Goal: Communication & Community: Share content

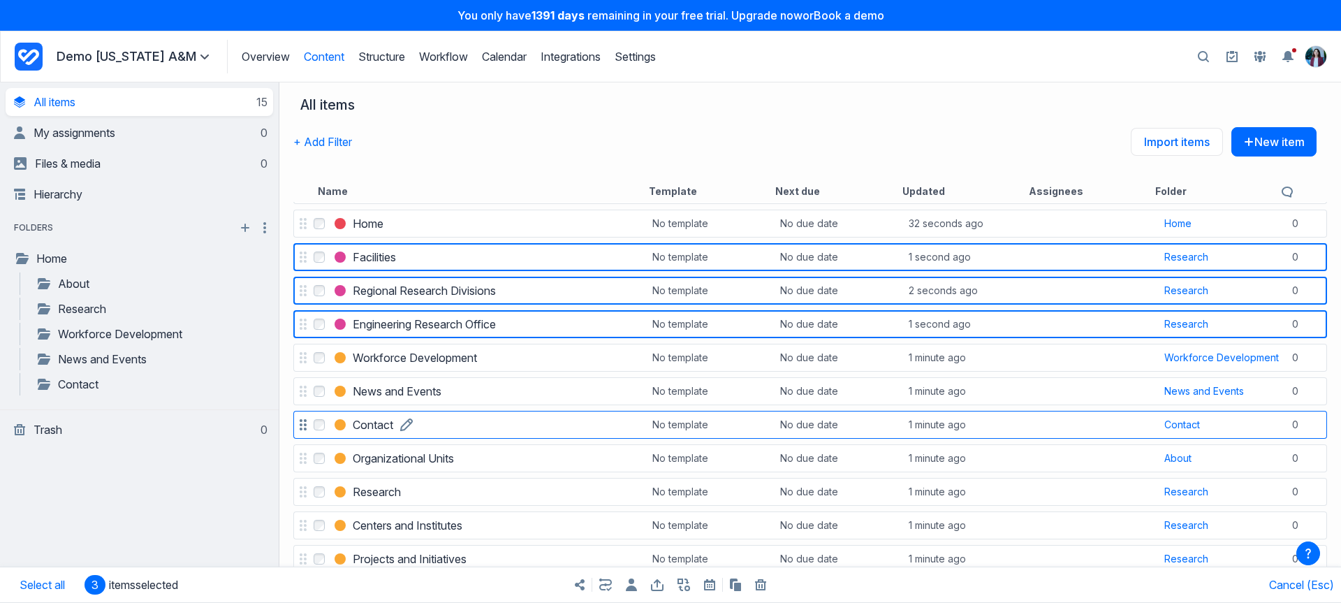
scroll to position [144, 0]
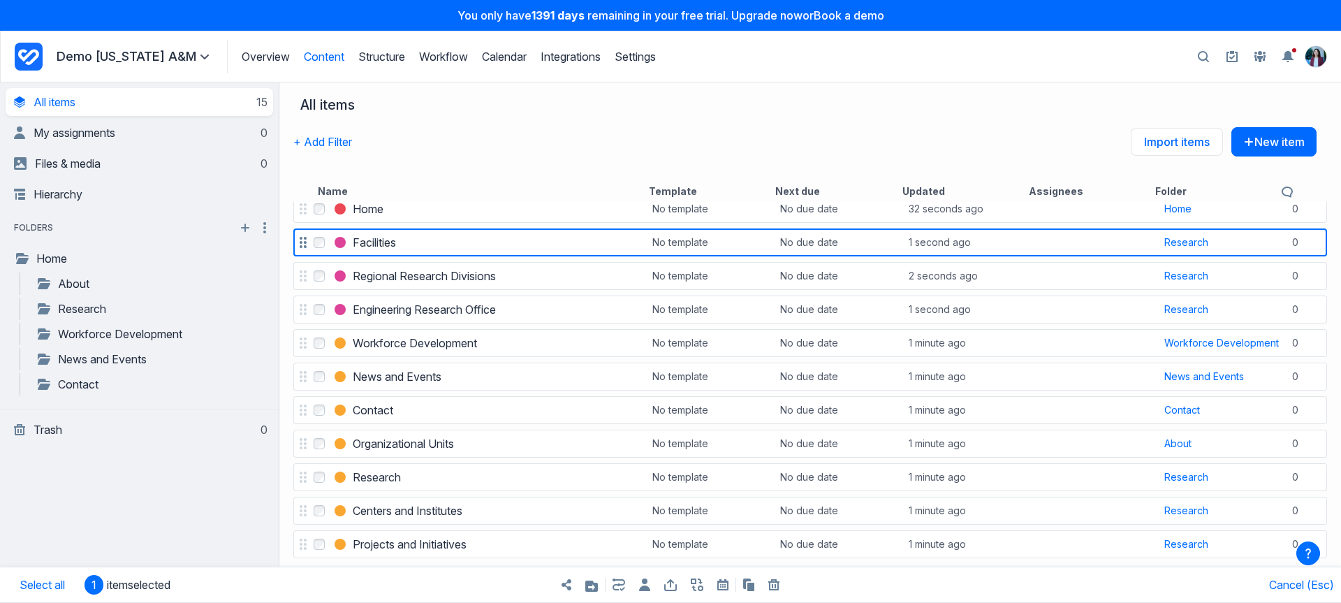
click at [318, 249] on label "Select Facilities" at bounding box center [319, 242] width 17 height 17
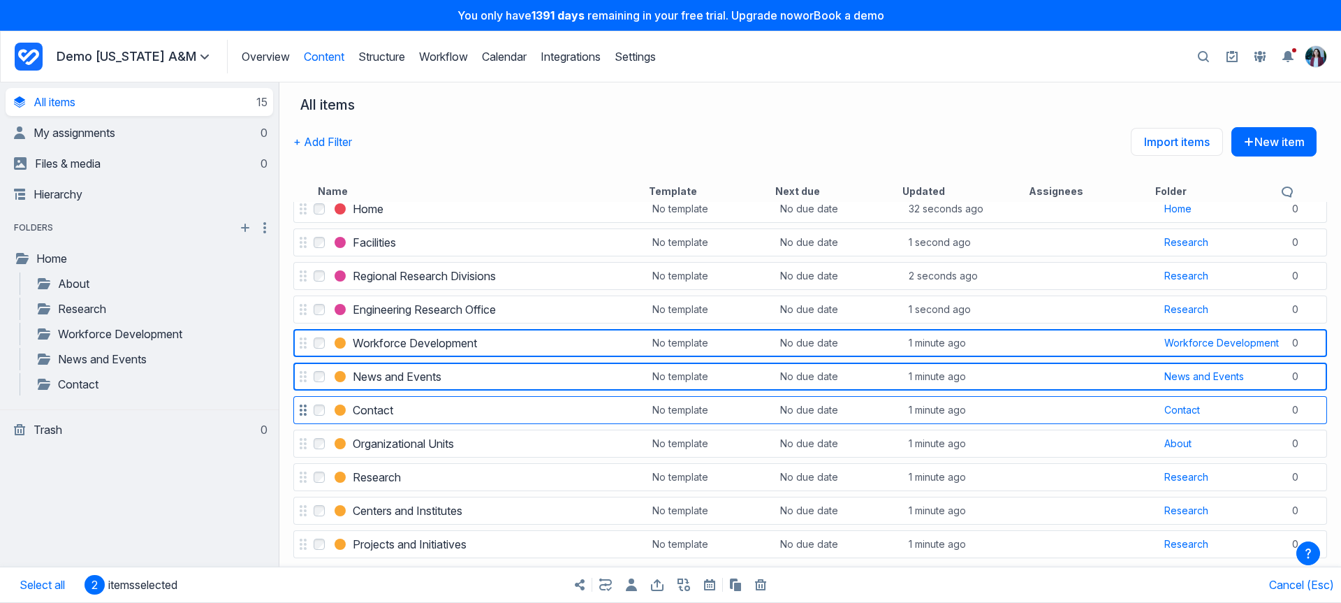
click at [316, 418] on label "Select Contact" at bounding box center [319, 410] width 17 height 17
click at [608, 585] on icon "button" at bounding box center [605, 584] width 13 height 13
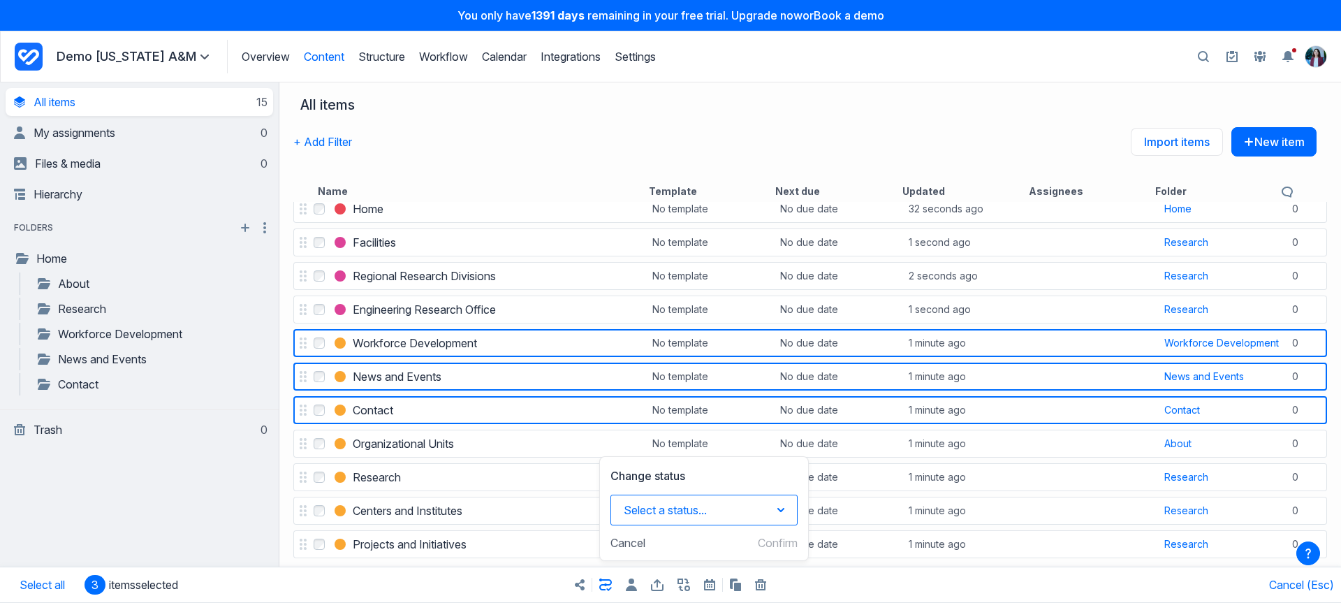
click at [651, 508] on button "Select a status..." at bounding box center [703, 509] width 187 height 31
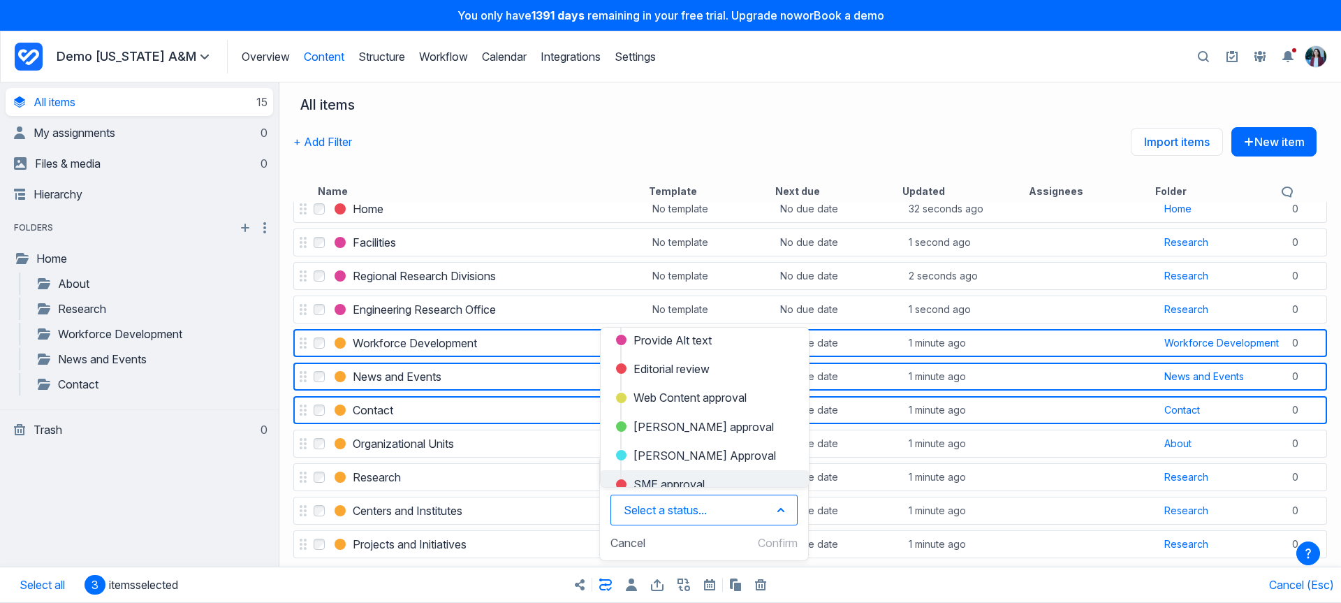
scroll to position [129, 0]
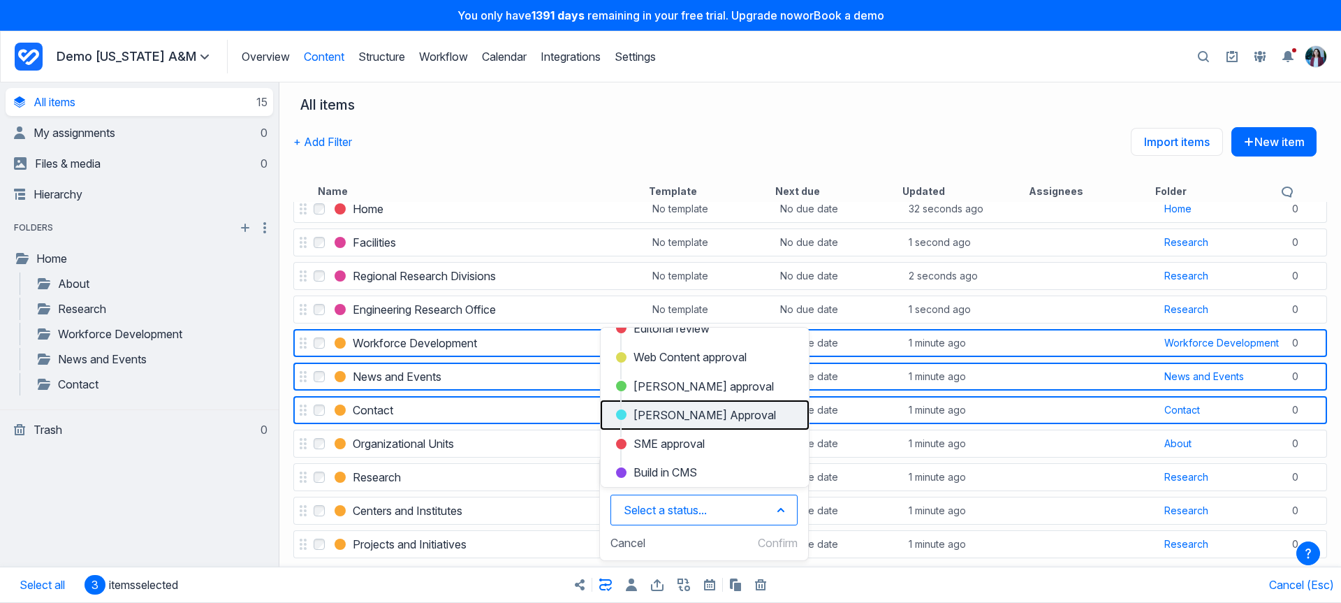
click at [663, 422] on span "Barbara M Approval" at bounding box center [704, 414] width 142 height 17
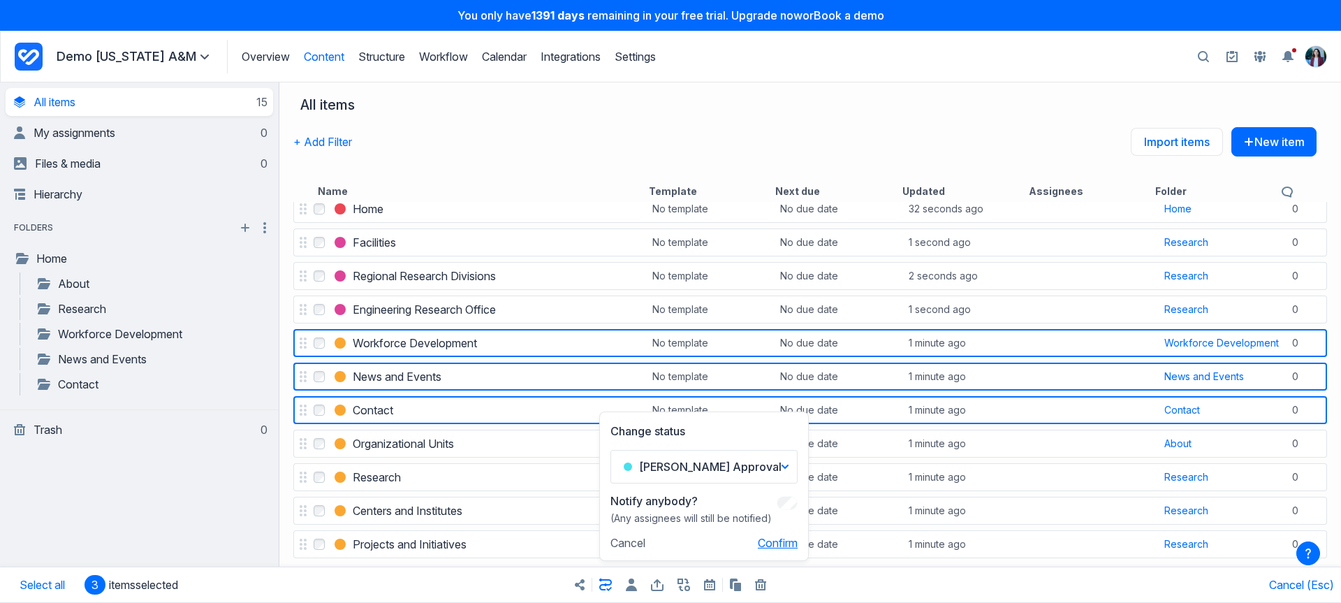
click at [780, 543] on button "Confirm" at bounding box center [778, 543] width 40 height 14
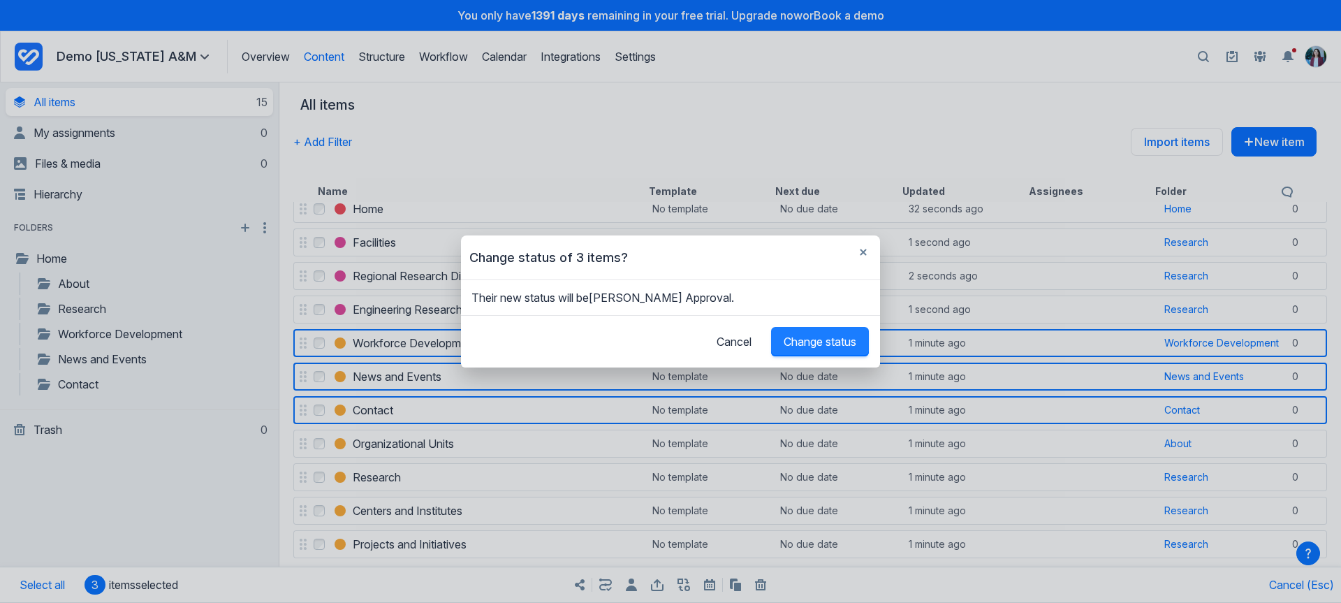
click at [833, 349] on button "Change status" at bounding box center [820, 341] width 98 height 29
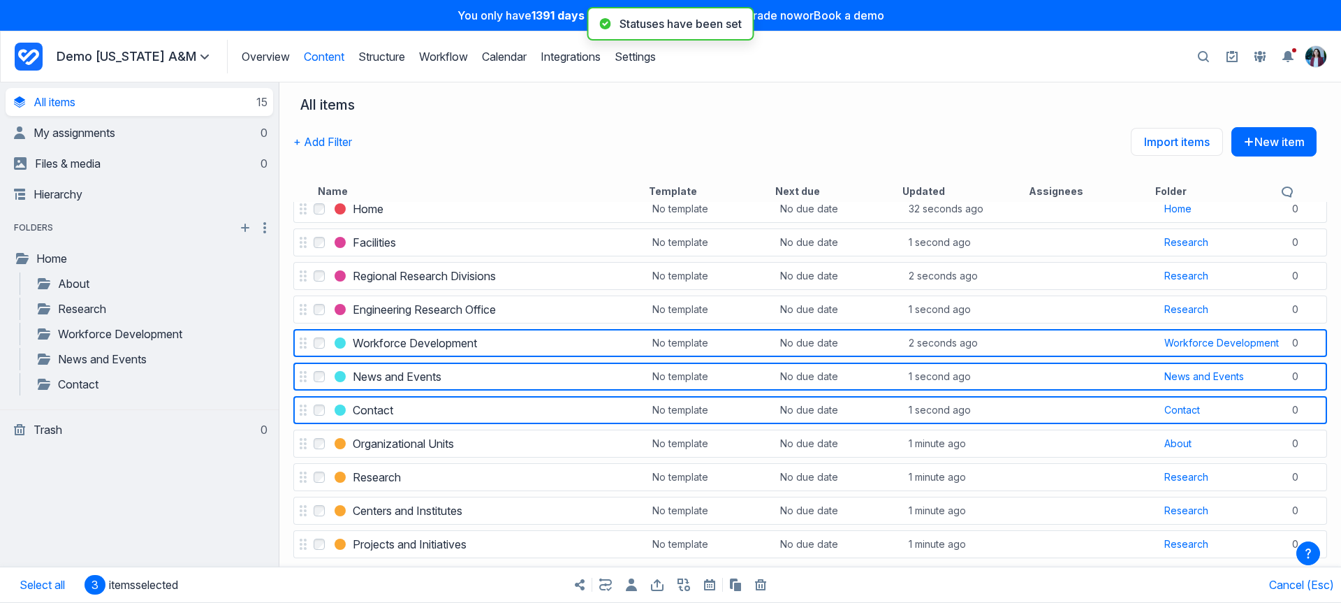
click at [629, 586] on icon "button" at bounding box center [631, 584] width 11 height 13
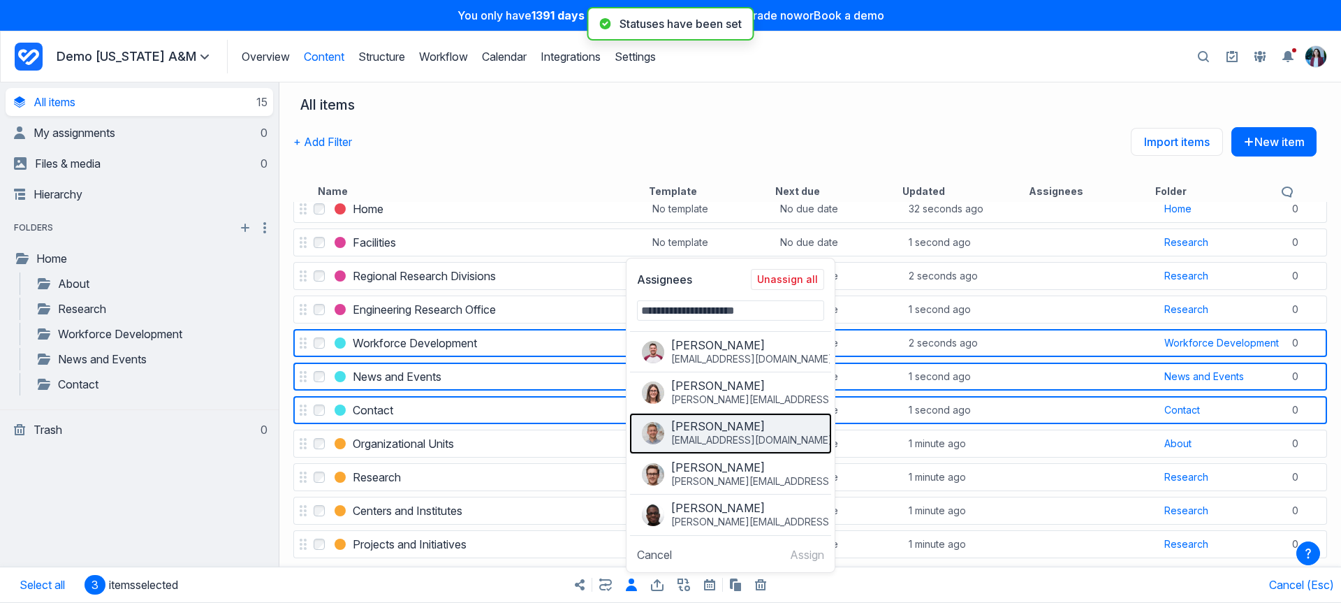
click at [706, 430] on span "Angus Edwardson" at bounding box center [718, 425] width 94 height 14
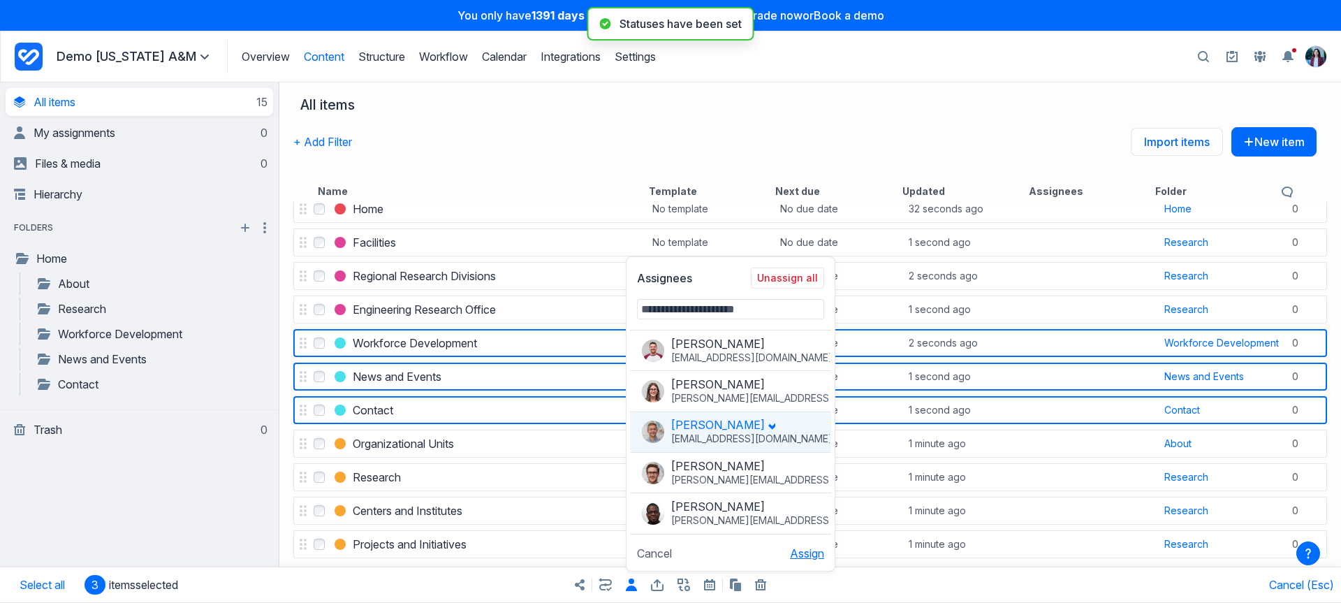
click at [807, 557] on button "Assign" at bounding box center [807, 553] width 34 height 14
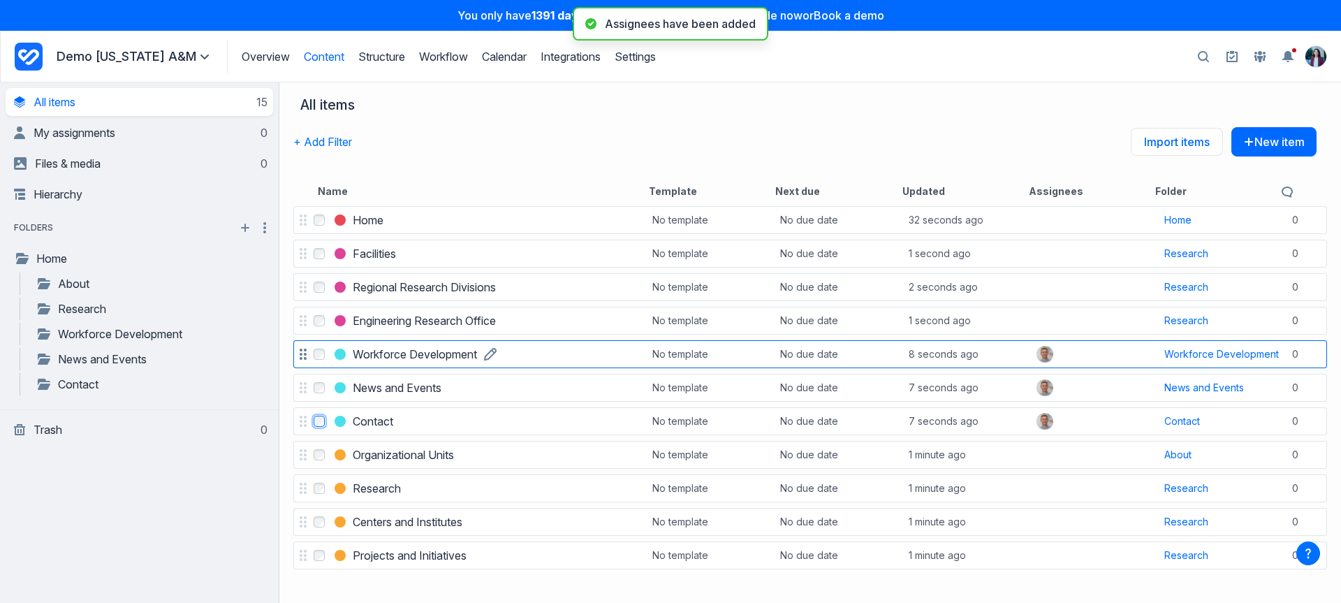
scroll to position [130, 0]
click at [318, 316] on label "Select Engineering Research Office" at bounding box center [319, 323] width 17 height 17
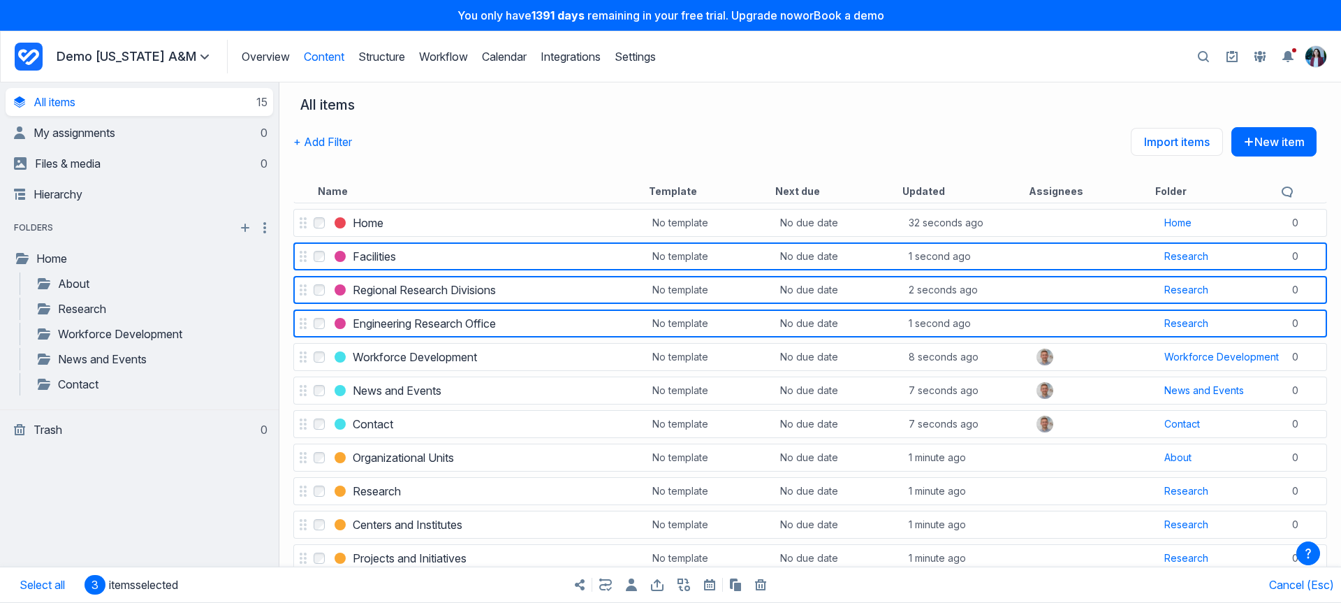
click at [626, 580] on icon "button" at bounding box center [631, 584] width 11 height 13
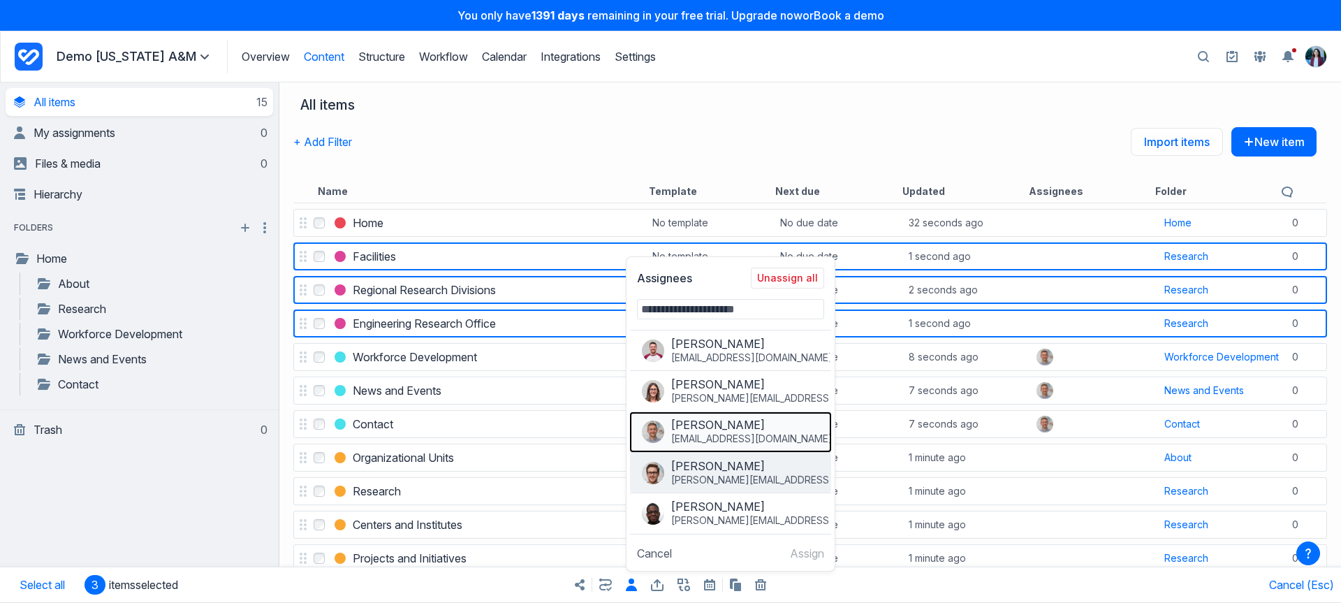
click at [704, 450] on button "Angus Edwardson angus@gathercontent.com" at bounding box center [730, 432] width 201 height 40
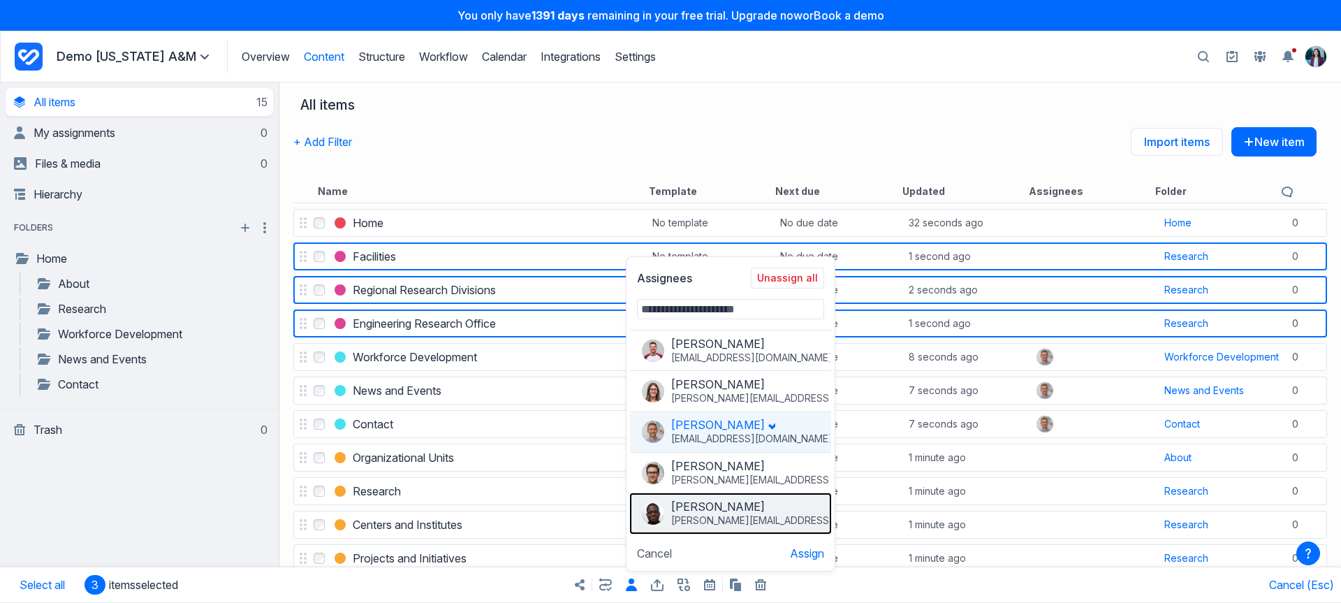
click at [712, 502] on span "Joesph Passmore" at bounding box center [718, 506] width 94 height 14
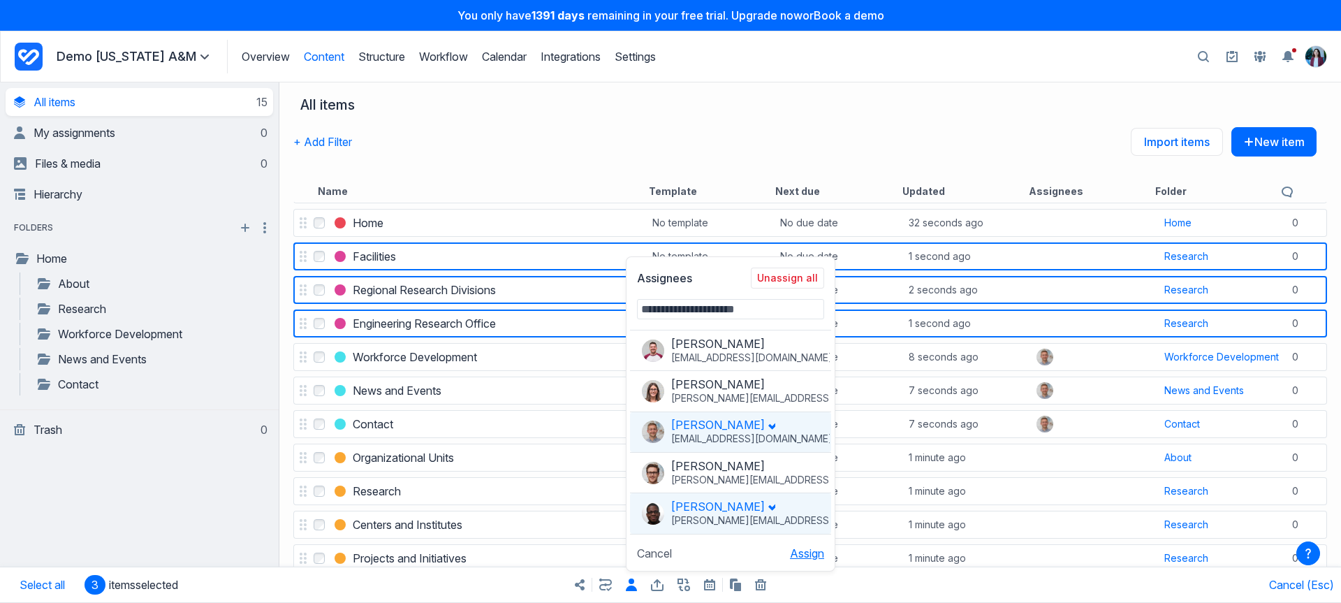
click at [792, 553] on button "Assign" at bounding box center [807, 553] width 34 height 14
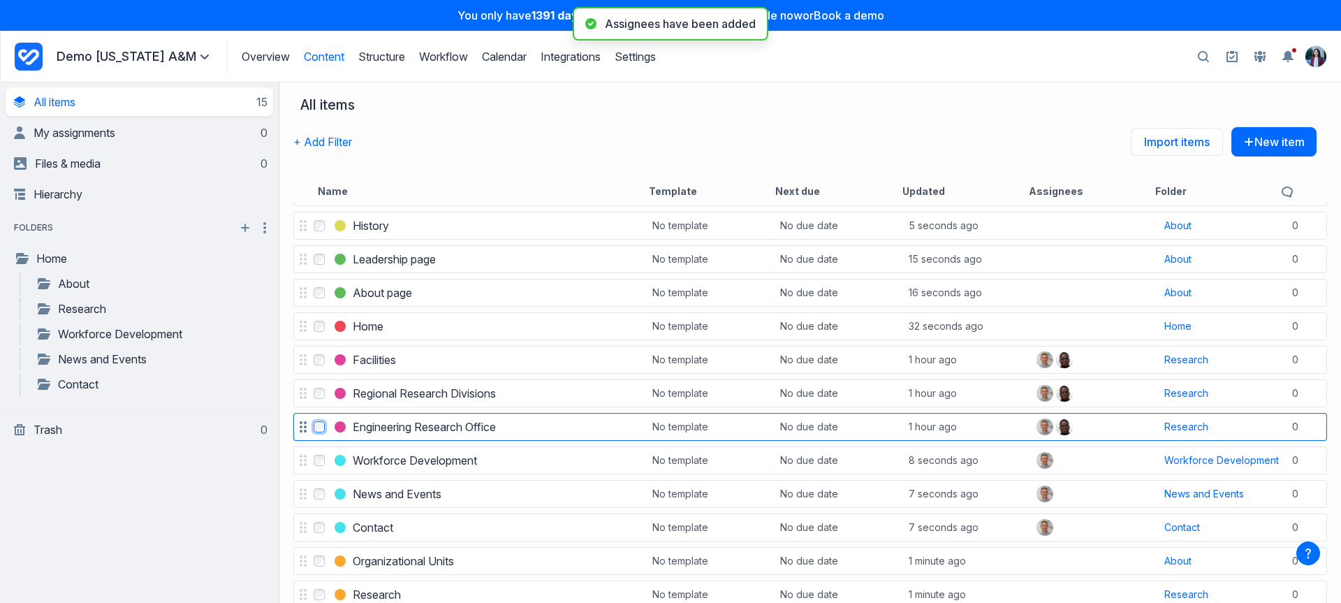
scroll to position [0, 0]
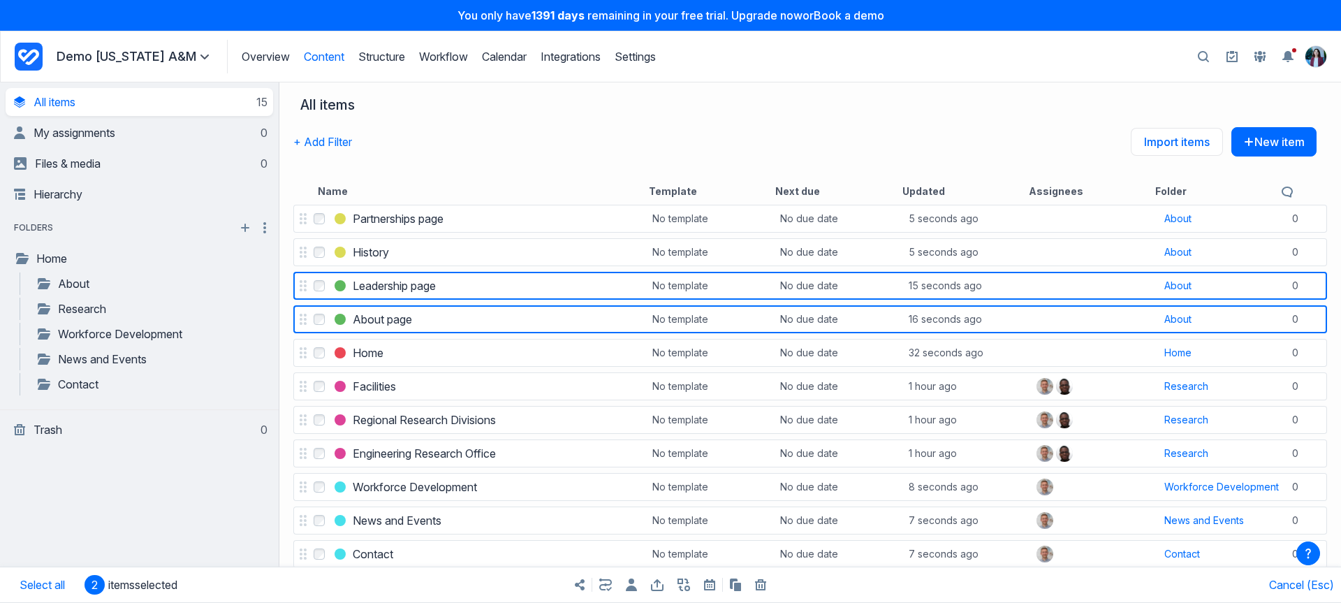
click at [631, 596] on div "Share items Export items Bulk copy items Bulk trash items" at bounding box center [670, 584] width 670 height 35
click at [633, 587] on icon "button" at bounding box center [631, 584] width 11 height 13
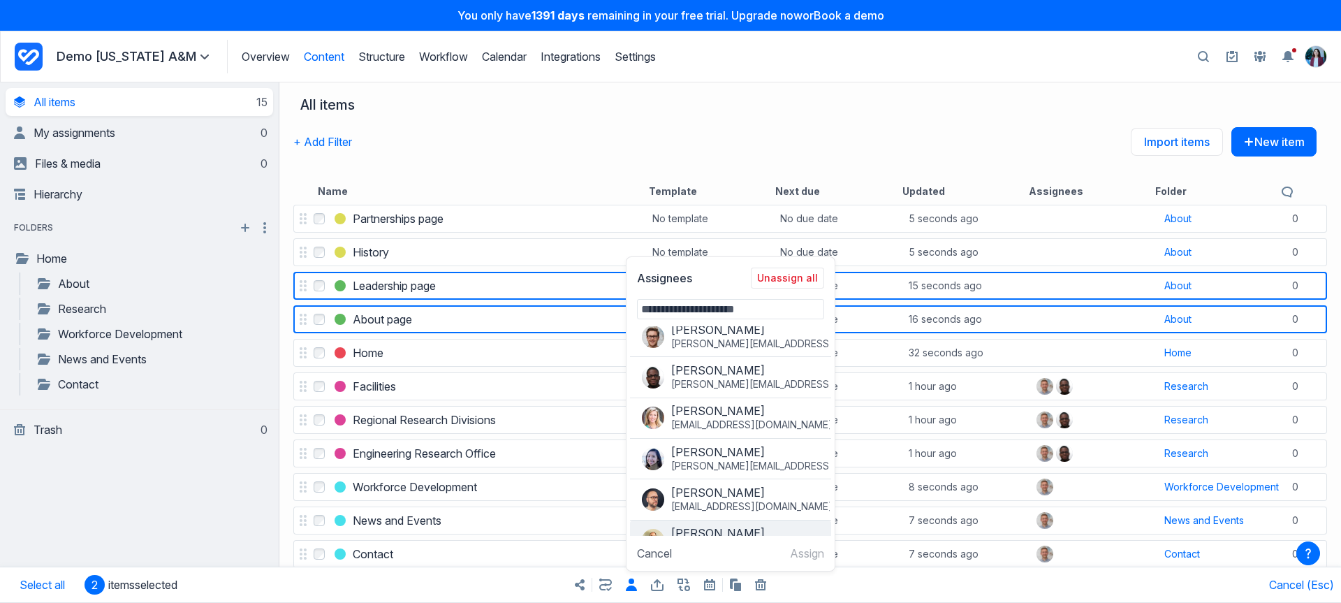
scroll to position [177, 0]
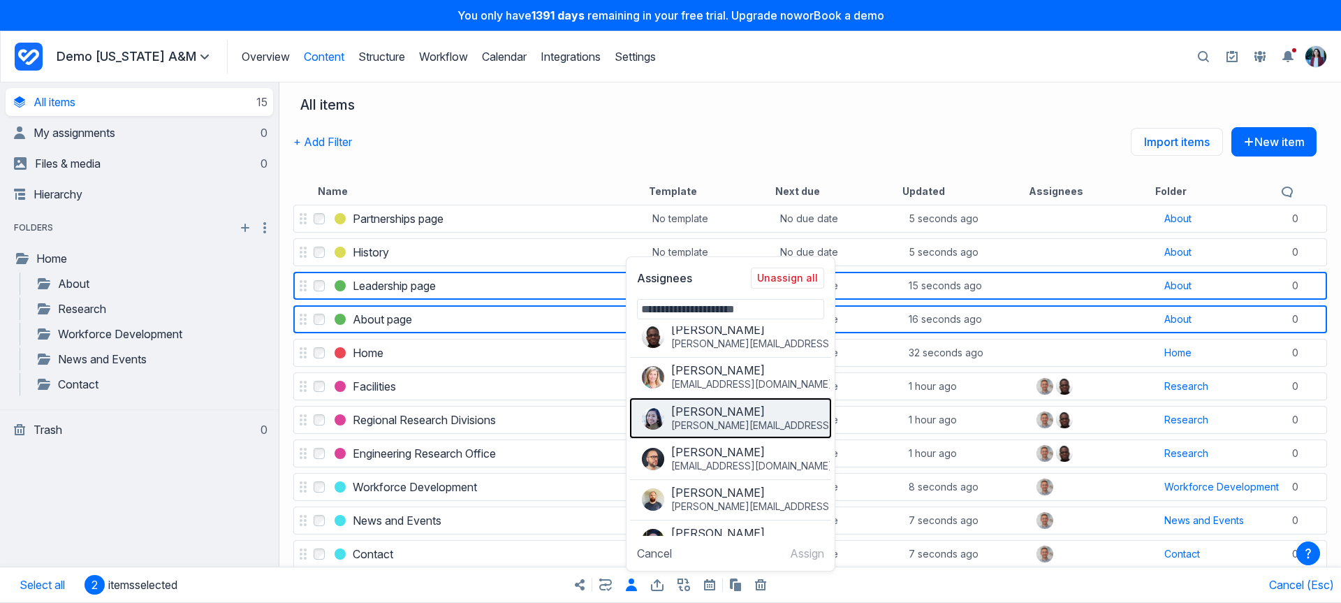
click at [735, 410] on div "Hui Yin" at bounding box center [776, 411] width 210 height 14
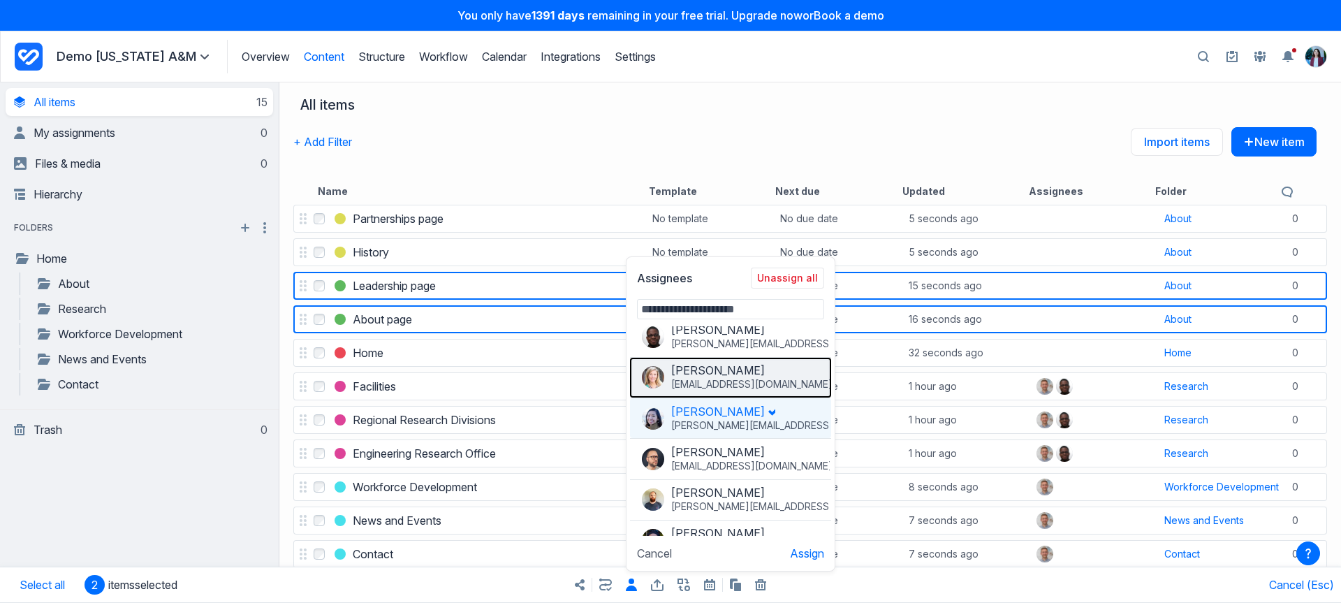
click at [744, 377] on span "rob+elle@gathercontent.com" at bounding box center [776, 384] width 210 height 14
click at [808, 555] on button "Assign" at bounding box center [807, 553] width 34 height 14
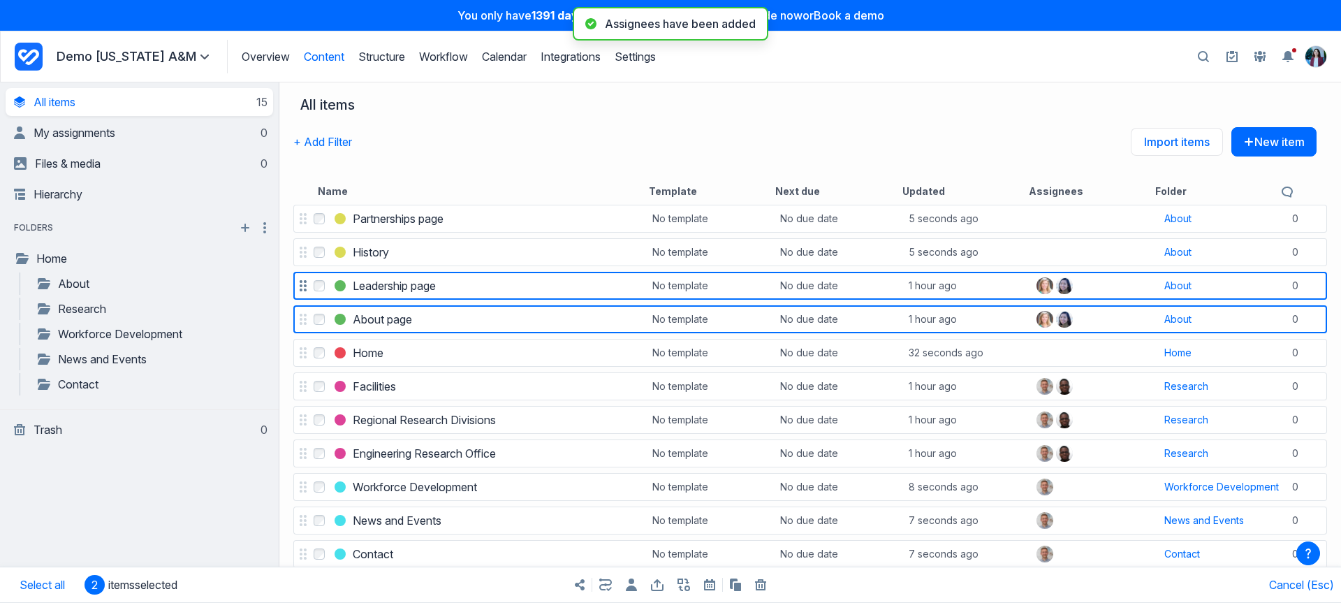
click at [317, 291] on label "Select Leadership page" at bounding box center [319, 285] width 17 height 17
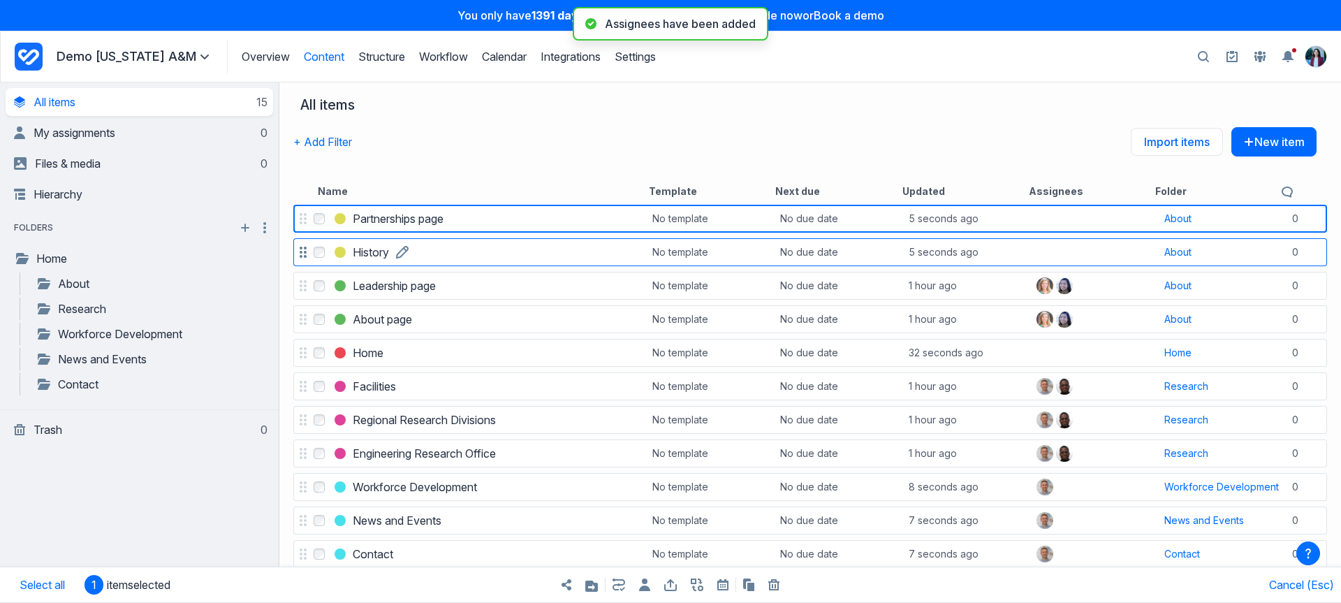
drag, startPoint x: 317, startPoint y: 258, endPoint x: 321, endPoint y: 264, distance: 7.2
click at [317, 258] on label "Select History" at bounding box center [319, 252] width 17 height 17
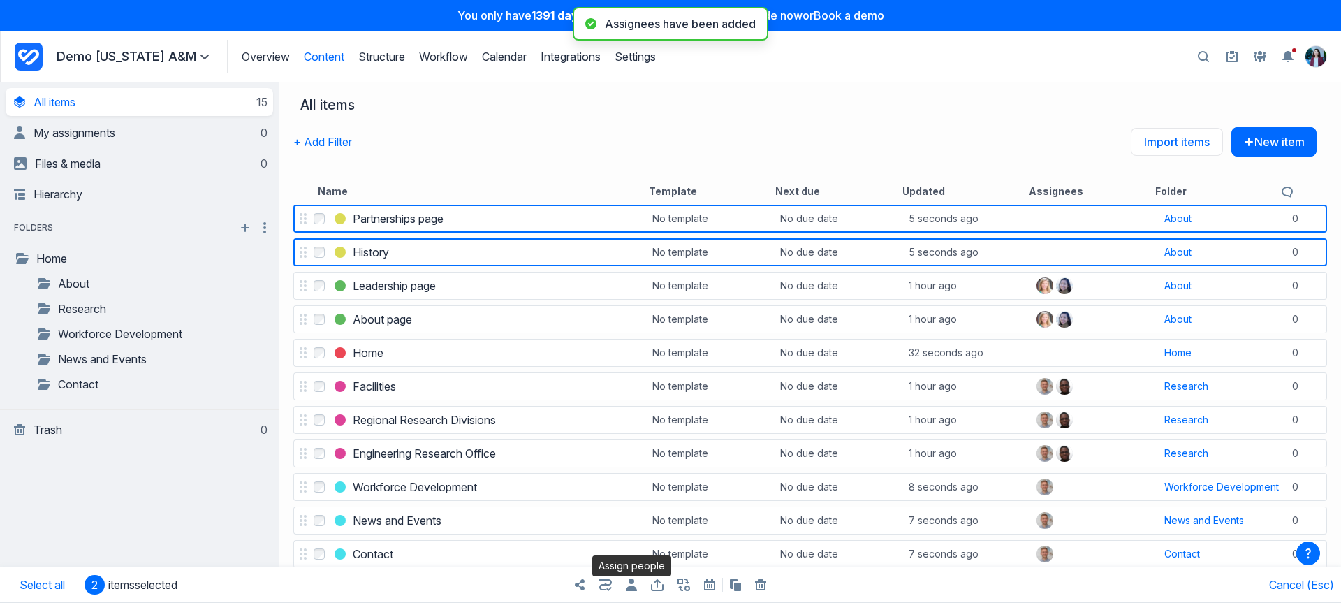
click at [630, 583] on icon "button" at bounding box center [631, 584] width 11 height 13
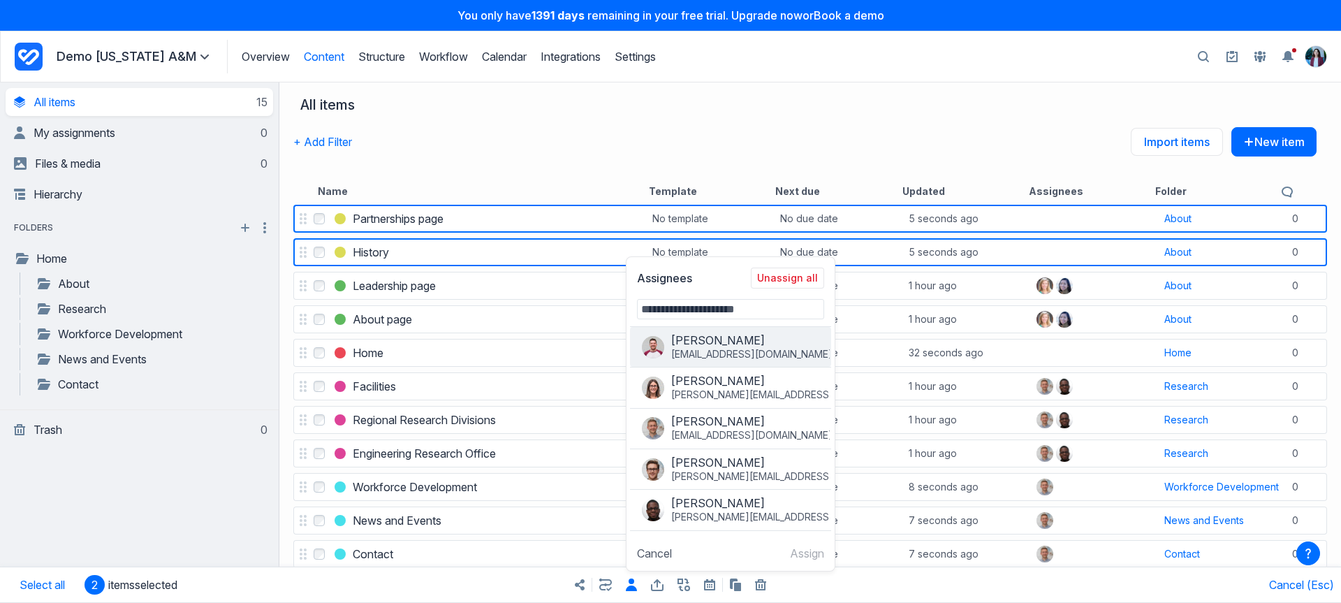
scroll to position [15, 0]
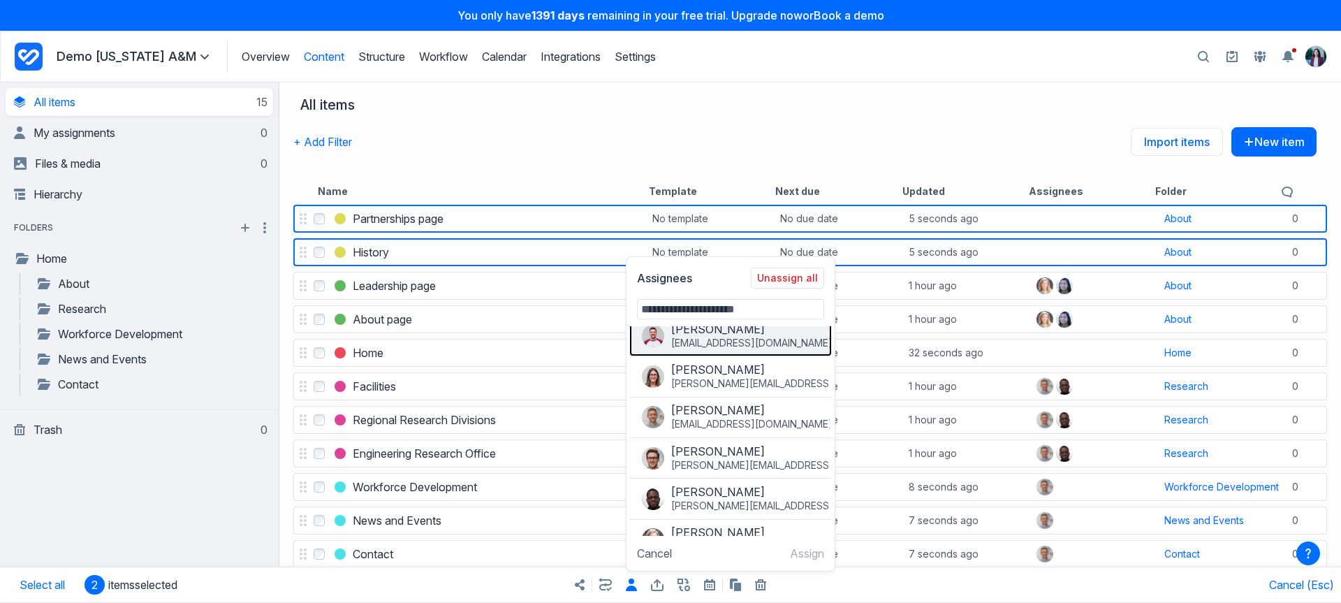
click at [729, 342] on span "rob@gathercontent.com" at bounding box center [776, 343] width 210 height 14
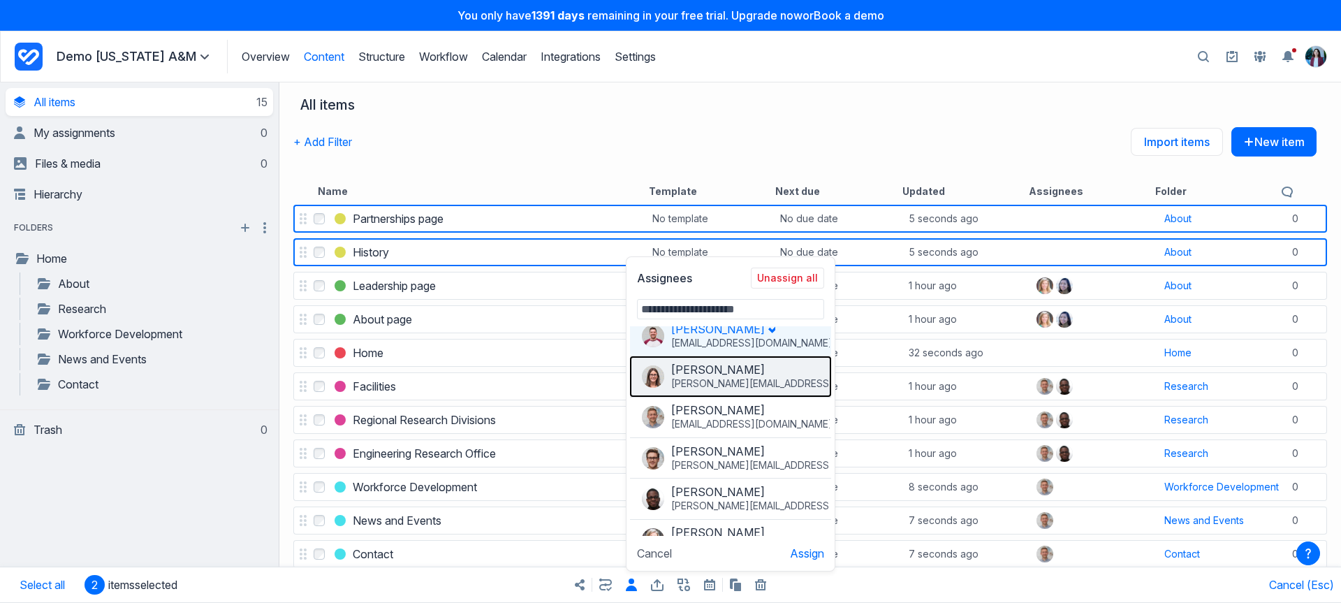
click at [726, 379] on span "becky@gathercontent.com" at bounding box center [776, 383] width 210 height 14
click at [812, 551] on button "Assign" at bounding box center [807, 553] width 34 height 14
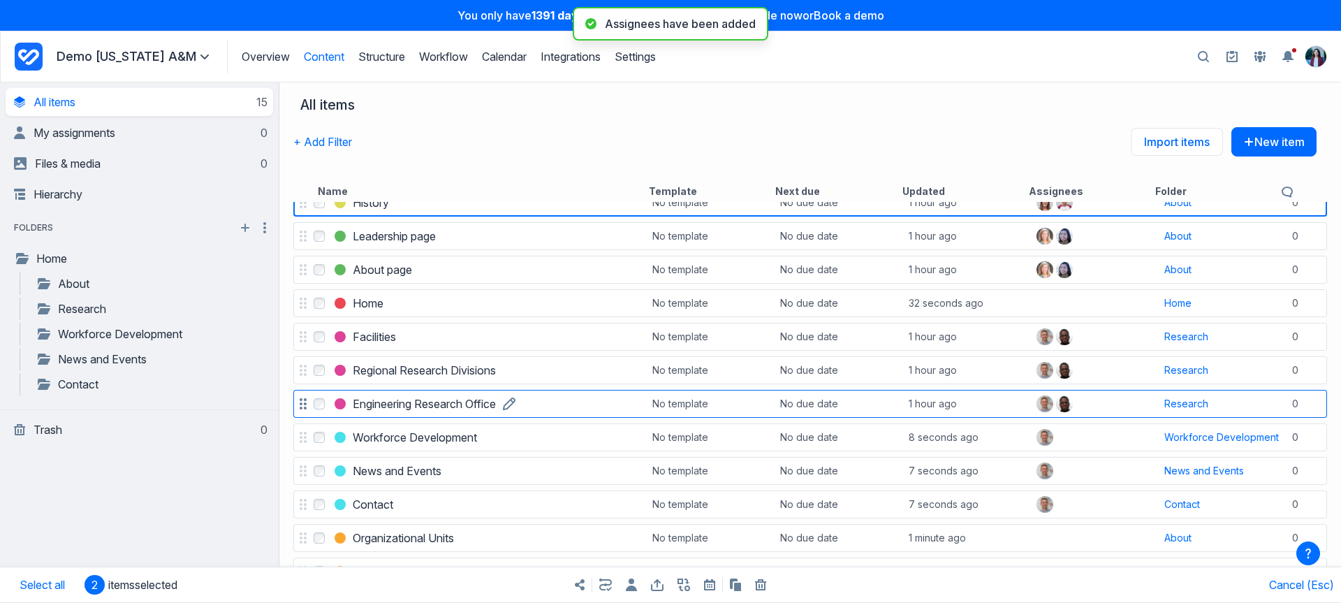
scroll to position [31, 0]
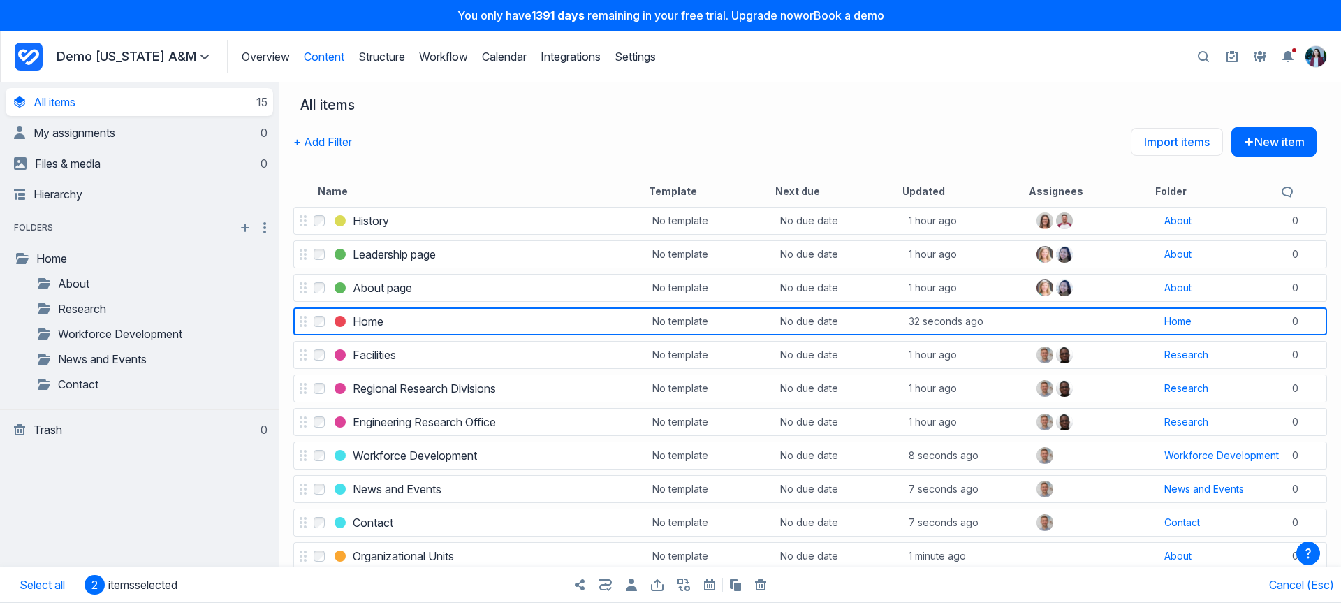
click at [622, 578] on div "Share items Export items Bulk copy items Bulk trash items" at bounding box center [670, 584] width 670 height 35
click at [626, 582] on icon "button" at bounding box center [631, 584] width 11 height 13
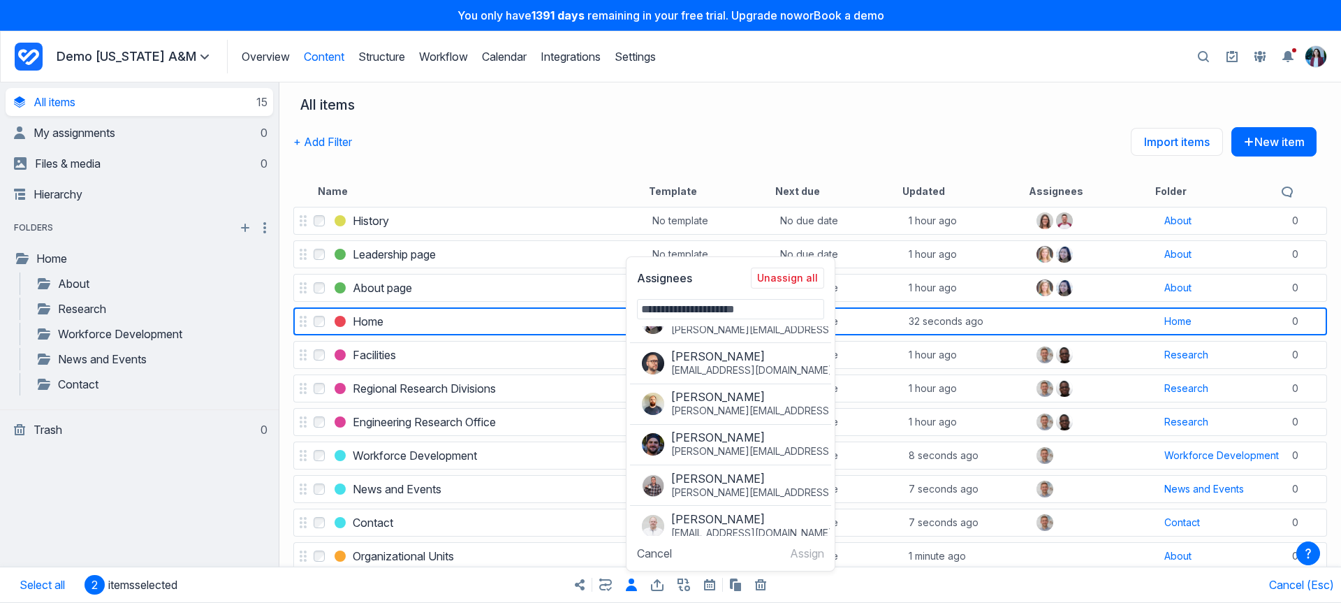
scroll to position [296, 0]
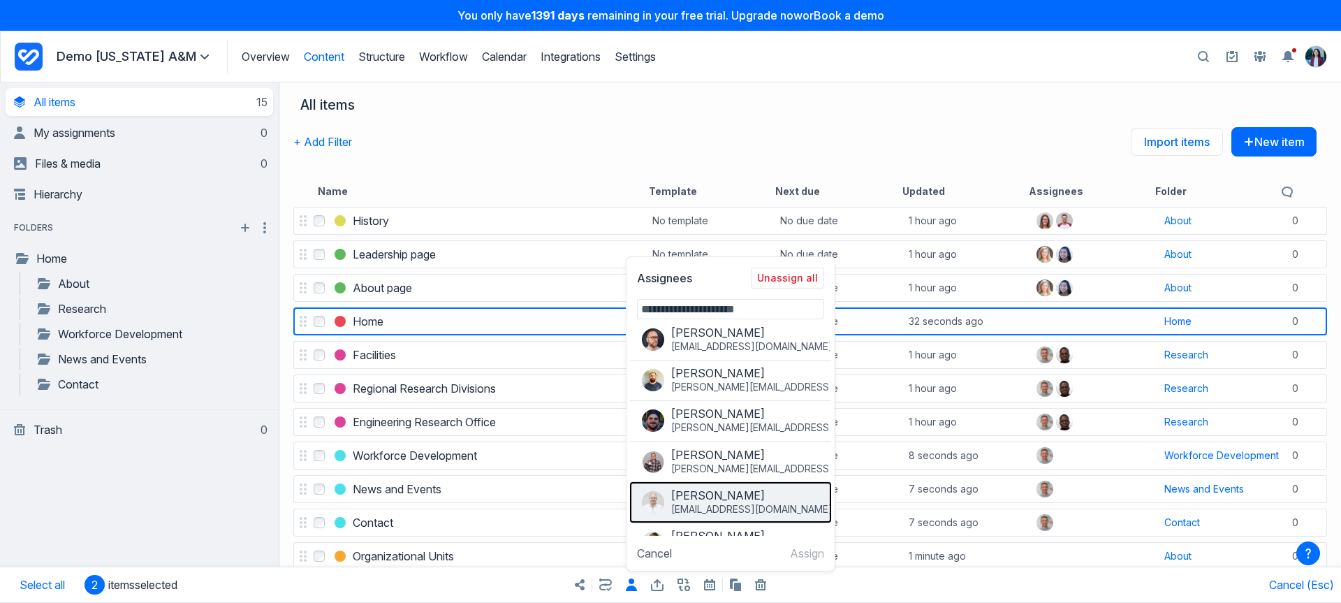
click at [712, 496] on span "Mat Chapman" at bounding box center [718, 495] width 94 height 14
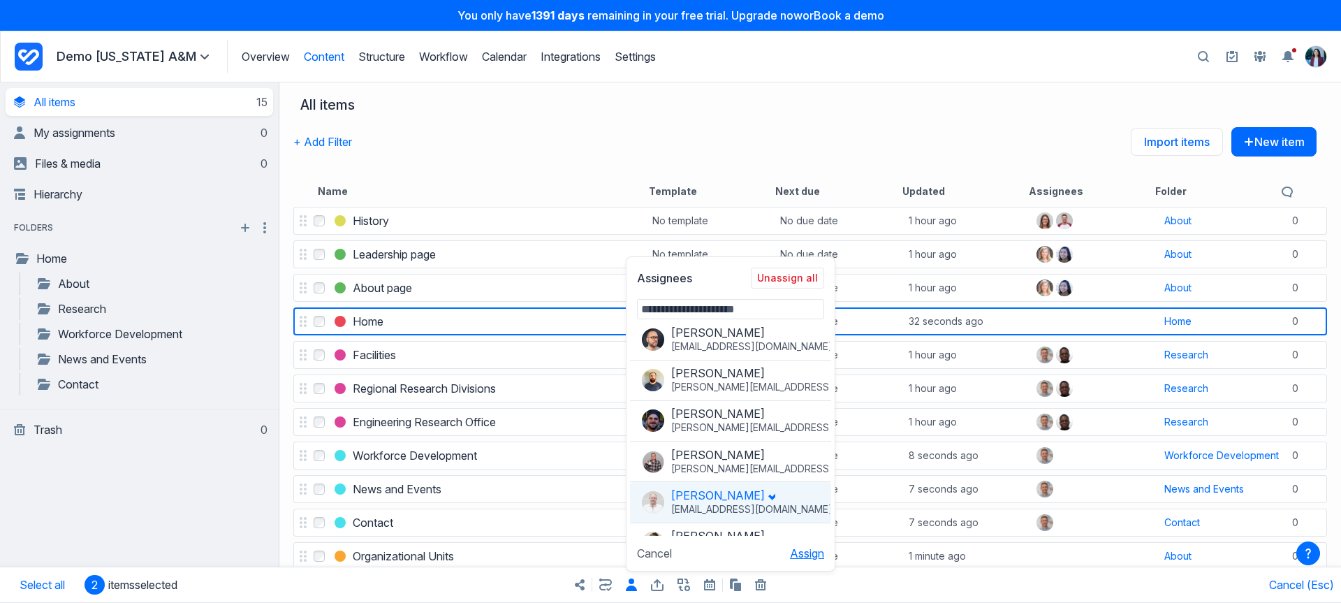
click at [807, 558] on button "Assign" at bounding box center [807, 553] width 34 height 14
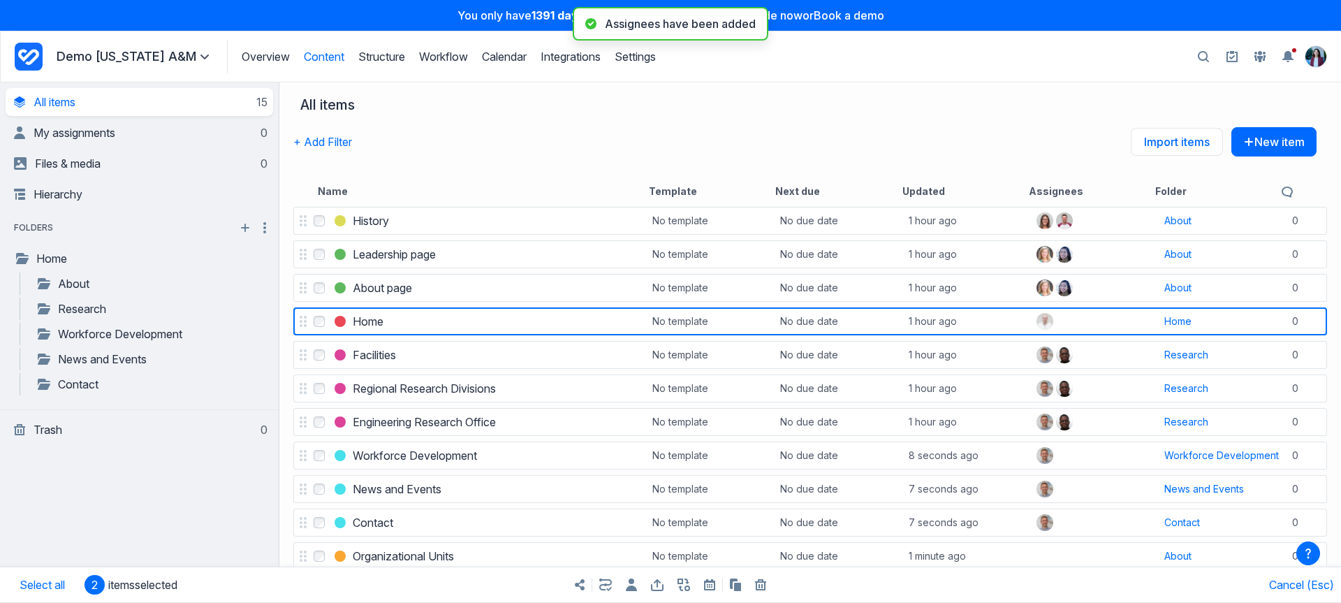
click at [524, 143] on div "+ Add Filter Import items New item" at bounding box center [804, 152] width 1023 height 50
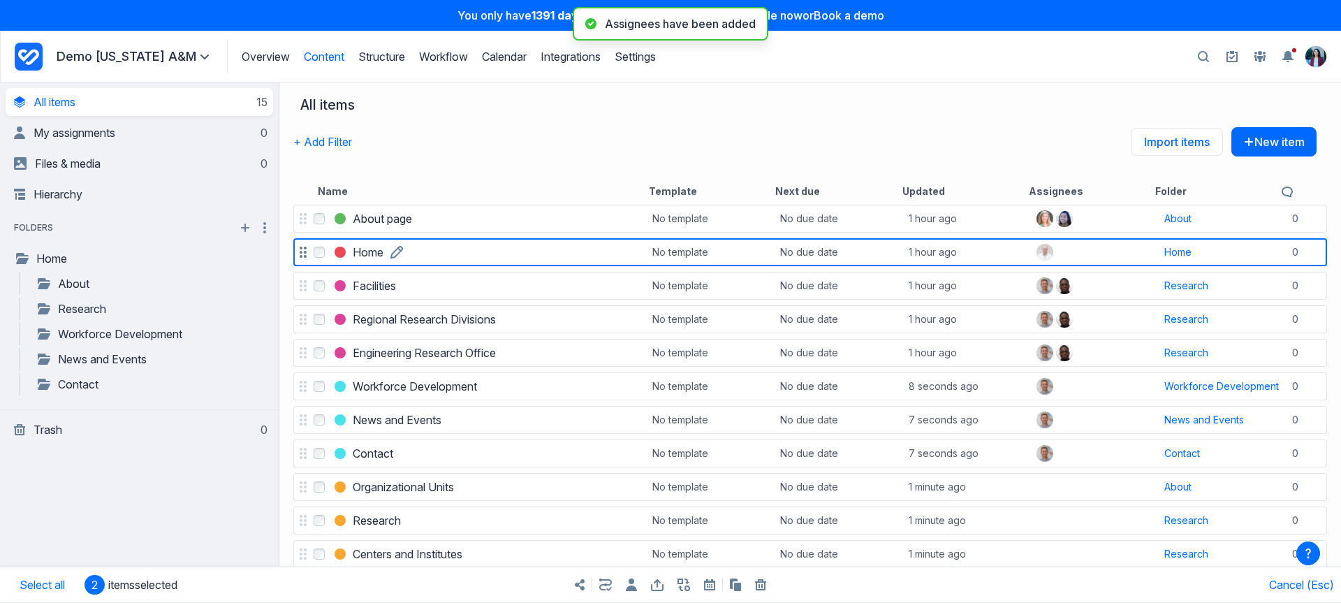
scroll to position [144, 0]
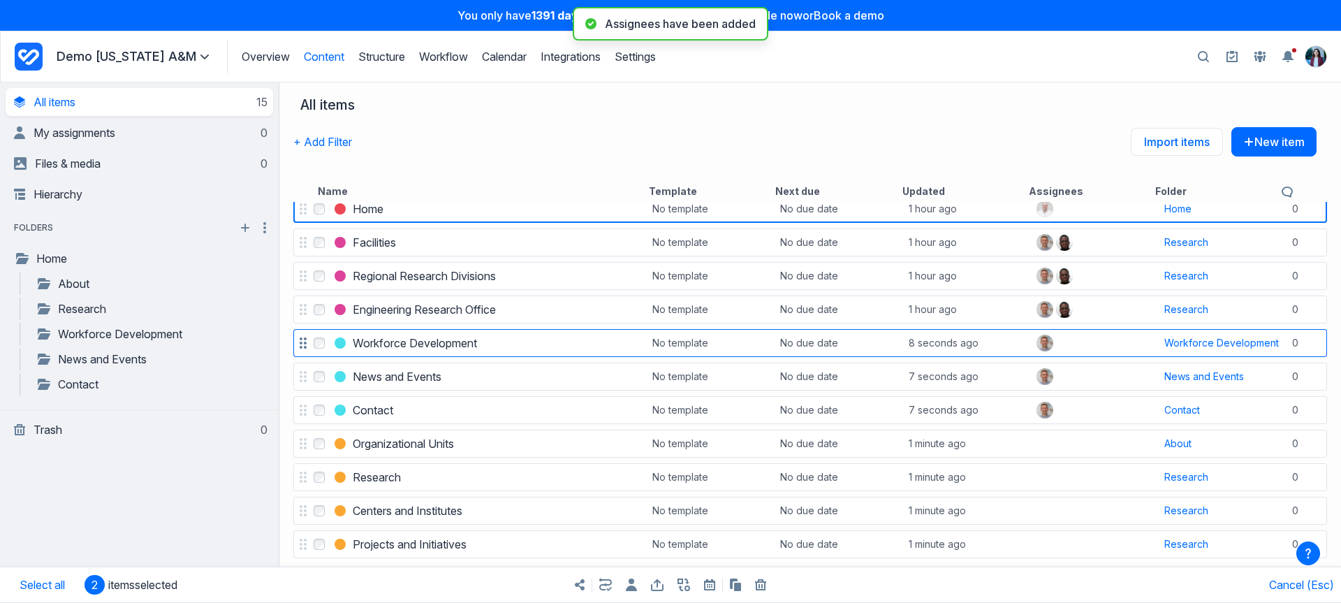
click at [343, 346] on span at bounding box center [340, 342] width 11 height 11
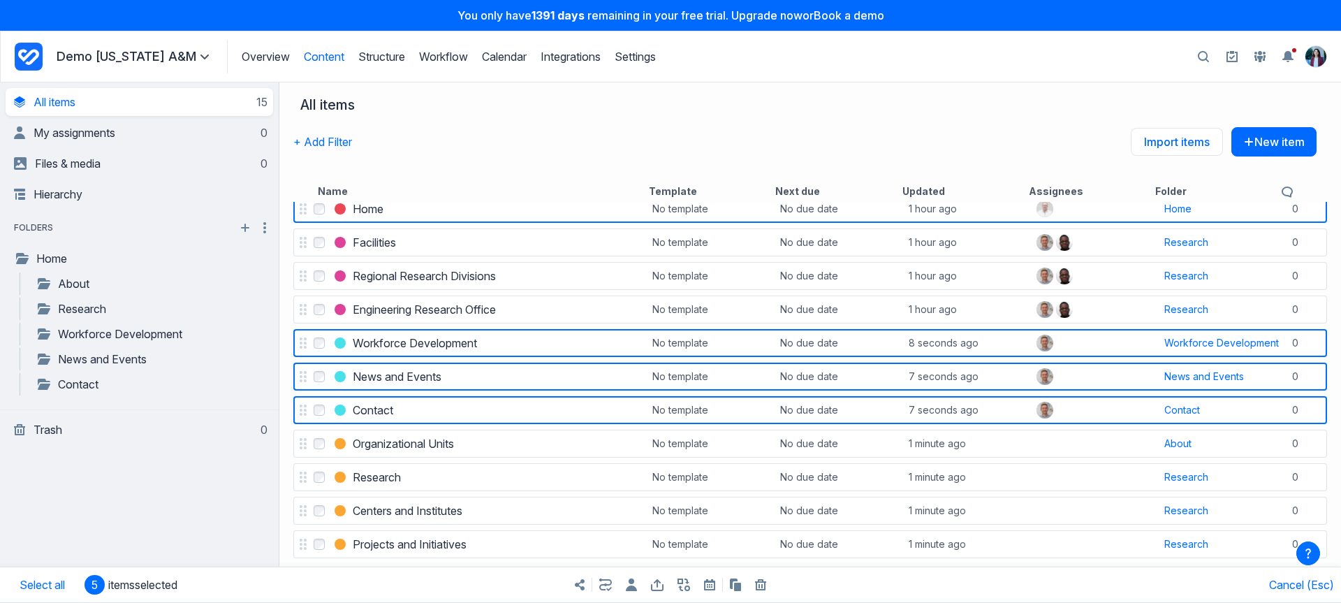
click at [633, 587] on icon "button" at bounding box center [631, 584] width 11 height 13
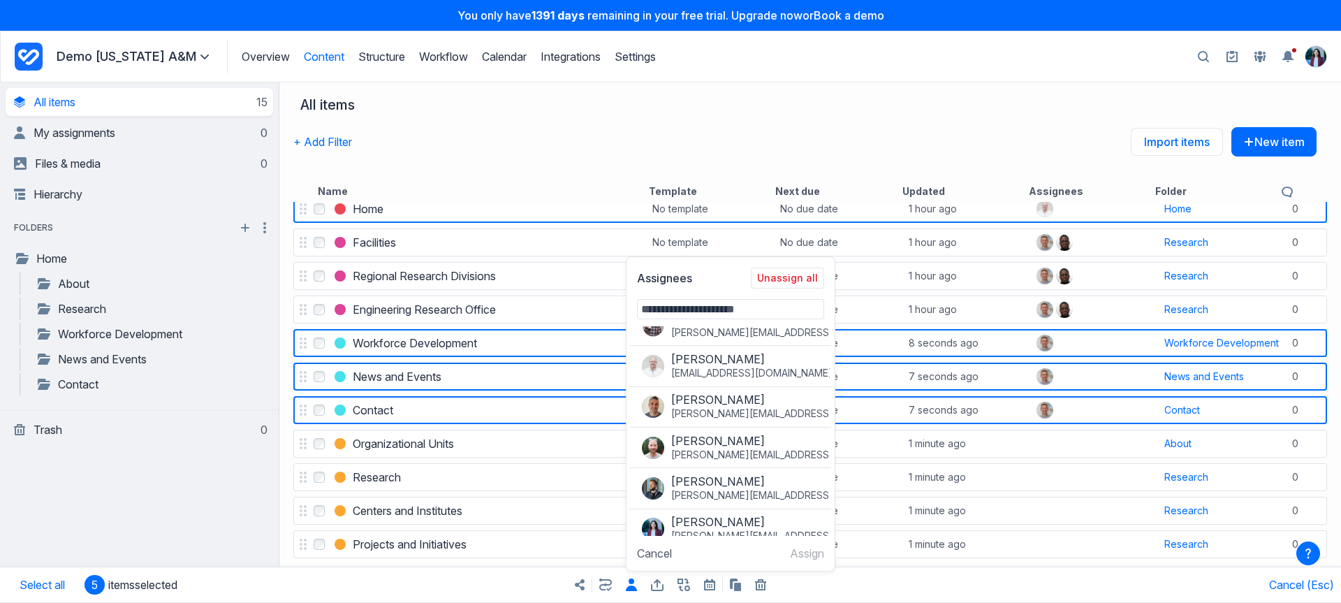
scroll to position [450, 0]
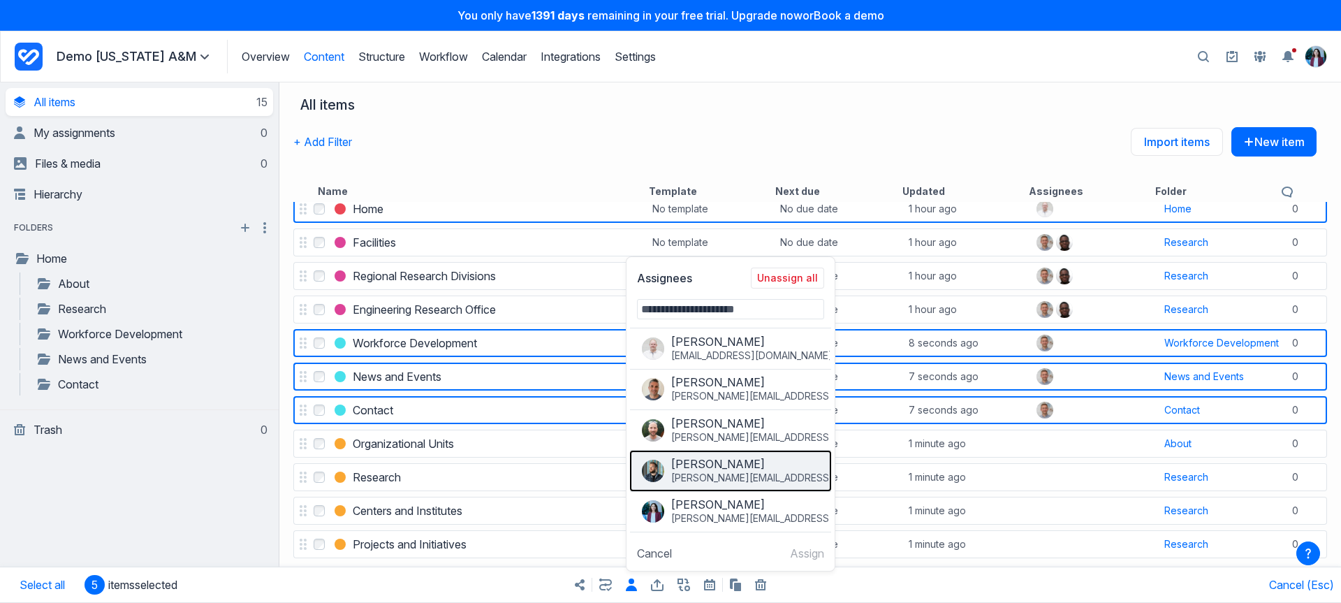
click at [726, 452] on button "Bruno Wilson bruno@gathercontent.com" at bounding box center [730, 470] width 201 height 40
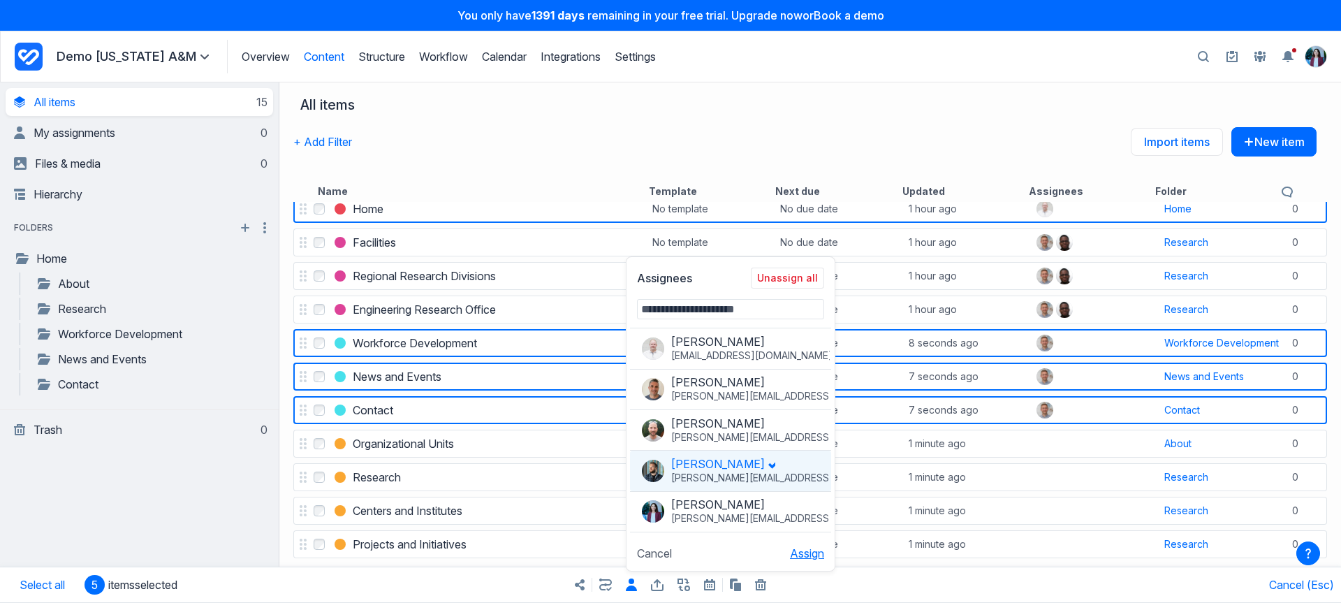
click at [809, 555] on button "Assign" at bounding box center [807, 553] width 34 height 14
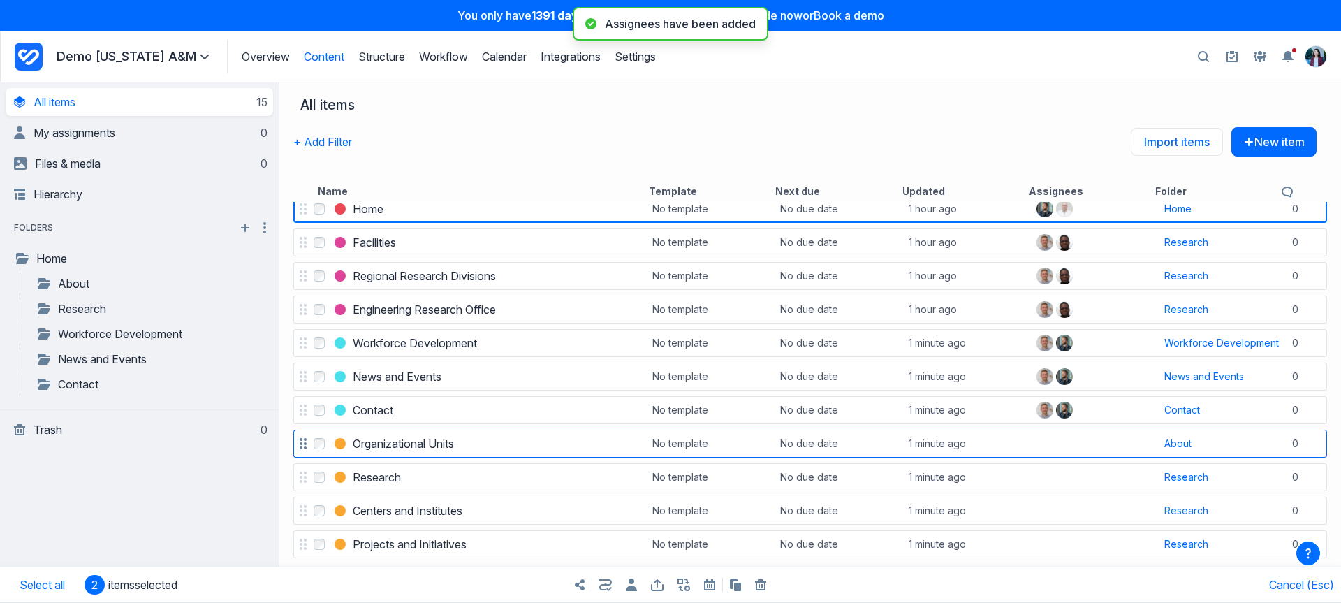
click at [315, 450] on label "Select Organizational Units" at bounding box center [319, 443] width 17 height 17
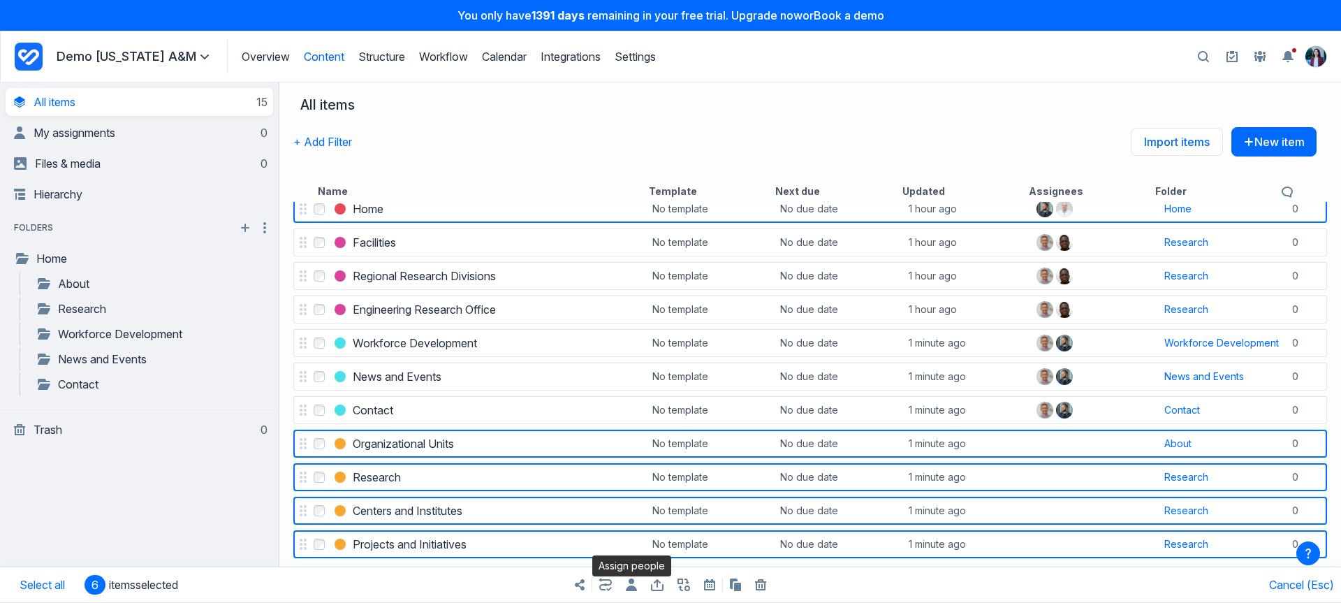
click at [629, 588] on icon "button" at bounding box center [631, 584] width 11 height 13
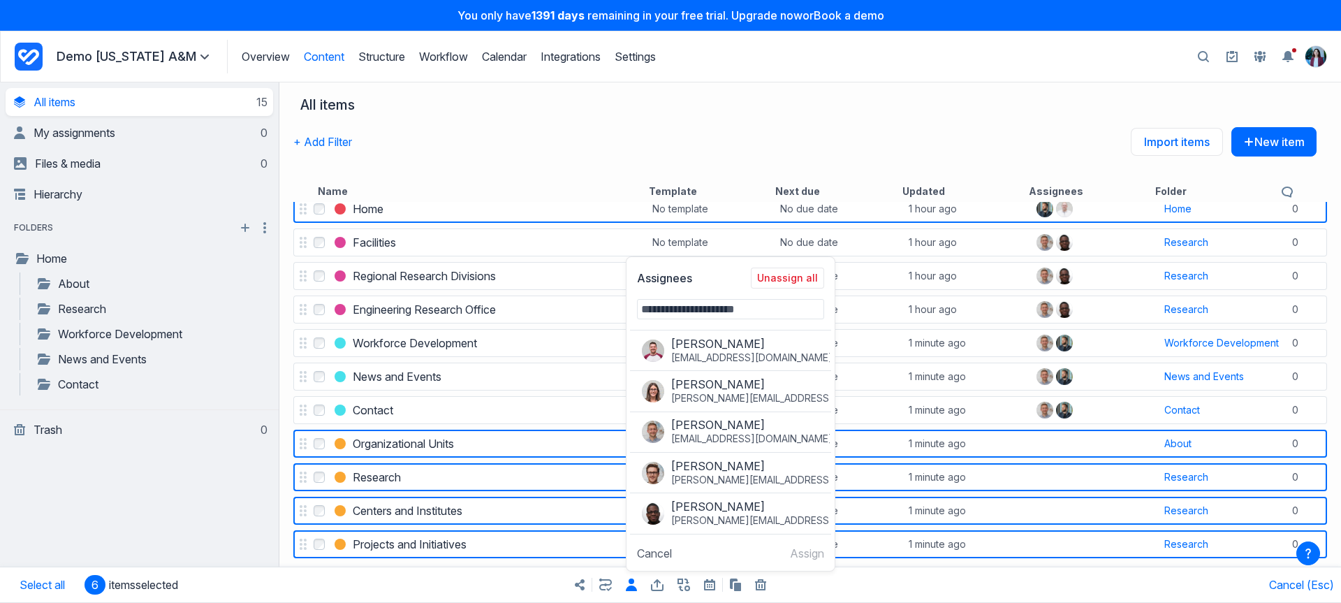
click at [608, 594] on div at bounding box center [605, 585] width 13 height 34
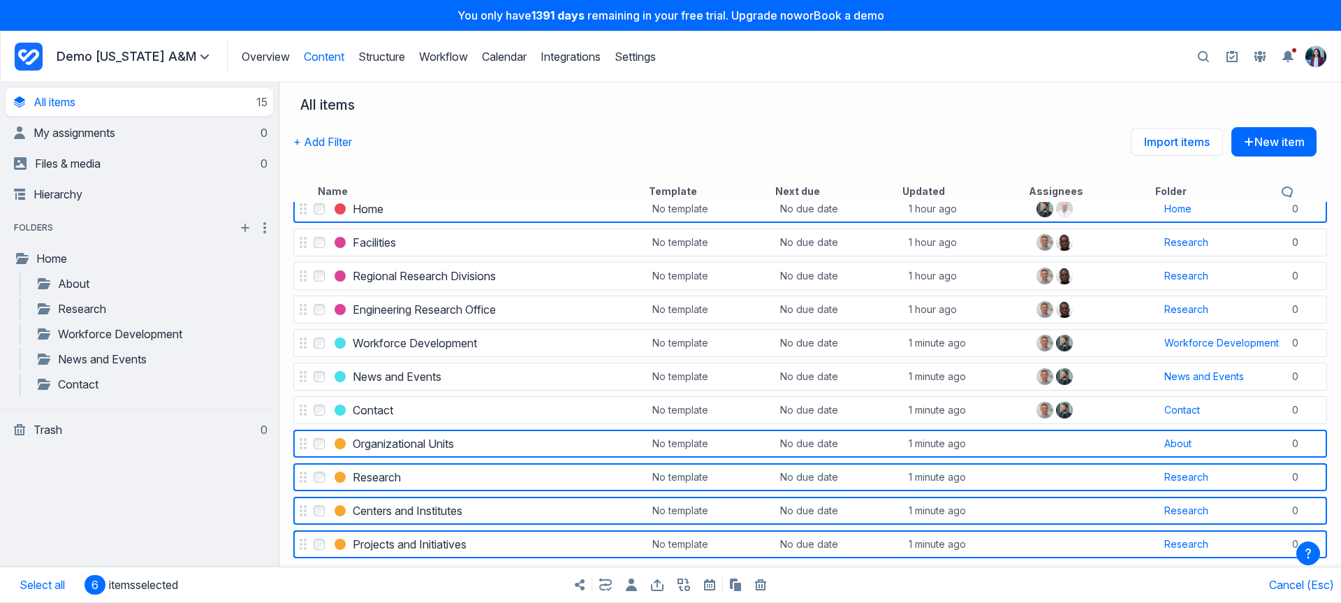
click at [607, 590] on icon "button" at bounding box center [605, 584] width 13 height 13
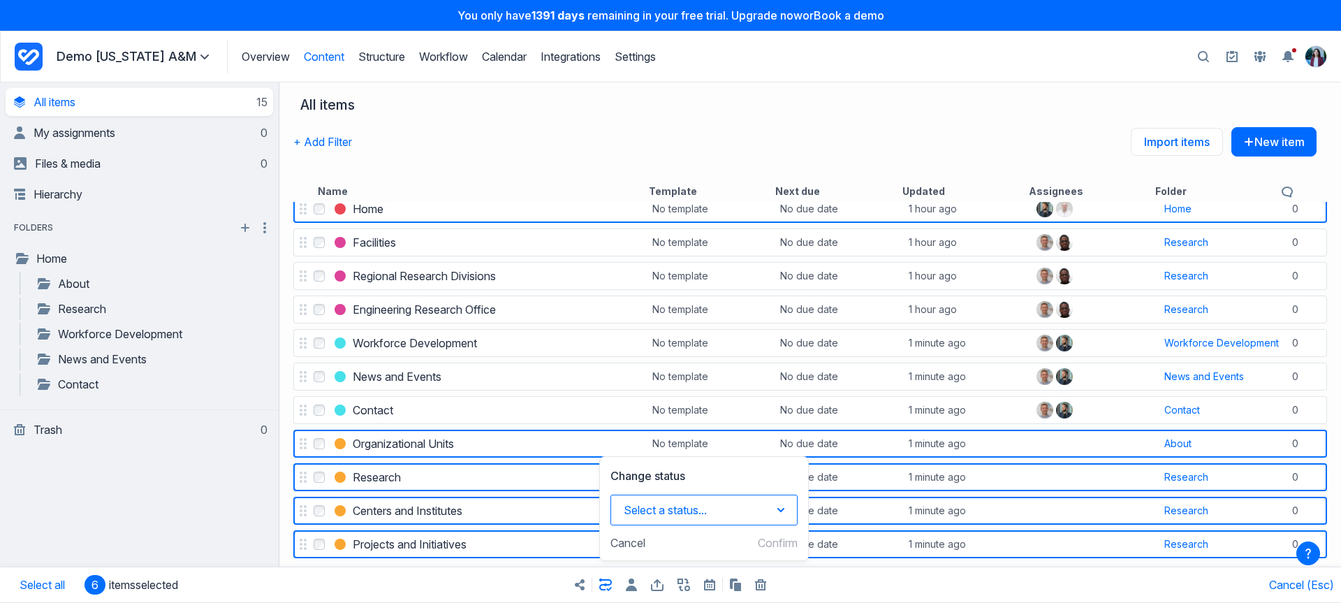
click at [626, 502] on button "Select a status..." at bounding box center [703, 509] width 187 height 31
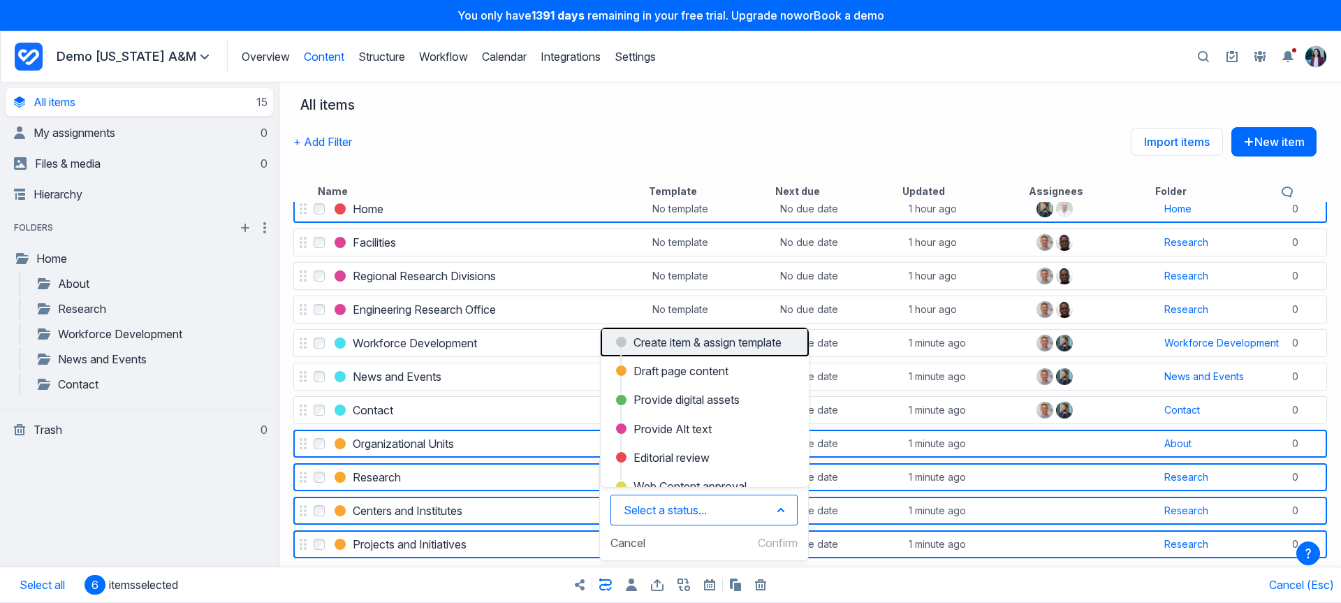
click at [652, 339] on span "Create item & assign template" at bounding box center [707, 342] width 148 height 17
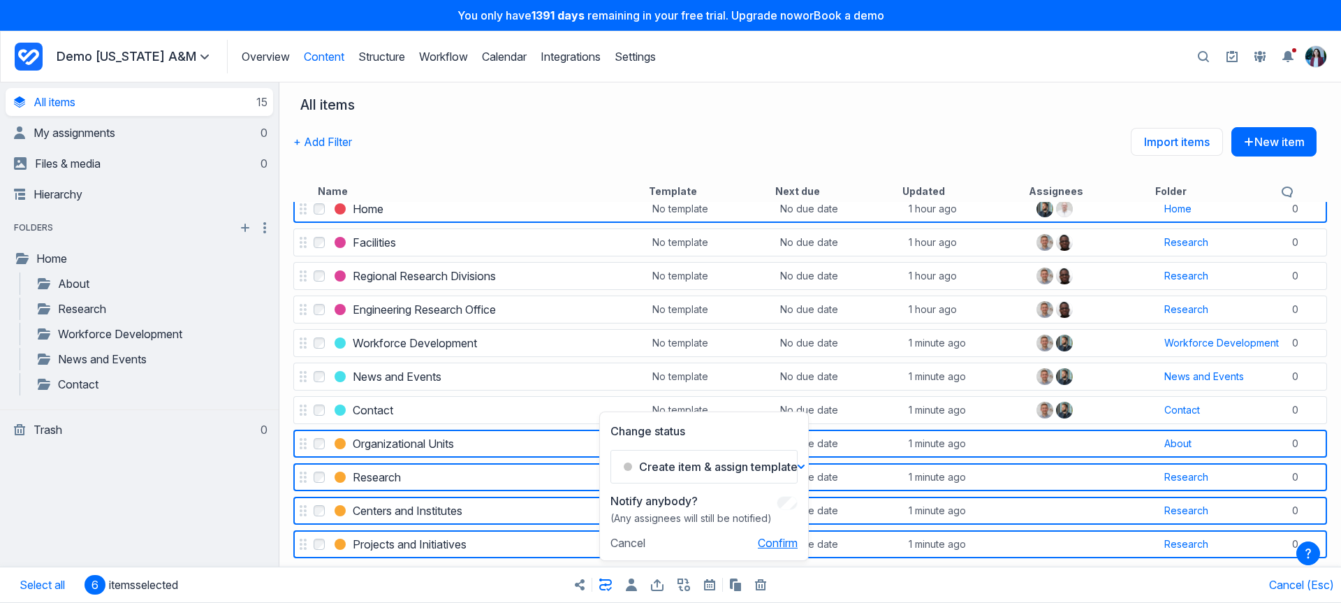
click at [772, 547] on button "Confirm" at bounding box center [778, 543] width 40 height 14
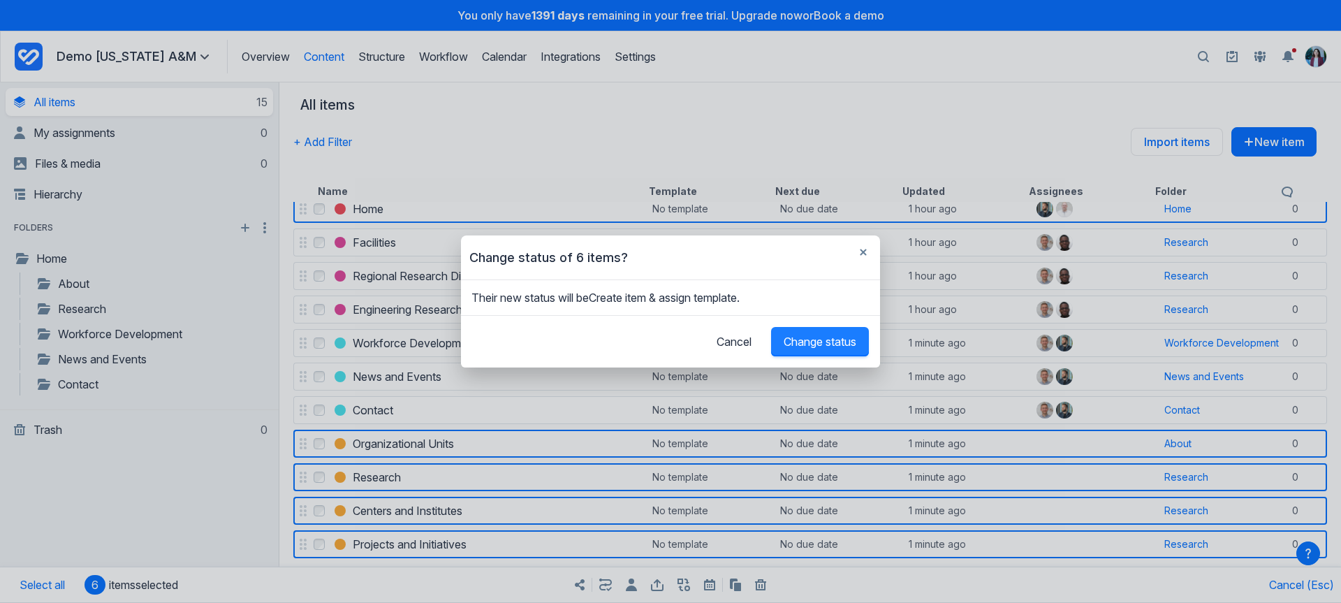
click at [823, 339] on span "Change status" at bounding box center [820, 342] width 73 height 14
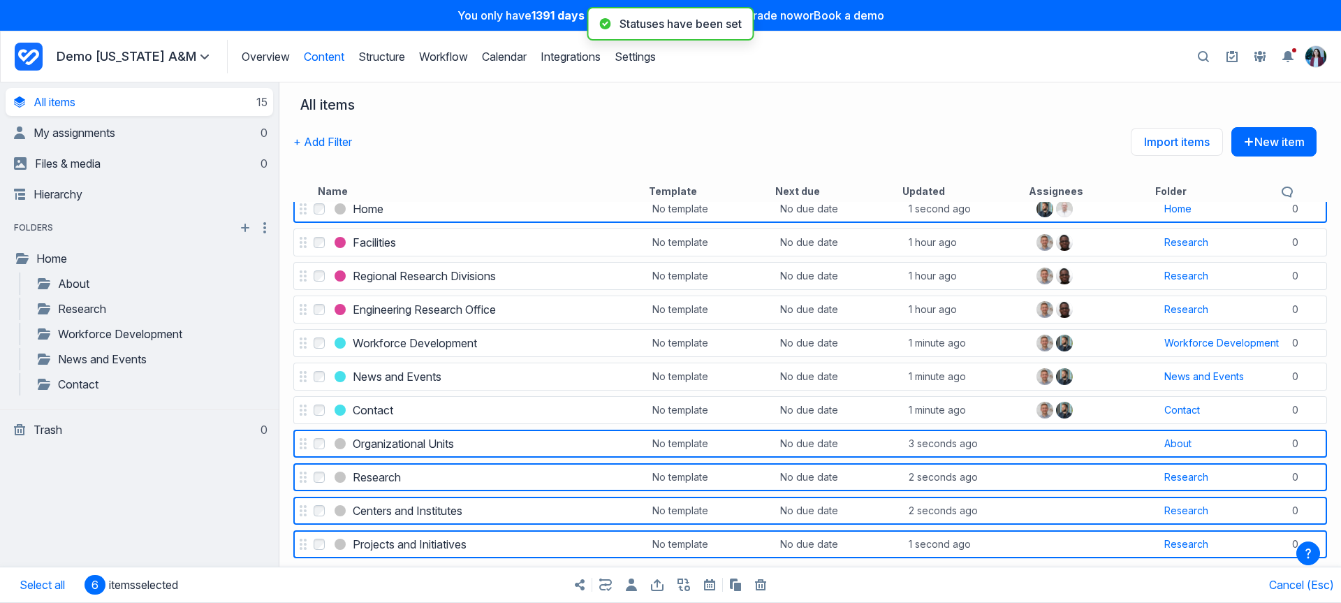
click at [819, 135] on div "+ Add Filter Import items New item" at bounding box center [804, 152] width 1023 height 50
click at [221, 115] on link "All items 15" at bounding box center [141, 102] width 254 height 28
click at [207, 102] on link "All items 15" at bounding box center [141, 102] width 254 height 28
click at [227, 135] on link "My assignments 0" at bounding box center [141, 133] width 254 height 28
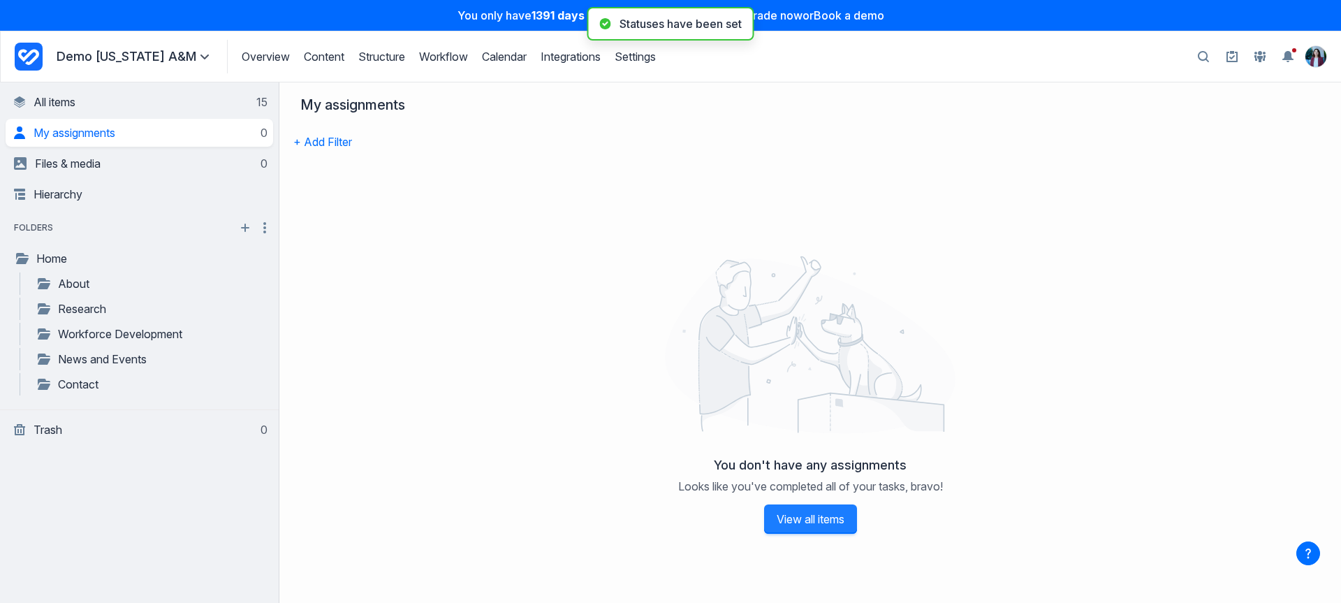
click at [836, 518] on link "View all items" at bounding box center [810, 518] width 93 height 29
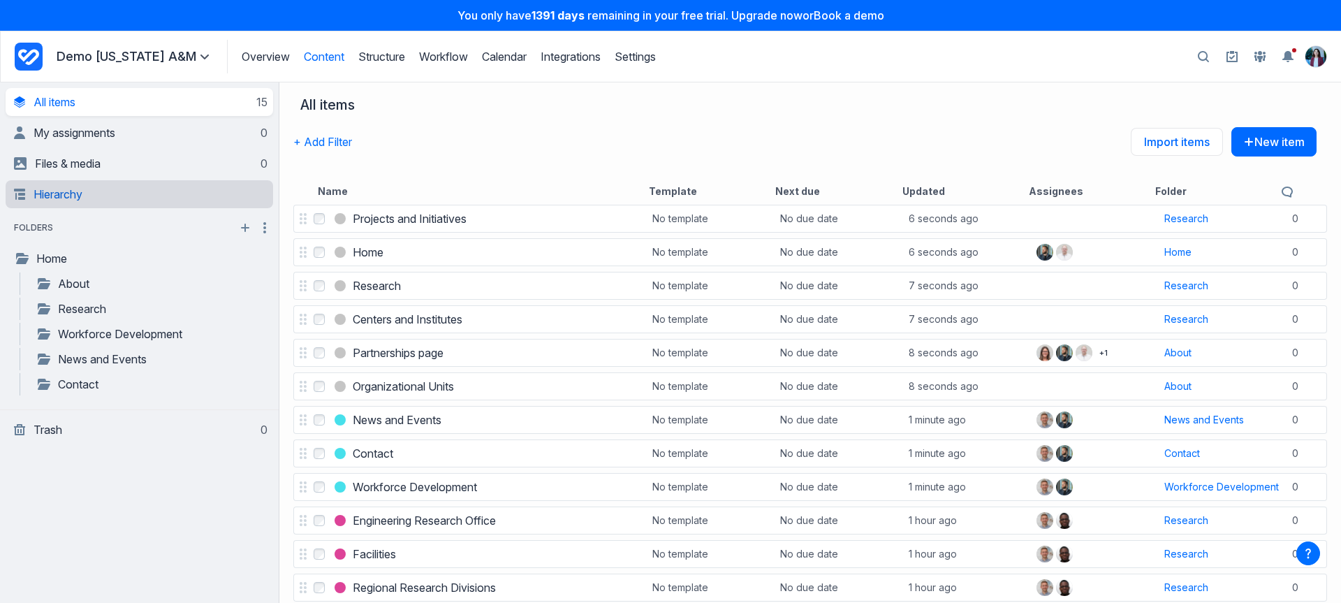
click at [176, 187] on link "Hierarchy" at bounding box center [141, 194] width 254 height 28
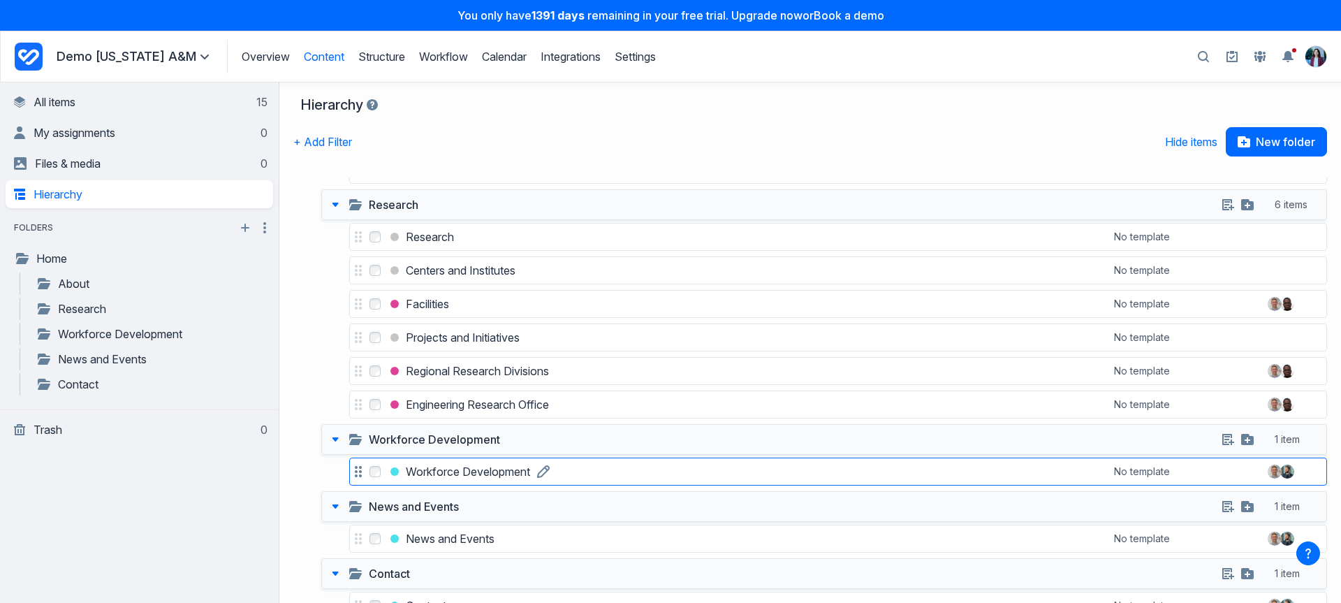
scroll to position [281, 0]
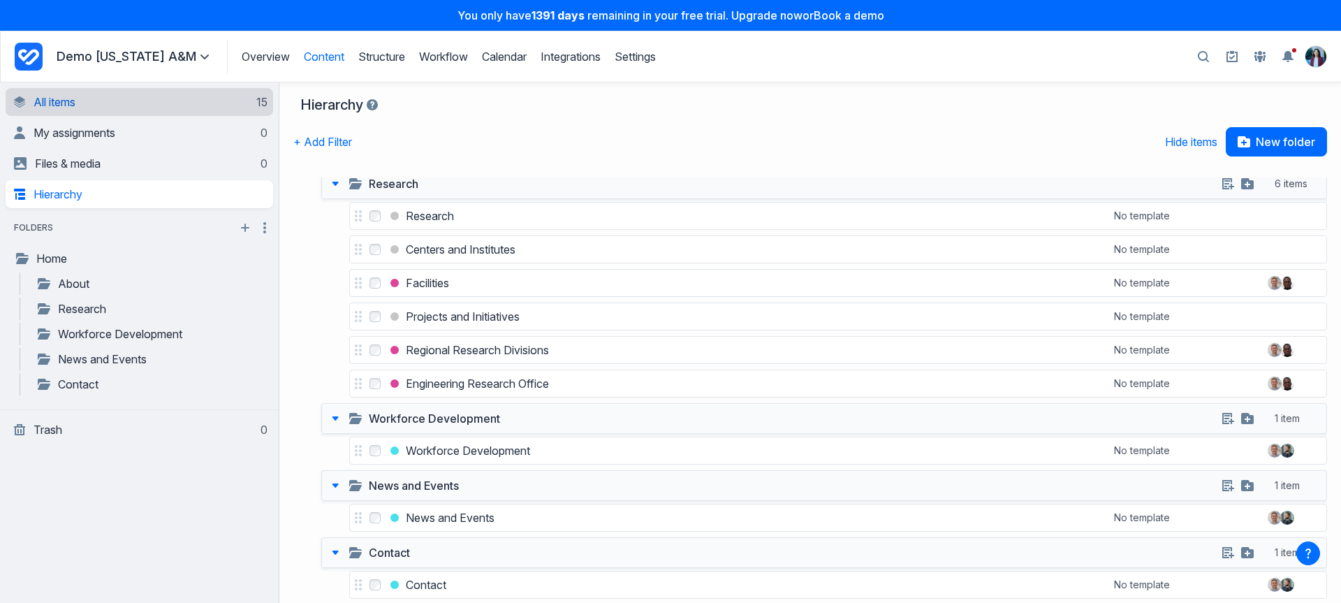
click at [123, 114] on link "All items 15" at bounding box center [141, 102] width 254 height 28
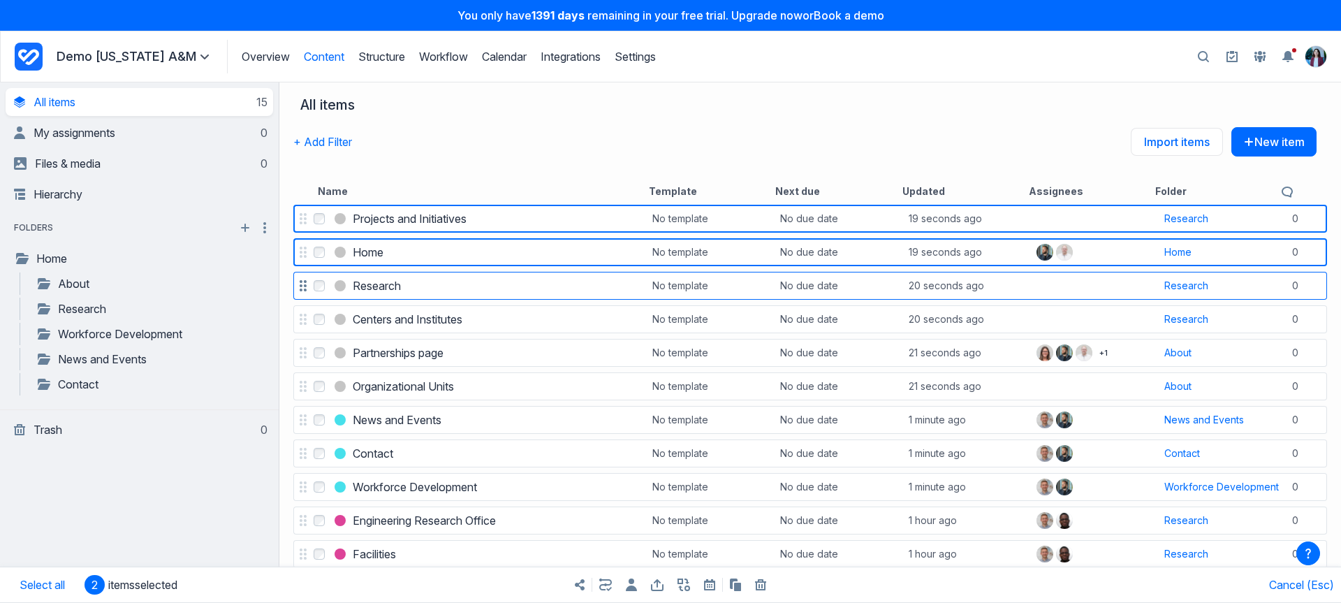
click at [324, 293] on label "Select Research" at bounding box center [319, 285] width 17 height 17
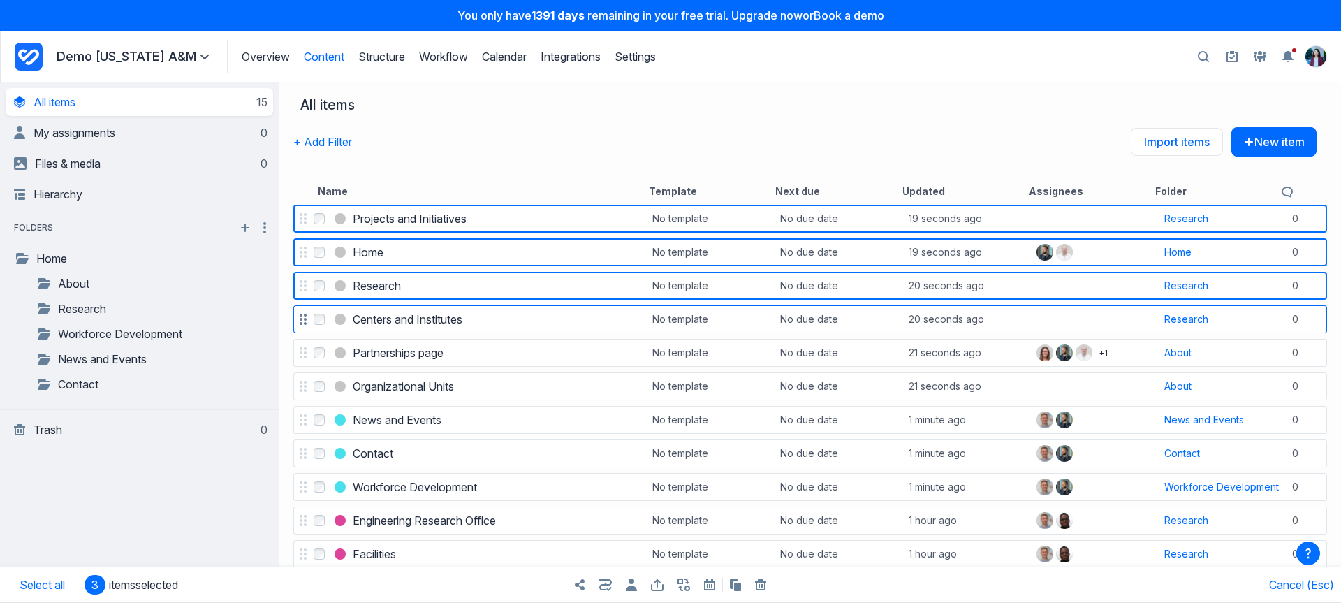
click at [317, 325] on label "Select Centers and Institutes" at bounding box center [319, 319] width 17 height 17
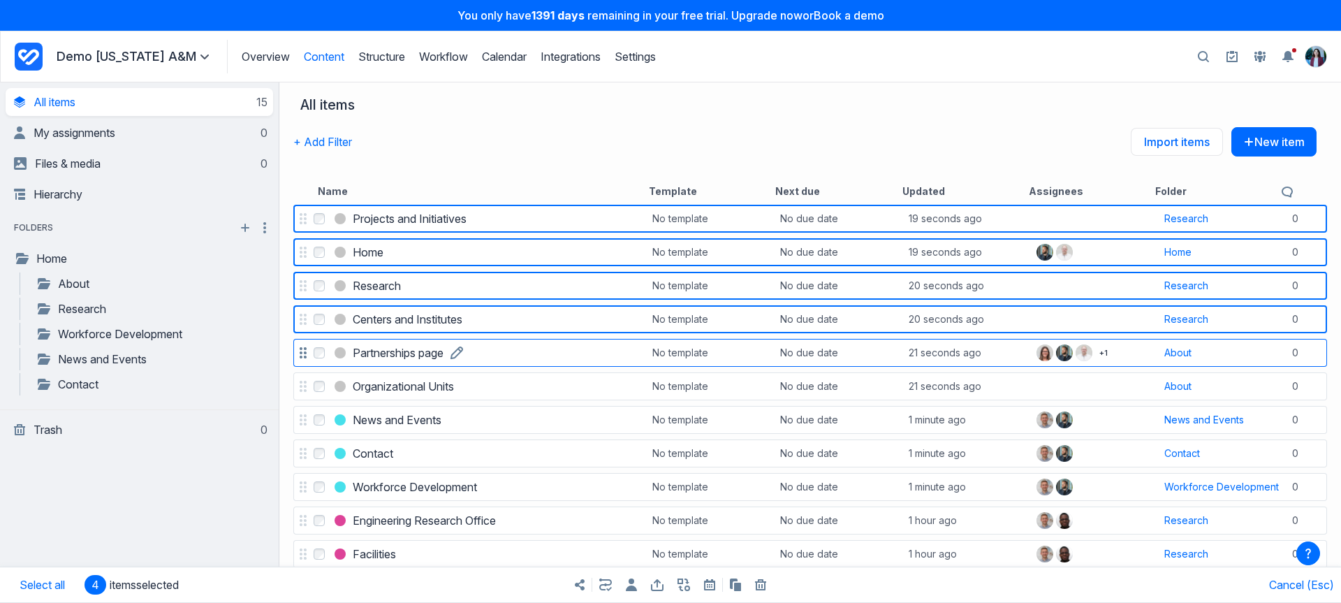
click at [353, 361] on link "Partnerships page" at bounding box center [398, 352] width 91 height 17
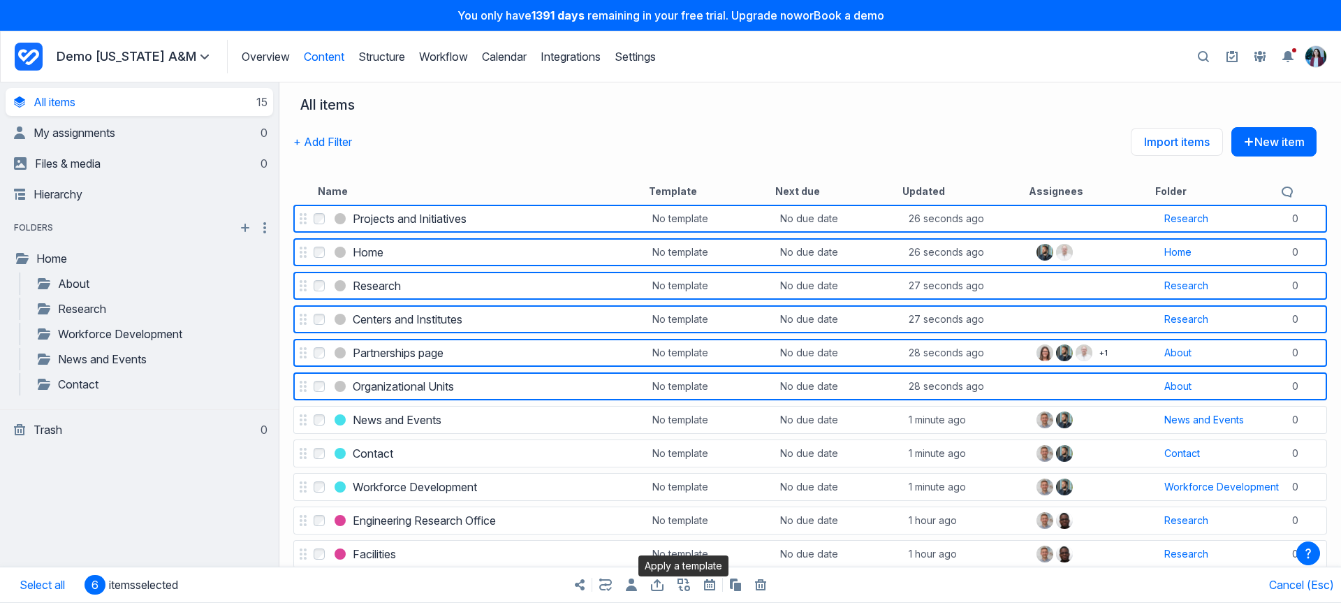
click at [687, 586] on icon "button" at bounding box center [683, 584] width 13 height 13
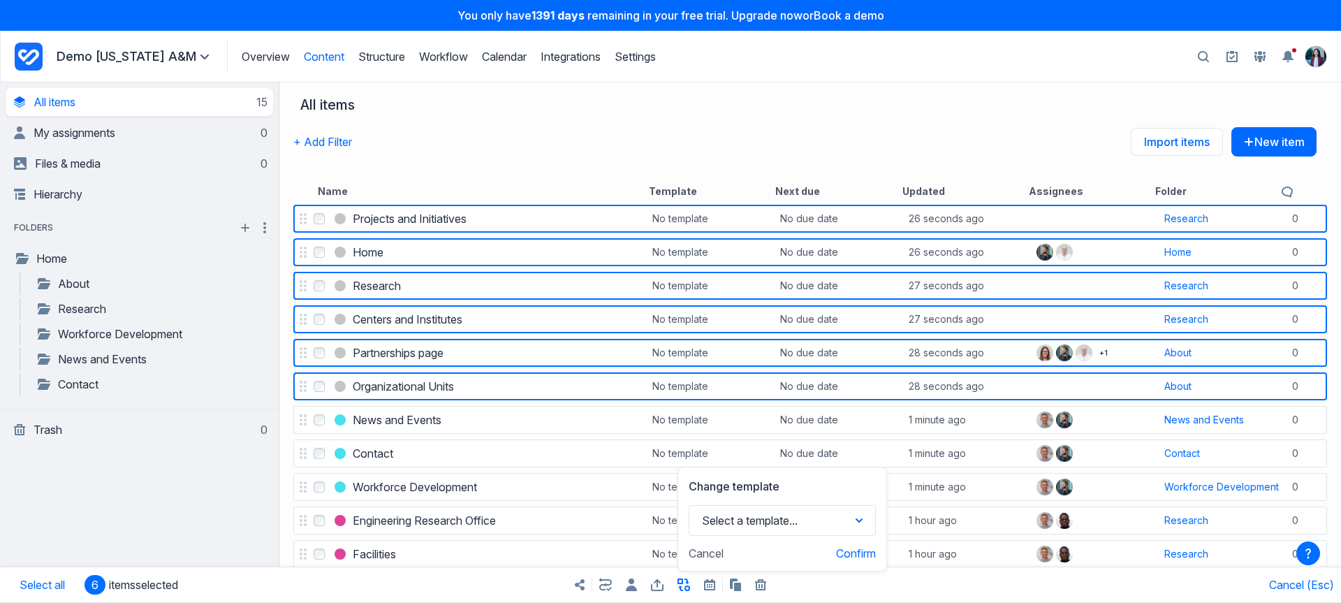
click at [698, 588] on div "Share items Export items Change template Select a template... Example template …" at bounding box center [670, 584] width 670 height 35
click at [712, 587] on icon at bounding box center [710, 585] width 6 height 3
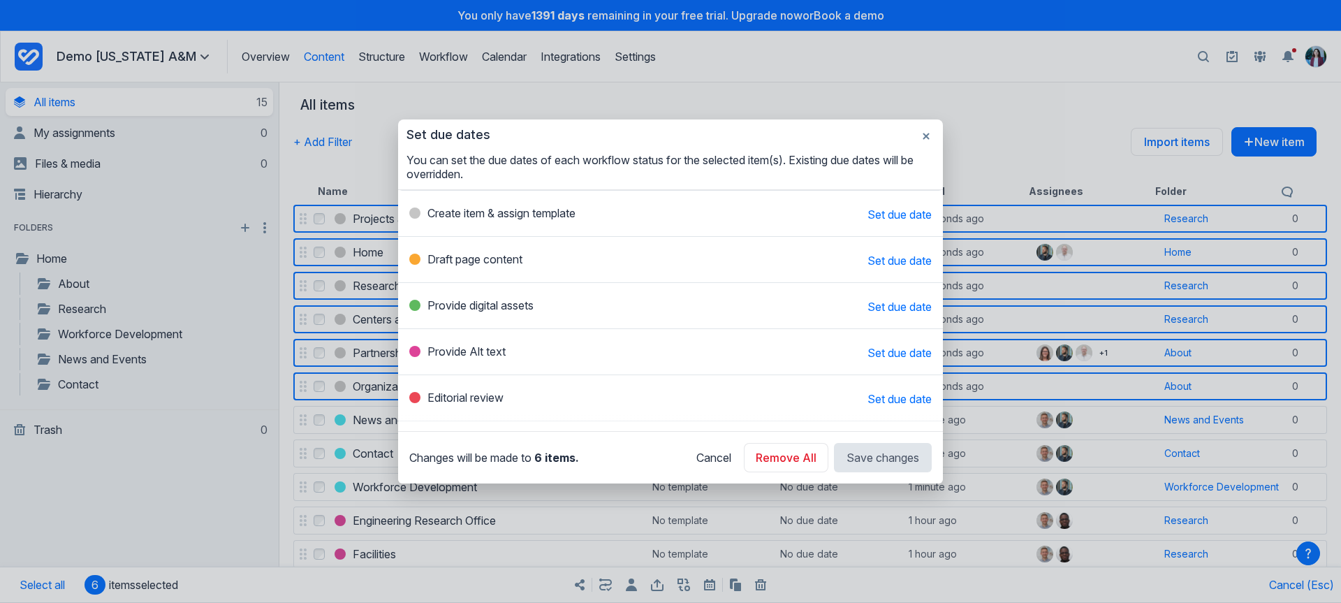
click at [898, 214] on span "Set due date" at bounding box center [899, 214] width 64 height 14
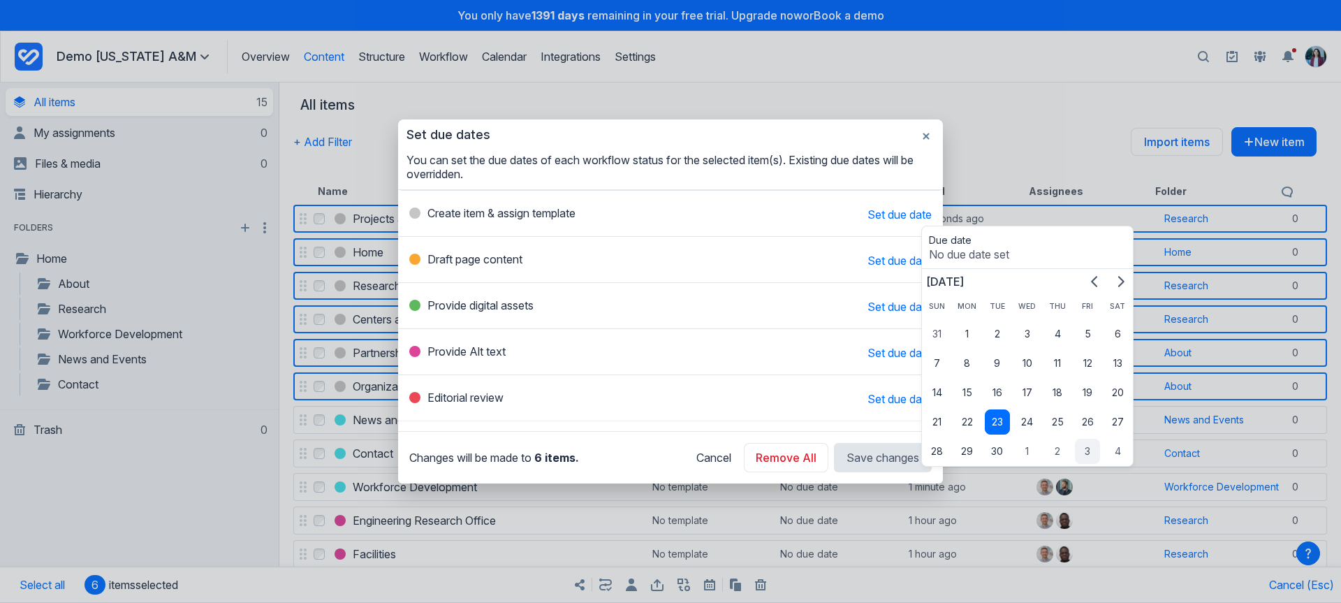
click at [1079, 448] on button "3" at bounding box center [1087, 451] width 25 height 25
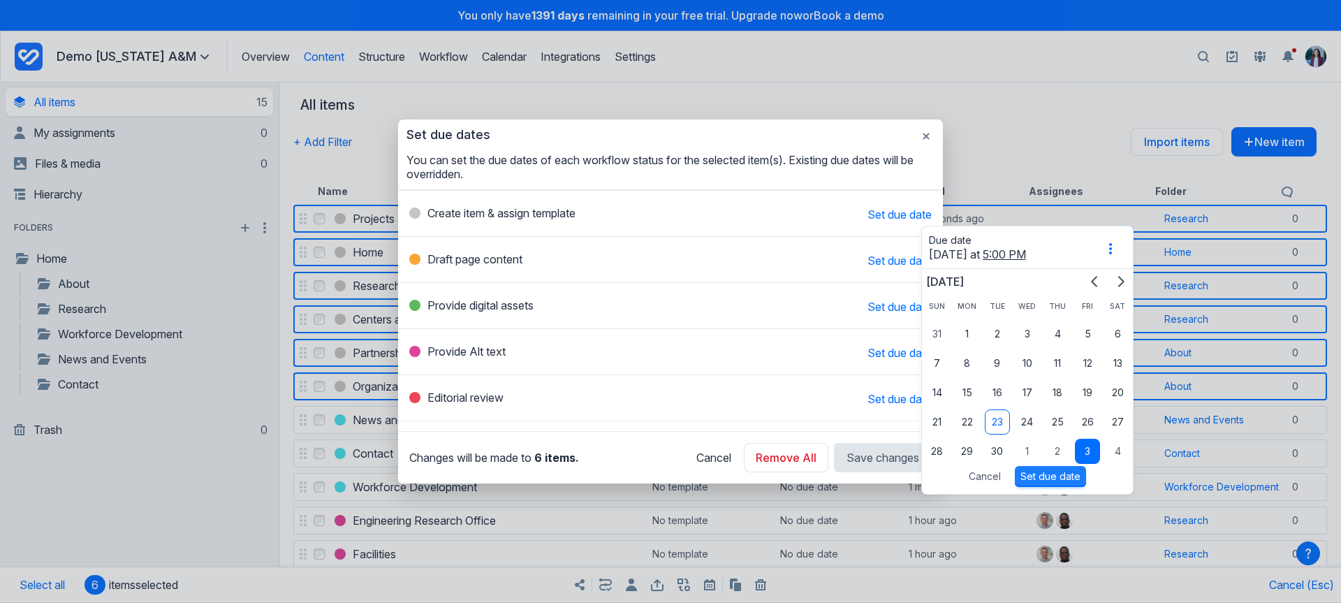
click at [1043, 476] on button "Set due date" at bounding box center [1050, 476] width 71 height 21
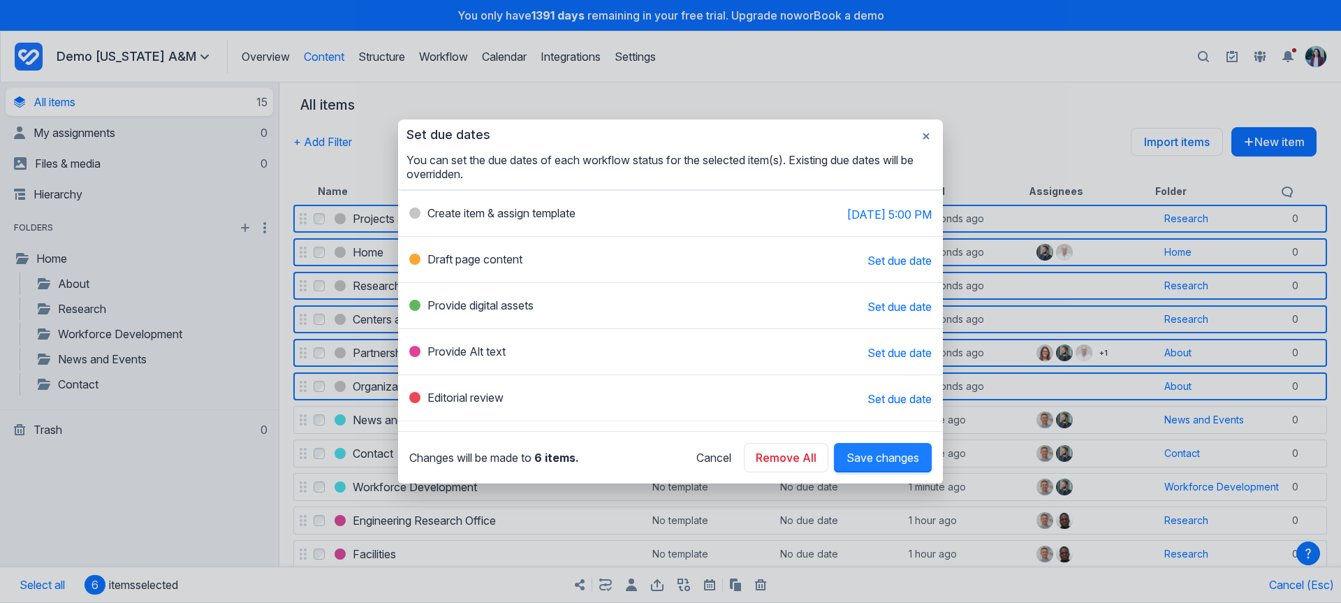
click at [857, 457] on span "Save changes" at bounding box center [882, 457] width 73 height 14
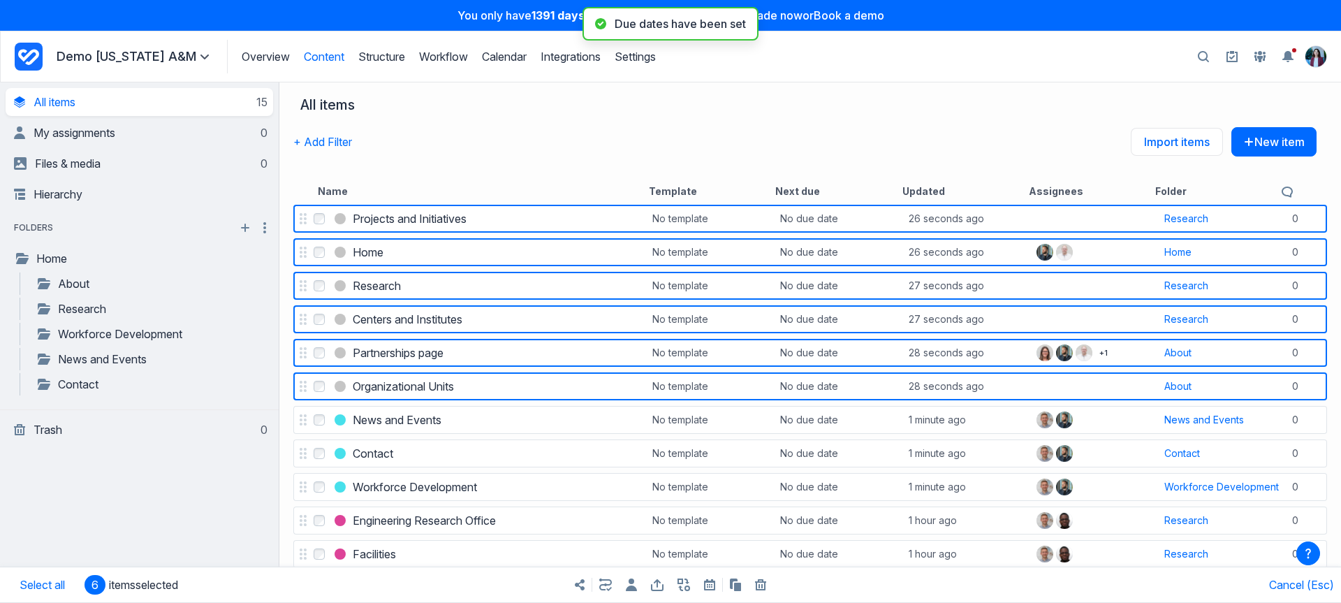
click at [927, 58] on nav "Overview Structure Workflow Calendar Integrations Settings Demo Texas A&M Favou…" at bounding box center [671, 57] width 1312 height 34
click at [165, 161] on link "Files & media 0" at bounding box center [141, 163] width 254 height 28
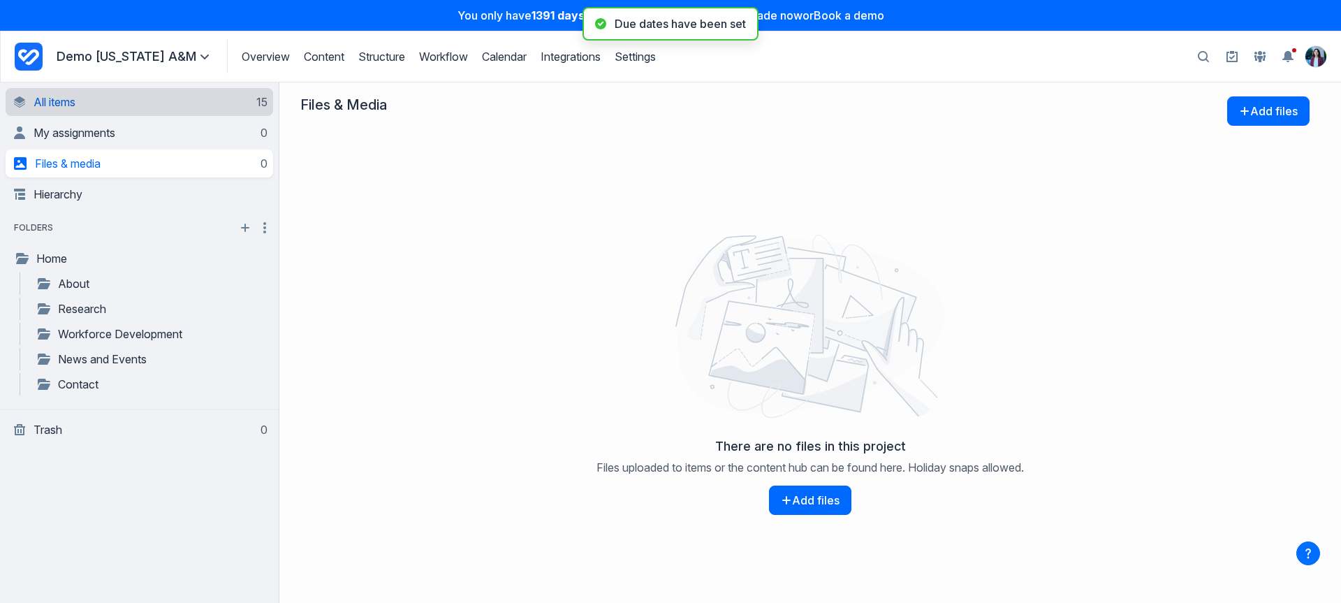
click at [193, 110] on link "All items 15" at bounding box center [141, 102] width 254 height 28
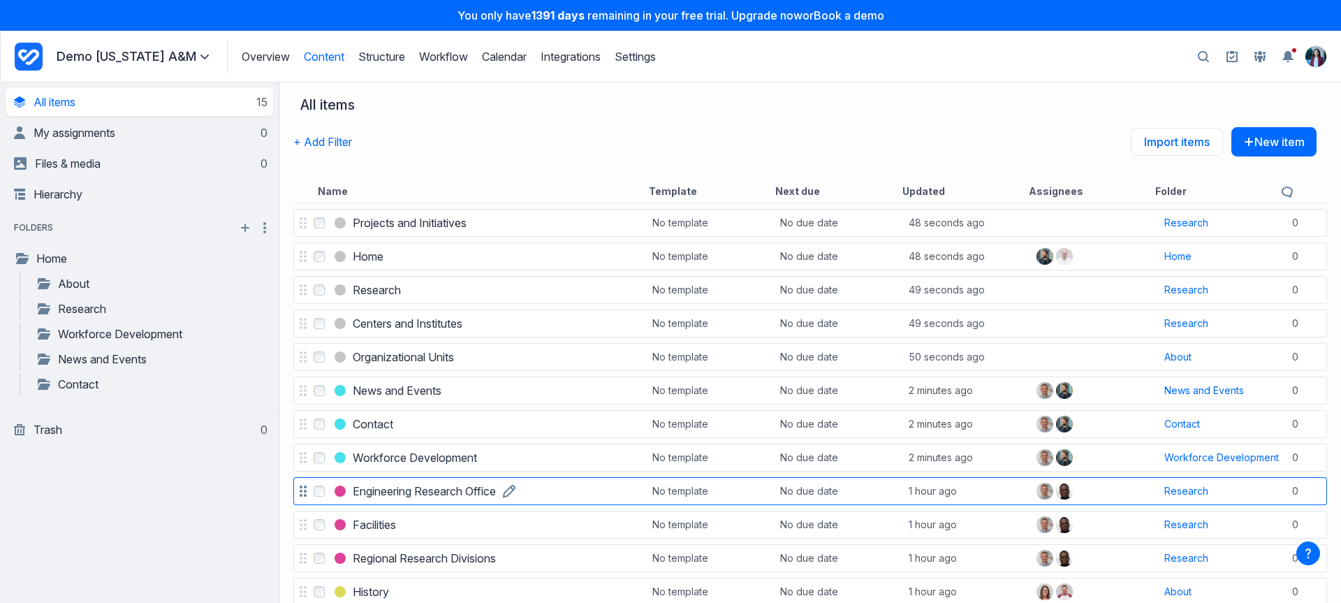
scroll to position [144, 0]
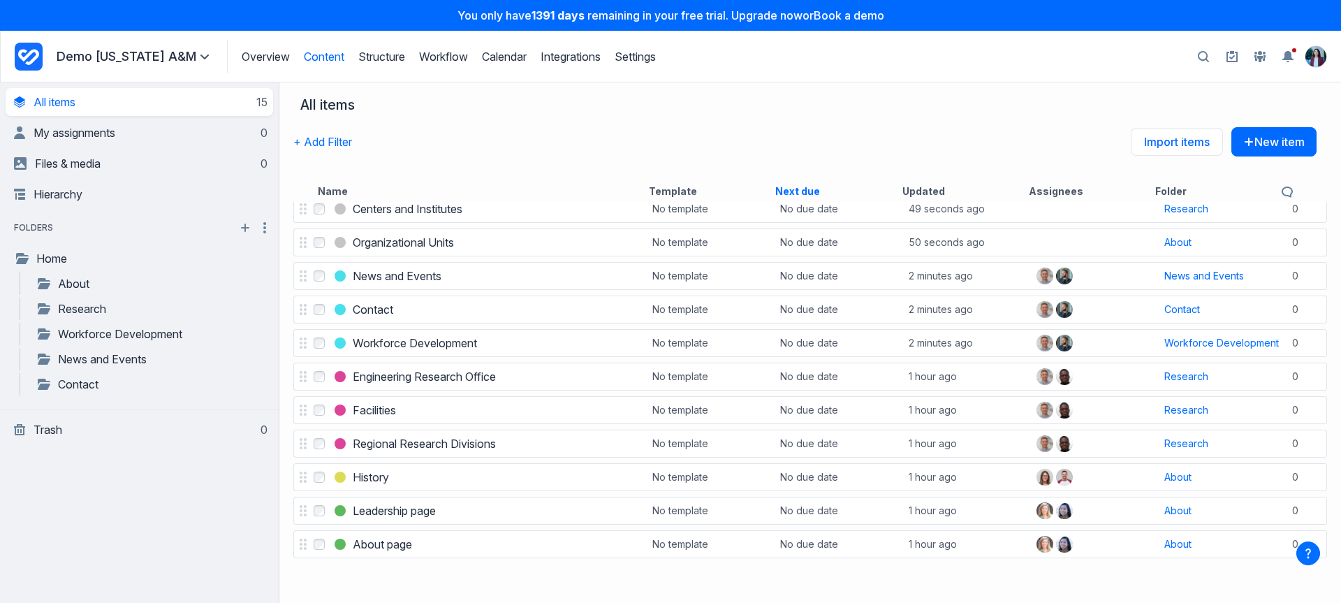
click at [815, 185] on button "Next due" at bounding box center [797, 191] width 45 height 14
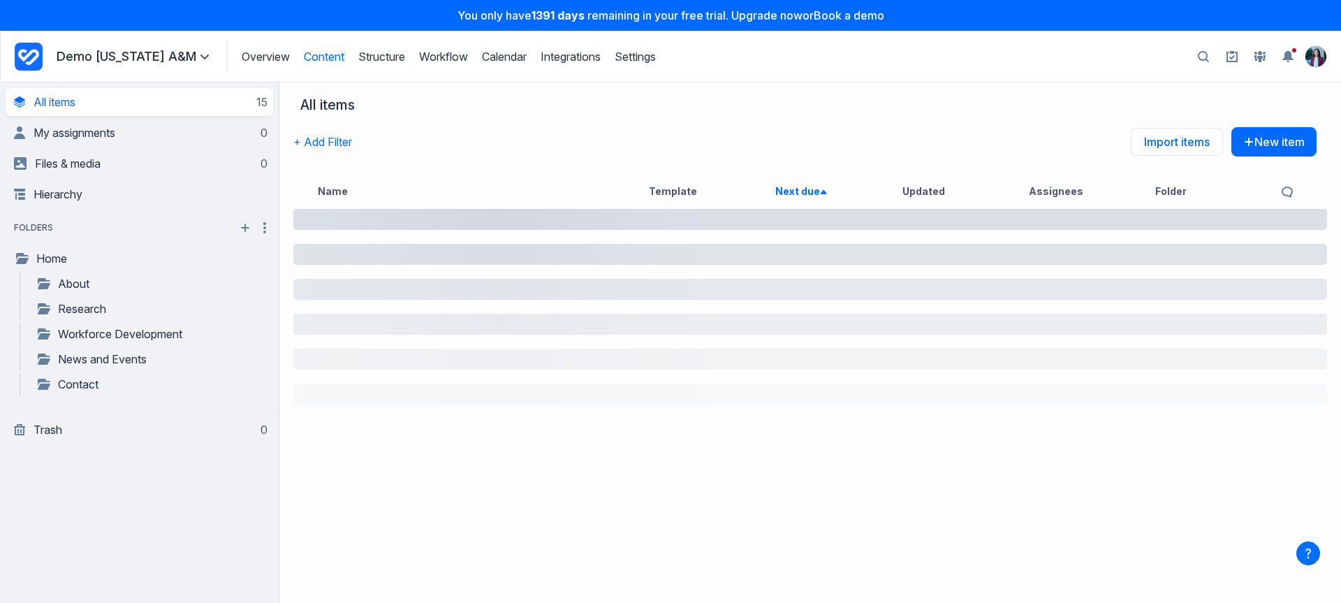
scroll to position [0, 0]
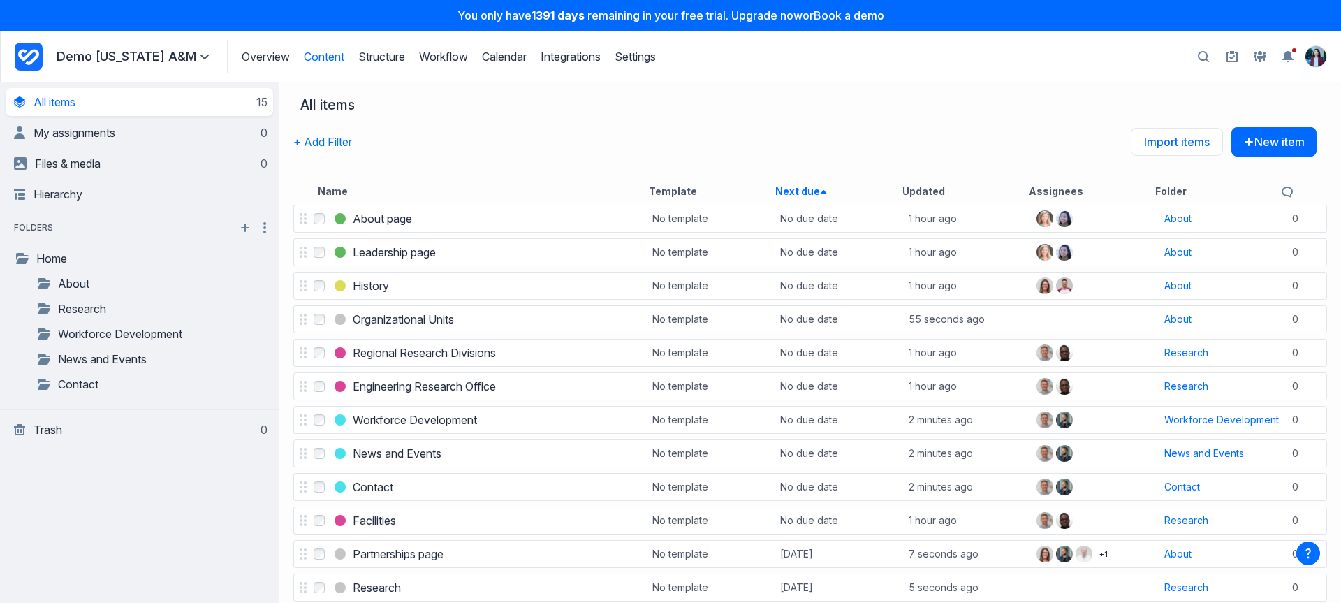
click at [779, 186] on button "Next due asc" at bounding box center [801, 191] width 52 height 14
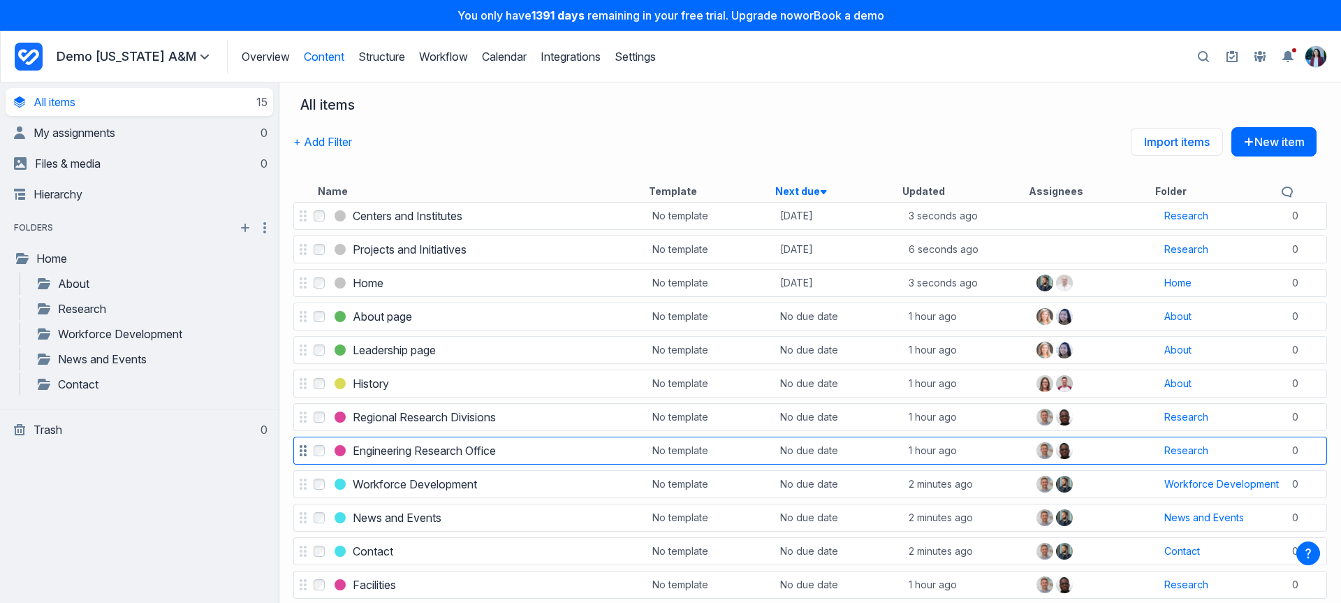
scroll to position [144, 0]
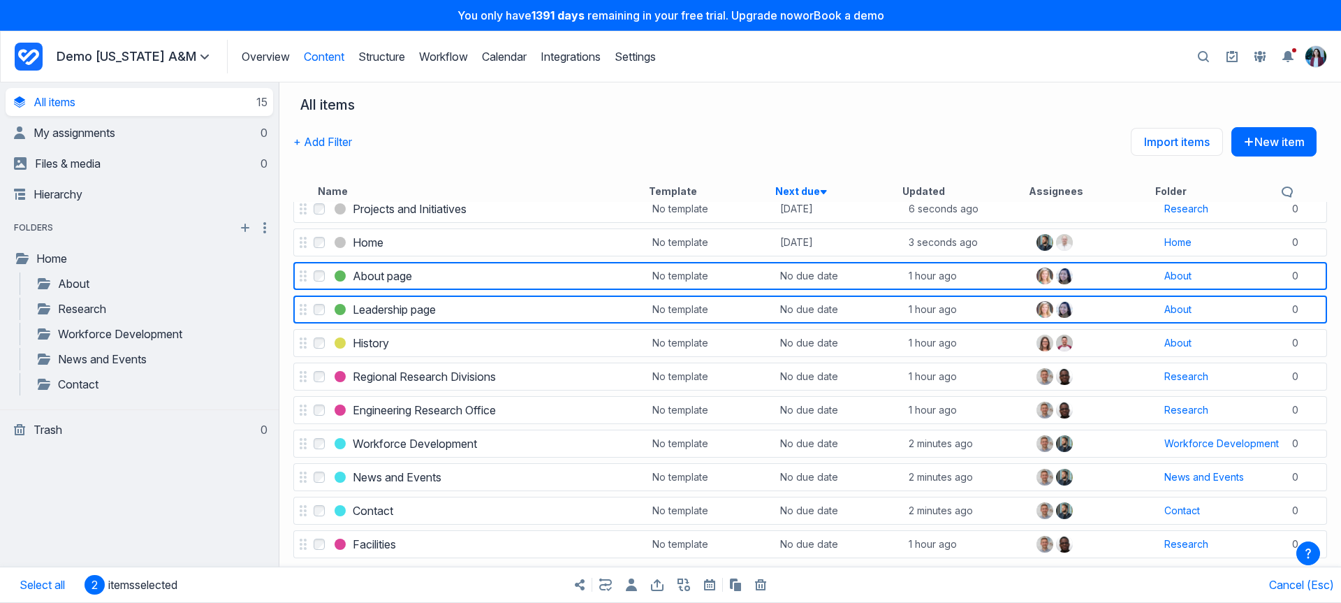
click at [712, 590] on div "Share items Export items Bulk copy items Bulk trash items" at bounding box center [670, 584] width 670 height 35
click at [712, 585] on icon at bounding box center [709, 584] width 11 height 11
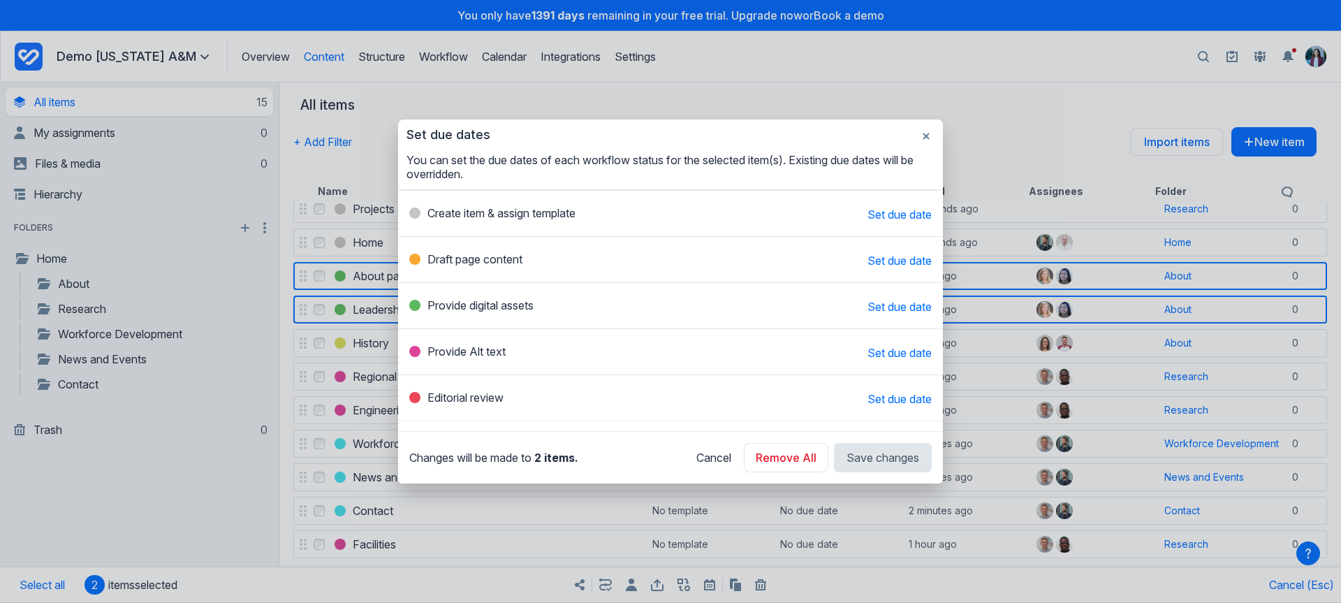
click at [904, 305] on span "Set due date" at bounding box center [899, 307] width 64 height 14
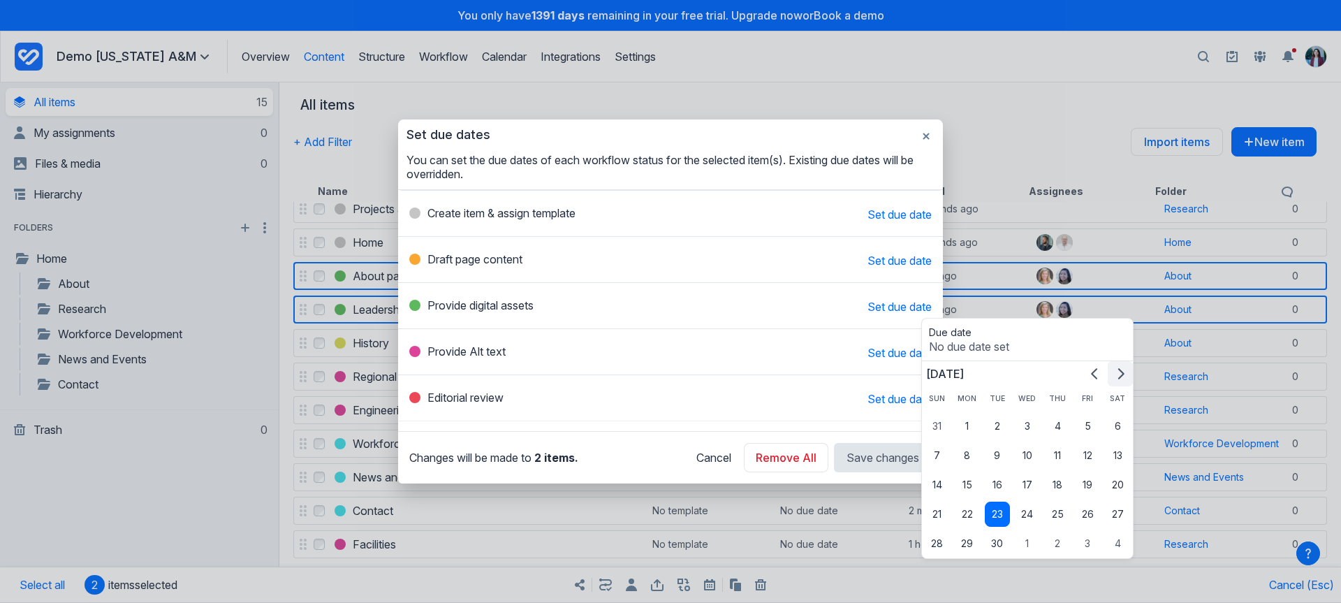
click at [1115, 374] on icon "Go to next month" at bounding box center [1120, 373] width 11 height 11
click at [1031, 455] on button "5" at bounding box center [1027, 455] width 25 height 25
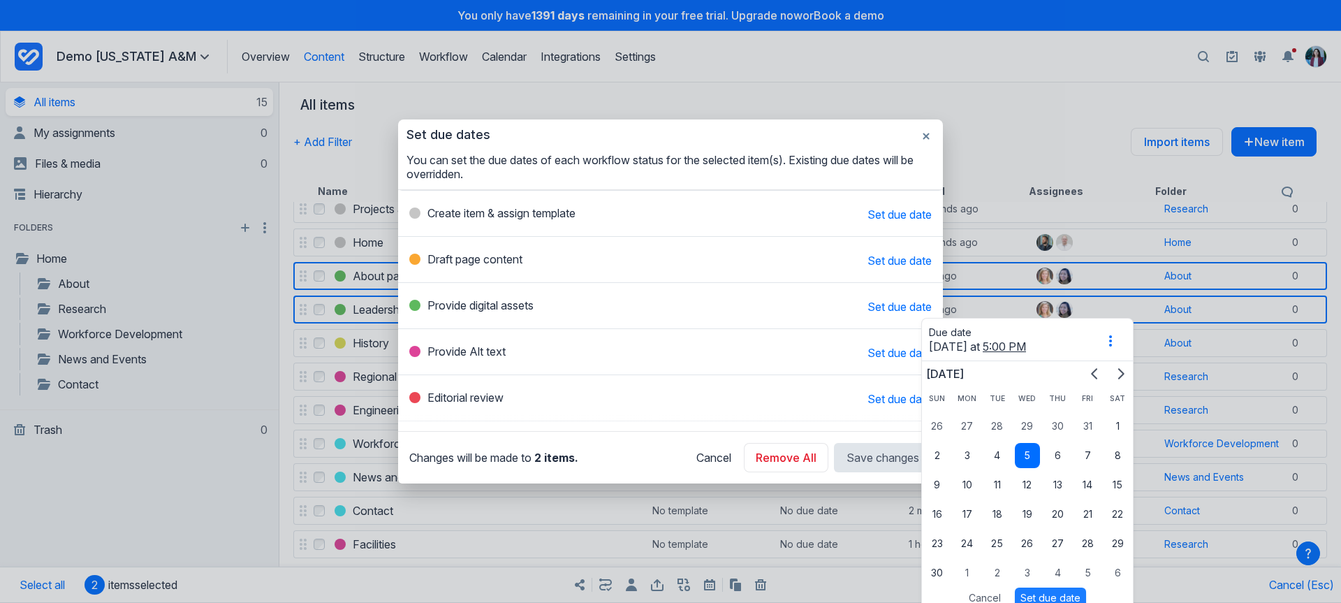
click at [1048, 595] on button "Set due date" at bounding box center [1050, 597] width 71 height 21
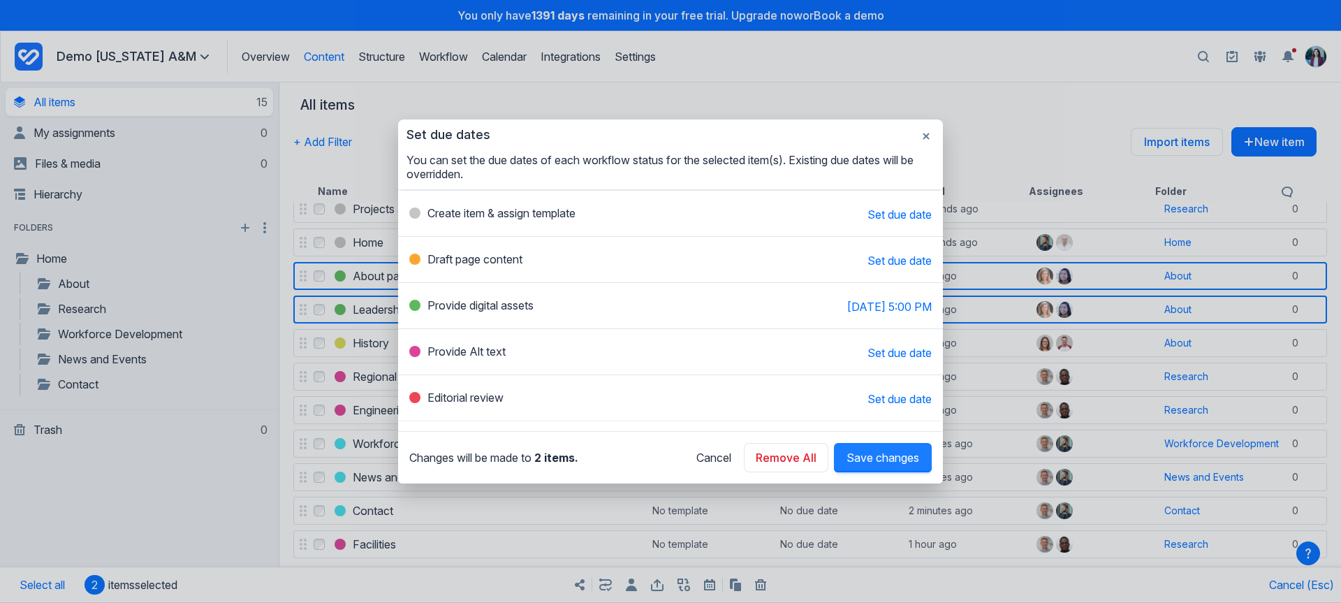
click at [909, 457] on span "Save changes" at bounding box center [882, 457] width 73 height 14
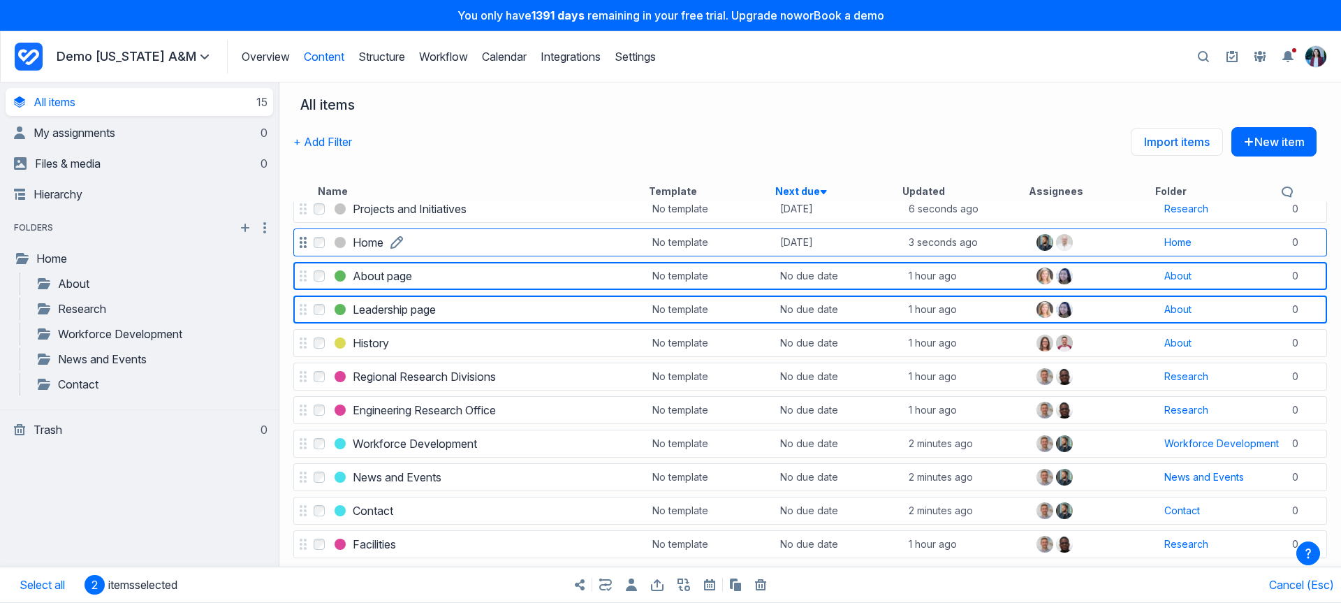
click at [383, 242] on link "Home" at bounding box center [368, 242] width 31 height 17
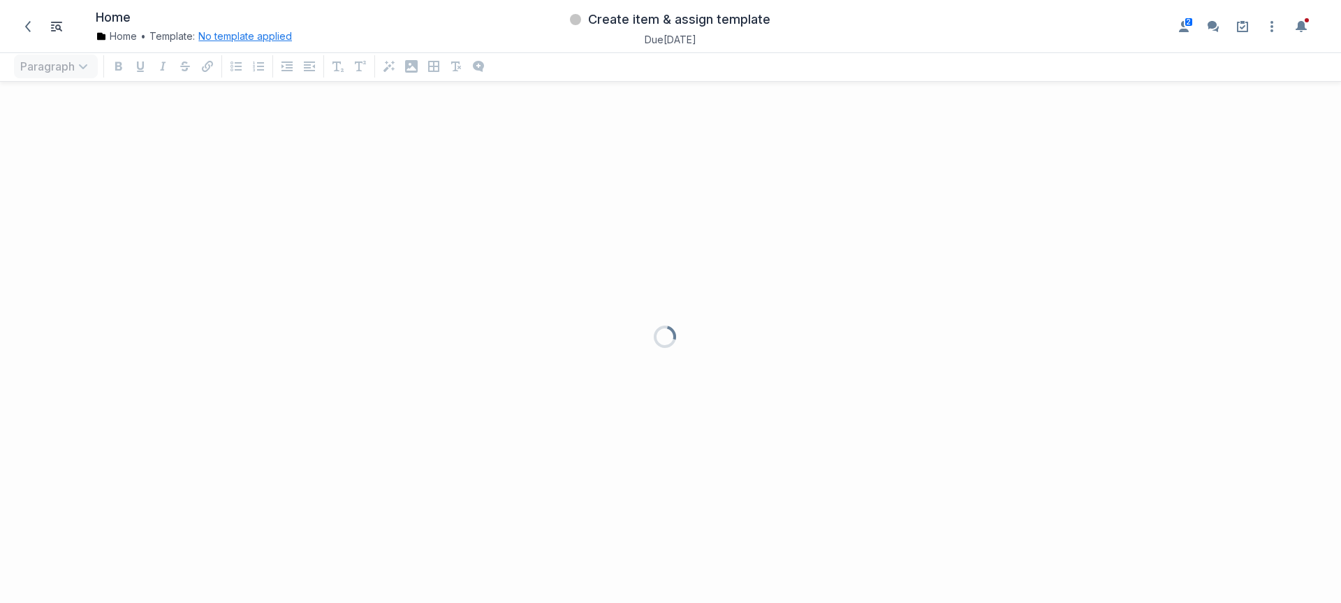
click at [263, 38] on button "No template applied" at bounding box center [245, 36] width 94 height 14
click at [258, 130] on link "Edit the structure" at bounding box center [262, 126] width 85 height 14
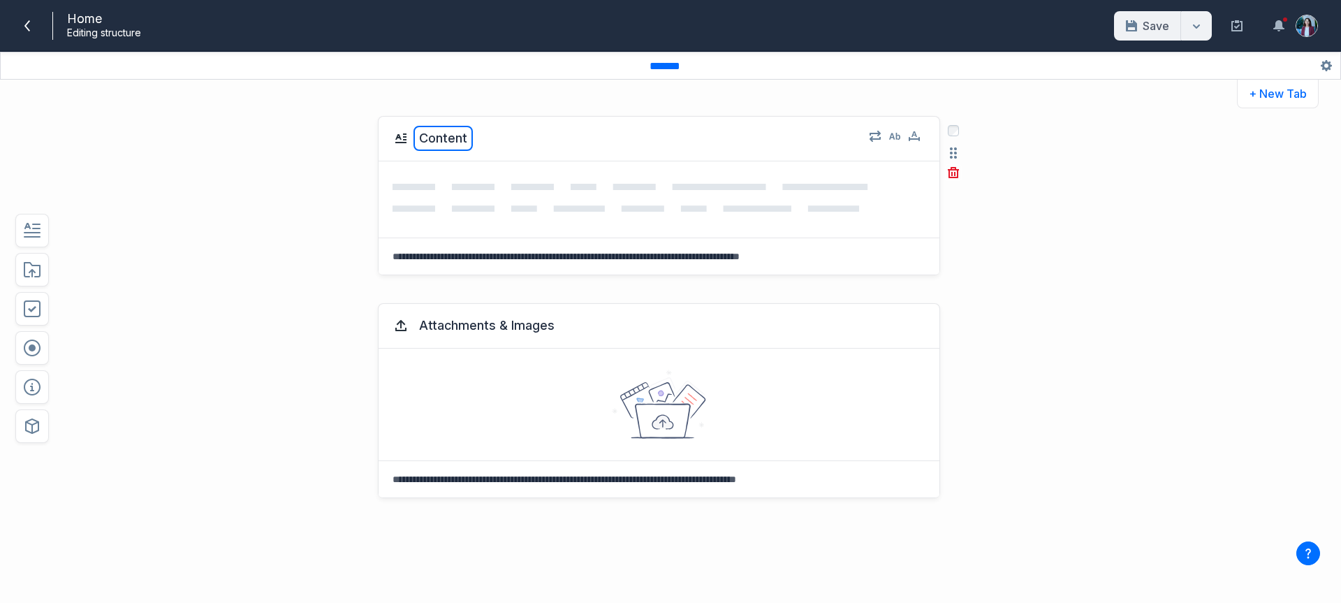
click at [450, 138] on button "Content" at bounding box center [442, 138] width 59 height 25
click at [450, 138] on textarea "*******" at bounding box center [442, 138] width 59 height 25
type textarea "*****"
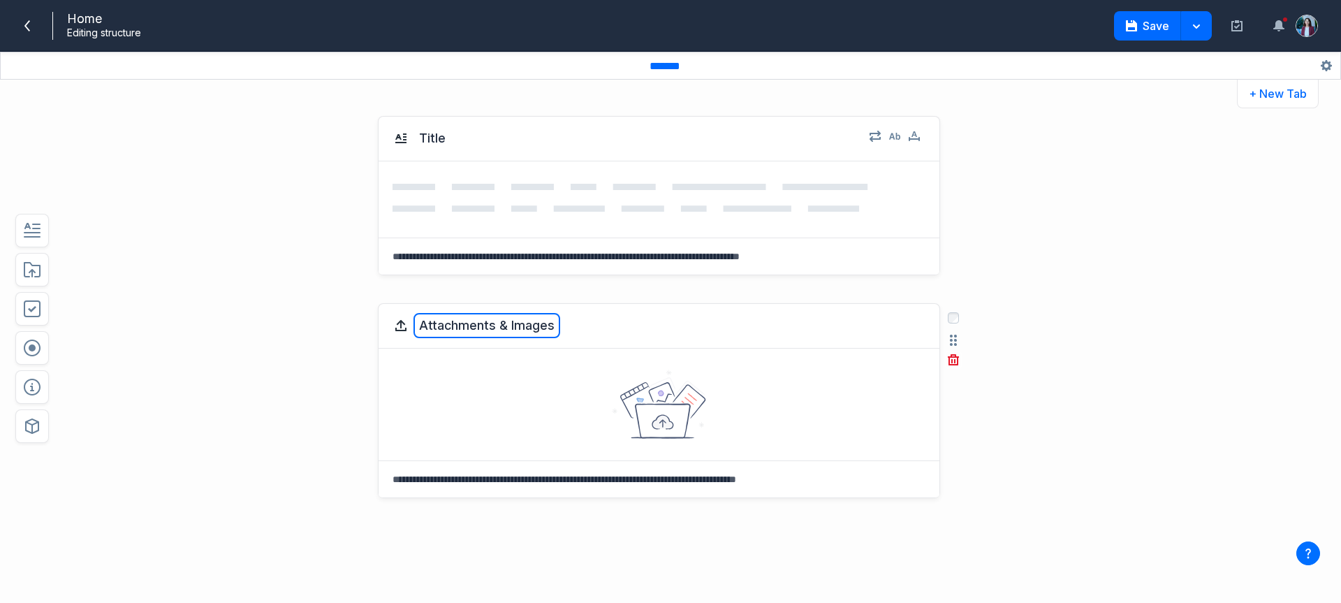
click at [456, 332] on button "Attachments & Images" at bounding box center [486, 325] width 147 height 25
type textarea "*******"
click at [1088, 216] on div "Title Select field: Title Are you sure you want to delete this field? Cancel De…" at bounding box center [618, 195] width 988 height 187
click at [487, 338] on div "Label this asset field" at bounding box center [659, 326] width 561 height 45
click at [494, 327] on button "Label this asset field" at bounding box center [480, 325] width 135 height 25
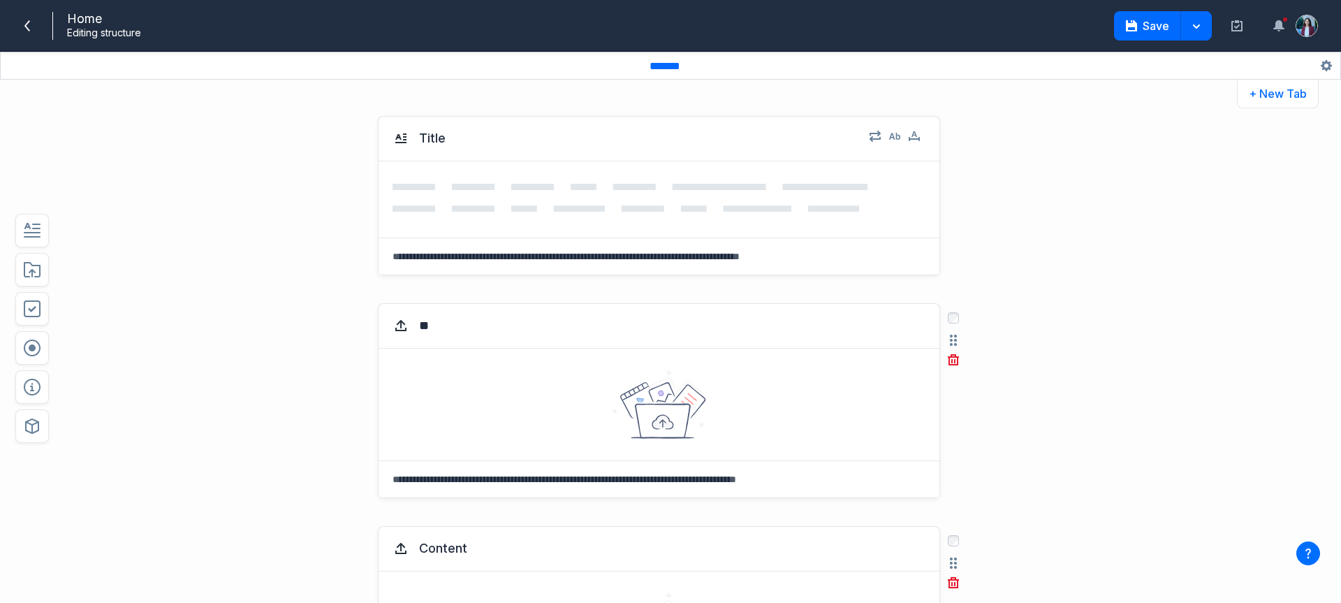
type textarea "*"
type textarea "**********"
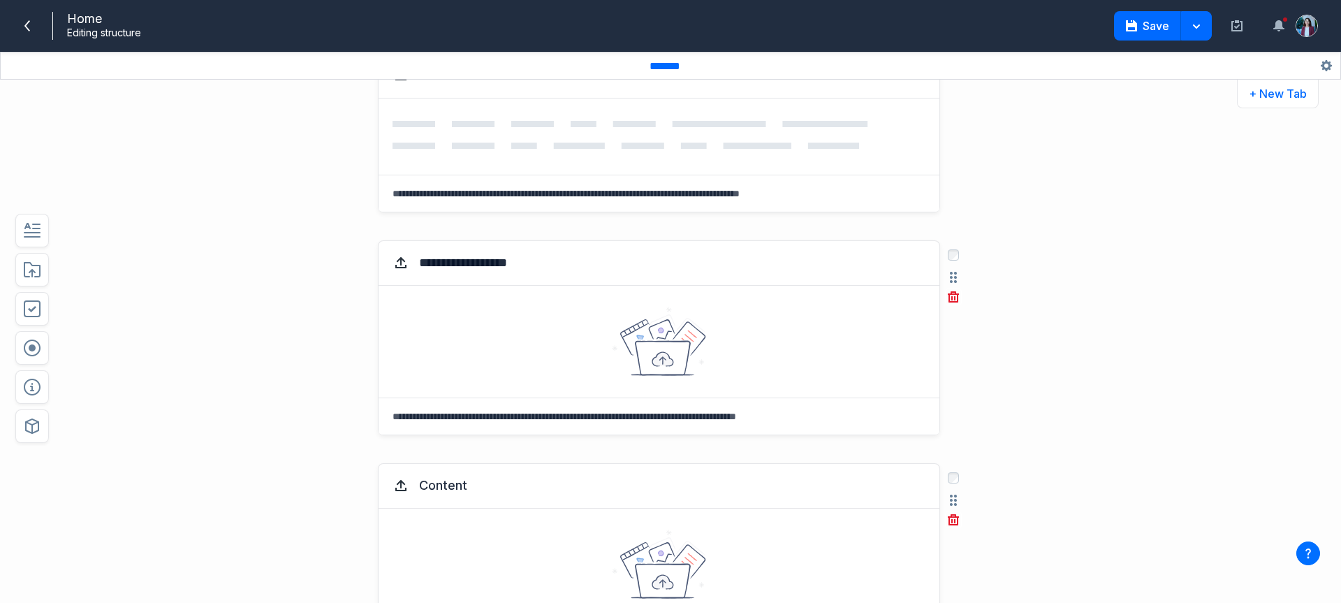
scroll to position [85, 0]
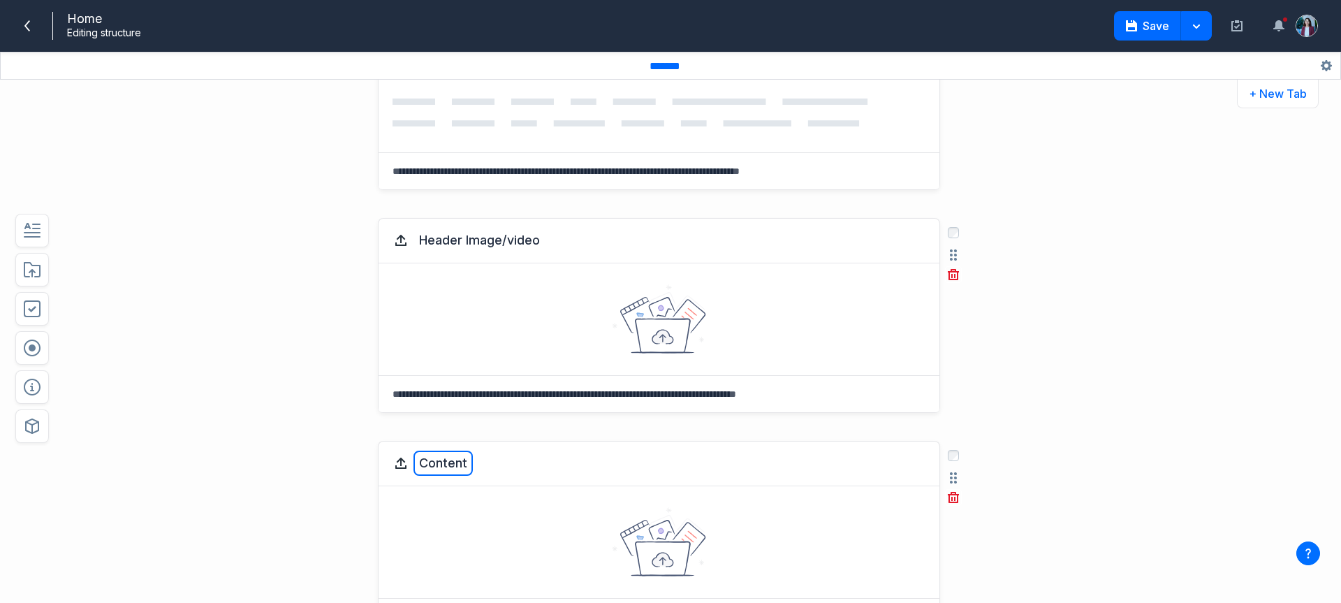
click at [439, 455] on button "Content" at bounding box center [442, 462] width 59 height 25
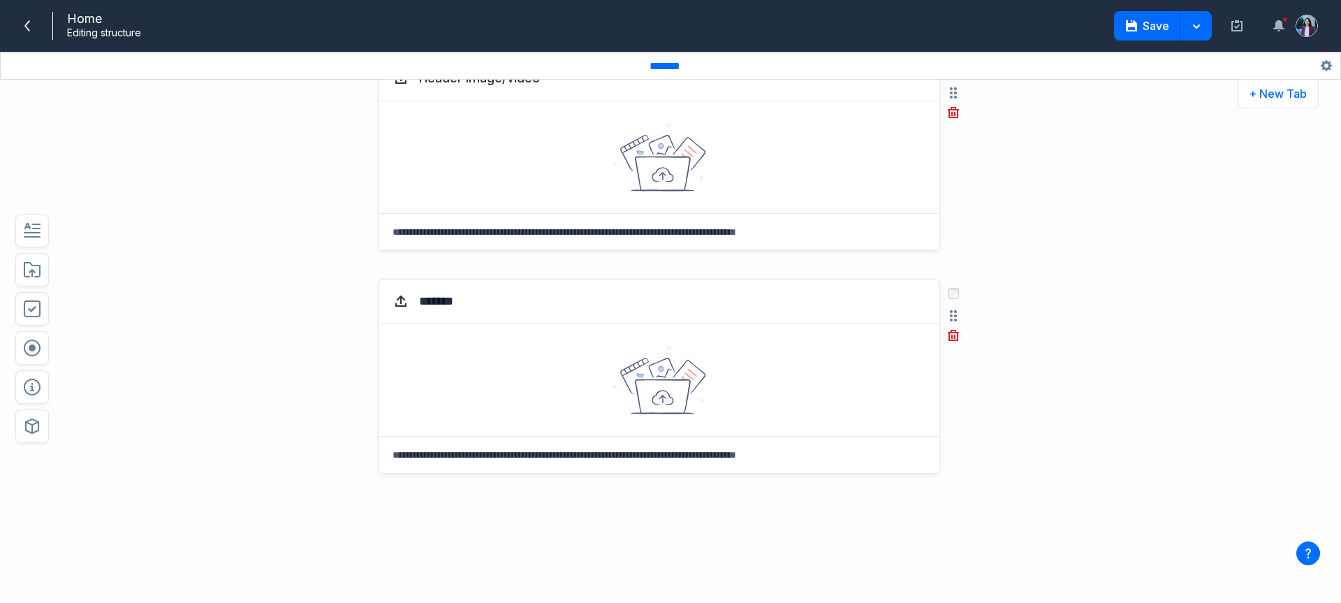
scroll to position [249, 0]
click at [254, 421] on div "Content Select field: Content Are you sure you want to delete this field? Cance…" at bounding box center [618, 444] width 988 height 362
click at [44, 240] on button "button" at bounding box center [32, 231] width 34 height 34
click at [513, 522] on button "Label this text field" at bounding box center [476, 522] width 126 height 25
type textarea "***"
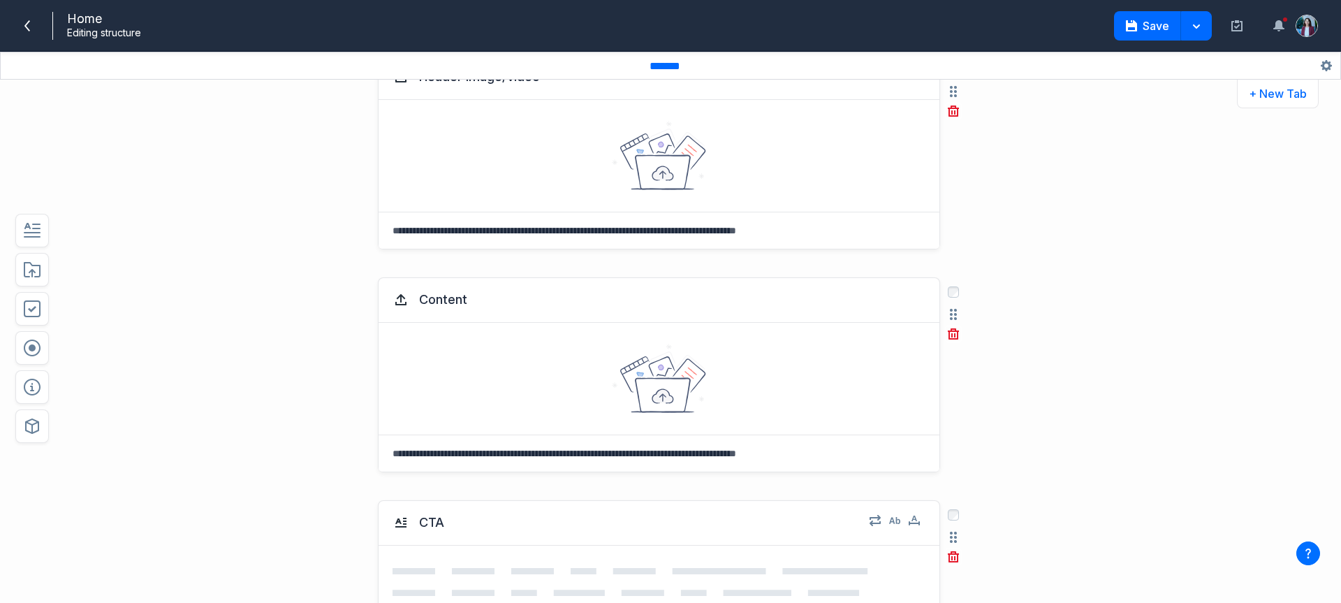
click at [234, 425] on div "Content Select field: Content Are you sure you want to delete this field? Cance…" at bounding box center [618, 374] width 988 height 223
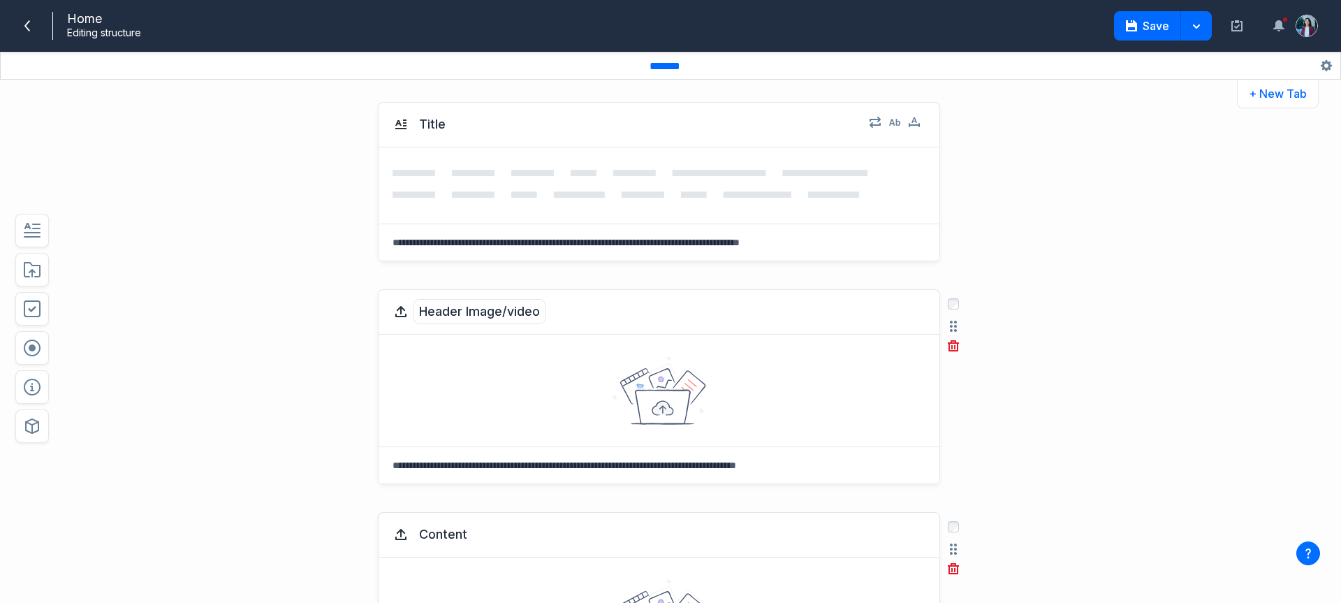
scroll to position [8, 0]
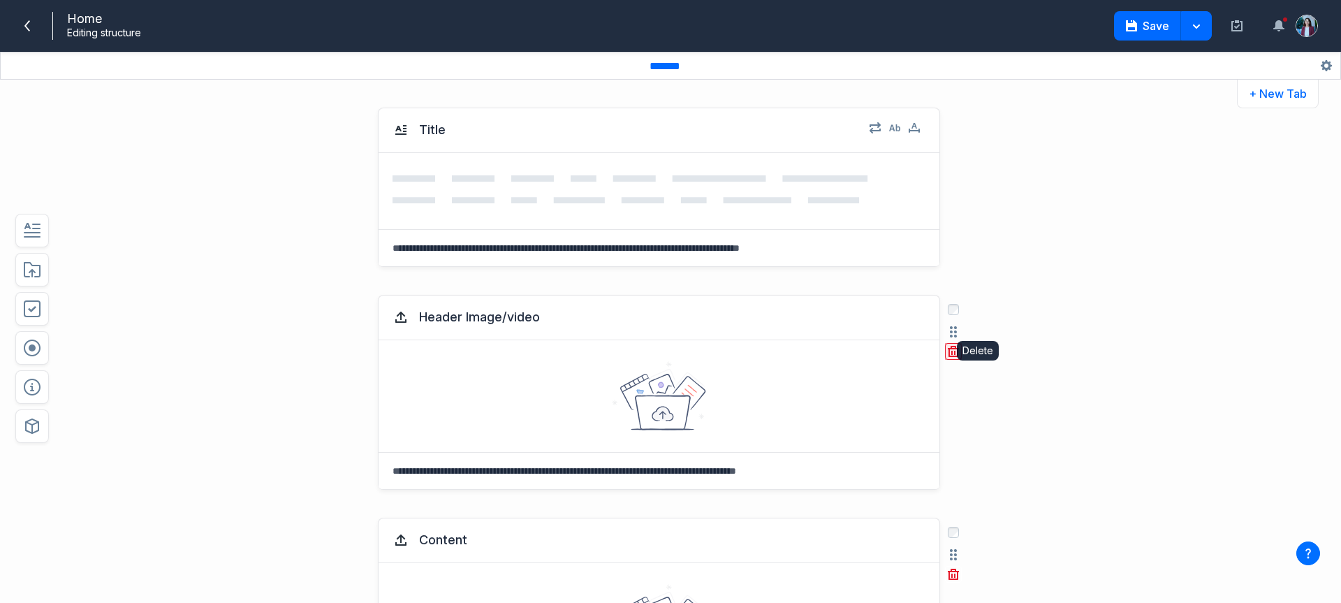
click at [950, 353] on icon "button" at bounding box center [953, 351] width 11 height 11
click at [970, 417] on button "Delete" at bounding box center [979, 412] width 45 height 21
click at [16, 422] on button "button" at bounding box center [32, 426] width 34 height 34
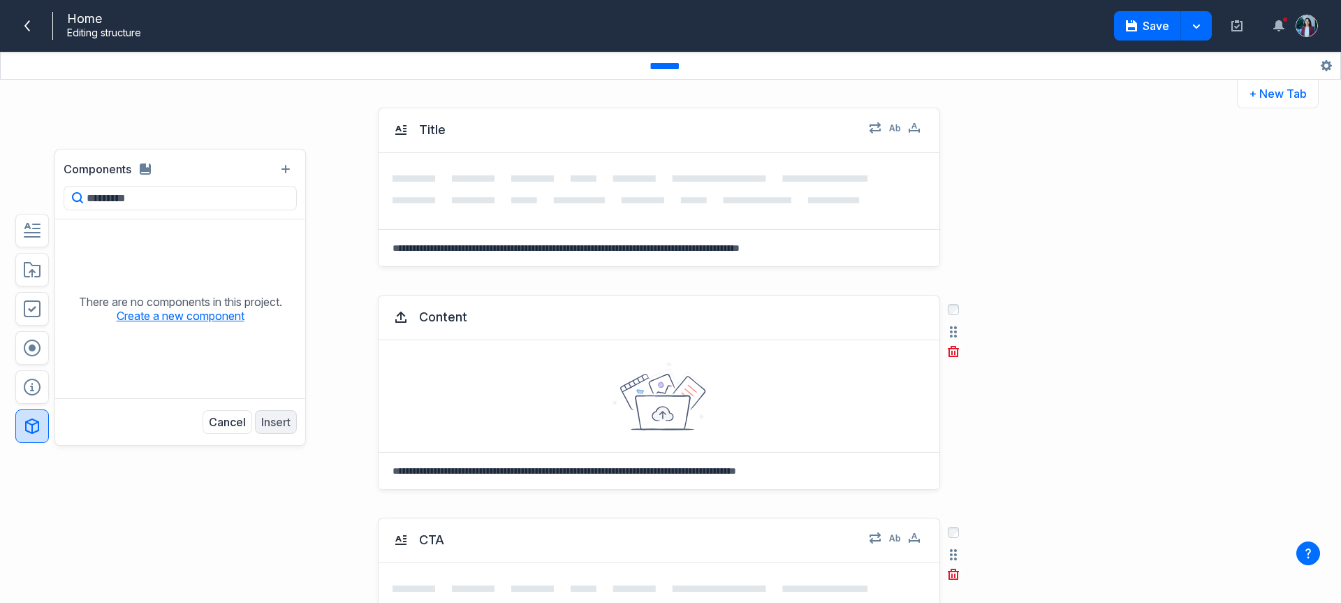
click at [139, 309] on button "Create a new component" at bounding box center [181, 316] width 128 height 14
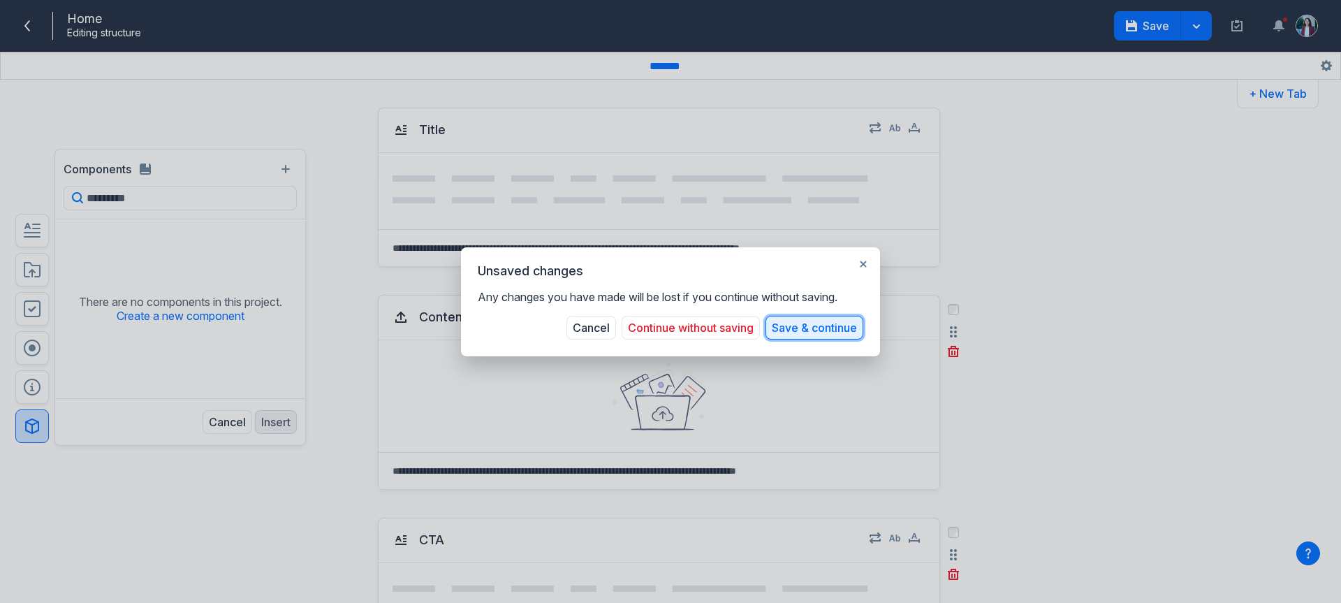
click at [784, 322] on button "Save & continue" at bounding box center [814, 328] width 98 height 24
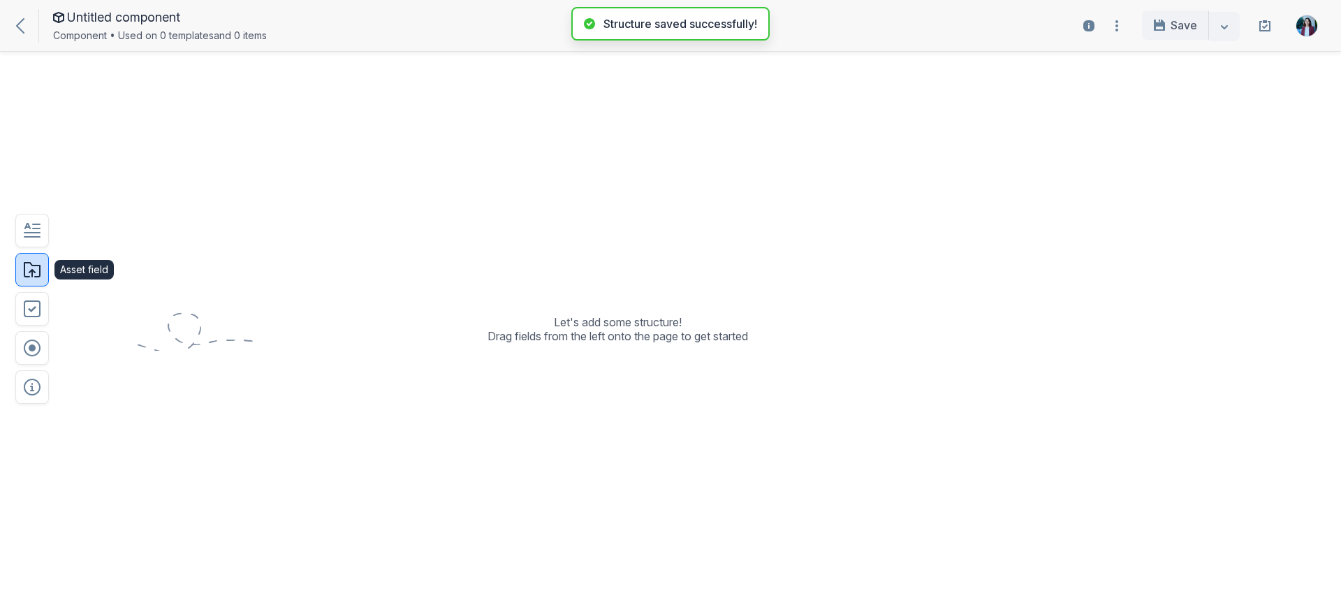
click at [41, 277] on button "button" at bounding box center [32, 270] width 34 height 34
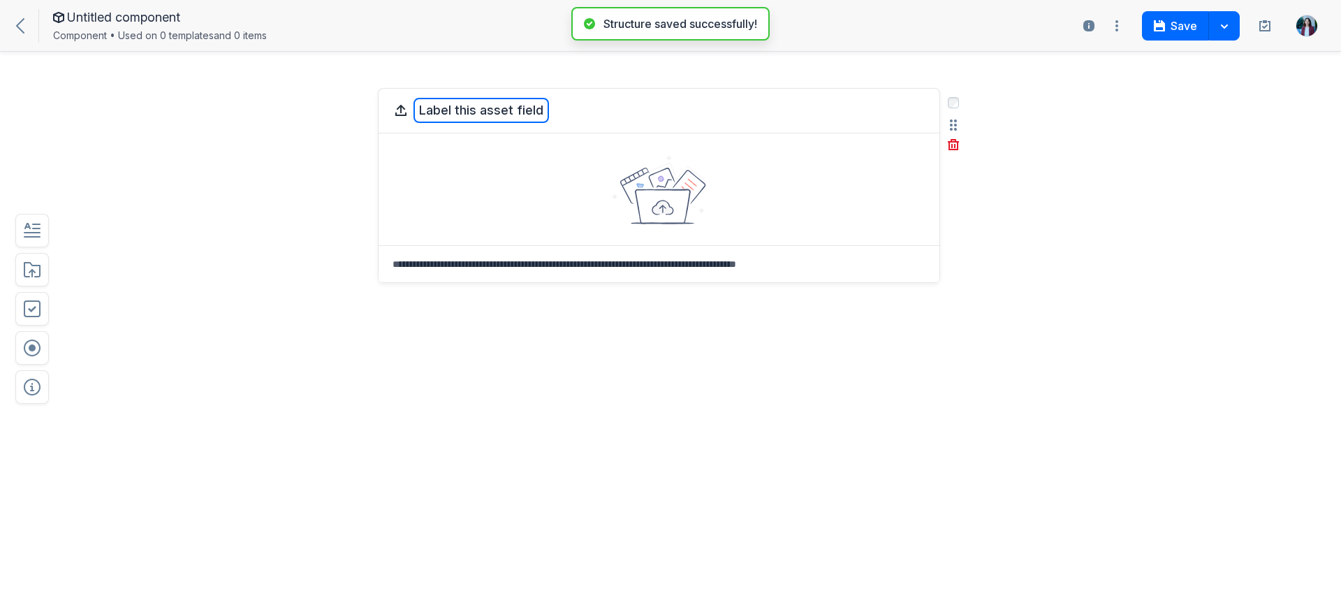
click at [487, 112] on button "Label this asset field" at bounding box center [480, 110] width 135 height 25
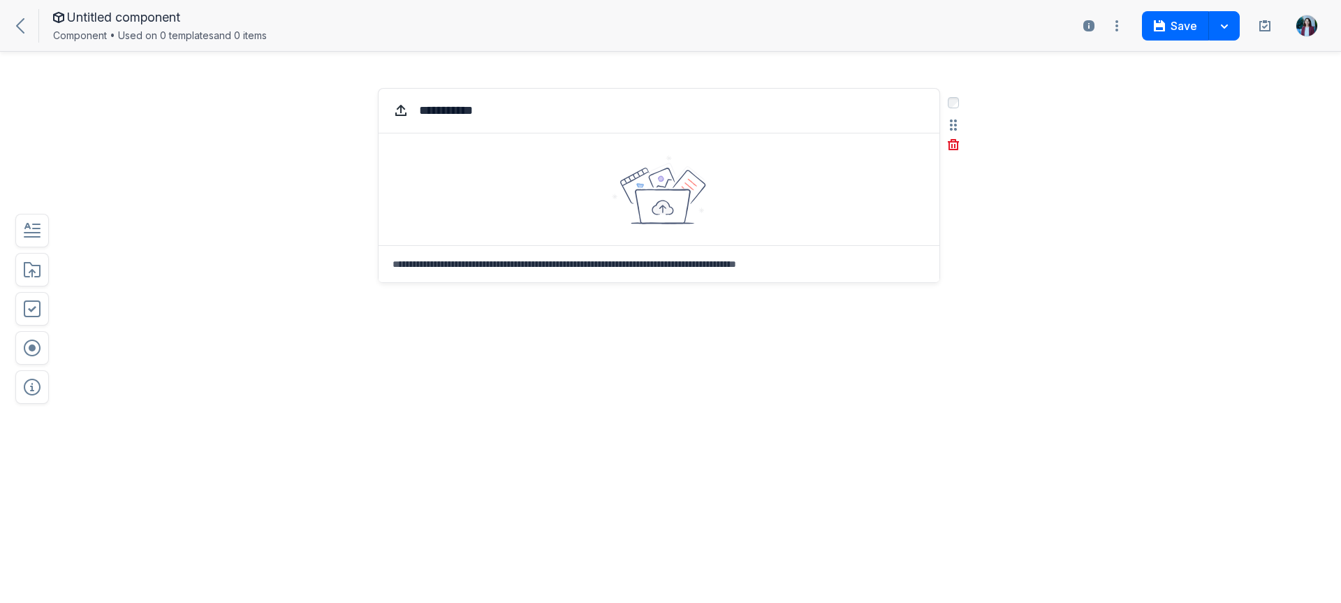
type textarea "**********"
click at [323, 335] on div "Video /image Select field: Video /image Are you sure you want to delete this fi…" at bounding box center [618, 255] width 988 height 362
click at [27, 231] on icon "button" at bounding box center [32, 230] width 17 height 17
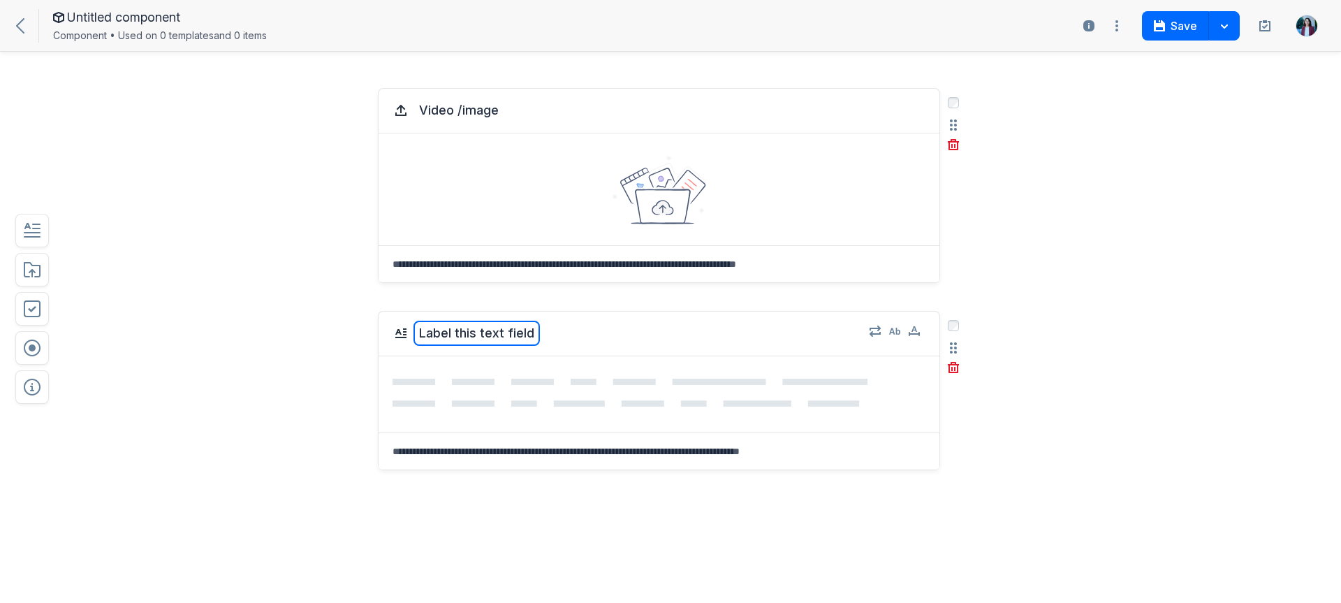
click at [524, 330] on button "Label this text field" at bounding box center [476, 333] width 126 height 25
type textarea "********"
drag, startPoint x: 1181, startPoint y: 30, endPoint x: 245, endPoint y: 61, distance: 936.4
click at [423, 125] on div "Untitled component Component • Used on 0 templates and 0 items Open usage sideb…" at bounding box center [670, 301] width 1341 height 603
click at [135, 15] on span "Untitled component" at bounding box center [123, 17] width 113 height 14
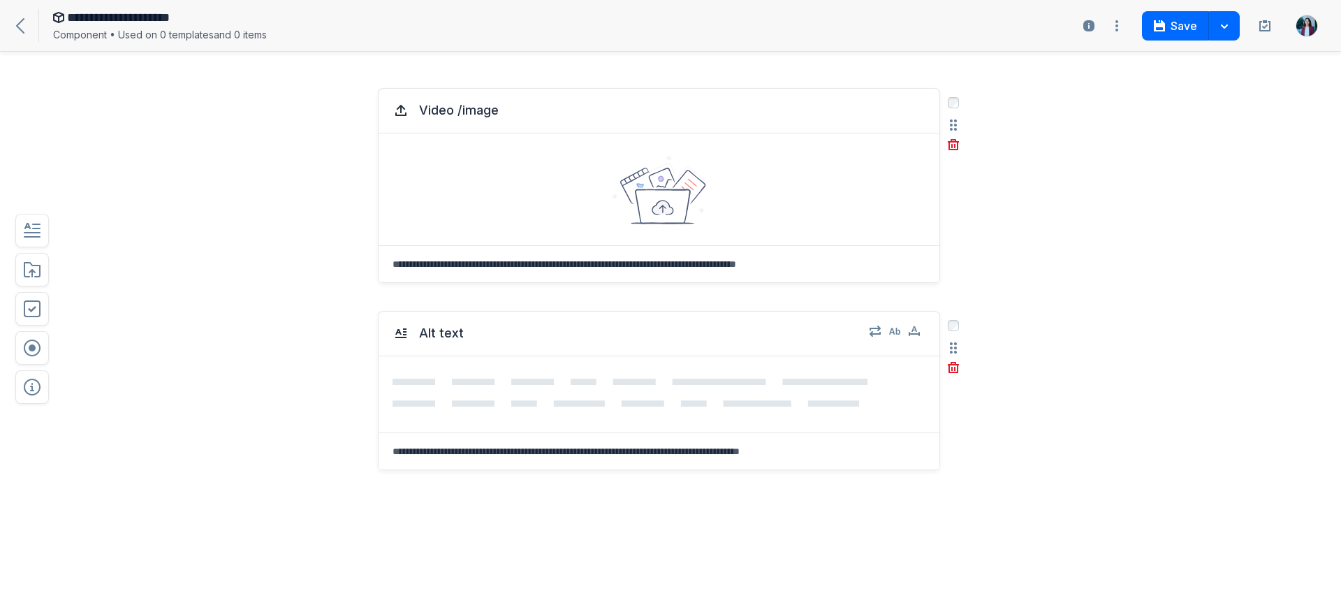
type input "**********"
click at [1162, 25] on icon "button" at bounding box center [1159, 25] width 11 height 11
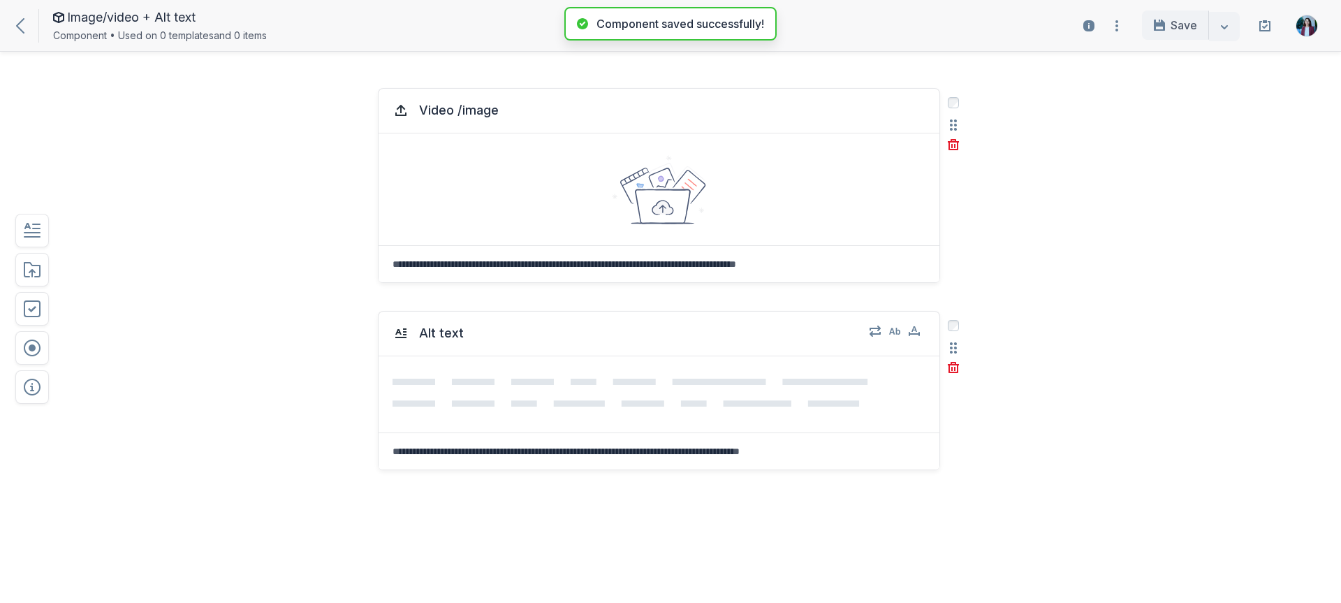
click at [16, 20] on icon at bounding box center [20, 25] width 8 height 15
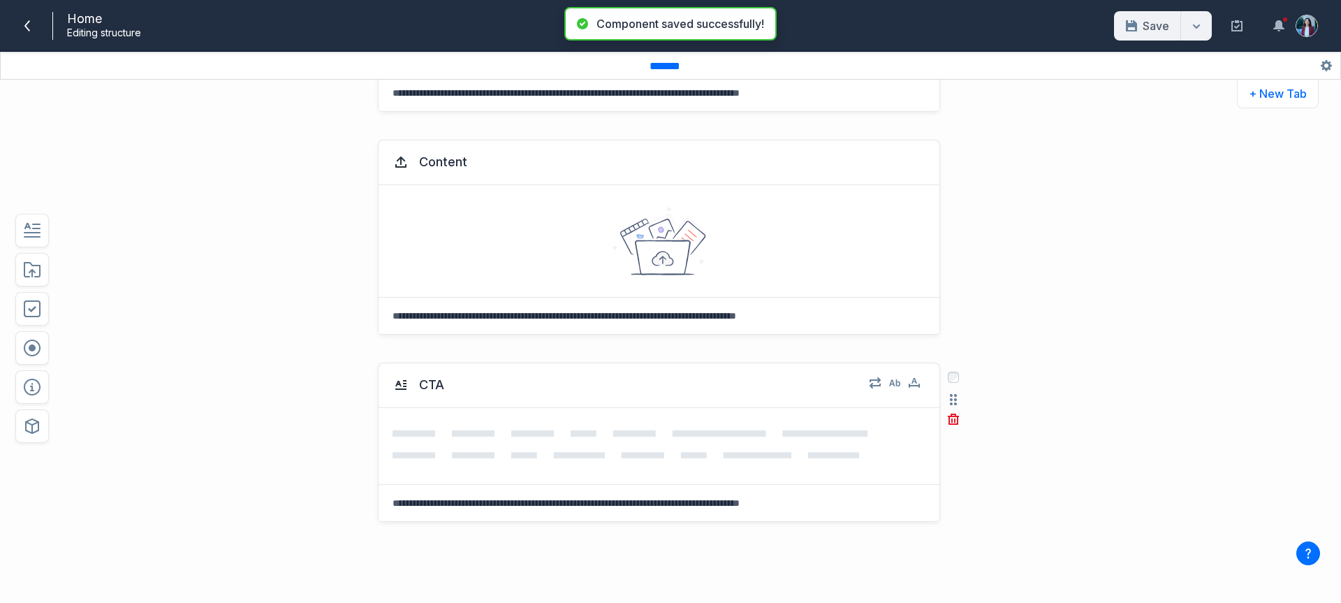
scroll to position [235, 0]
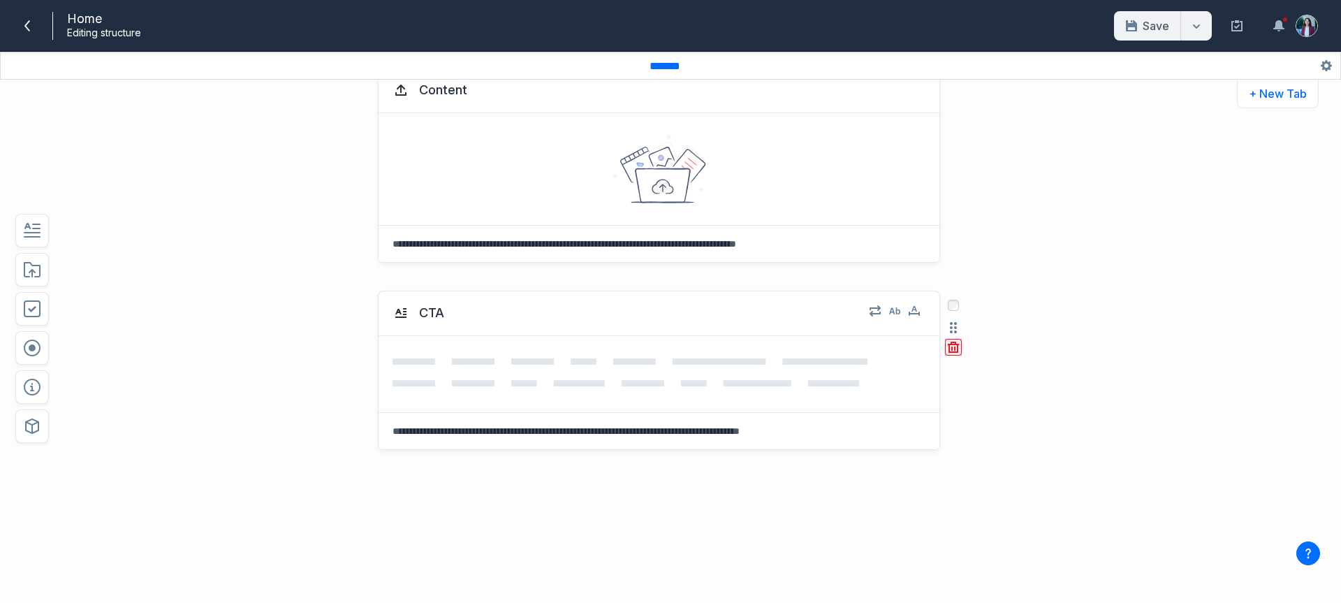
click at [948, 345] on icon "button" at bounding box center [953, 347] width 11 height 11
click at [976, 408] on button "Delete" at bounding box center [979, 408] width 45 height 21
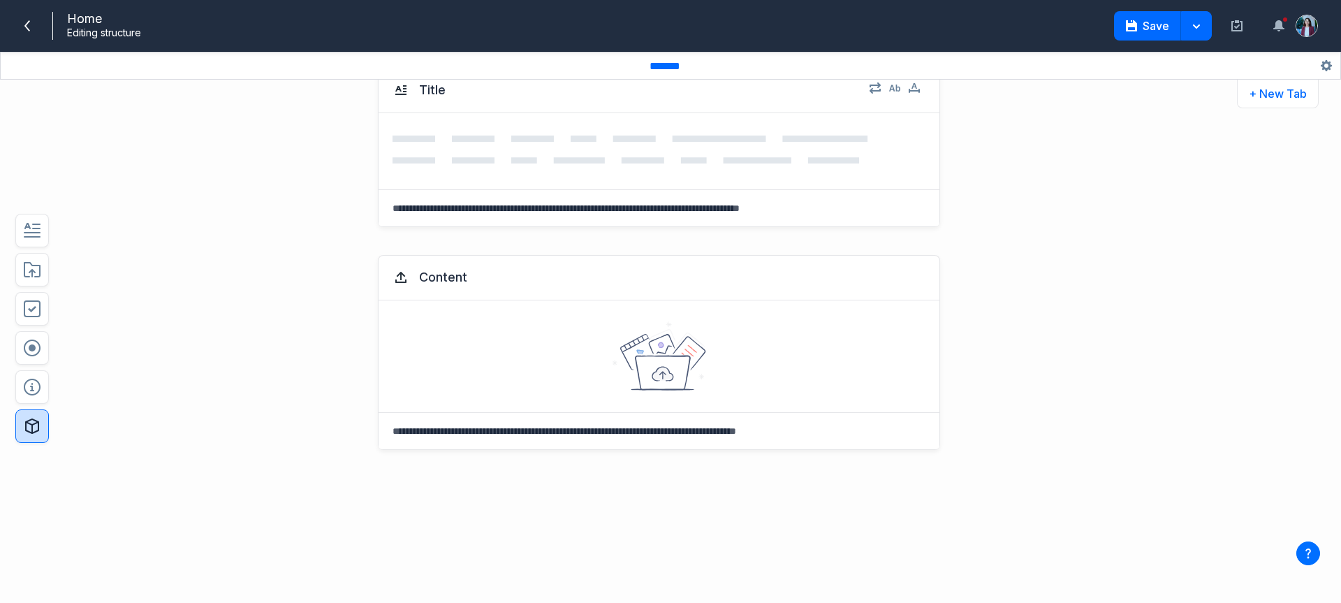
click at [40, 425] on icon "button" at bounding box center [32, 426] width 17 height 17
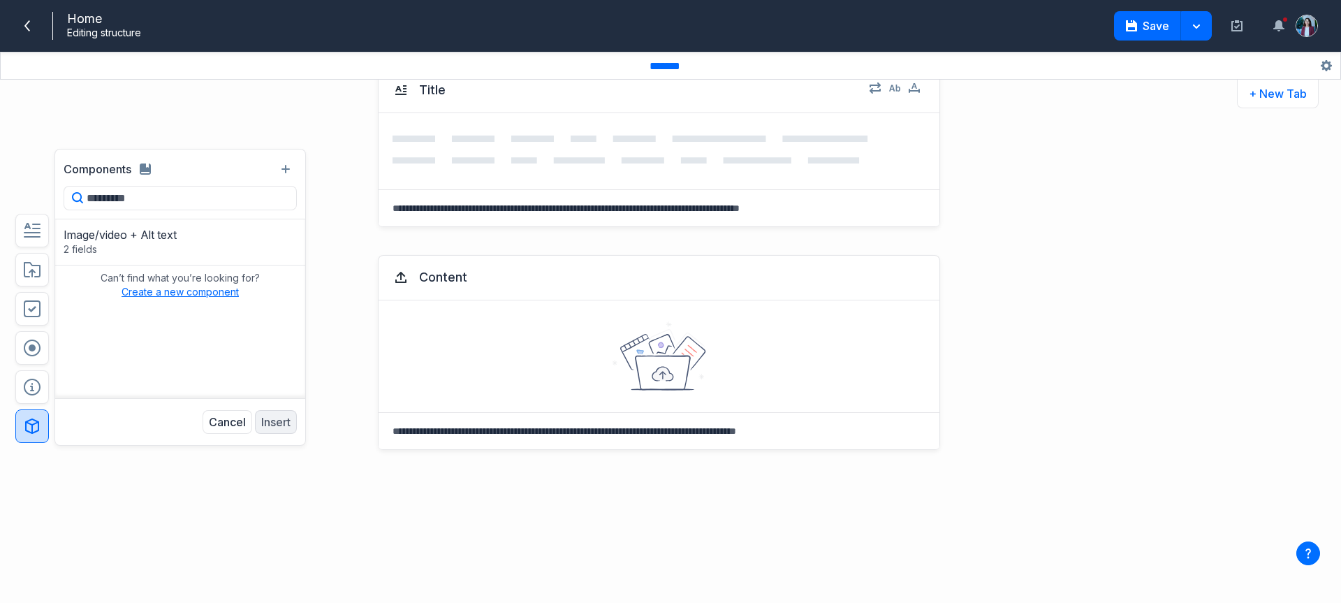
click at [161, 295] on button "Create a new component" at bounding box center [180, 292] width 117 height 14
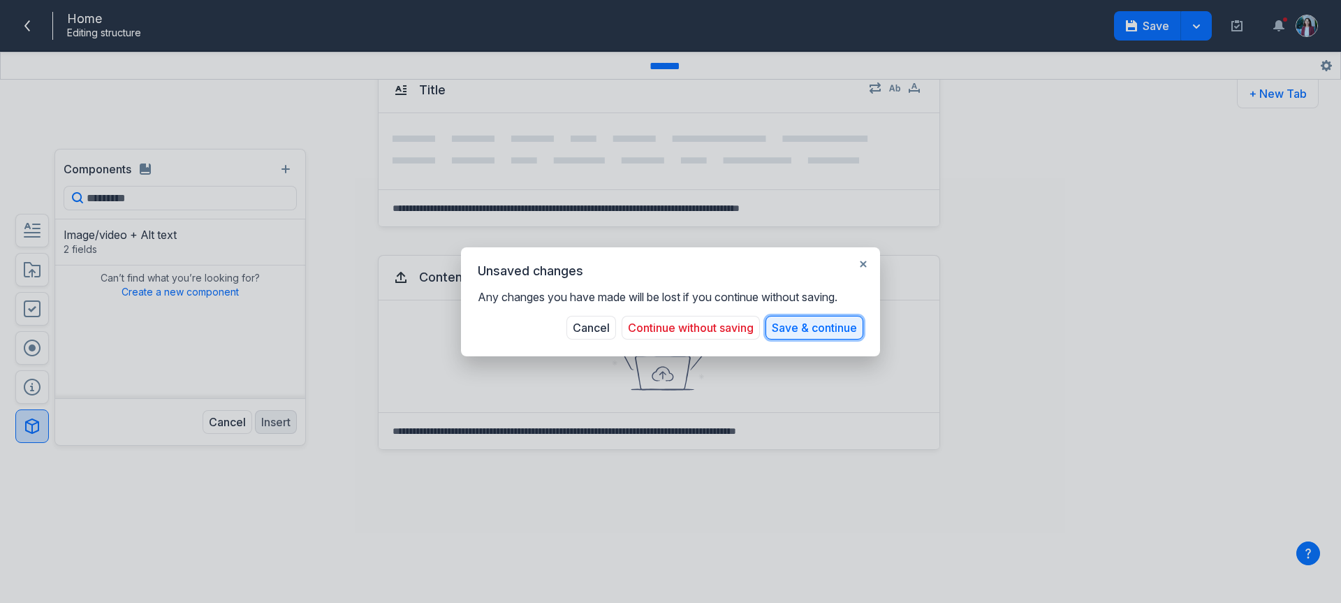
click at [813, 328] on button "Save & continue" at bounding box center [814, 328] width 98 height 24
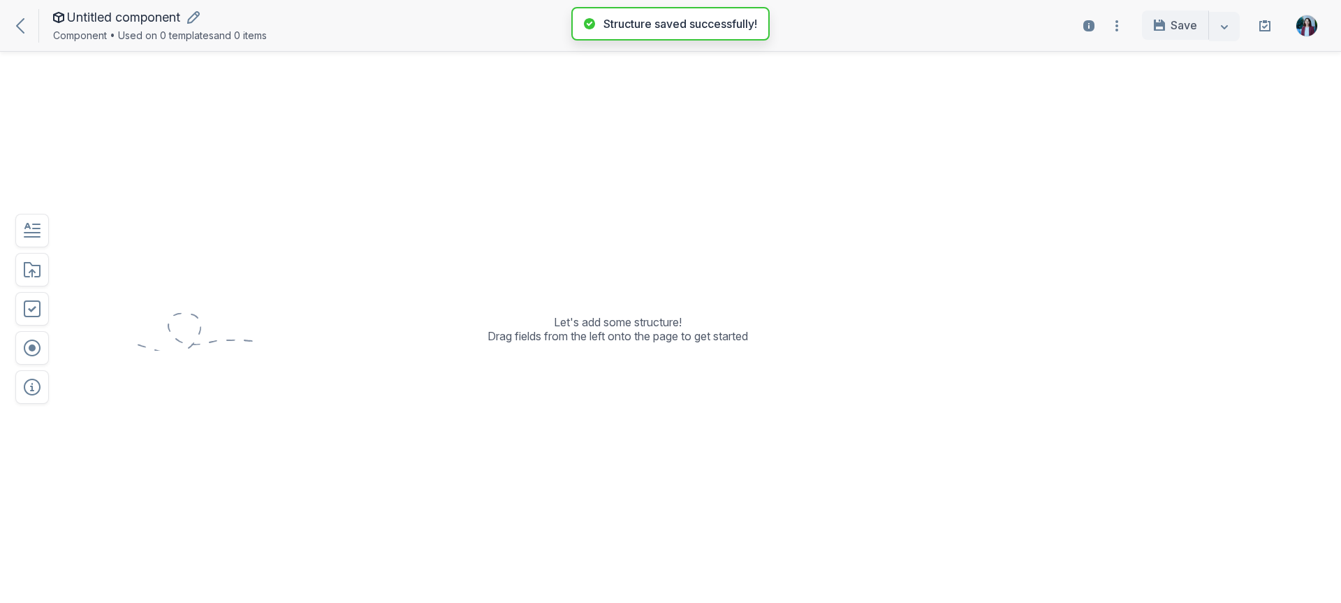
click at [156, 13] on span "Untitled component" at bounding box center [123, 17] width 113 height 14
type input "***"
click at [333, 337] on div "Let's add some structure! Drag fields from the left onto the page to get started" at bounding box center [618, 331] width 988 height 75
click at [43, 233] on button "button" at bounding box center [32, 231] width 34 height 34
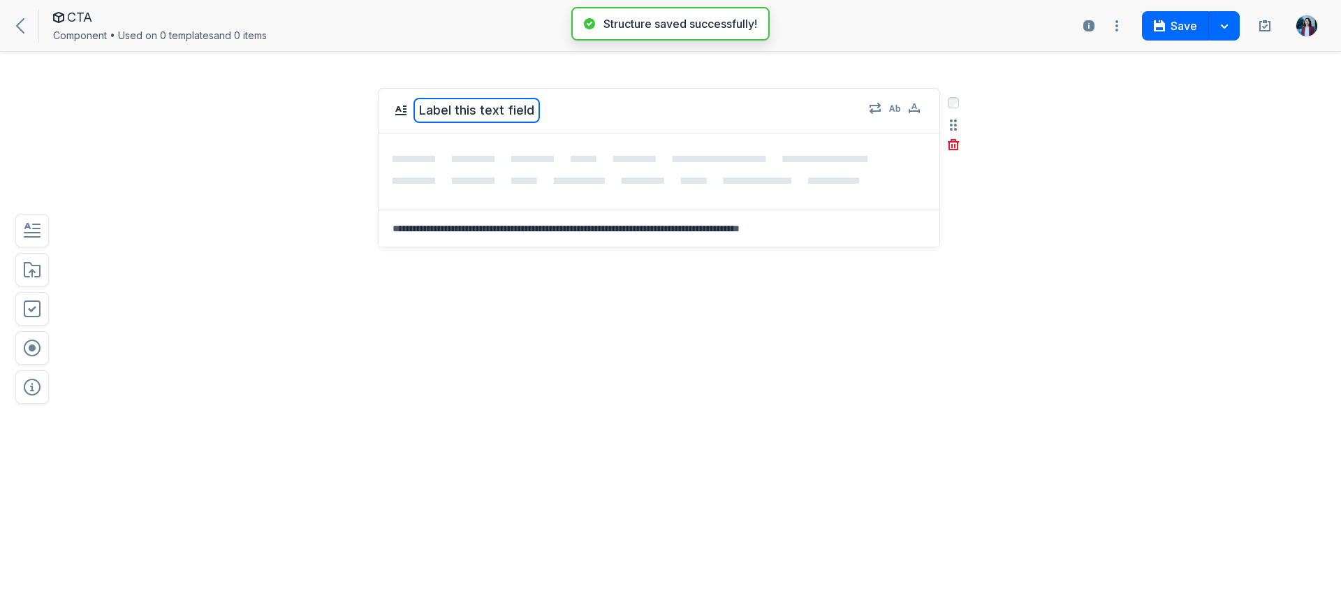
click at [500, 103] on button "Label this text field" at bounding box center [476, 110] width 126 height 25
type textarea "***"
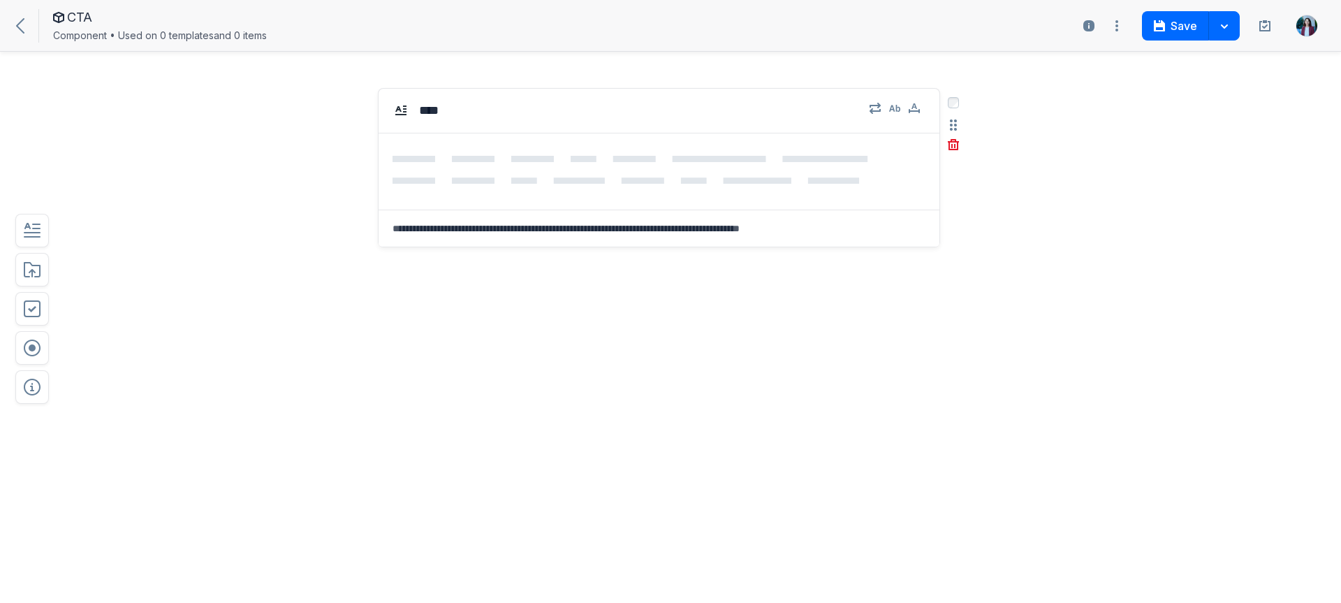
click at [302, 232] on div "edit field label: Label this text field URL *** Select field: Label this text f…" at bounding box center [618, 237] width 988 height 327
click at [25, 228] on icon "button" at bounding box center [32, 230] width 17 height 17
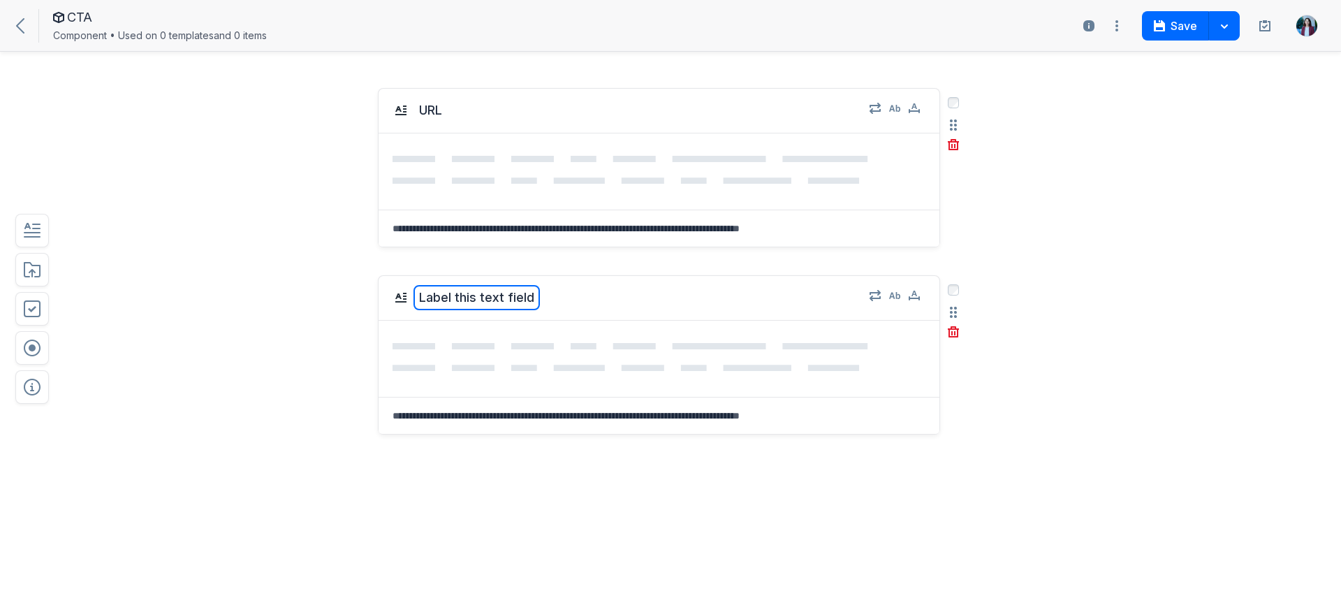
click at [427, 309] on button "Label this text field" at bounding box center [476, 297] width 126 height 25
type textarea "********"
drag, startPoint x: 1171, startPoint y: 34, endPoint x: 1161, endPoint y: 50, distance: 19.4
click at [1171, 34] on button "Save" at bounding box center [1175, 25] width 67 height 29
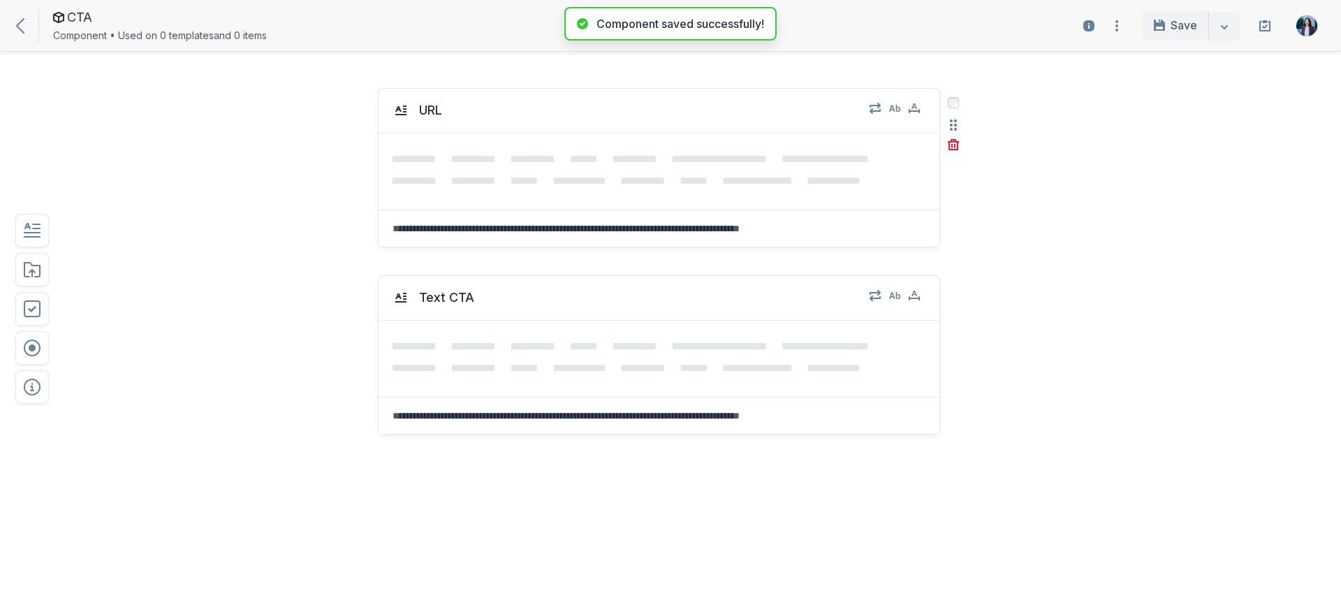
click at [267, 184] on div "URL Select field: URL Are you sure you want to delete this field? Cancel Delete" at bounding box center [618, 167] width 988 height 187
click at [19, 17] on link at bounding box center [20, 25] width 8 height 16
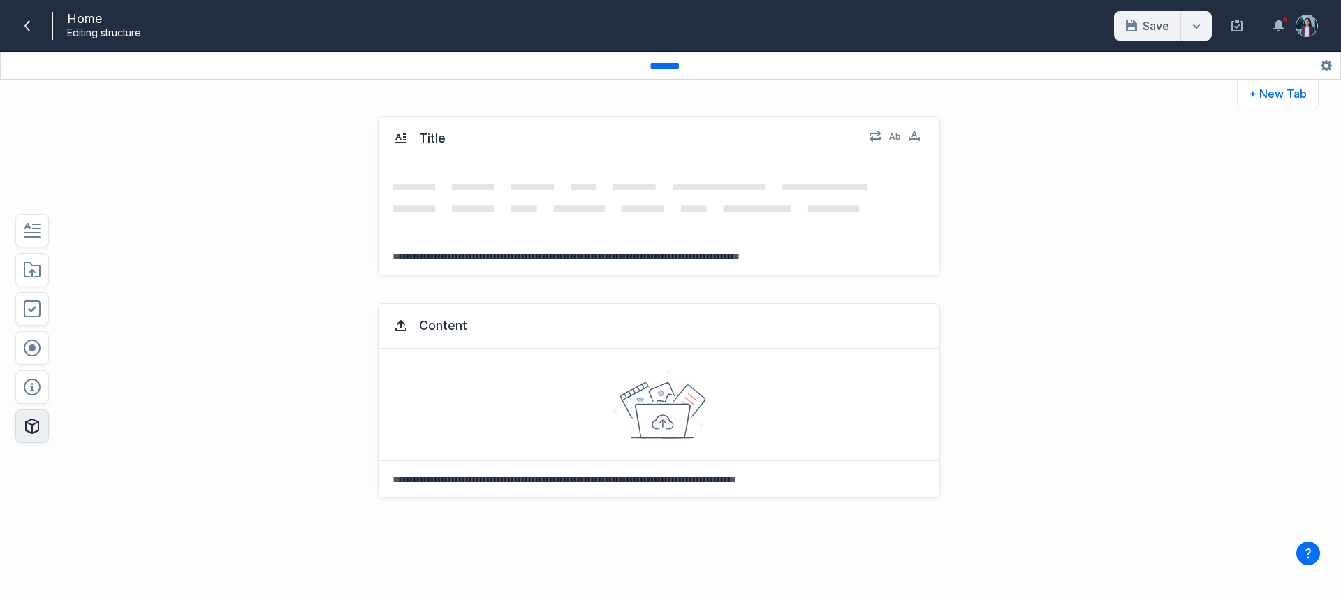
drag, startPoint x: 35, startPoint y: 421, endPoint x: 52, endPoint y: 413, distance: 19.4
click at [36, 421] on icon "button" at bounding box center [32, 426] width 17 height 17
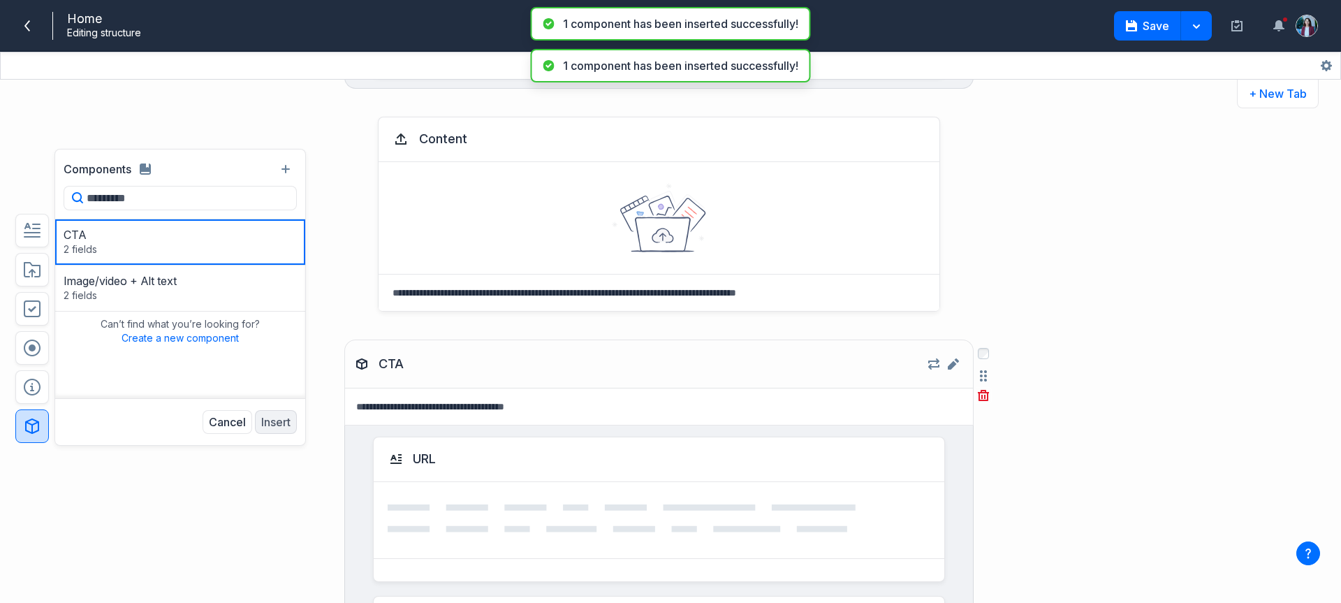
scroll to position [700, 0]
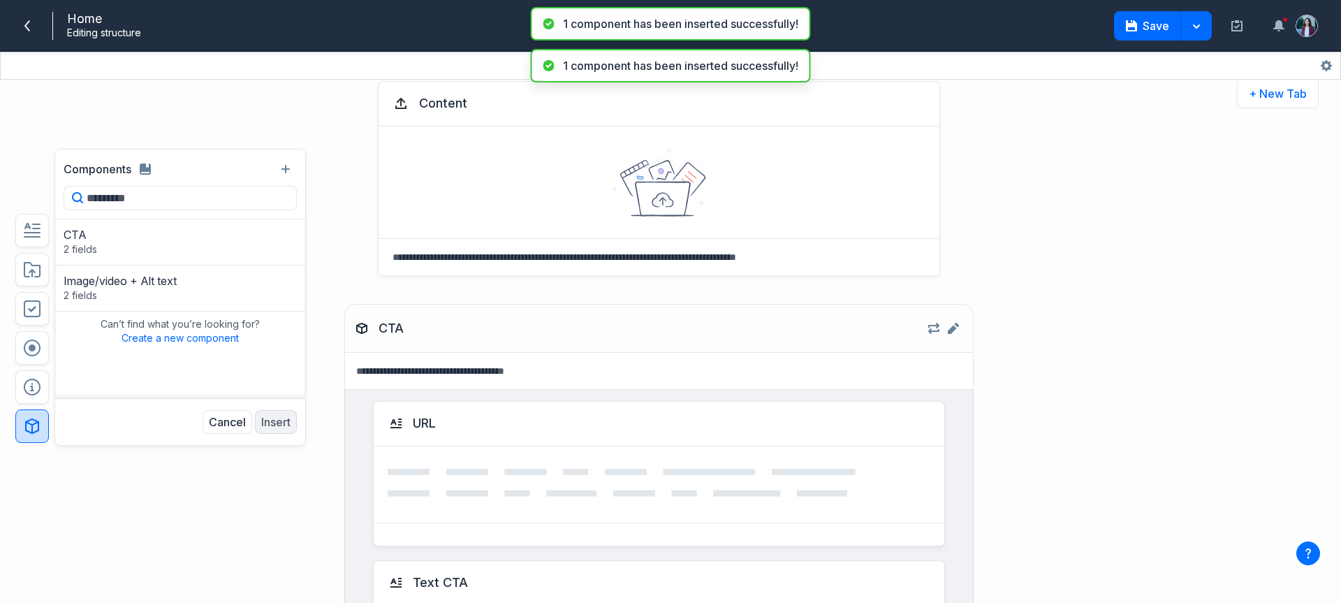
click at [1242, 147] on div "Components Search components CTA 2 fields URL Text CTA Image/video + Alt text 2…" at bounding box center [670, 341] width 1341 height 523
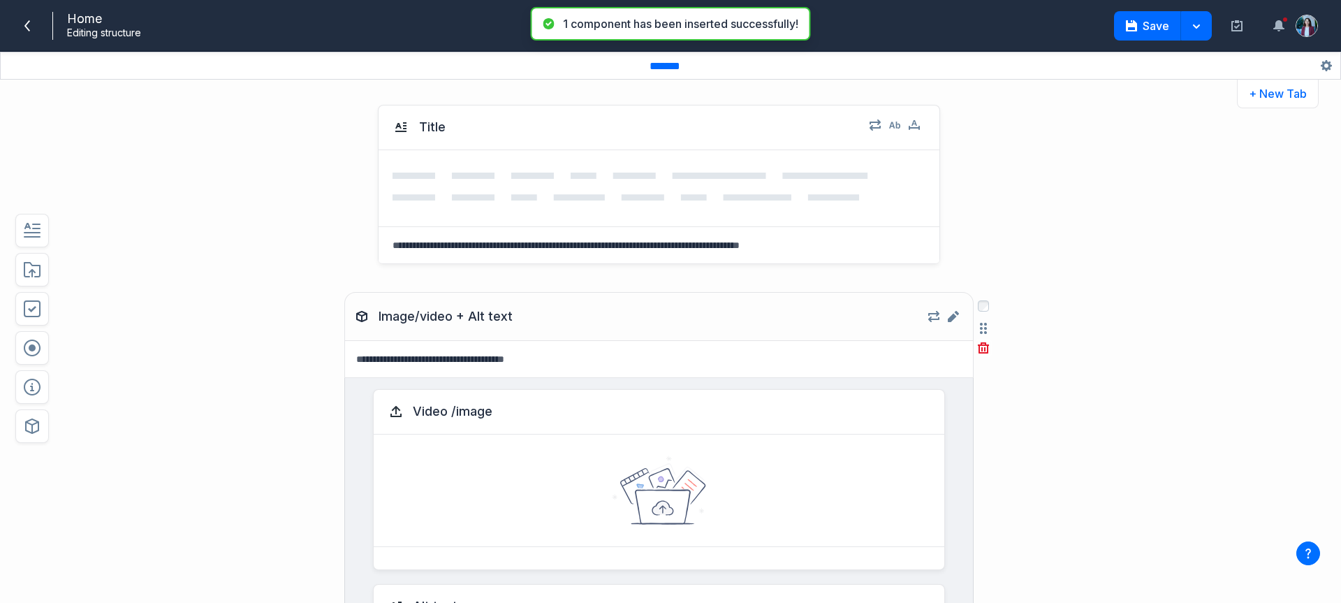
scroll to position [0, 0]
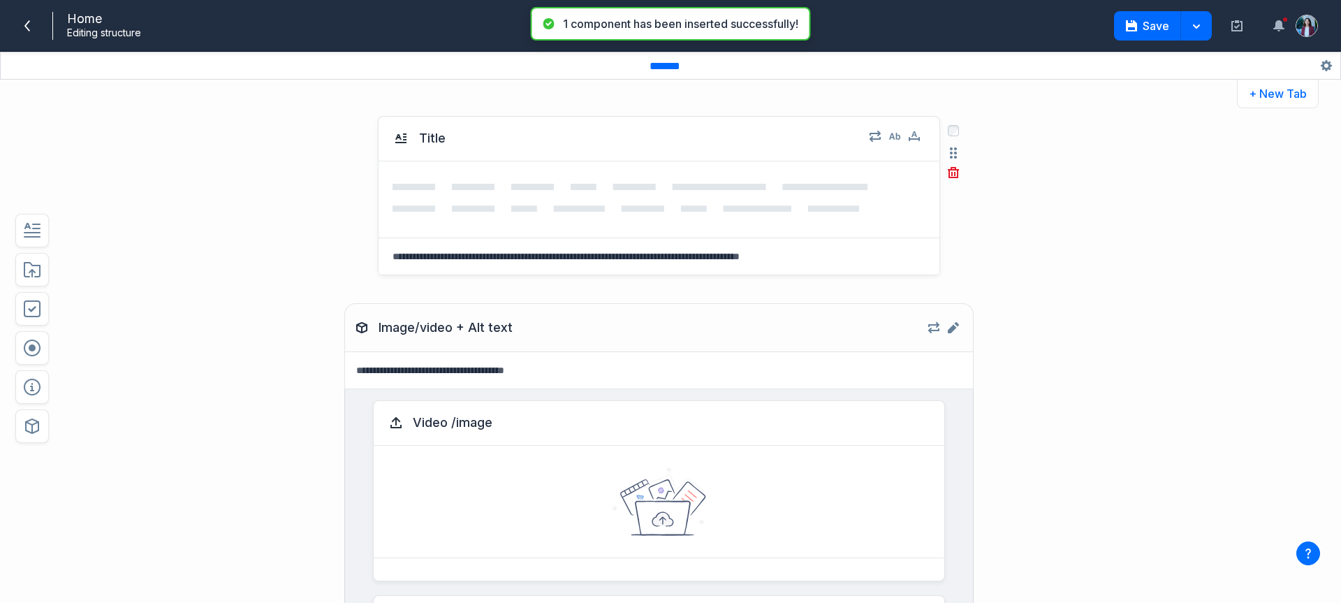
click at [508, 263] on textarea at bounding box center [659, 256] width 561 height 36
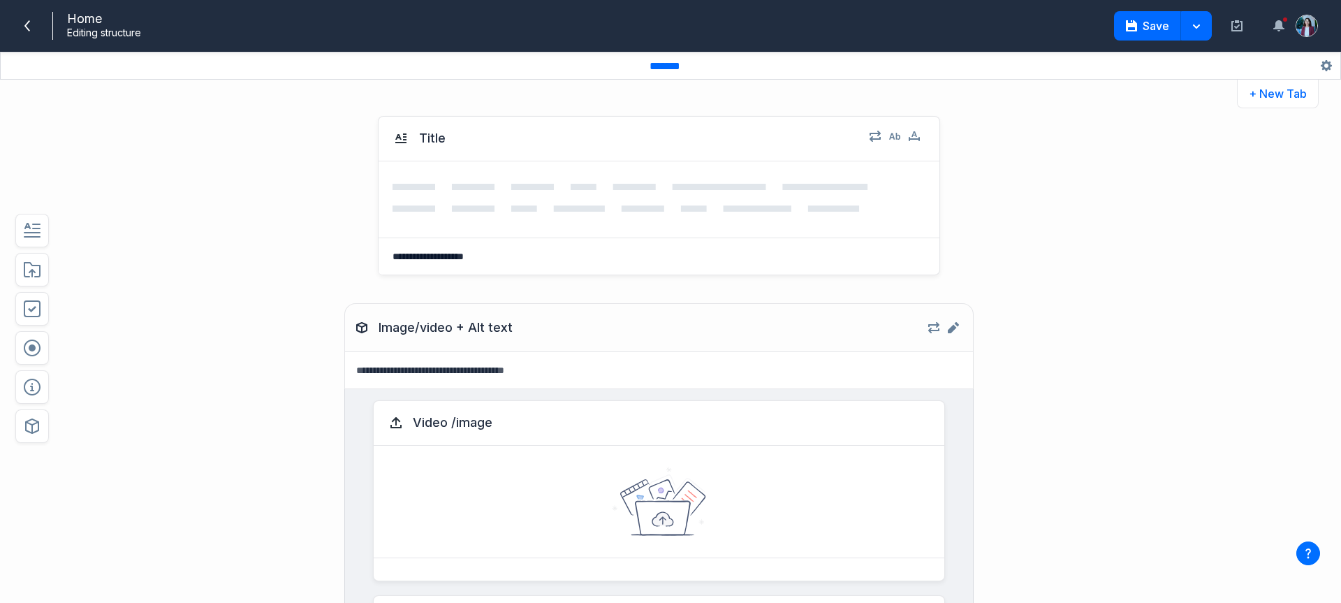
paste textarea
type textarea "**********"
drag, startPoint x: 872, startPoint y: 138, endPoint x: 894, endPoint y: 127, distance: 25.0
click at [894, 128] on div "Repeat settings" at bounding box center [891, 136] width 67 height 17
click at [891, 133] on icon "button" at bounding box center [894, 136] width 11 height 11
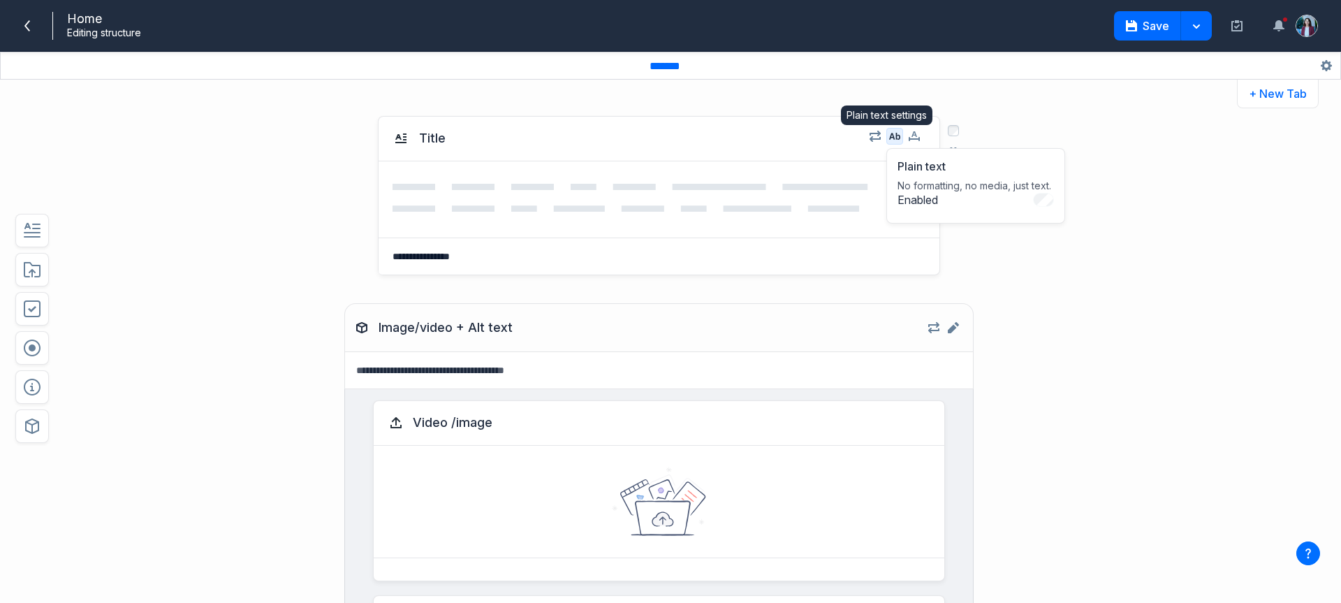
click at [891, 133] on icon "button" at bounding box center [894, 136] width 11 height 11
click at [906, 135] on button "button" at bounding box center [914, 136] width 17 height 17
click at [1085, 198] on div "Content limit Limit the characters or words. Enabled Limit to * Words Words Cha…" at bounding box center [1004, 198] width 197 height 100
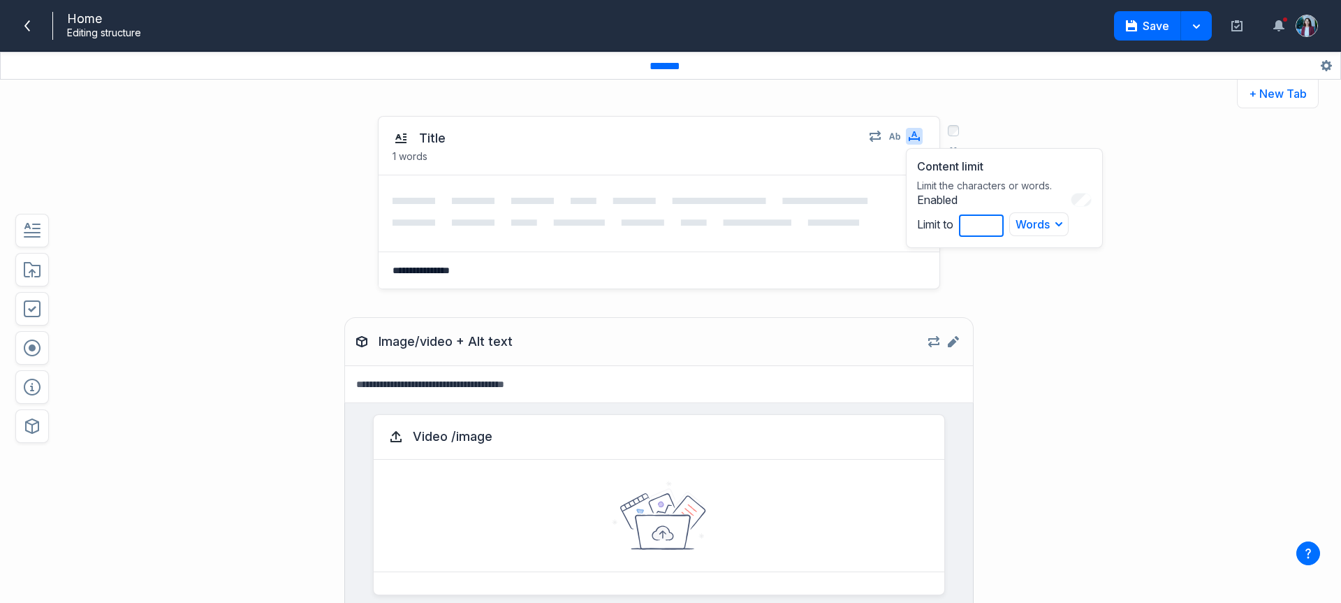
click at [968, 224] on input "*" at bounding box center [981, 225] width 45 height 22
click at [988, 219] on input "*" at bounding box center [981, 225] width 45 height 22
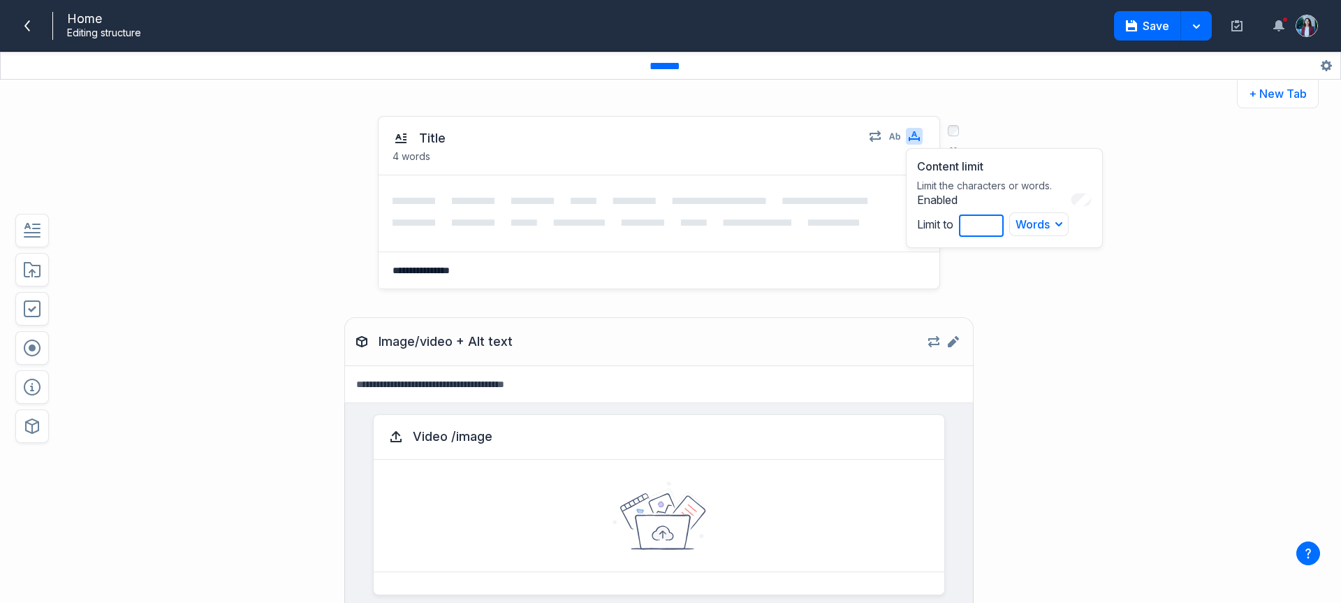
click at [988, 219] on input "*" at bounding box center [981, 225] width 45 height 22
type input "*"
click at [988, 219] on input "*" at bounding box center [981, 225] width 45 height 22
click at [1172, 237] on div "**********" at bounding box center [670, 352] width 1341 height 501
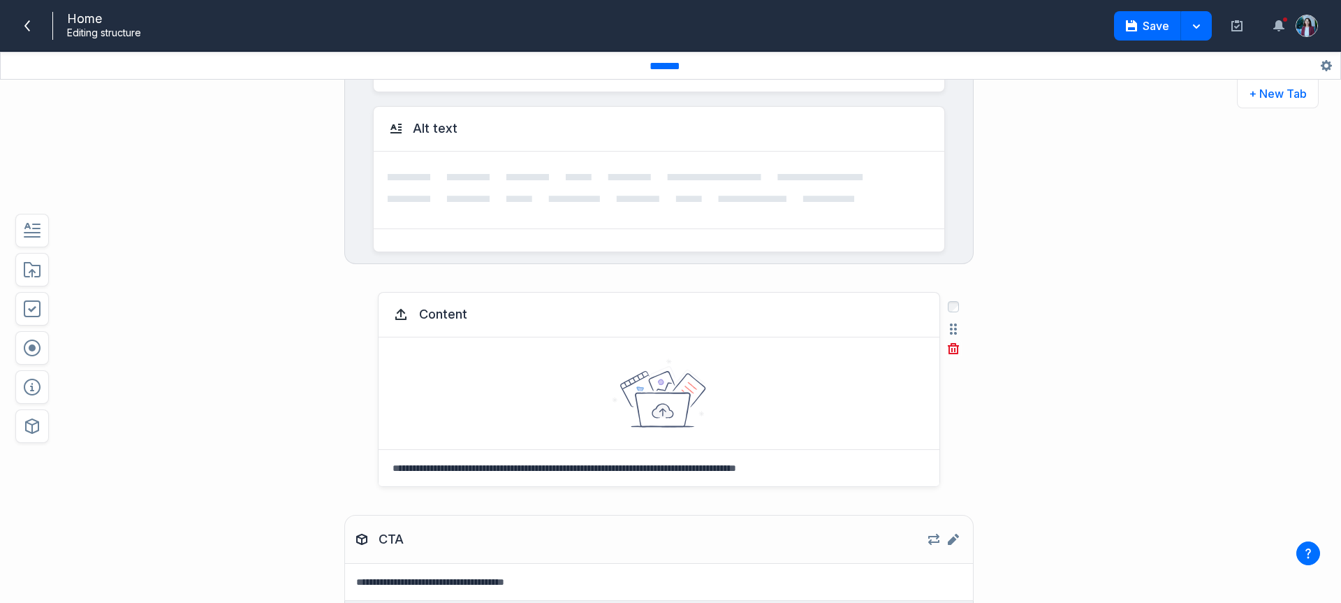
scroll to position [536, 0]
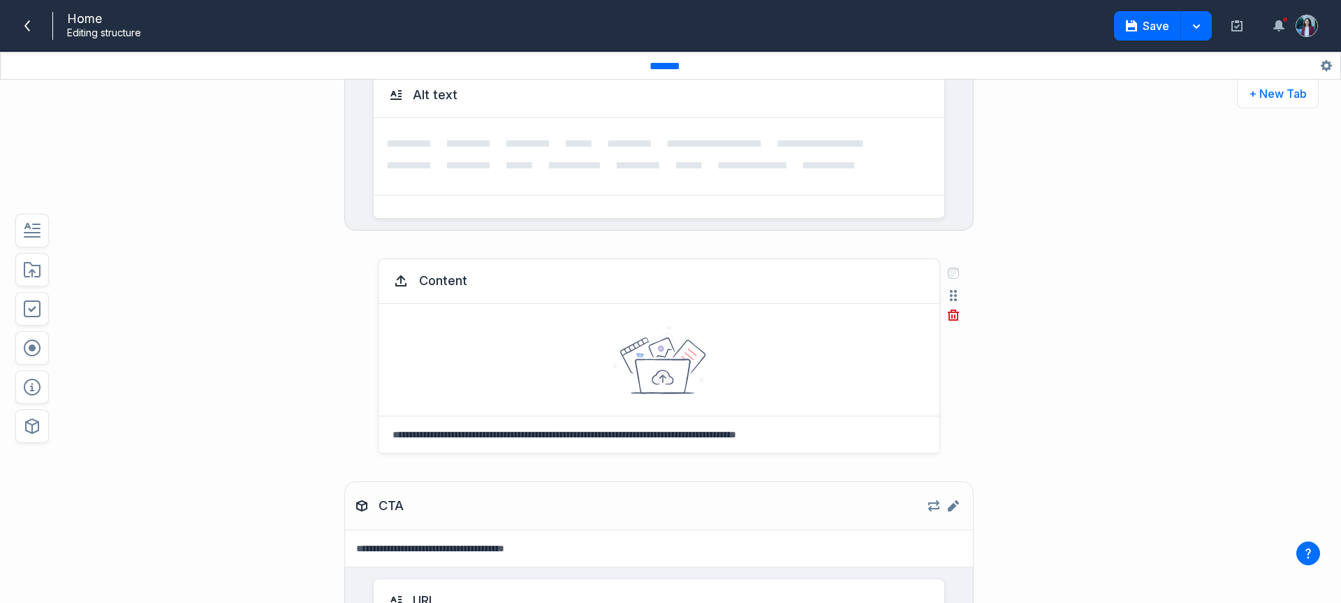
click at [526, 423] on textarea at bounding box center [659, 434] width 561 height 36
click at [573, 367] on div at bounding box center [659, 360] width 561 height 112
click at [422, 285] on button "Content" at bounding box center [442, 280] width 59 height 25
click at [483, 439] on textarea "**********" at bounding box center [657, 434] width 556 height 36
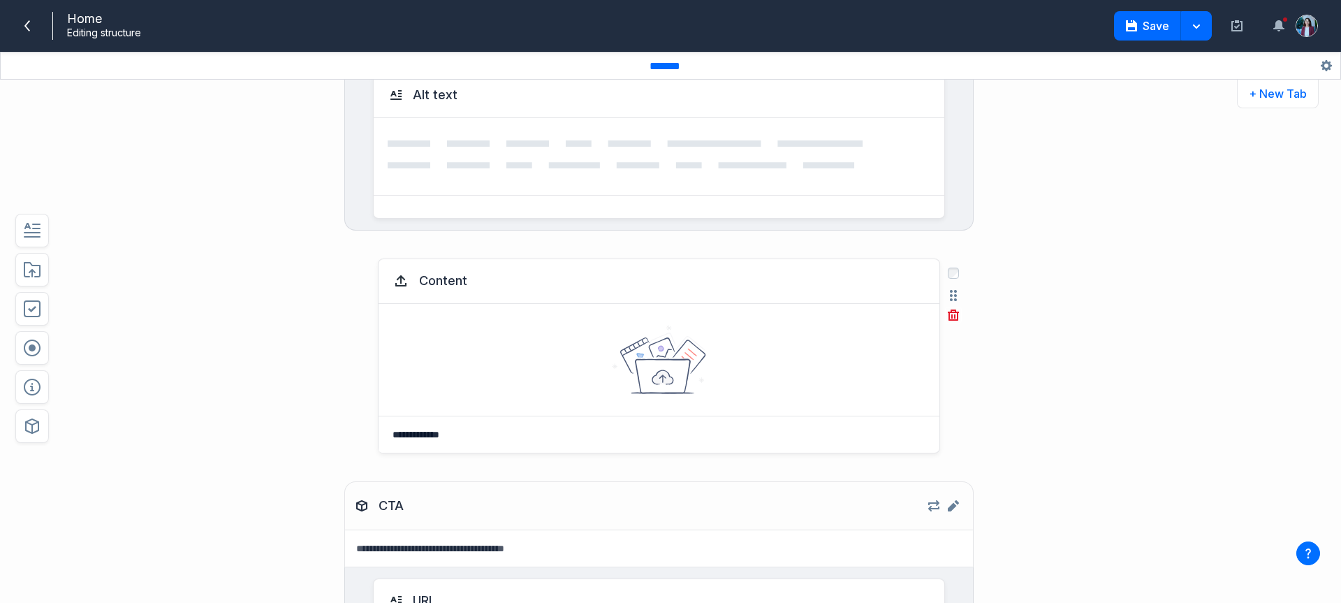
type textarea "**********"
click at [949, 311] on icon "button" at bounding box center [953, 314] width 11 height 11
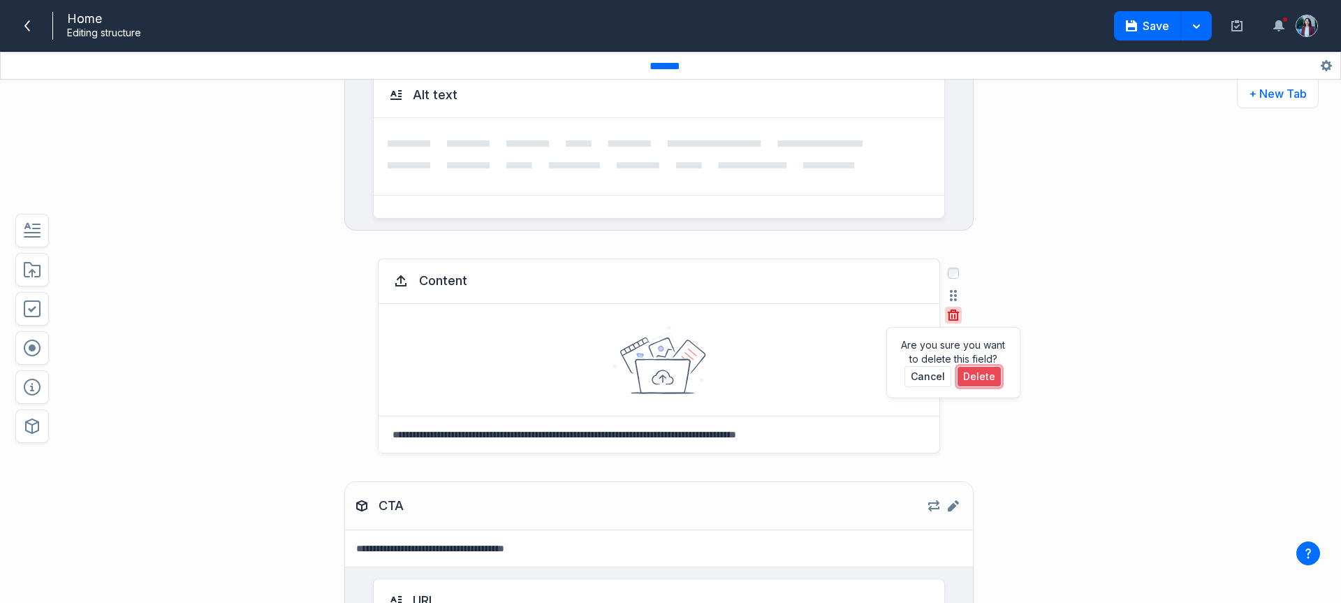
click at [960, 380] on button "Delete" at bounding box center [979, 376] width 45 height 21
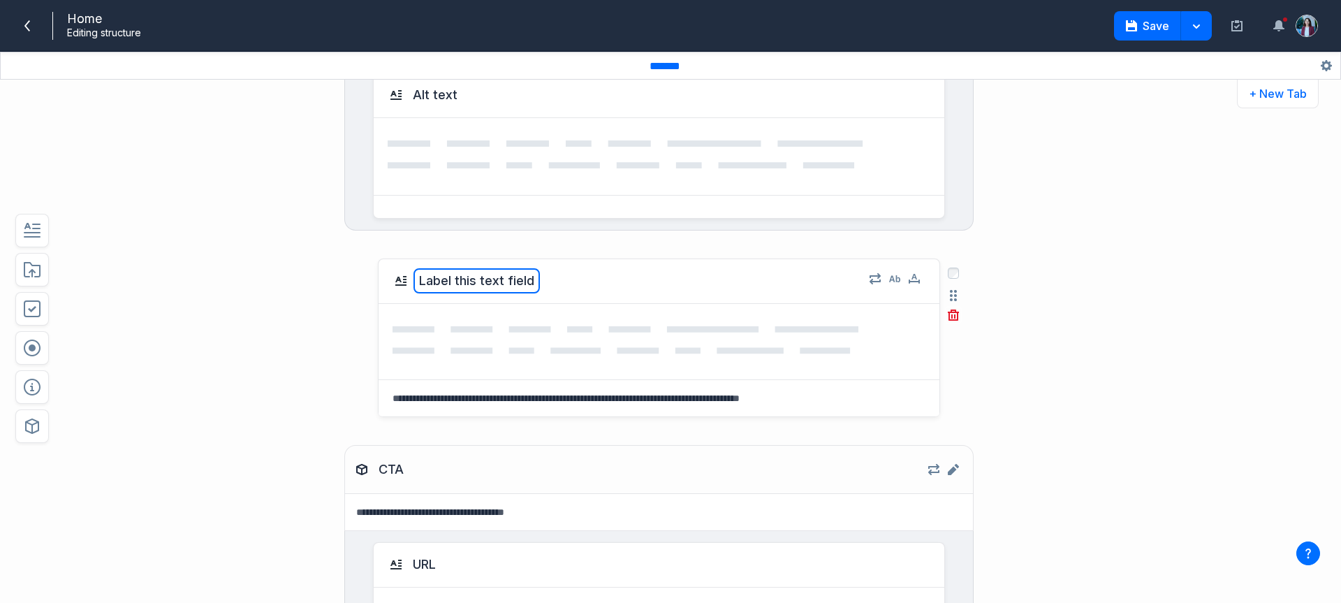
click at [464, 275] on button "Label this text field" at bounding box center [476, 280] width 126 height 25
type textarea "*******"
click at [533, 404] on textarea at bounding box center [659, 398] width 561 height 36
paste textarea "**********"
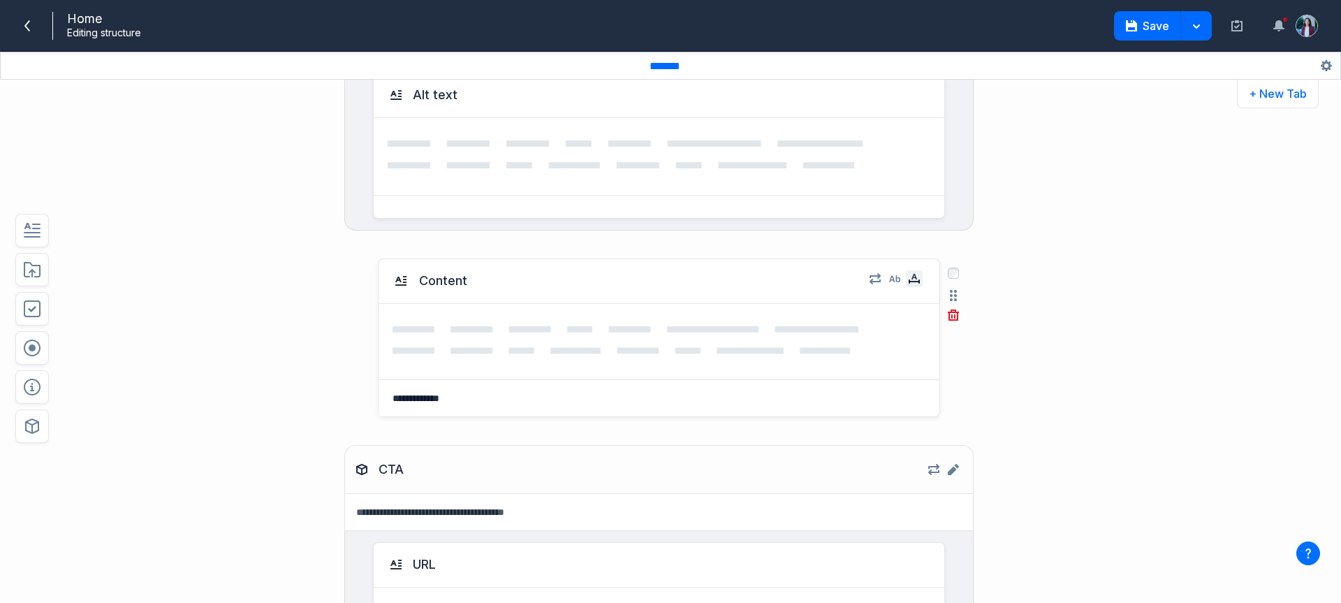
type textarea "**********"
click at [909, 281] on icon "button" at bounding box center [914, 281] width 11 height 4
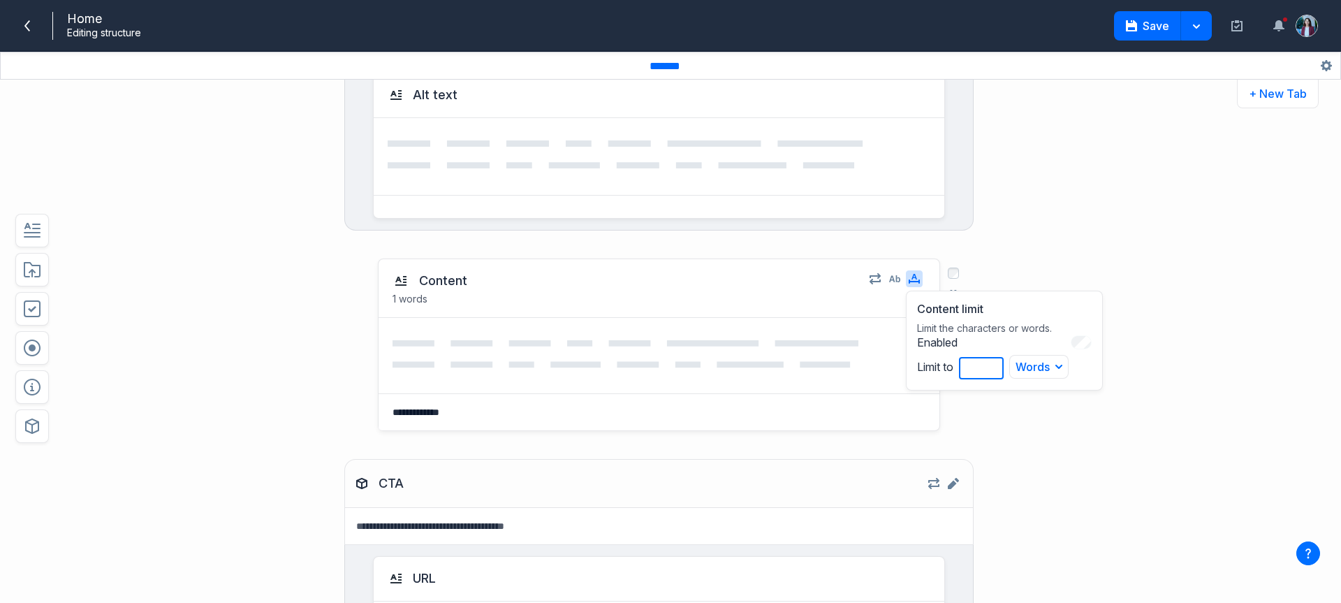
drag, startPoint x: 964, startPoint y: 363, endPoint x: 951, endPoint y: 366, distance: 13.6
click at [951, 366] on div "Enabled Limit to * Words Words Characters" at bounding box center [1004, 357] width 175 height 44
type input "***"
click at [1219, 491] on div "**********" at bounding box center [670, 341] width 1341 height 523
click at [469, 351] on icon at bounding box center [659, 355] width 533 height 31
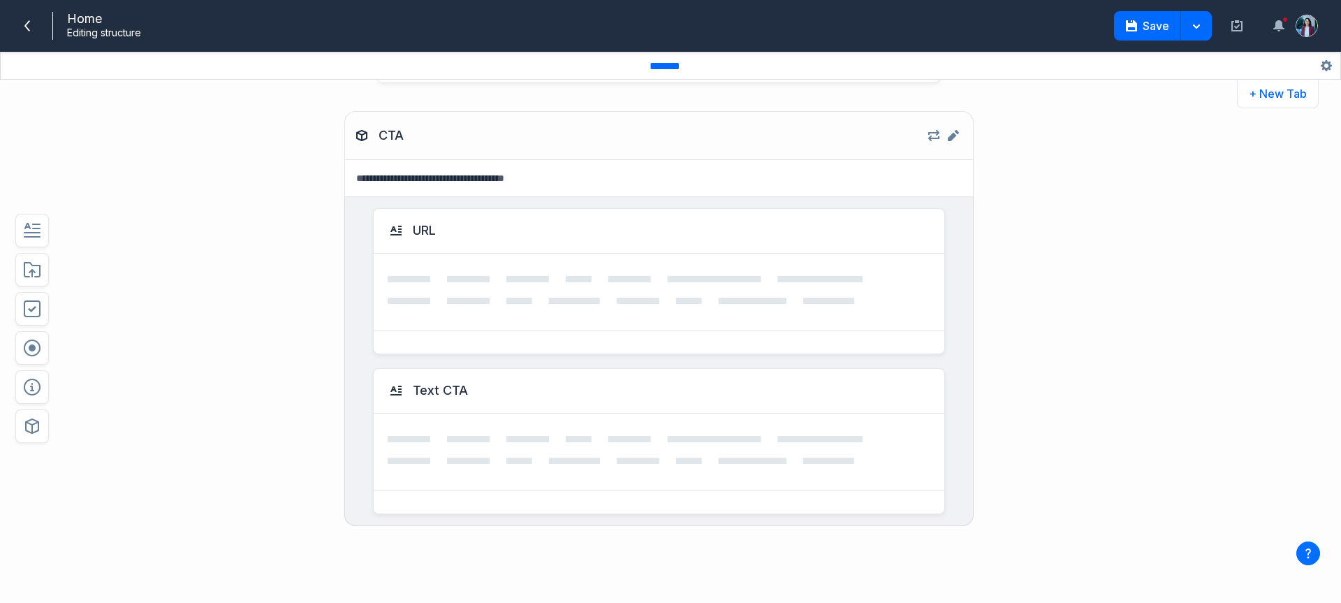
scroll to position [768, 0]
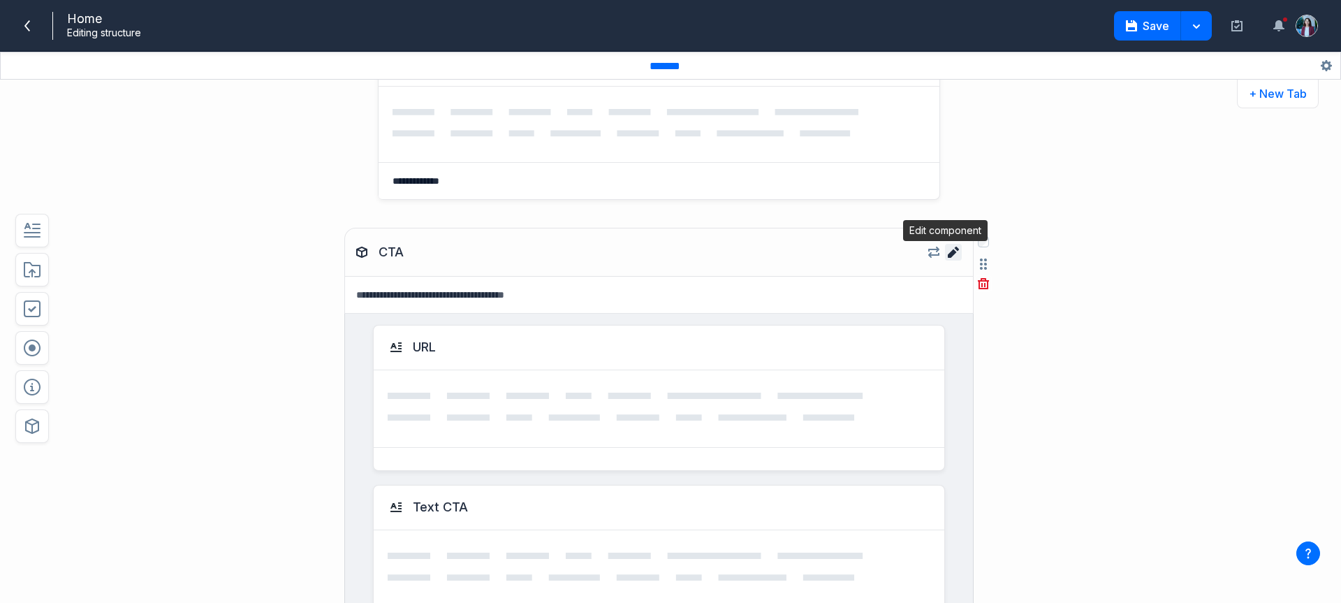
click at [945, 257] on link "Edit component CTA" at bounding box center [953, 252] width 17 height 17
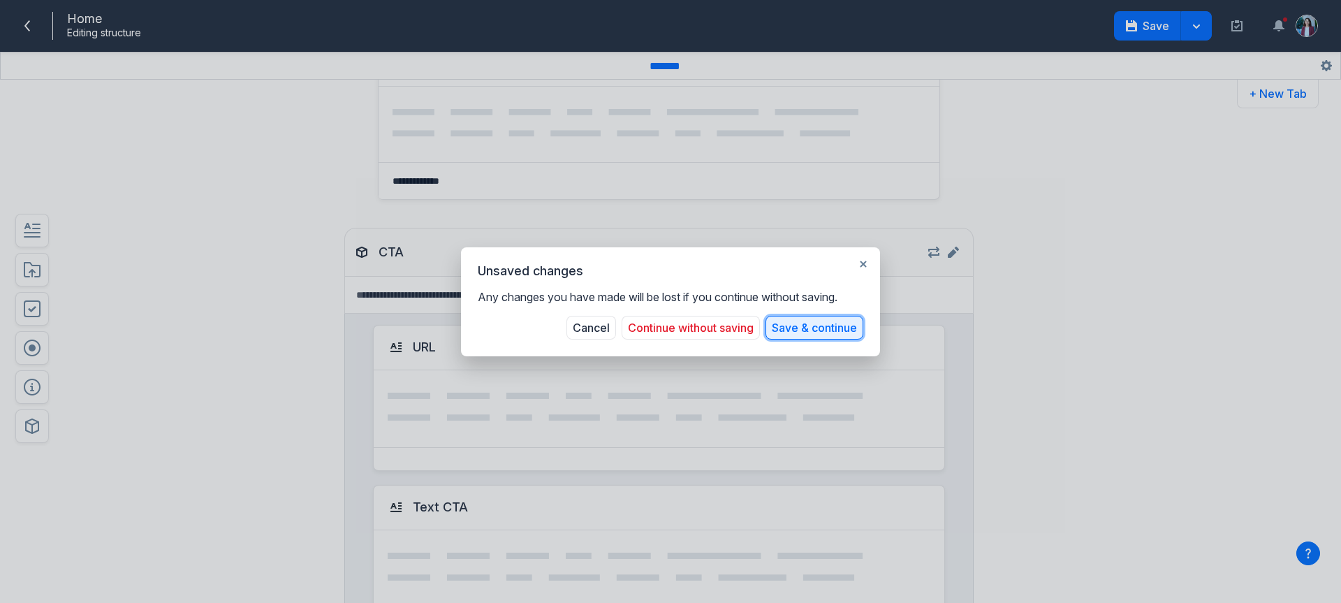
click at [819, 335] on button "Save & continue" at bounding box center [814, 328] width 98 height 24
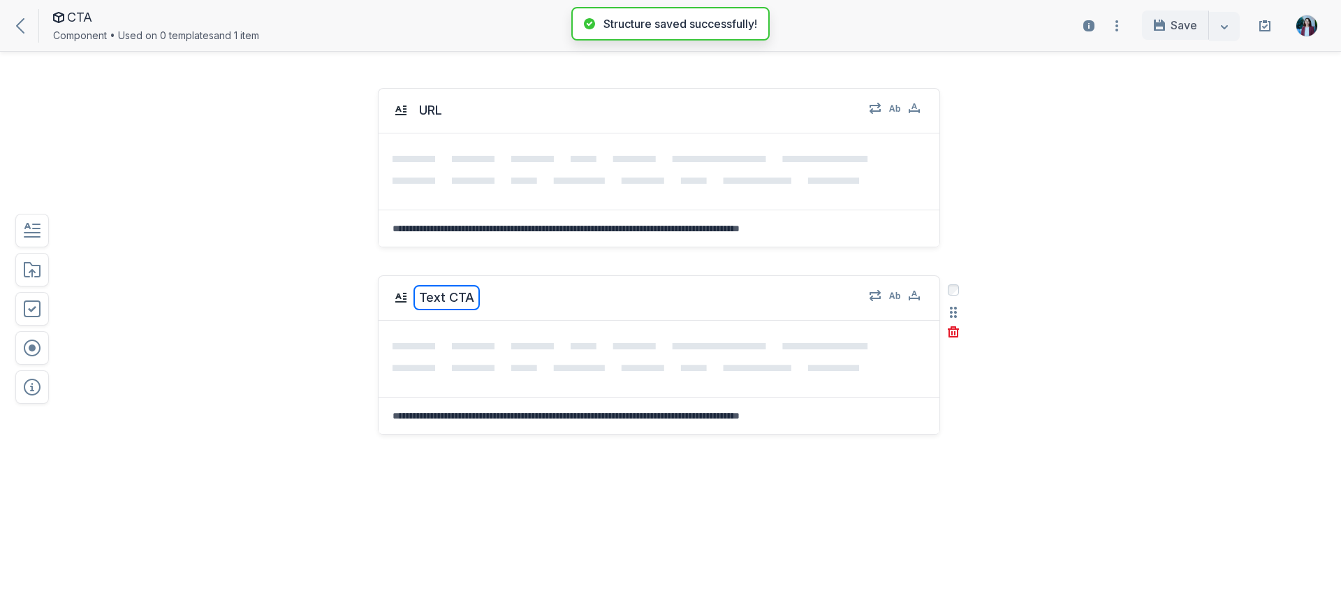
click at [432, 292] on button "Text CTA" at bounding box center [446, 297] width 66 height 25
click at [448, 296] on textarea "********" at bounding box center [445, 297] width 65 height 25
click at [472, 300] on textarea "********" at bounding box center [445, 297] width 65 height 25
type textarea "**********"
click at [1217, 253] on div "**********" at bounding box center [670, 338] width 1341 height 529
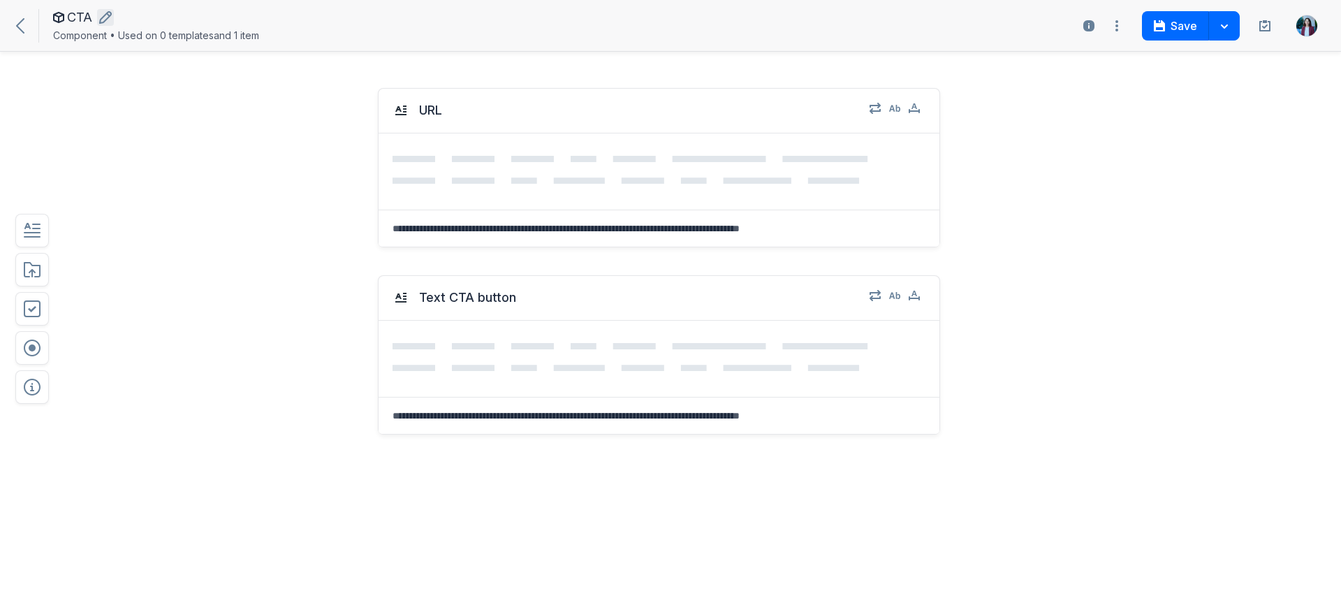
click at [103, 17] on icon "button" at bounding box center [105, 17] width 13 height 13
click at [107, 19] on input "***" at bounding box center [163, 17] width 192 height 16
type input "**********"
drag, startPoint x: 508, startPoint y: 406, endPoint x: 505, endPoint y: 395, distance: 12.4
click at [507, 402] on textarea at bounding box center [659, 415] width 561 height 36
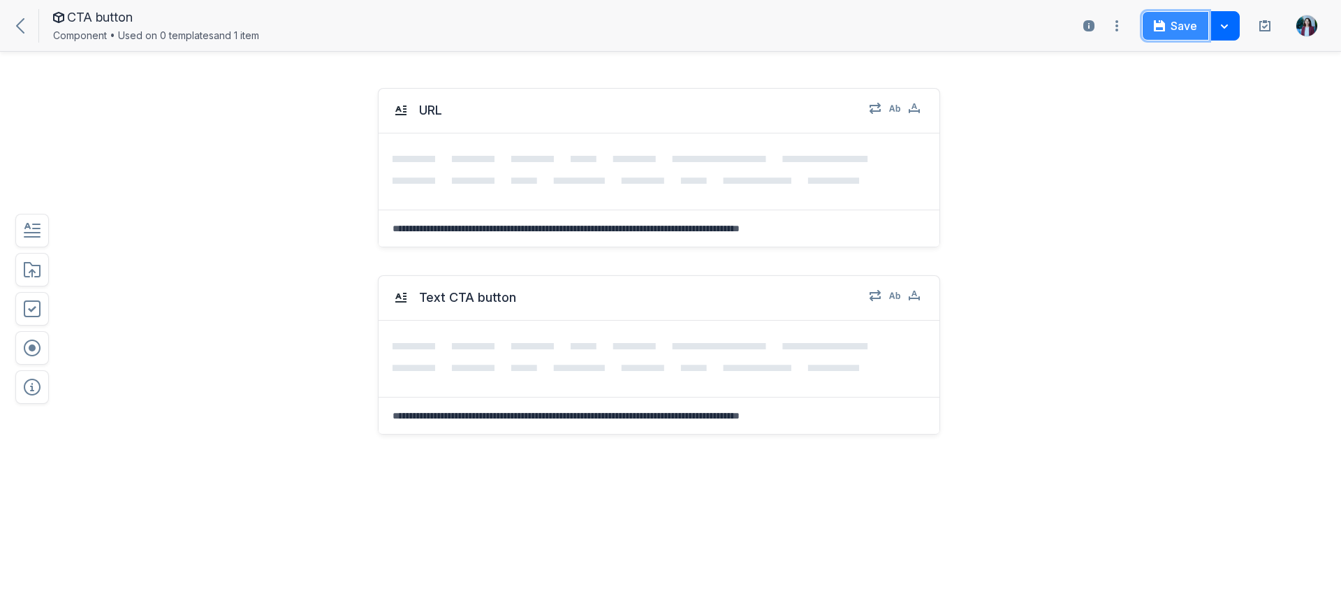
click at [1154, 27] on icon "button" at bounding box center [1159, 25] width 11 height 11
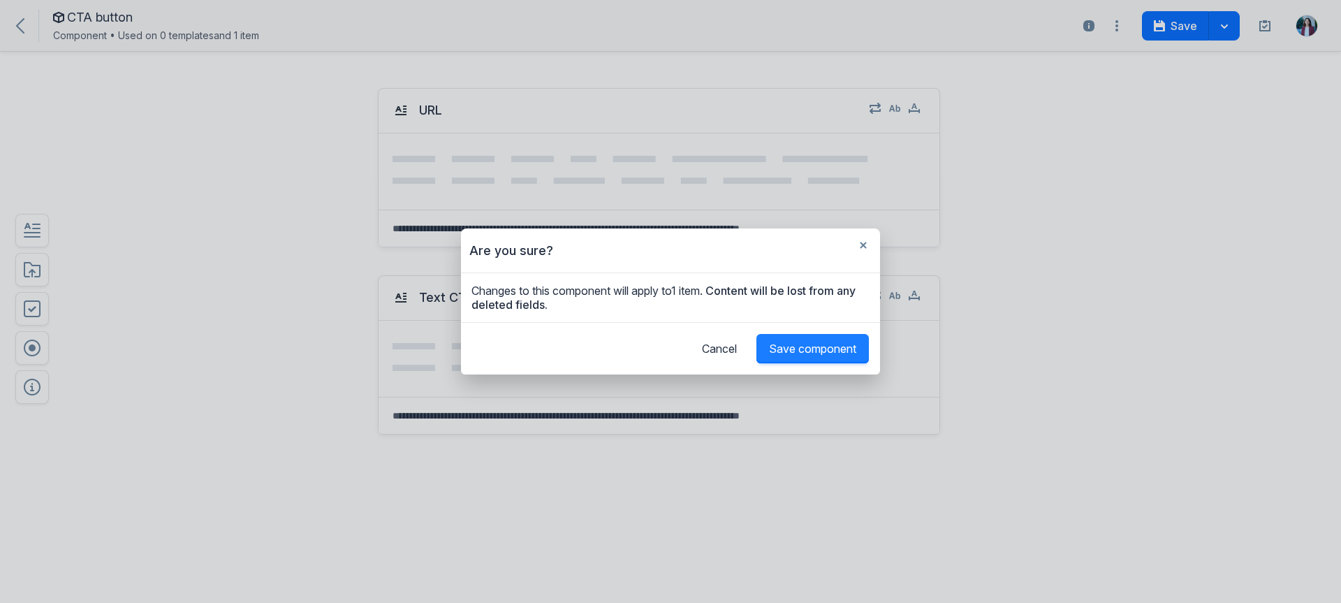
click at [839, 335] on div "Cancel Save component" at bounding box center [670, 348] width 419 height 52
click at [827, 355] on button "Save component" at bounding box center [812, 348] width 112 height 29
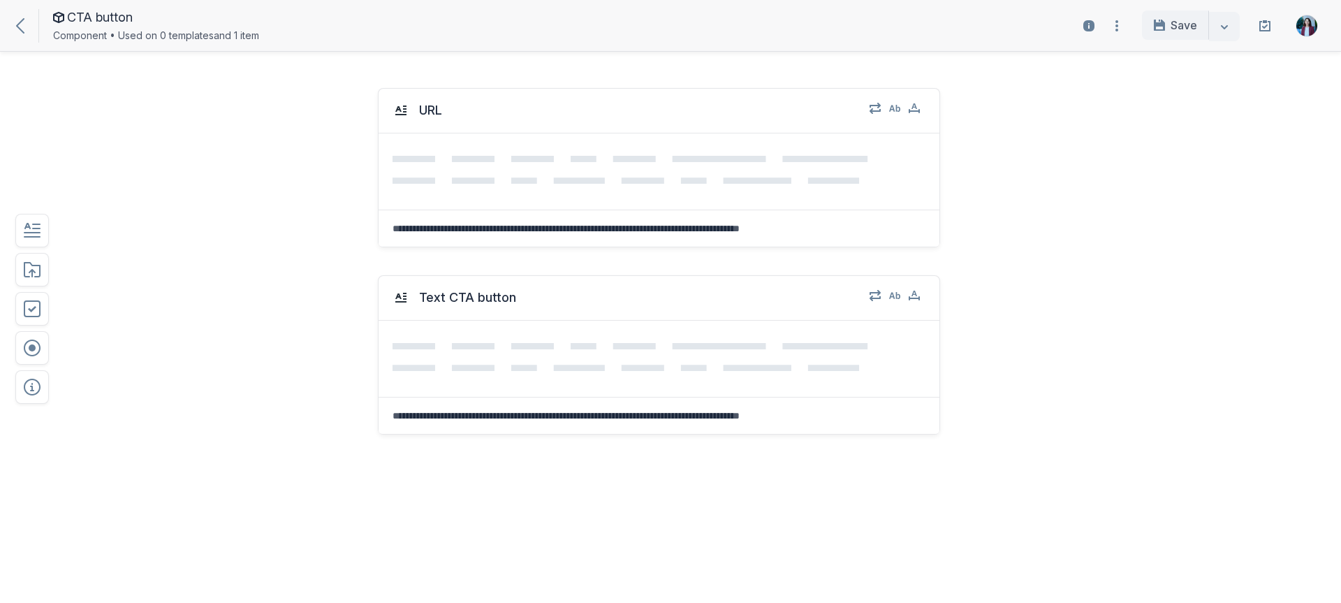
click at [22, 24] on icon at bounding box center [20, 25] width 8 height 15
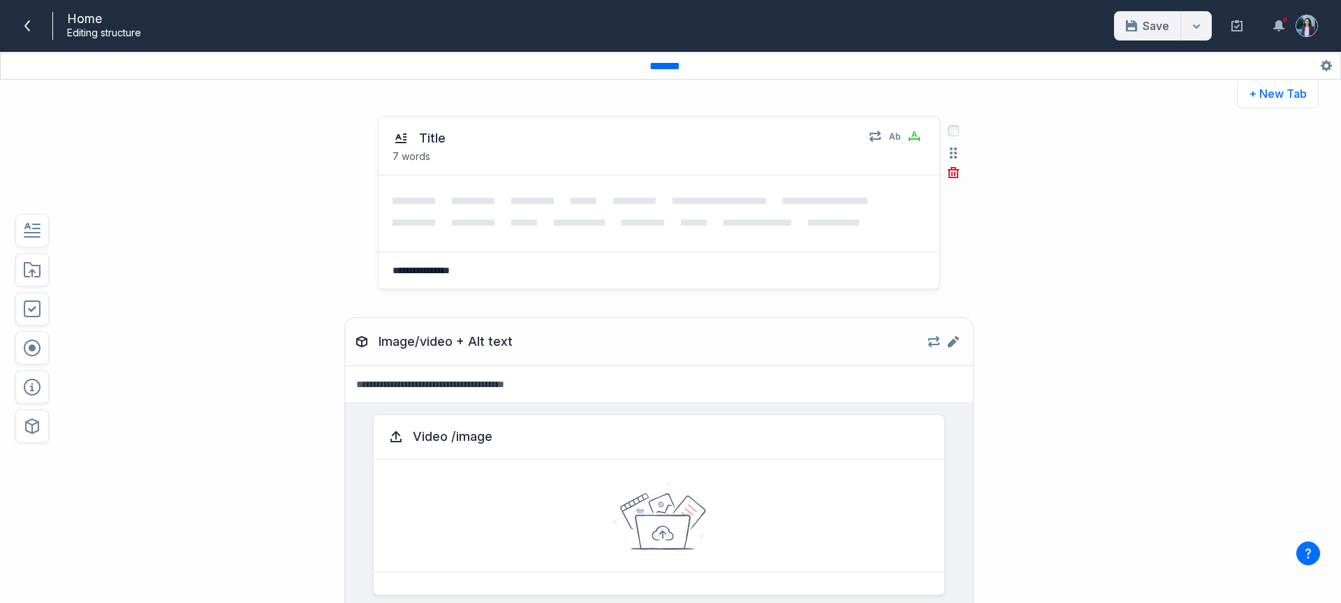
click at [450, 232] on div at bounding box center [659, 213] width 561 height 76
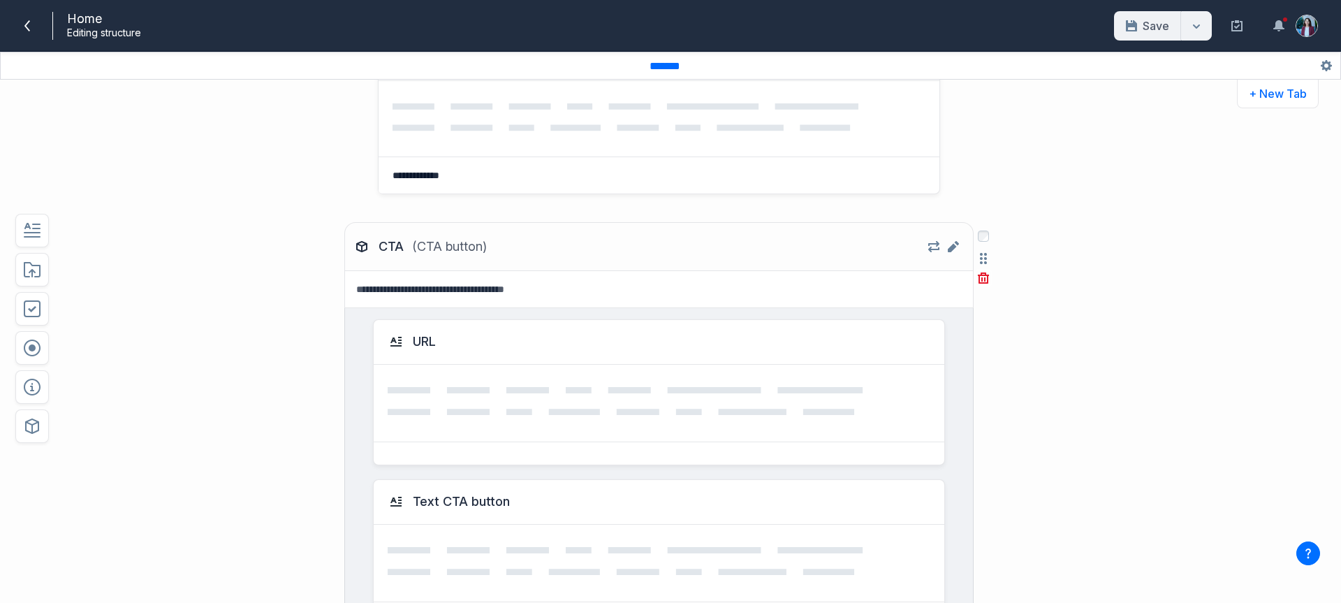
scroll to position [766, 0]
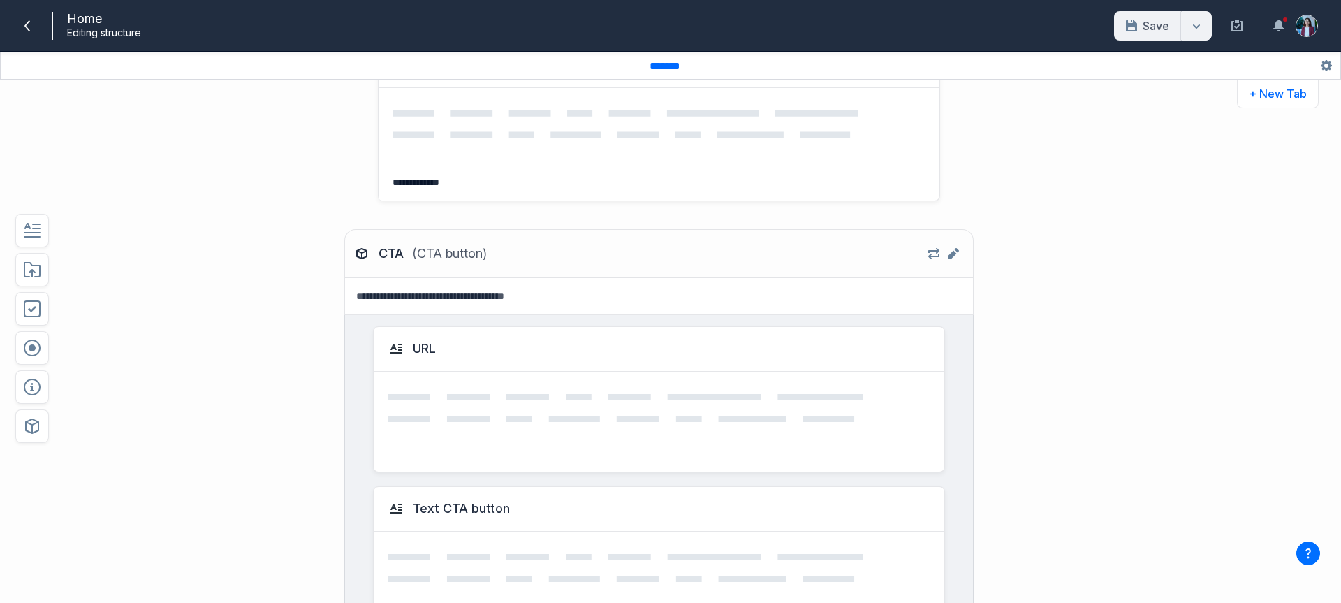
click at [1114, 24] on div "Save Save as template Save & close" at bounding box center [1163, 25] width 98 height 29
click at [1144, 24] on div "Save Save as template Save & close" at bounding box center [1163, 25] width 98 height 29
click at [32, 26] on icon at bounding box center [27, 25] width 11 height 11
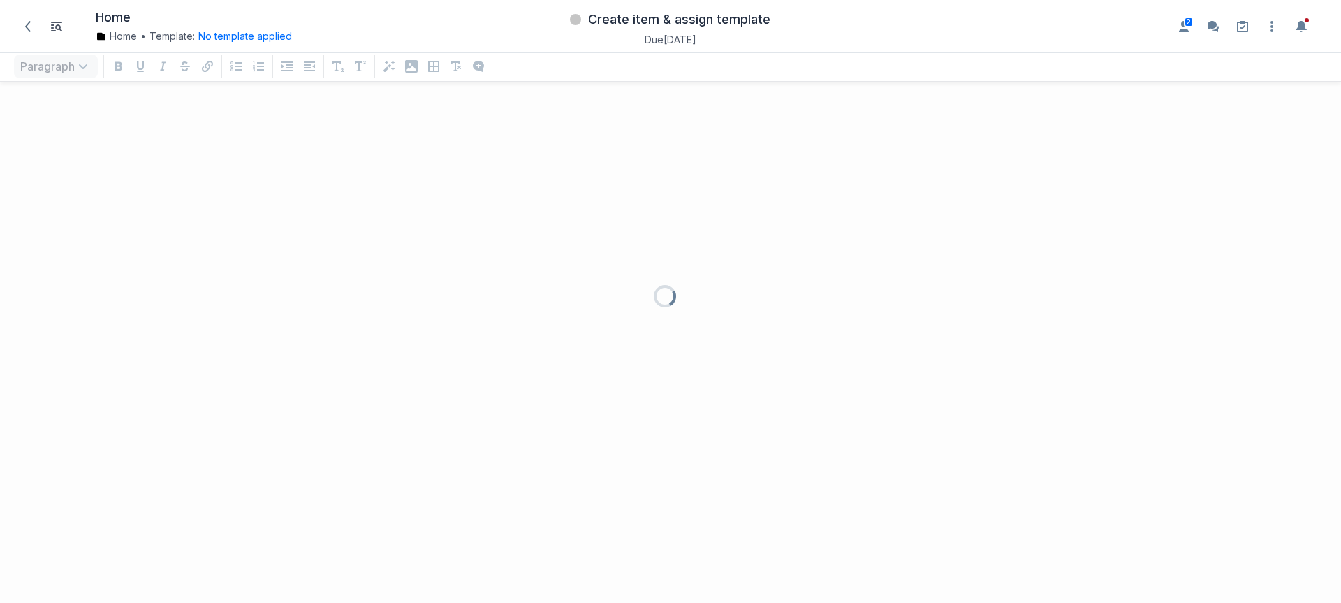
scroll to position [482, 1320]
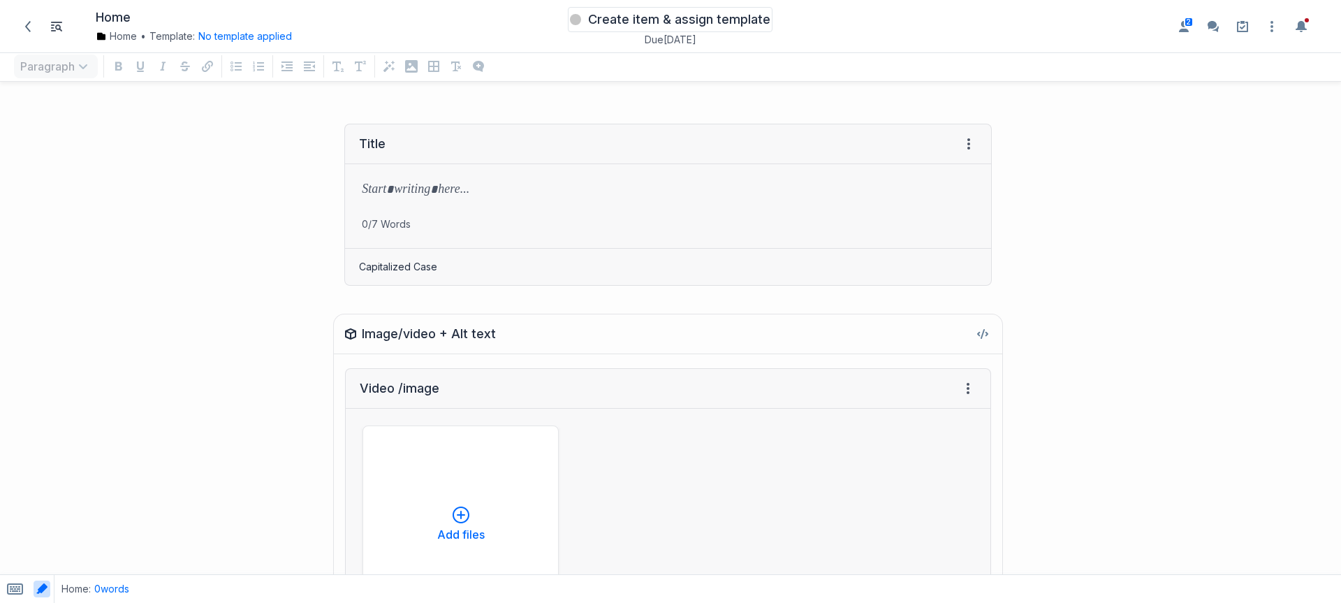
click at [703, 12] on span "Create item & assign template" at bounding box center [679, 19] width 182 height 17
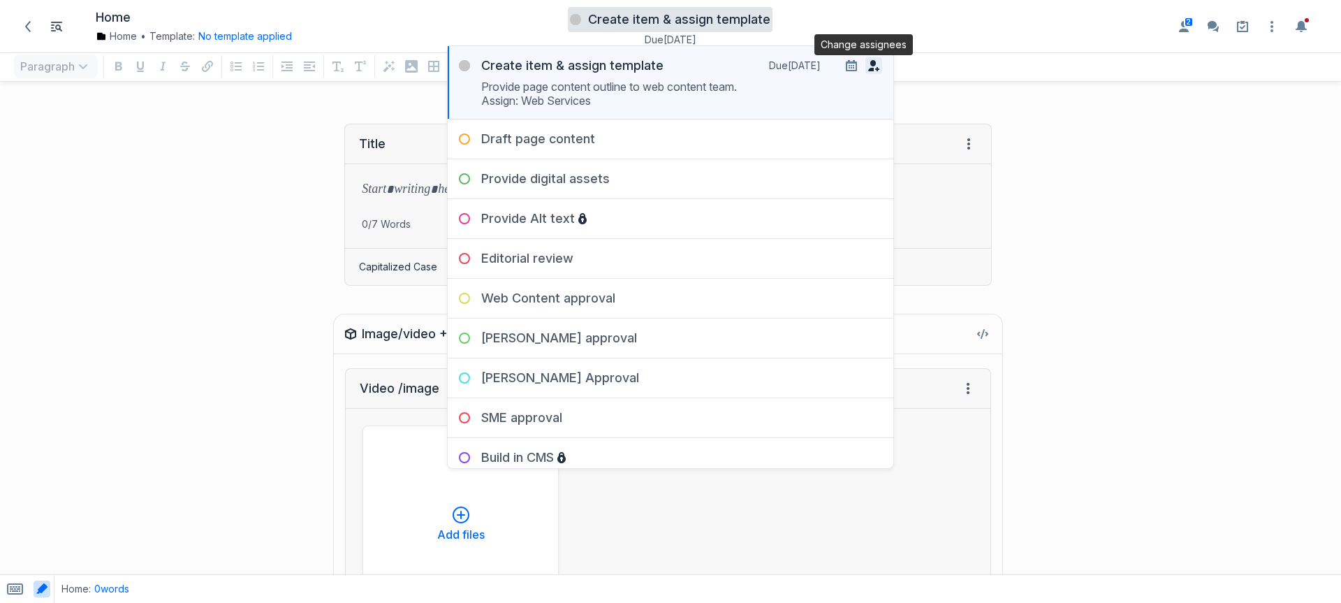
click at [865, 59] on button "button" at bounding box center [873, 65] width 17 height 17
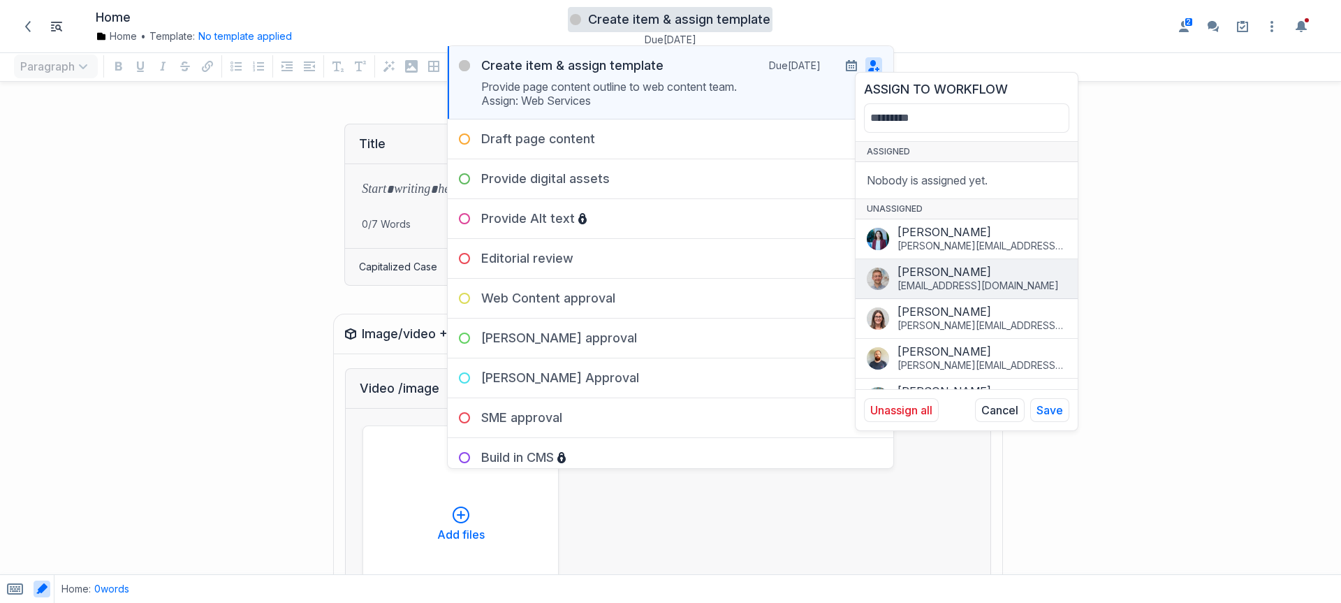
click at [929, 281] on div "[PERSON_NAME]" at bounding box center [981, 277] width 169 height 14
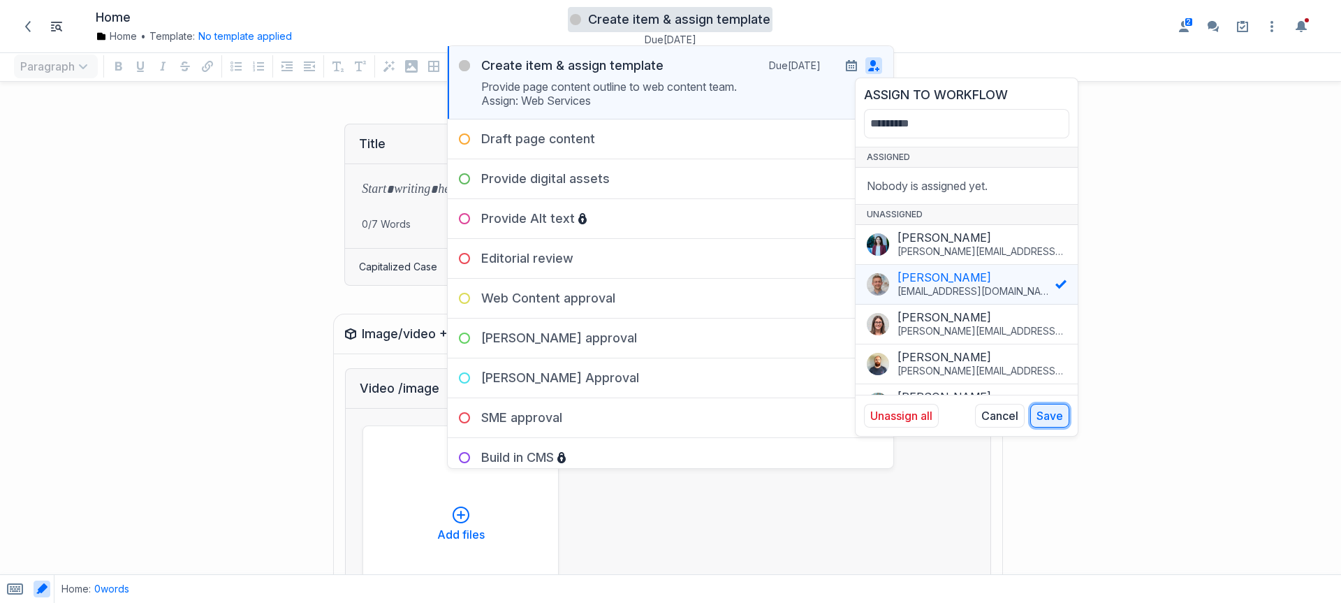
click at [1041, 411] on button "Save" at bounding box center [1049, 416] width 39 height 24
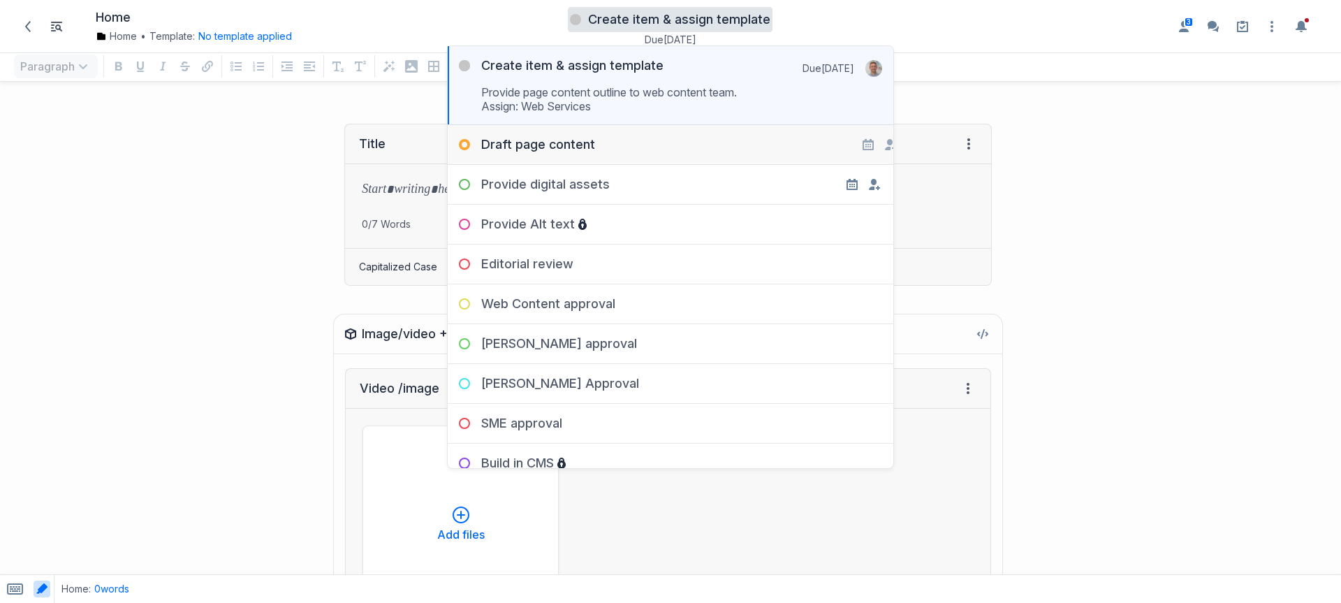
drag, startPoint x: 624, startPoint y: 141, endPoint x: 729, endPoint y: 150, distance: 105.2
click at [624, 142] on div "Draft page content" at bounding box center [671, 139] width 446 height 28
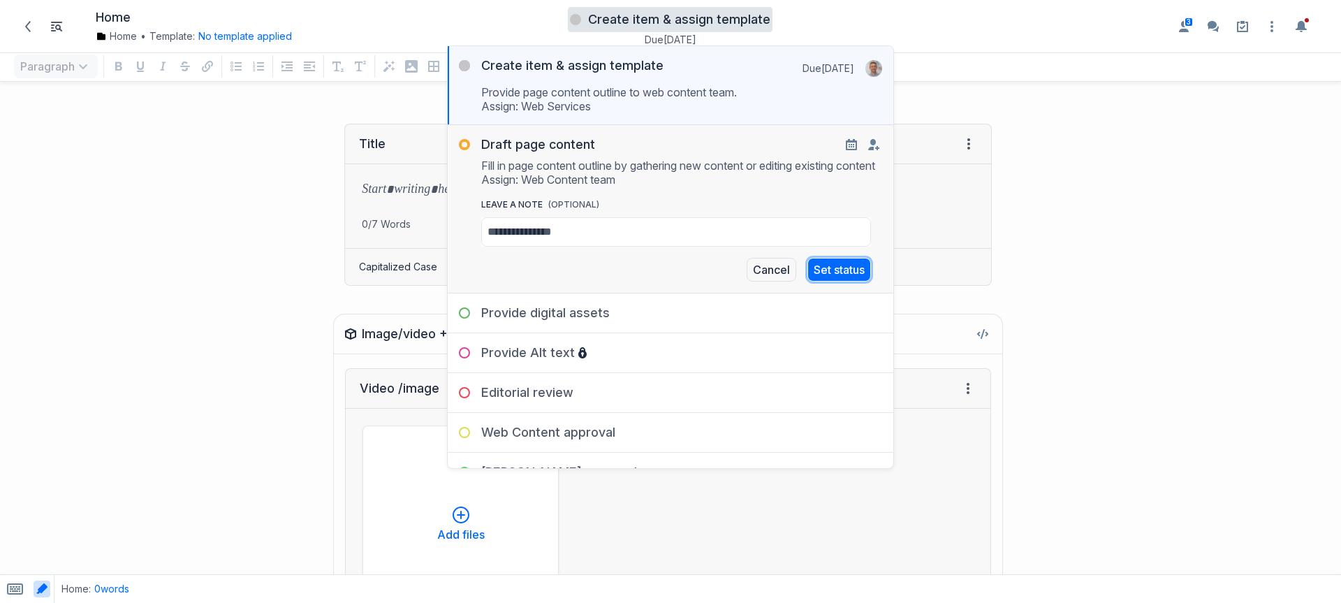
click at [838, 280] on button "Set status" at bounding box center [839, 270] width 64 height 24
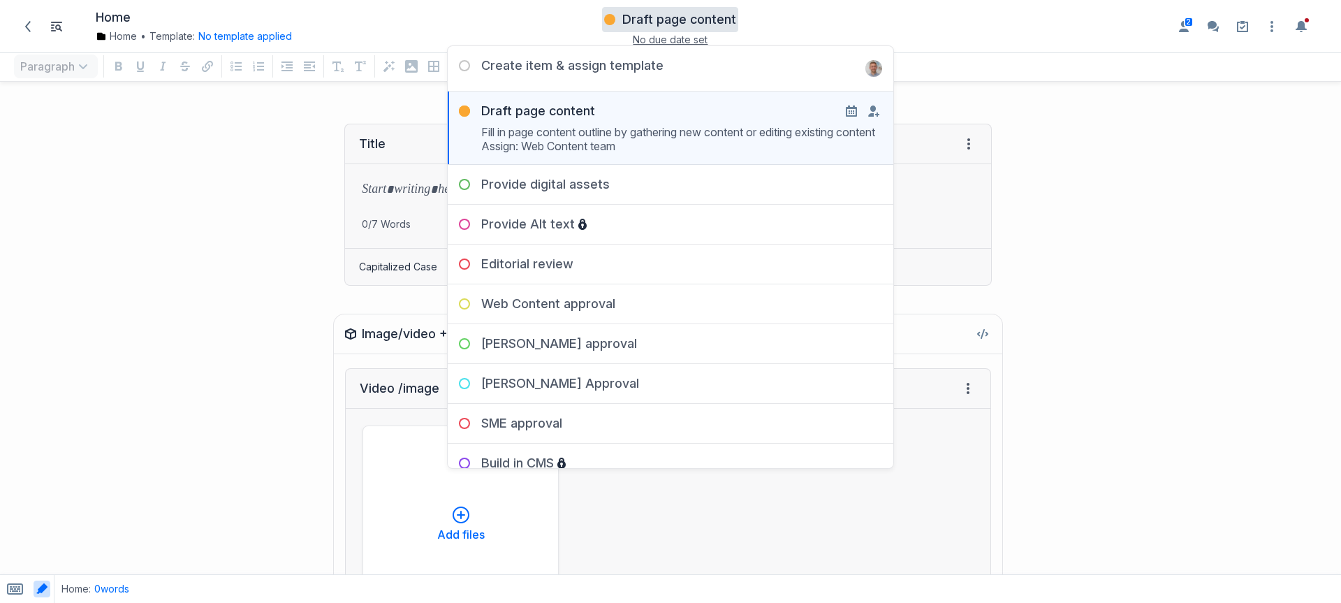
click at [293, 210] on div "Title View HTML View history → Tab to insert Enter a prompt Submit 0/7 Words Ca…" at bounding box center [503, 205] width 992 height 190
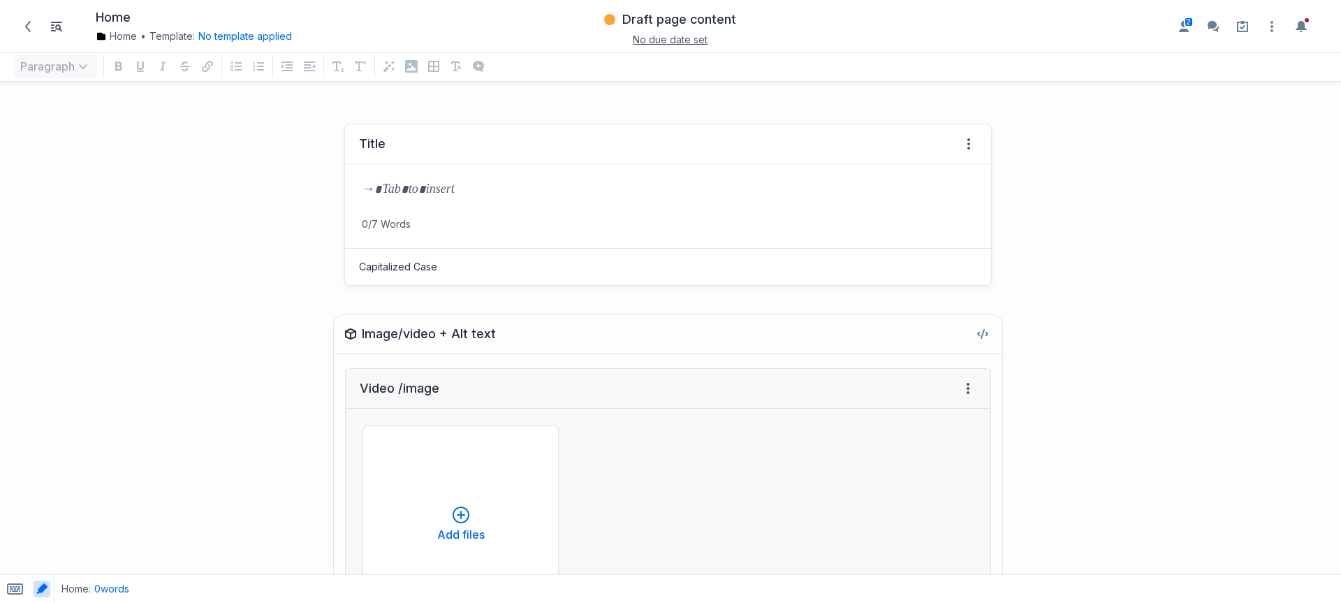
click at [398, 188] on p "grid" at bounding box center [668, 191] width 612 height 20
click at [219, 284] on div "**********" at bounding box center [503, 205] width 992 height 190
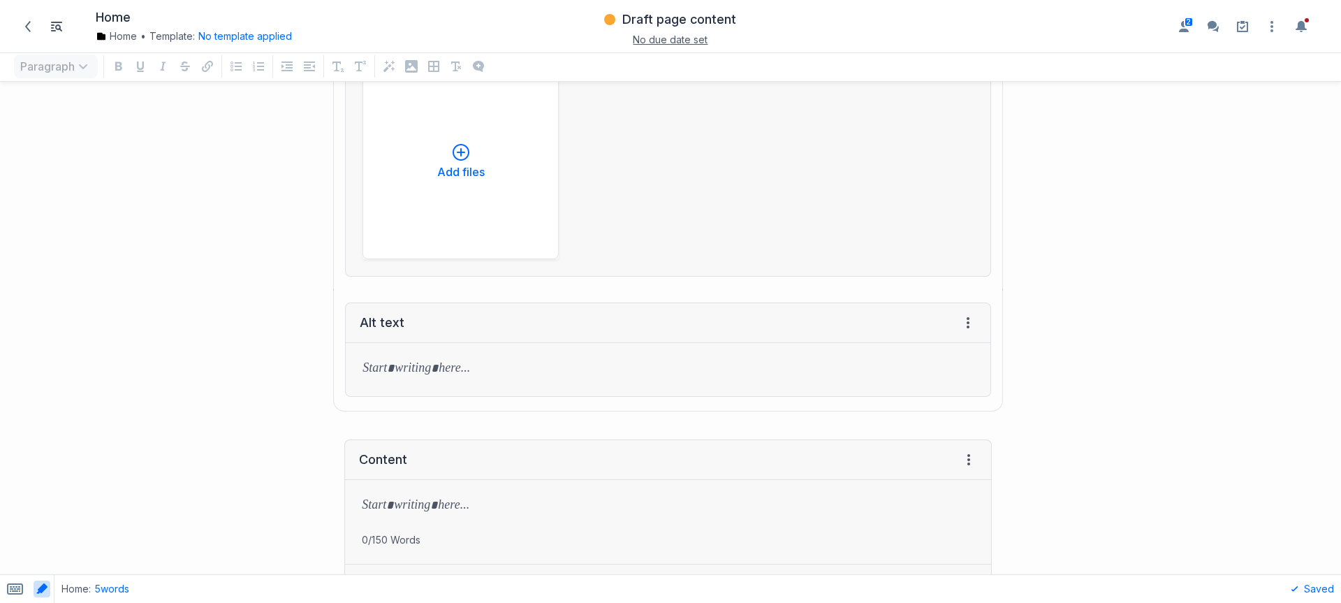
scroll to position [441, 0]
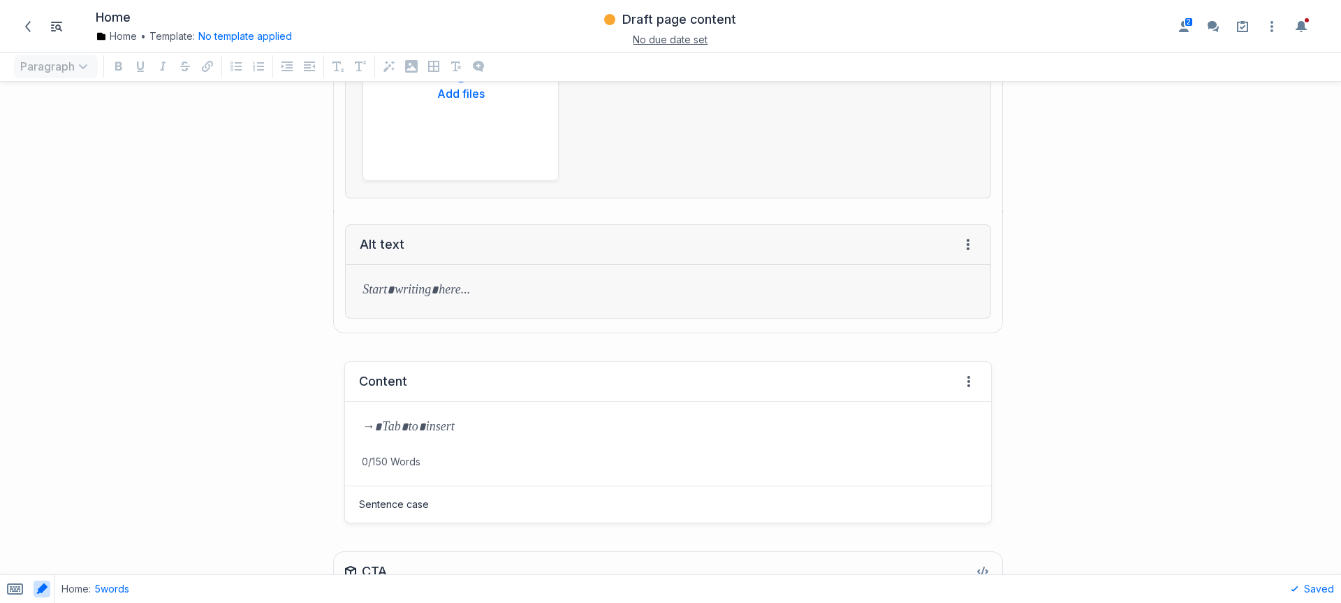
click at [434, 423] on p "grid" at bounding box center [668, 428] width 612 height 20
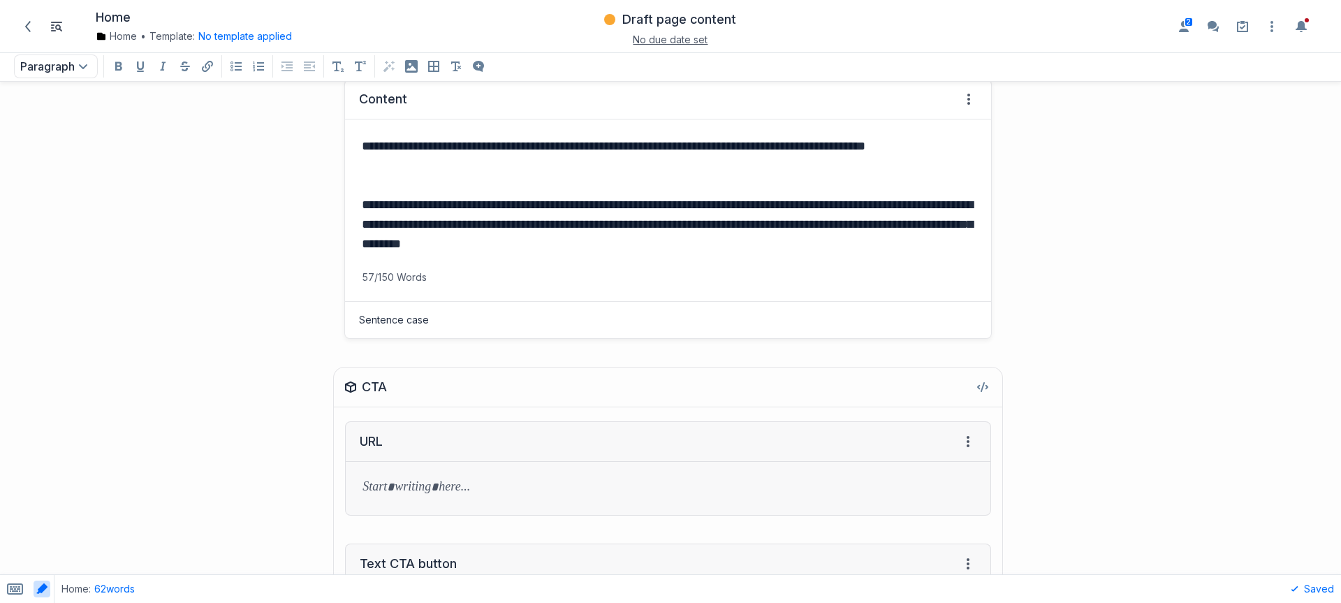
scroll to position [772, 0]
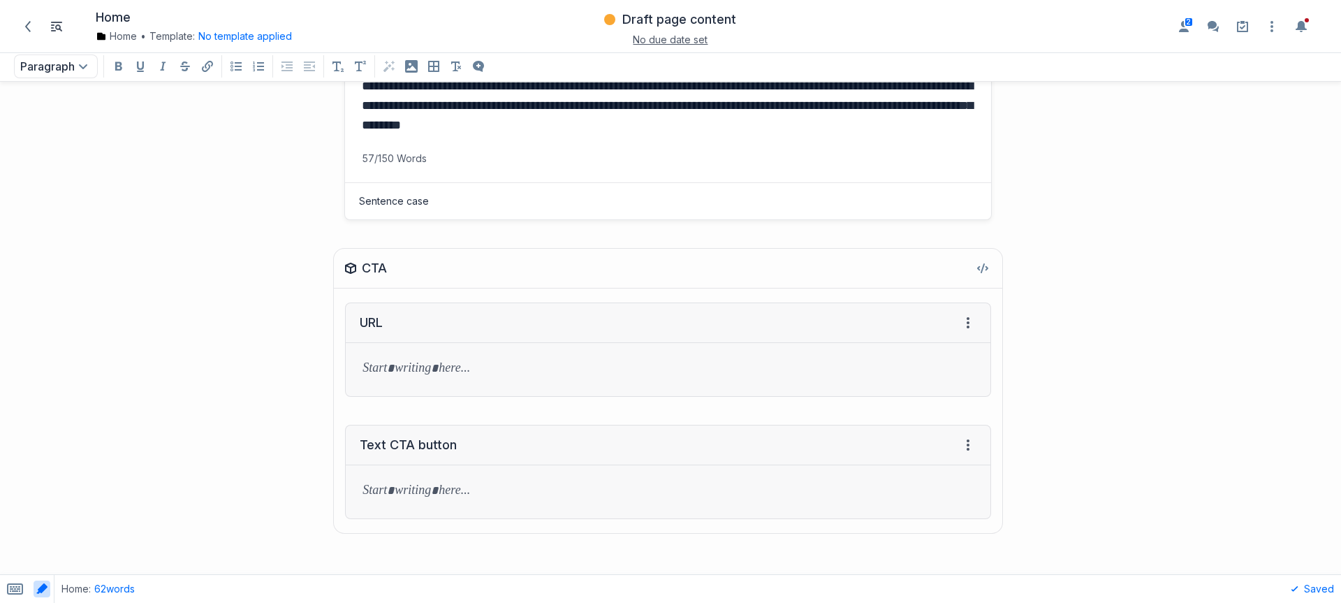
click at [464, 494] on p "grid" at bounding box center [667, 492] width 611 height 20
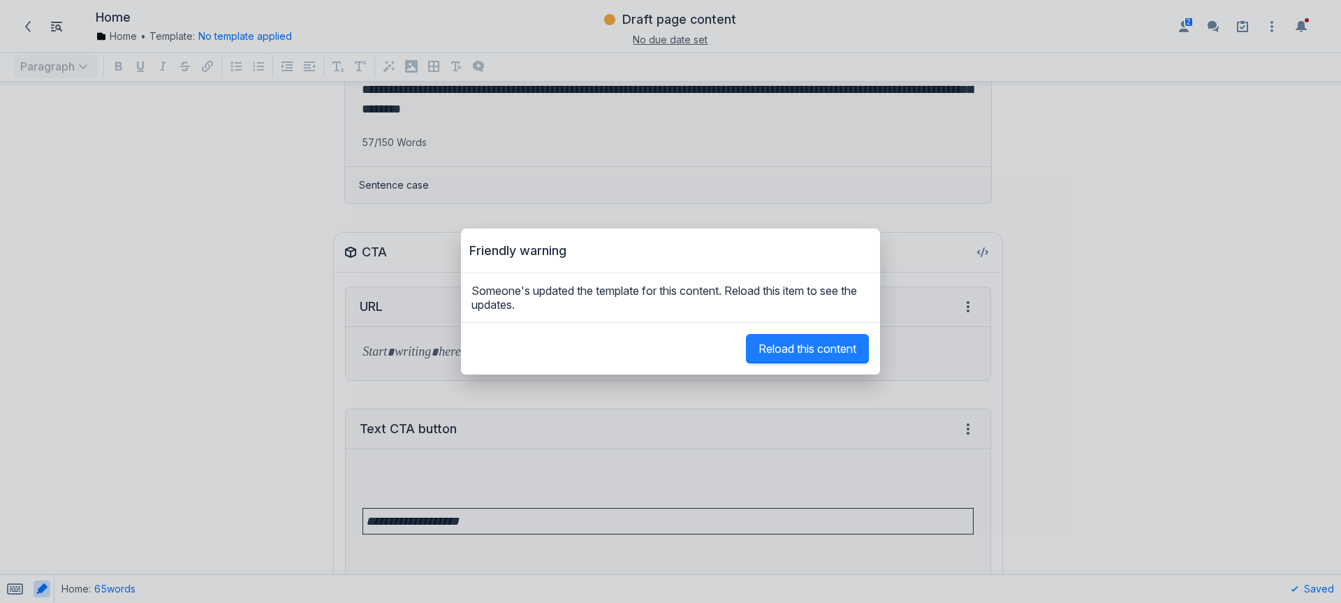
click at [762, 360] on button "Reload this content" at bounding box center [807, 348] width 123 height 29
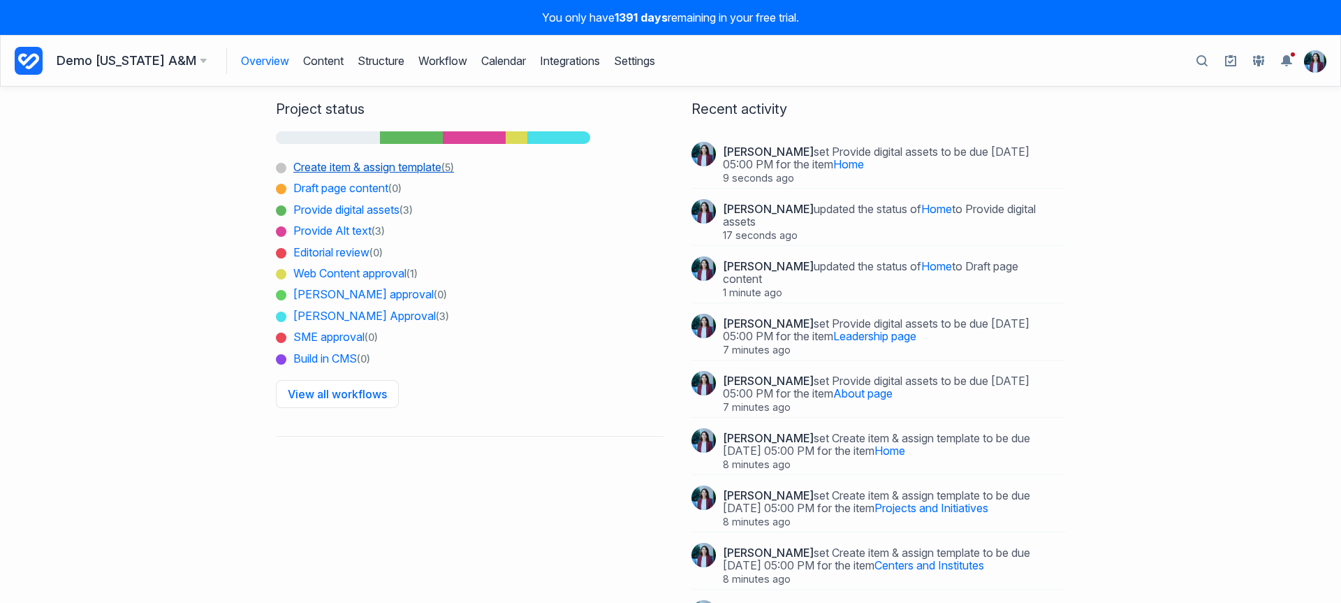
click at [388, 173] on span "Create item & assign template (5)" at bounding box center [365, 166] width 178 height 21
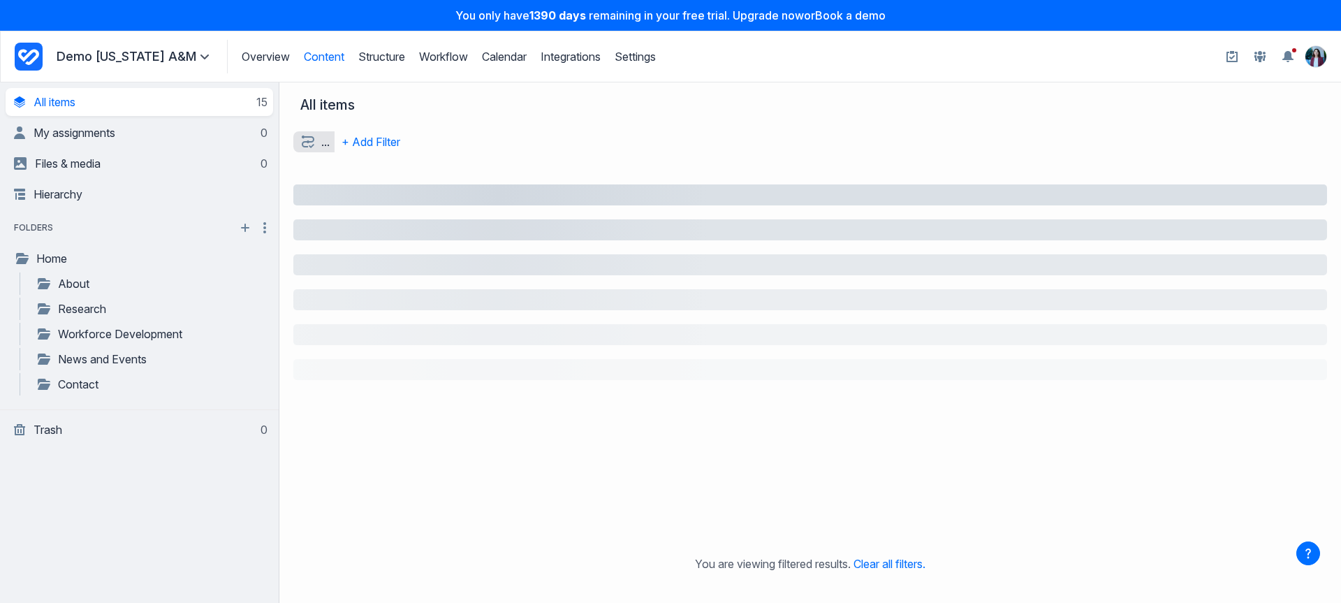
click at [27, 44] on icon "Project Dashboard" at bounding box center [29, 57] width 28 height 28
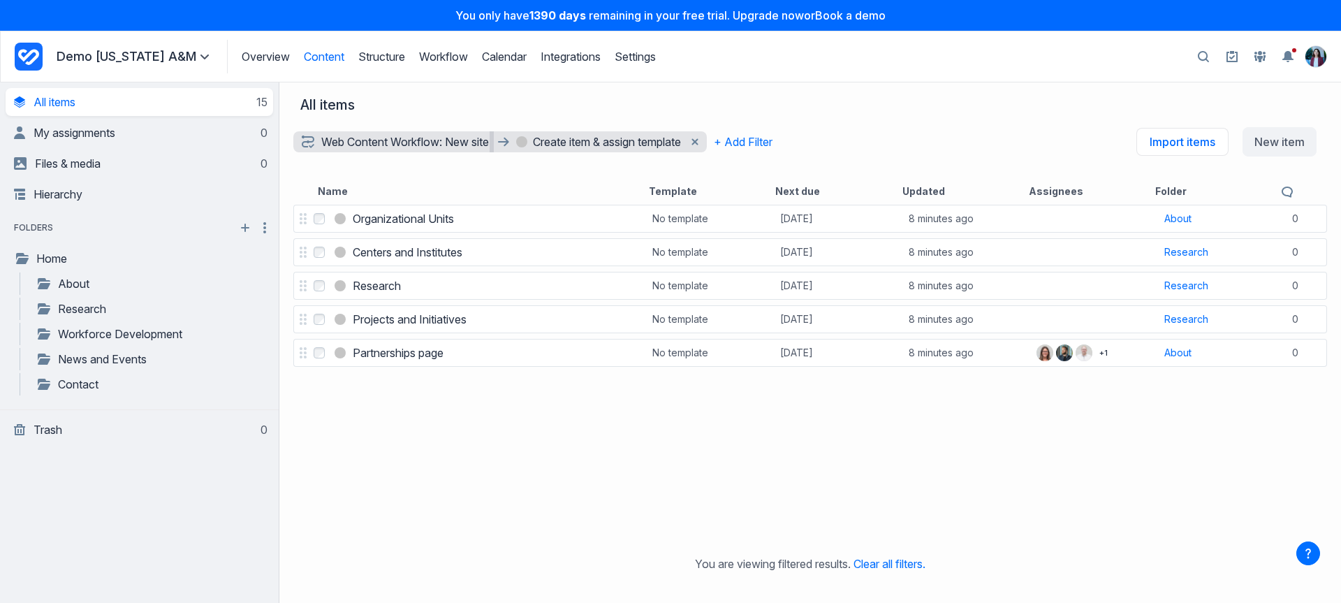
click at [28, 46] on icon "Project Dashboard" at bounding box center [29, 57] width 28 height 28
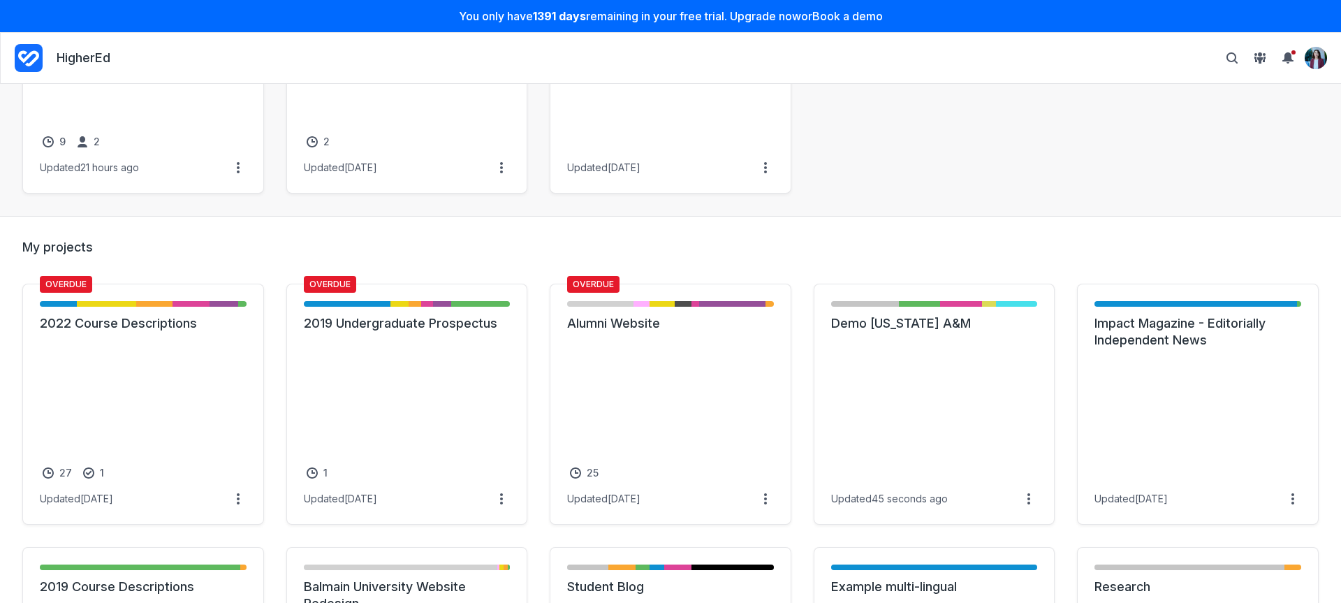
scroll to position [262, 0]
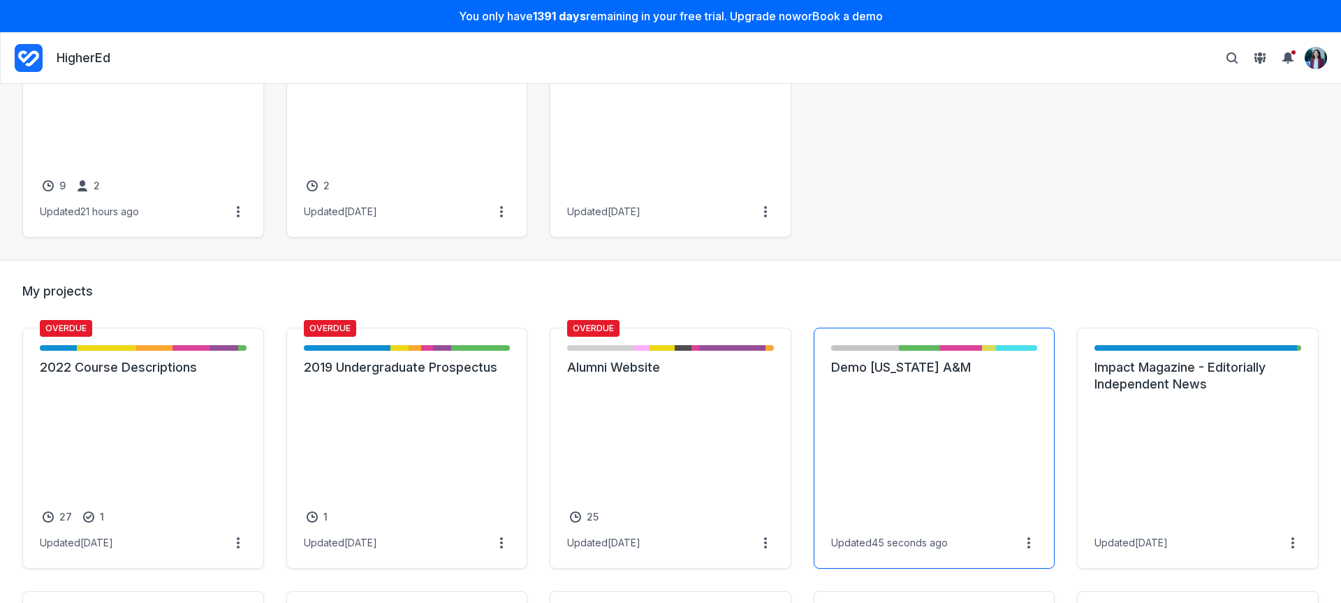
click at [995, 376] on link "Demo [US_STATE] A&M" at bounding box center [934, 367] width 207 height 17
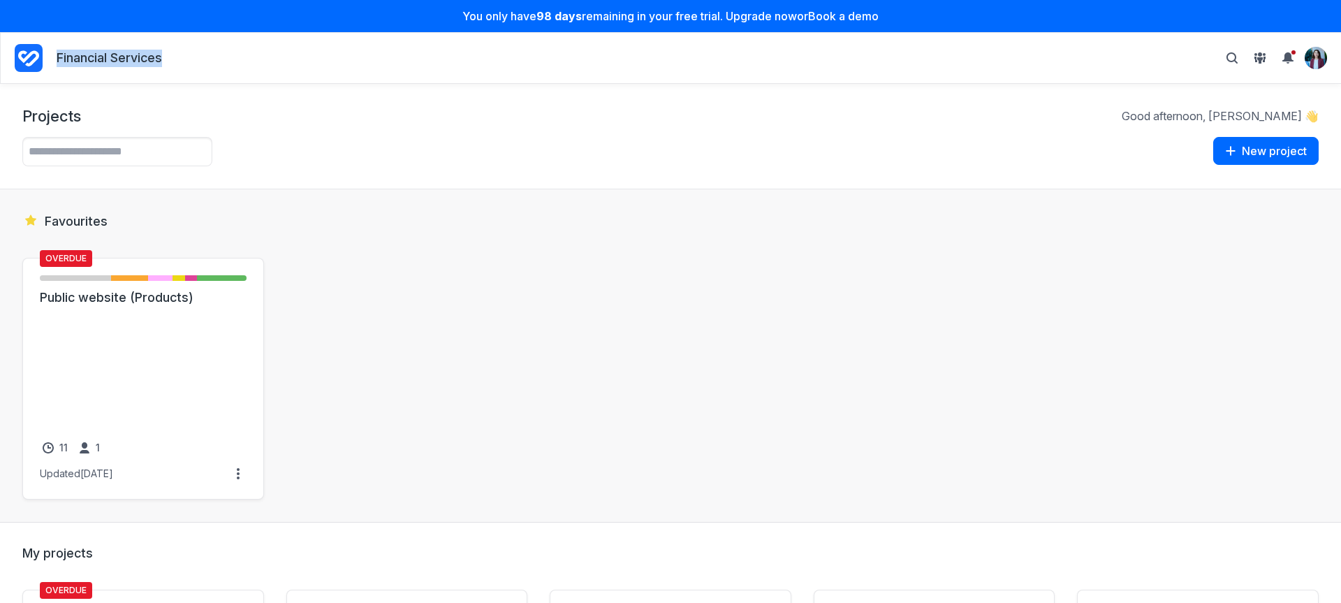
drag, startPoint x: 182, startPoint y: 63, endPoint x: 35, endPoint y: 59, distance: 146.7
click at [35, 59] on nav "Financial Services Personal settings Archived projects People & groups Suggest …" at bounding box center [671, 58] width 1312 height 34
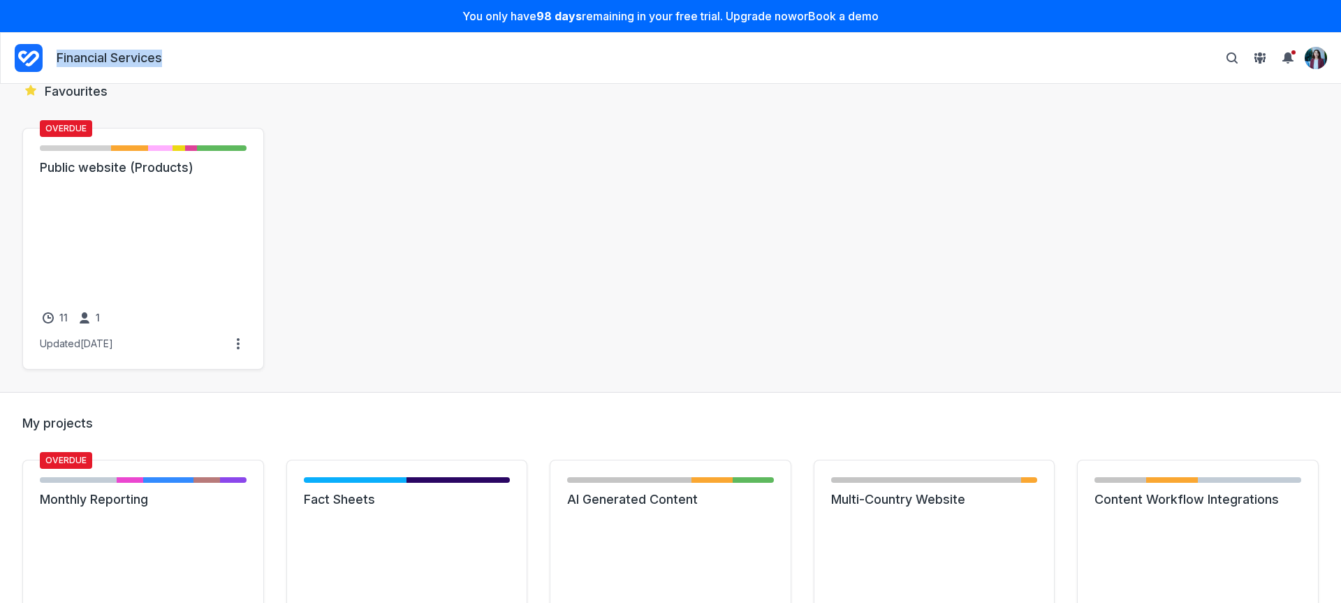
scroll to position [124, 0]
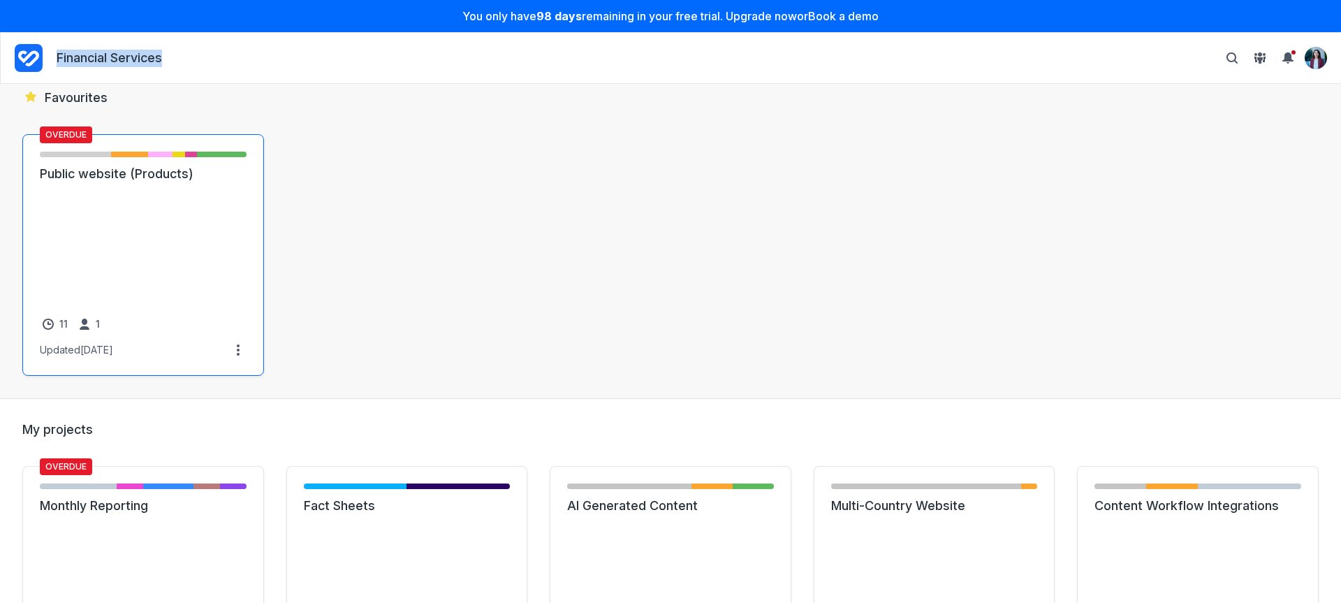
click at [91, 182] on link "Public website (Products)" at bounding box center [143, 174] width 207 height 17
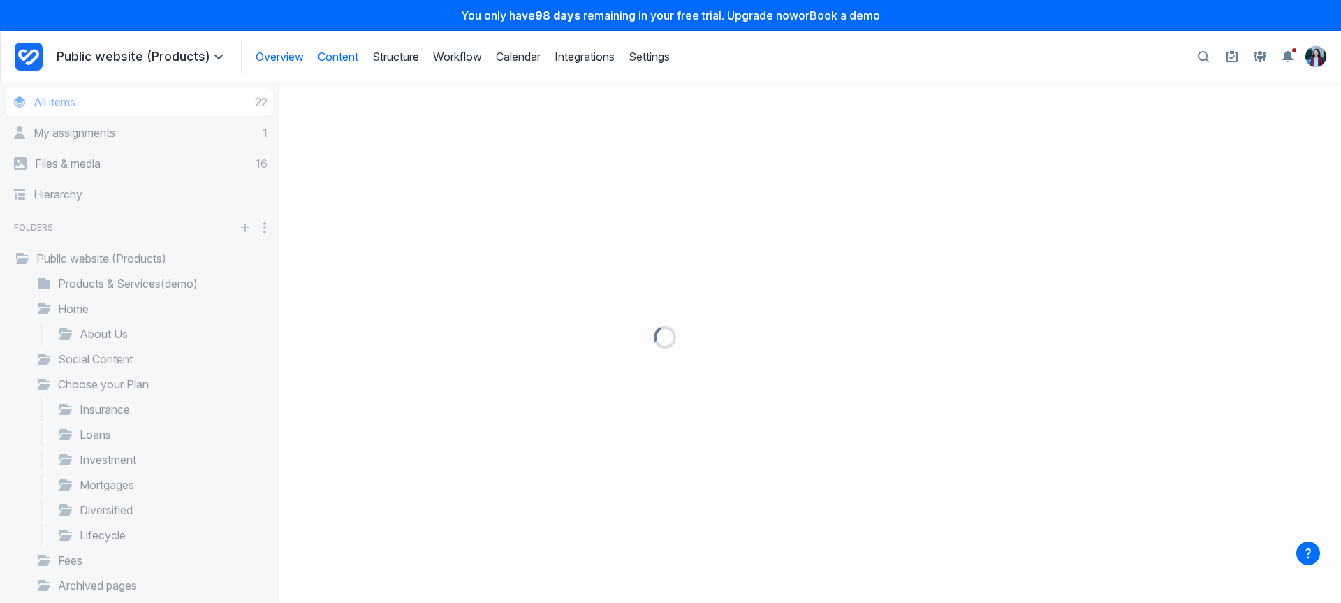
click at [273, 57] on link "Overview" at bounding box center [280, 57] width 48 height 14
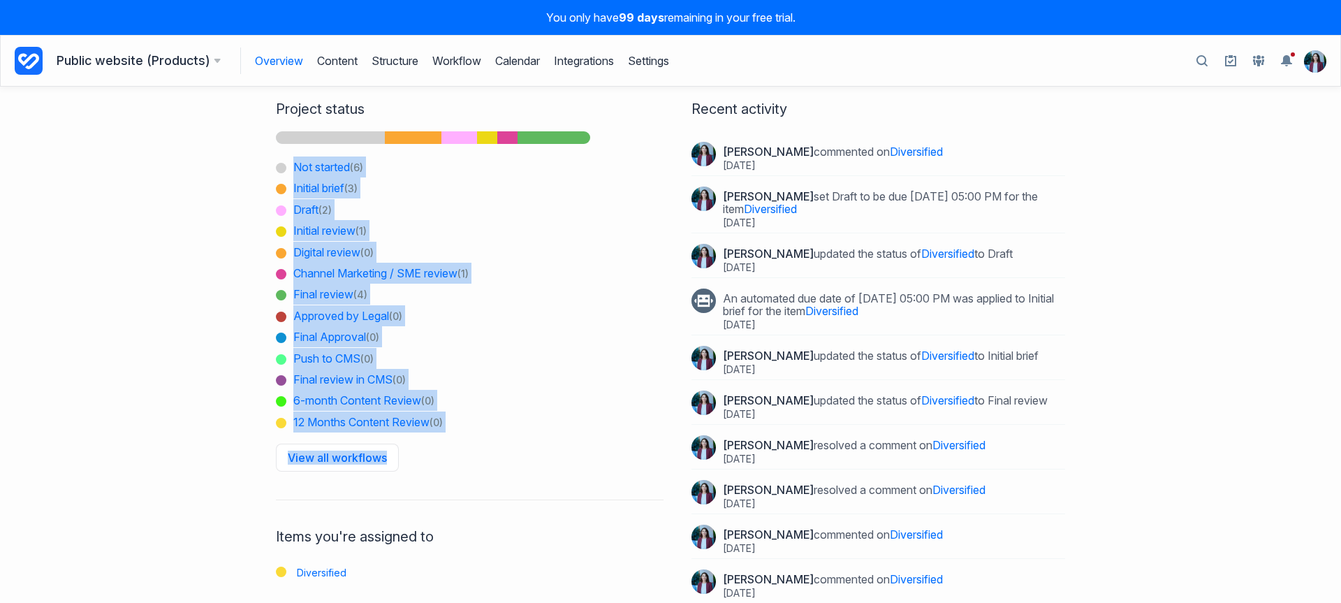
drag, startPoint x: 245, startPoint y: 179, endPoint x: 443, endPoint y: 481, distance: 360.7
click at [443, 481] on div "Project status Not started (6) Initial brief (3) Draft (2) Initial review (1) D…" at bounding box center [670, 345] width 1341 height 516
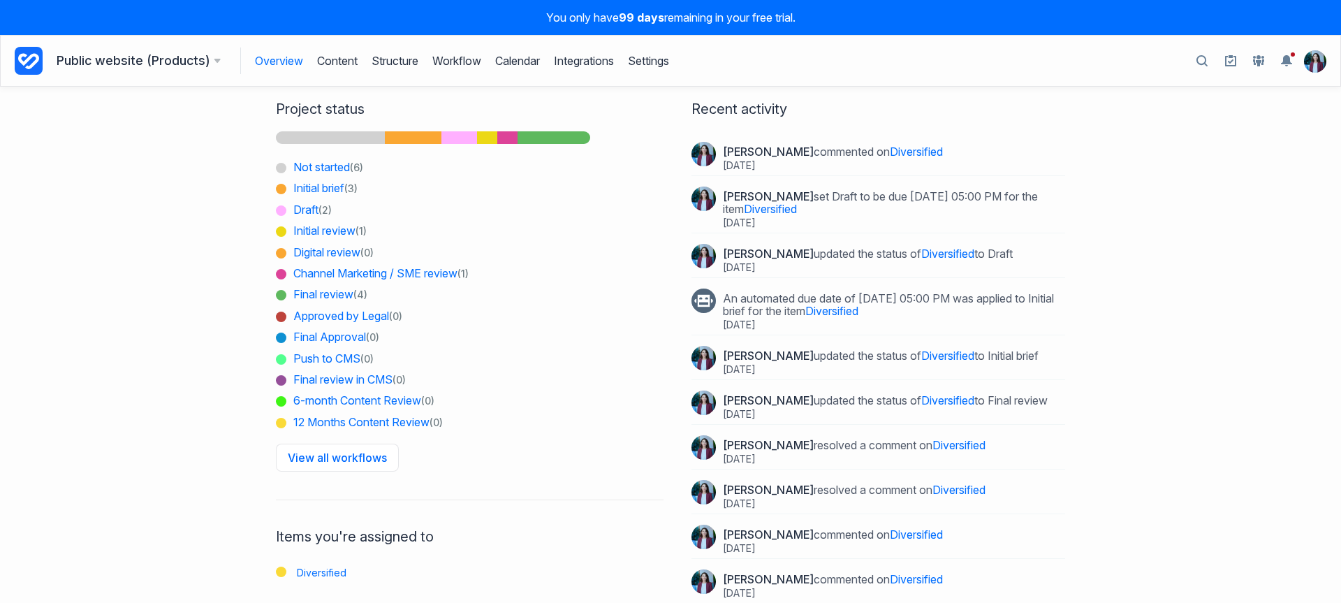
click at [188, 182] on div "Project status Not started (6) Initial brief (3) Draft (2) Initial review (1) D…" at bounding box center [670, 345] width 1341 height 516
drag, startPoint x: 271, startPoint y: 112, endPoint x: 406, endPoint y: 327, distance: 254.2
click at [407, 328] on div "Project status Not started (6) Initial brief (3) Draft (2) Initial review (1) D…" at bounding box center [670, 345] width 1341 height 516
click at [588, 57] on link "Integrations" at bounding box center [584, 60] width 60 height 27
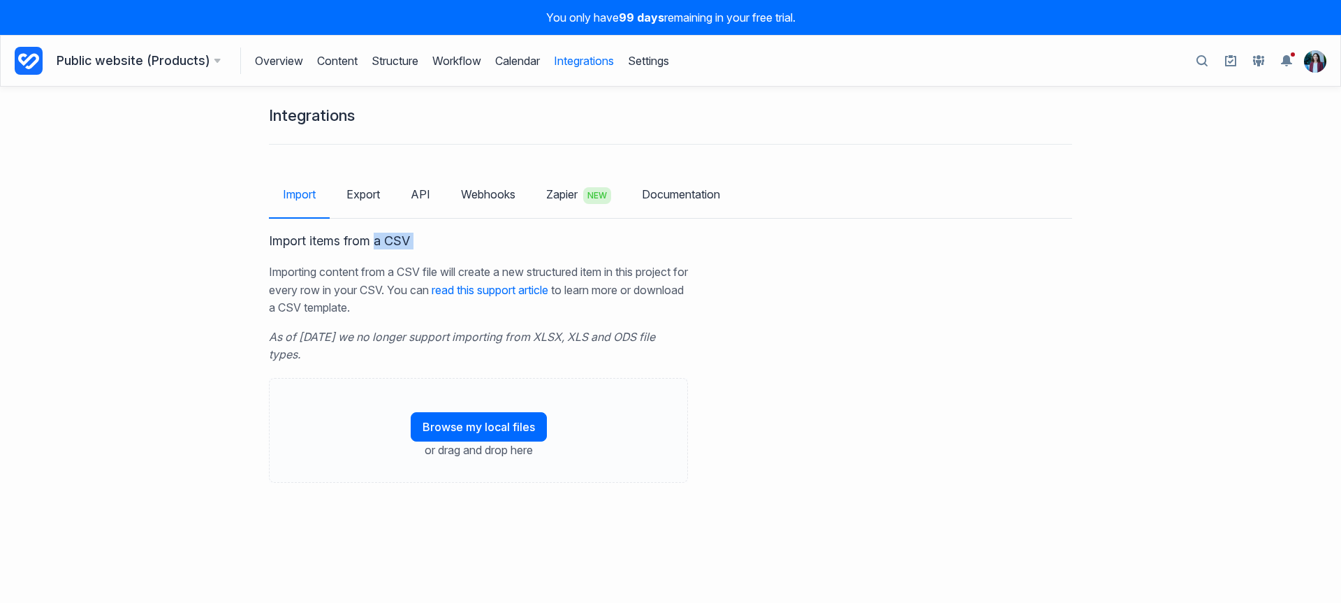
drag, startPoint x: 374, startPoint y: 242, endPoint x: 446, endPoint y: 252, distance: 72.6
click at [446, 252] on div "Import items from a CSV Importing content from a CSV file will create a new str…" at bounding box center [478, 358] width 419 height 250
drag, startPoint x: 218, startPoint y: 235, endPoint x: 246, endPoint y: 231, distance: 28.2
click at [220, 235] on div "Integrations Import Export API Webhooks Zapier NEW Documentation Import items f…" at bounding box center [670, 345] width 1341 height 516
click at [324, 60] on link "Content" at bounding box center [337, 60] width 41 height 27
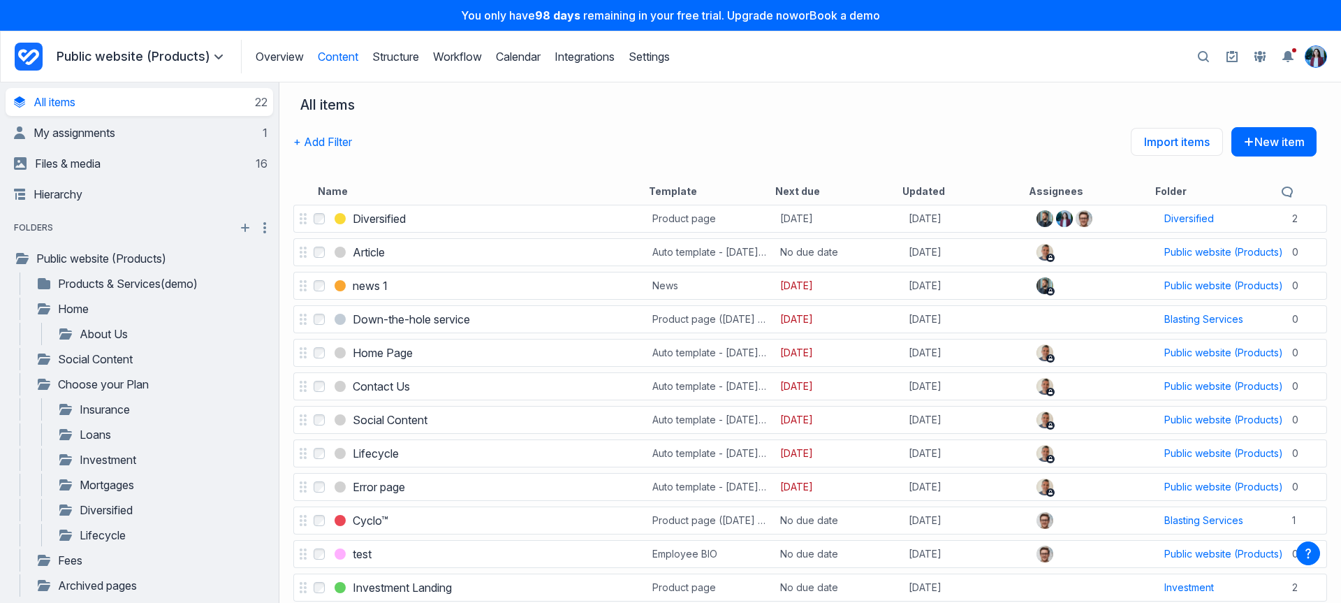
click at [1321, 52] on img "View profile menu" at bounding box center [1315, 56] width 21 height 21
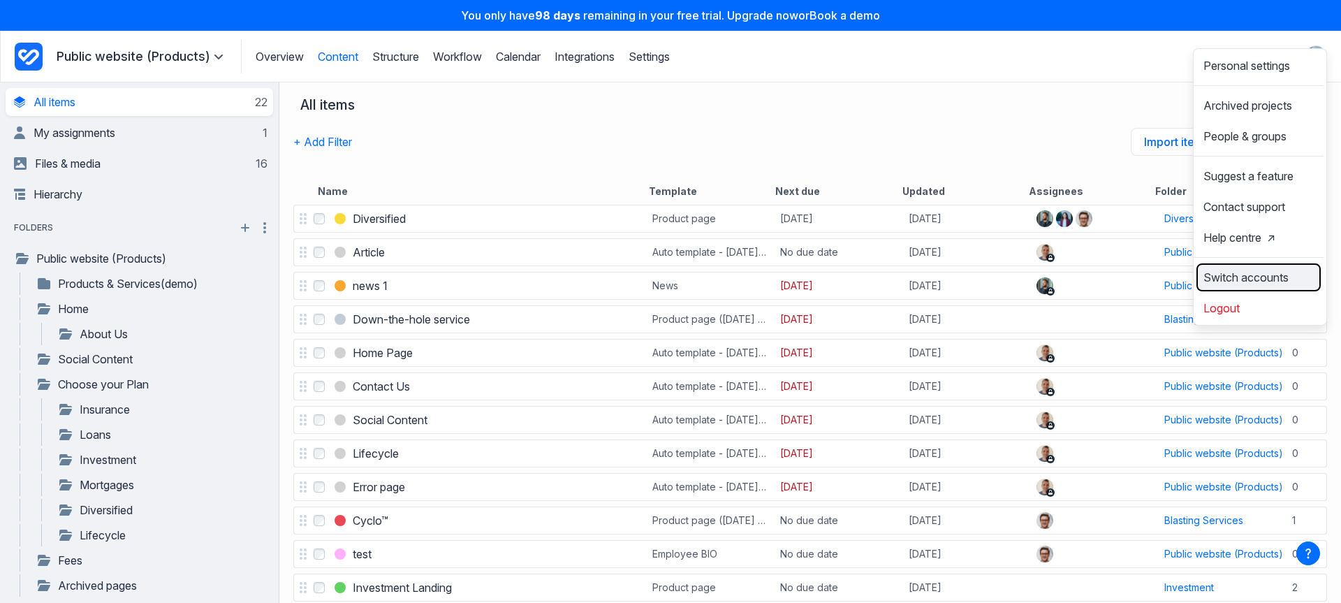
click at [1242, 283] on span "Switch accounts" at bounding box center [1245, 277] width 85 height 11
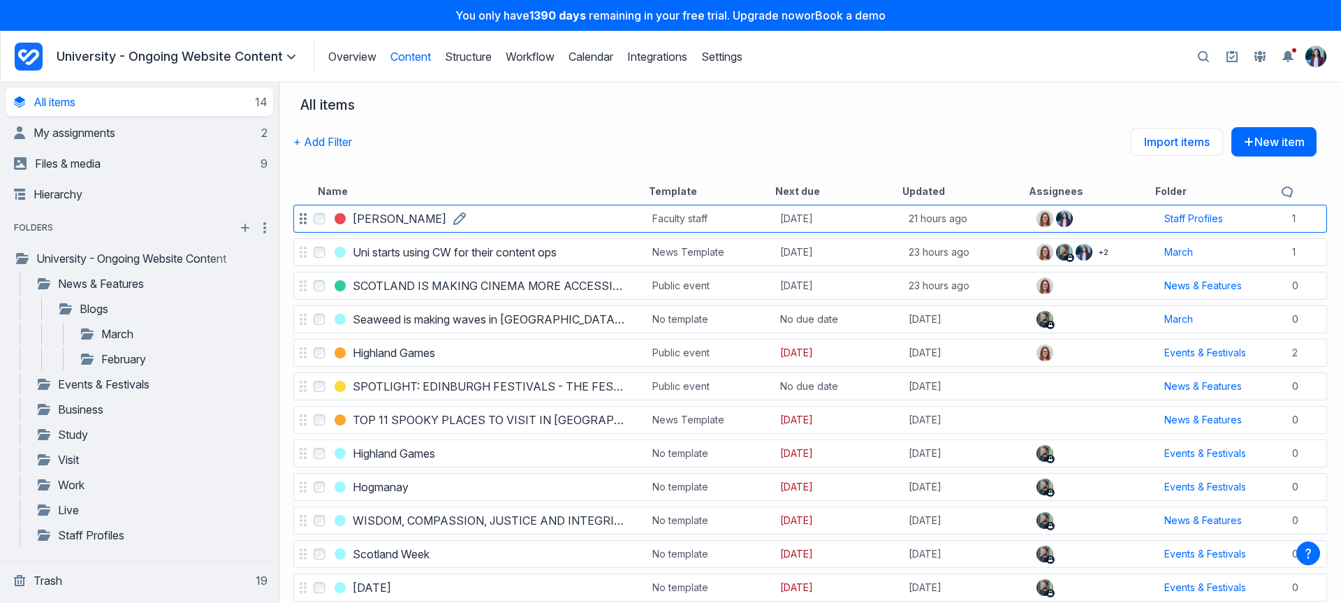
click at [390, 221] on h3 "[PERSON_NAME]" at bounding box center [400, 218] width 94 height 17
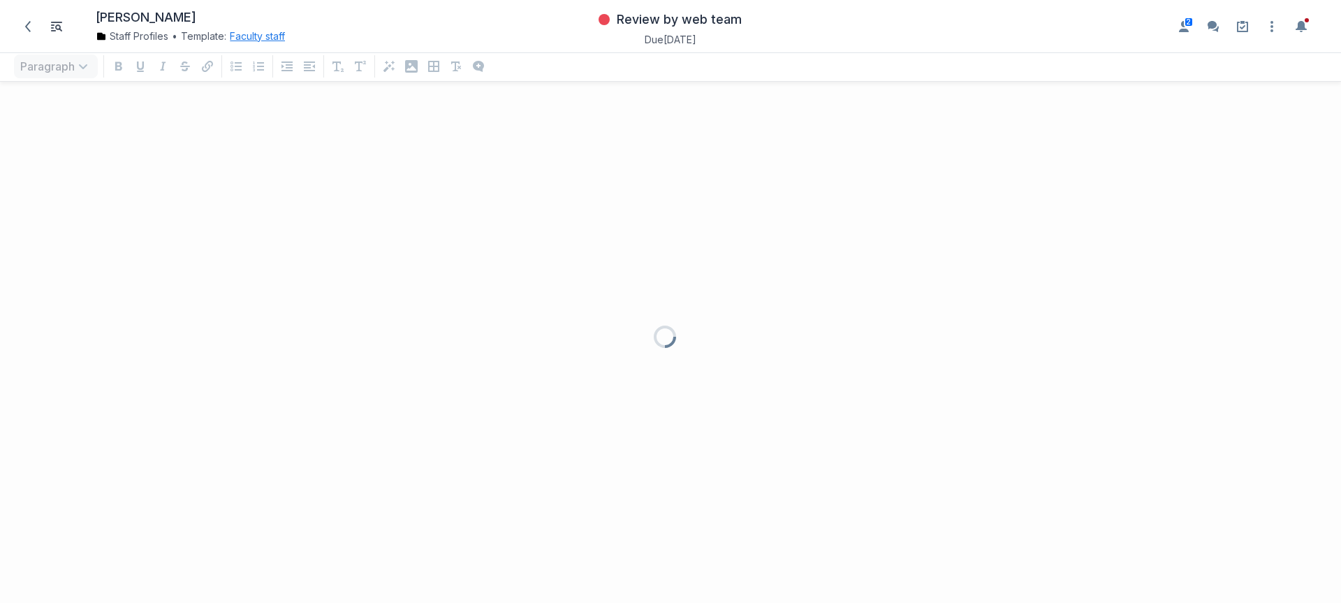
click at [231, 29] on button "Faculty staff" at bounding box center [257, 36] width 55 height 14
click at [269, 113] on div "Edit template Disconnect" at bounding box center [330, 122] width 187 height 21
click at [272, 131] on link "Edit template" at bounding box center [269, 126] width 65 height 14
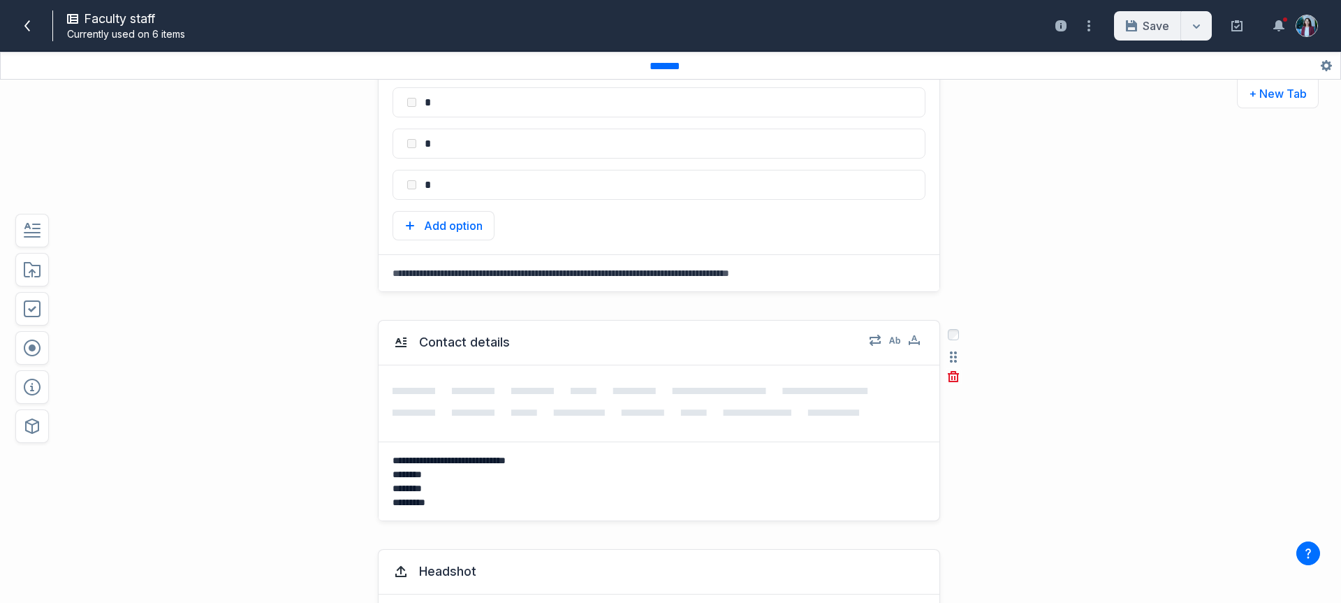
scroll to position [492, 0]
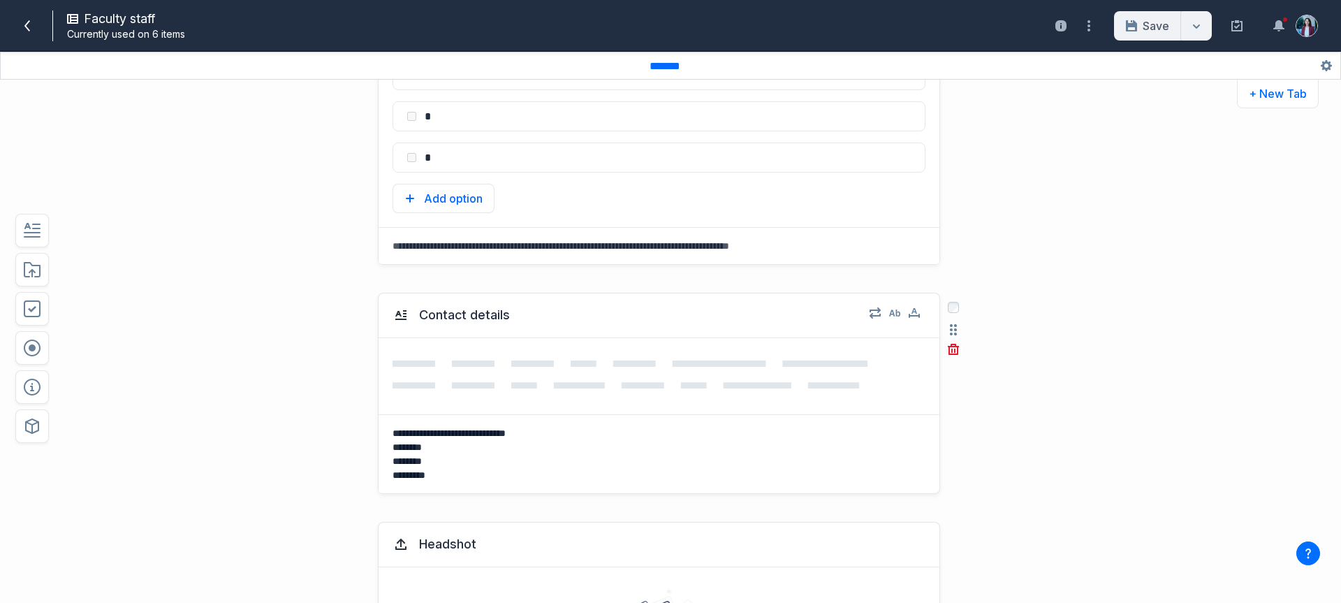
drag, startPoint x: 430, startPoint y: 483, endPoint x: 379, endPoint y: 433, distance: 72.1
click at [379, 433] on textarea "**********" at bounding box center [657, 454] width 556 height 78
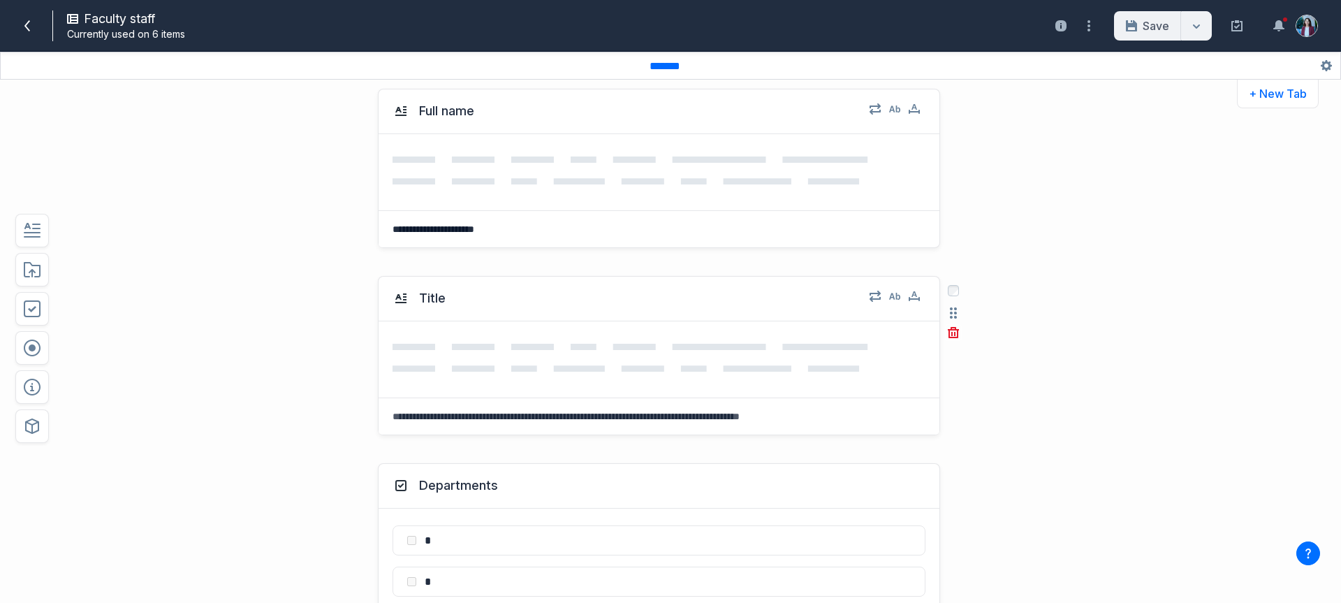
scroll to position [0, 0]
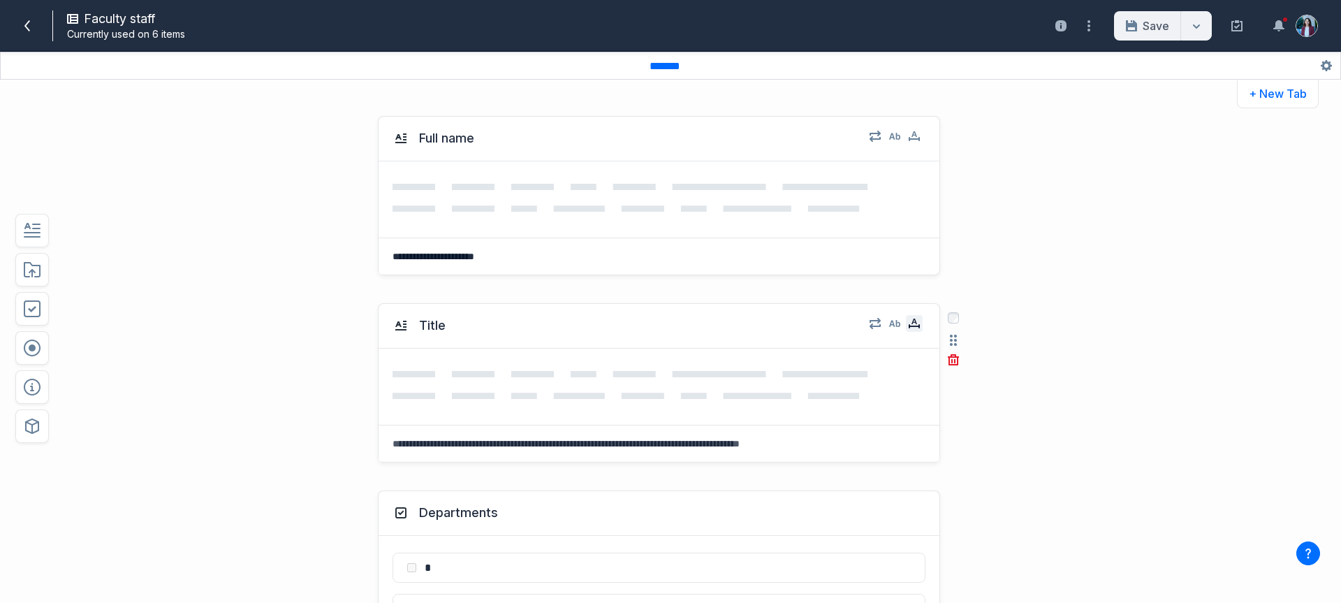
click at [913, 324] on button "button" at bounding box center [914, 323] width 17 height 17
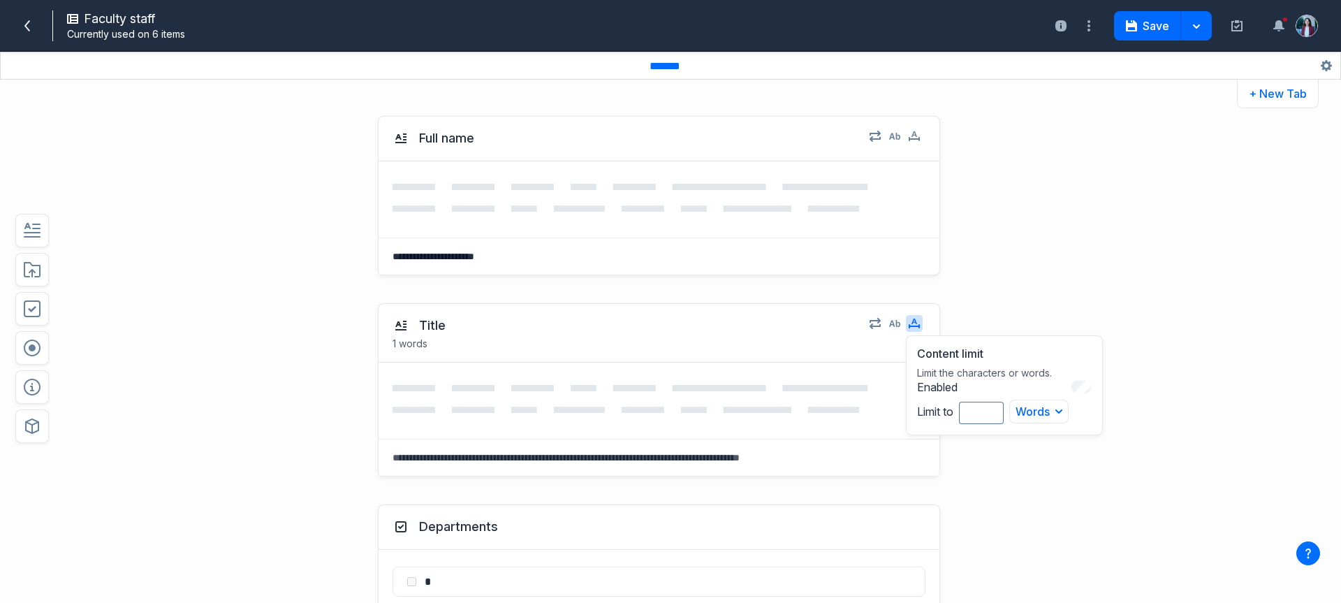
click at [998, 221] on div "**********" at bounding box center [618, 195] width 988 height 187
click at [304, 214] on div "**********" at bounding box center [618, 195] width 988 height 187
click at [15, 17] on div "Faculty staff Currently used on 6 items" at bounding box center [284, 25] width 551 height 37
click at [25, 30] on icon at bounding box center [27, 25] width 11 height 11
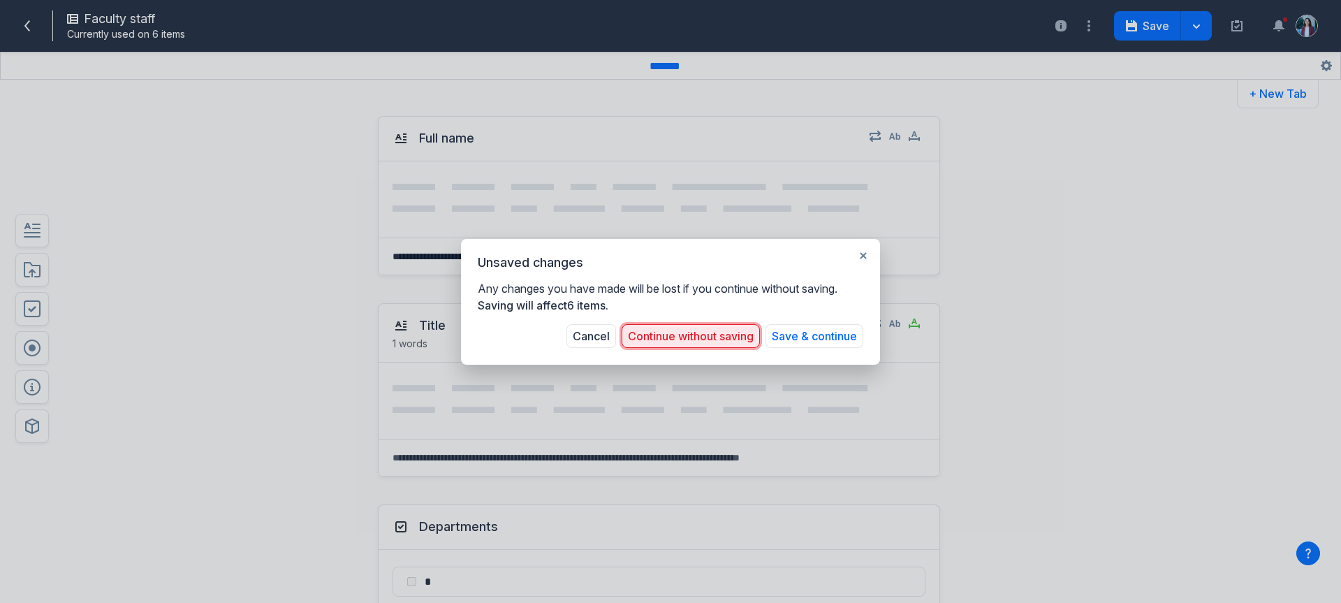
click at [744, 336] on button "Continue without saving" at bounding box center [691, 336] width 138 height 24
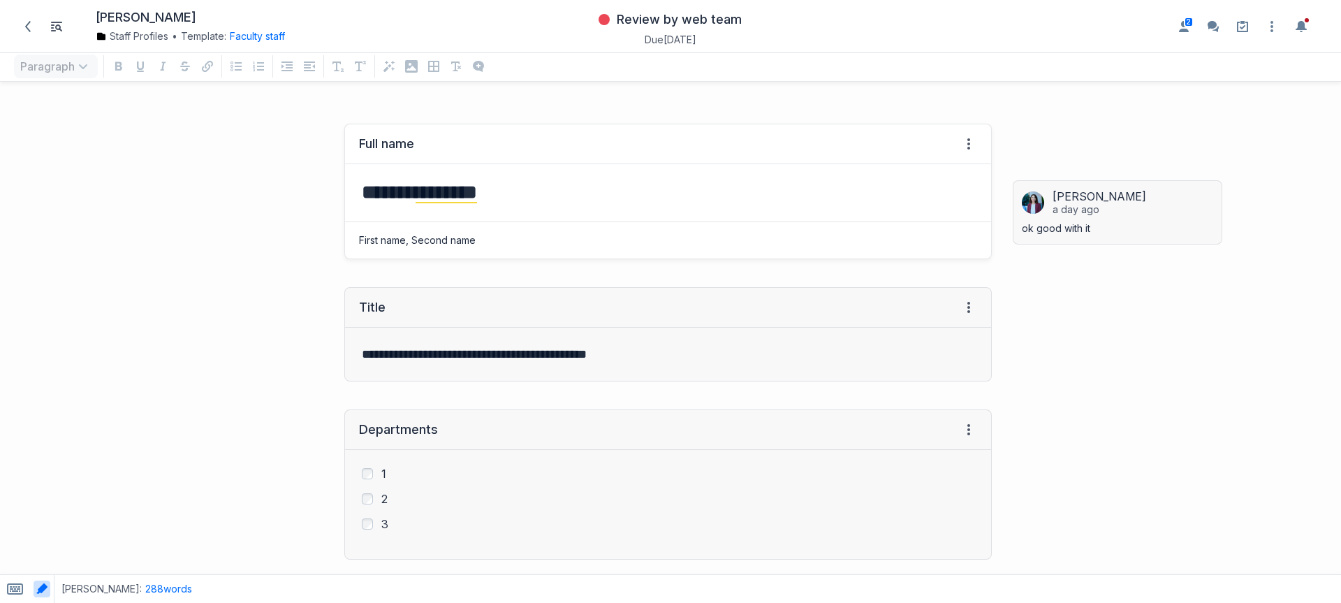
scroll to position [482, 1320]
click at [543, 184] on h3 "******* ********" at bounding box center [668, 191] width 612 height 25
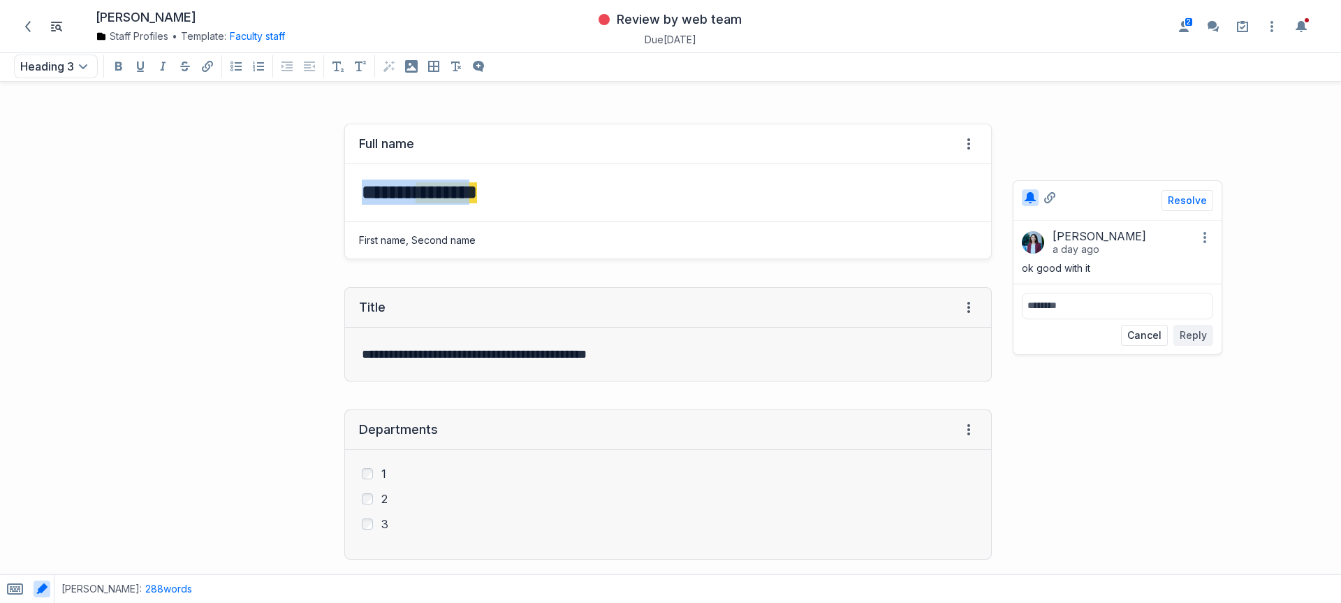
drag, startPoint x: 352, startPoint y: 185, endPoint x: 488, endPoint y: 193, distance: 136.4
click at [488, 193] on div "******* ********" at bounding box center [668, 192] width 646 height 57
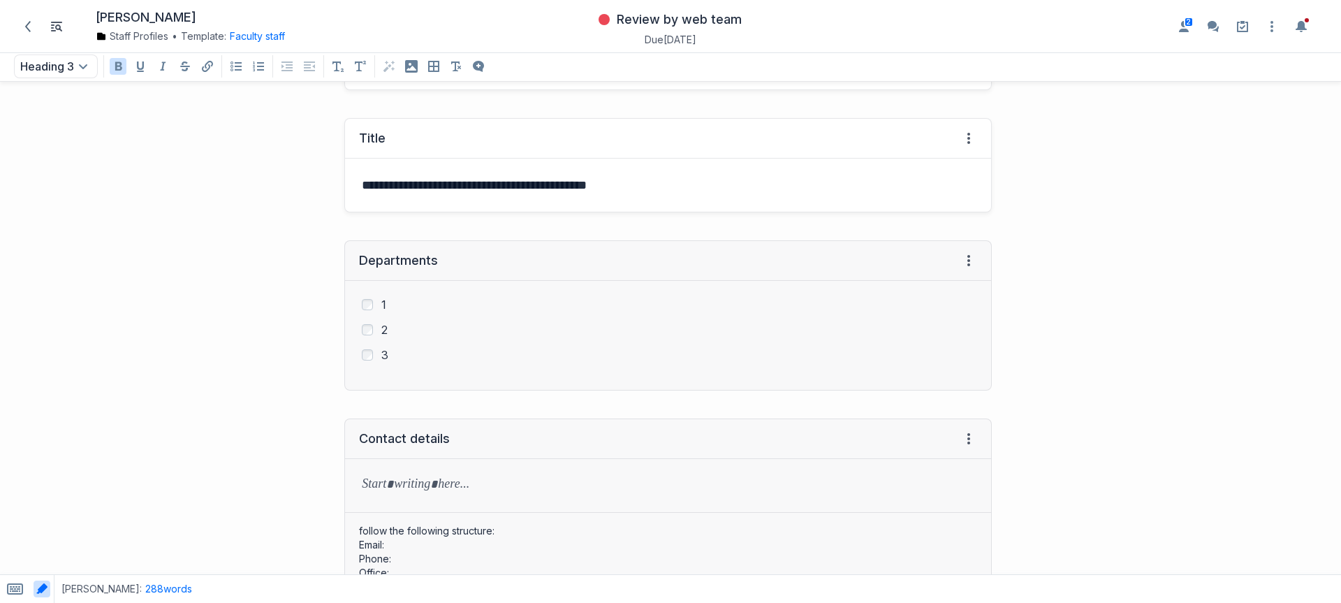
click at [427, 176] on p "**********" at bounding box center [665, 185] width 607 height 20
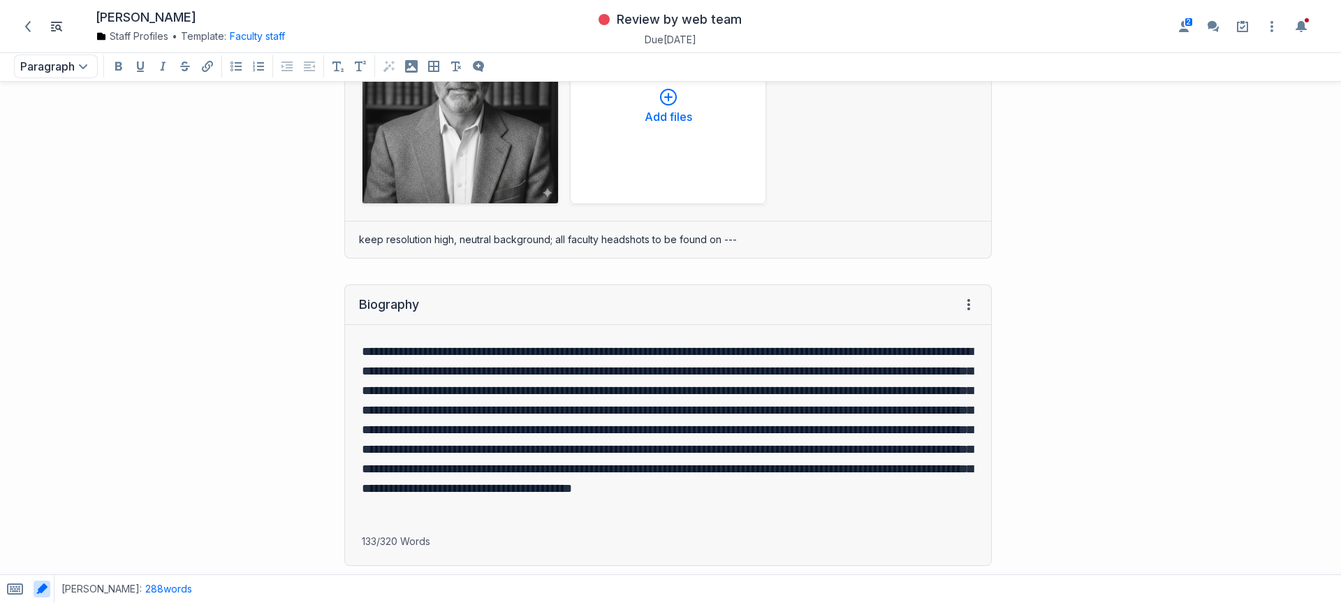
scroll to position [850, 0]
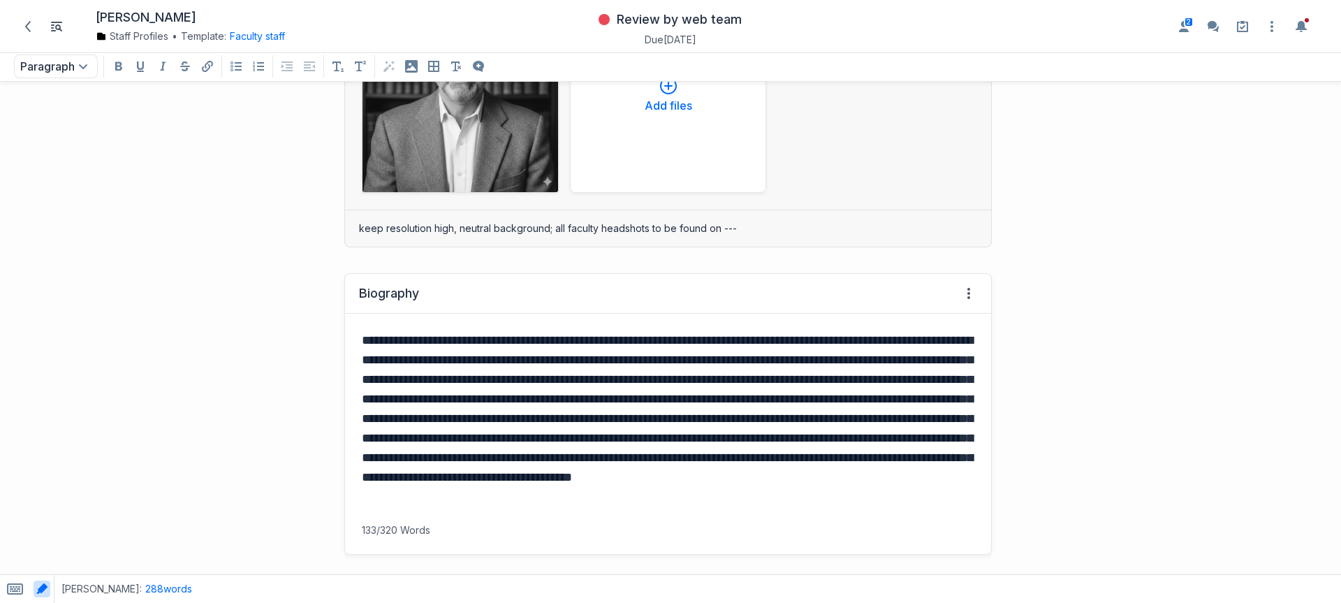
click at [503, 400] on p "**********" at bounding box center [665, 418] width 607 height 176
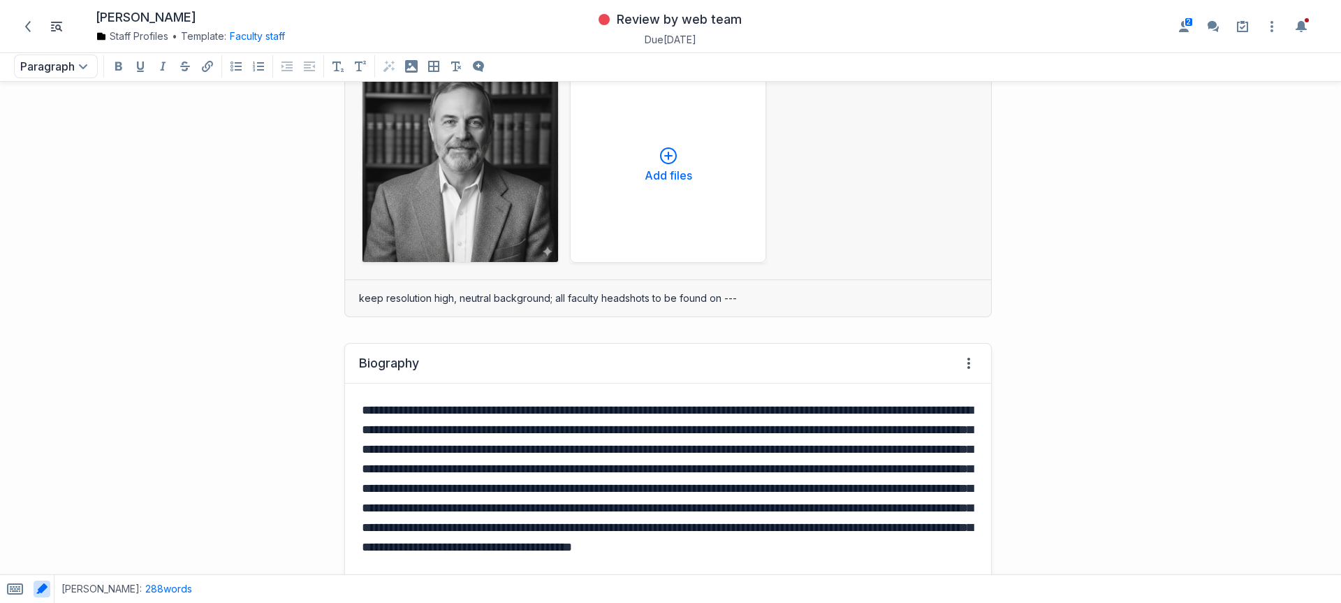
scroll to position [661, 0]
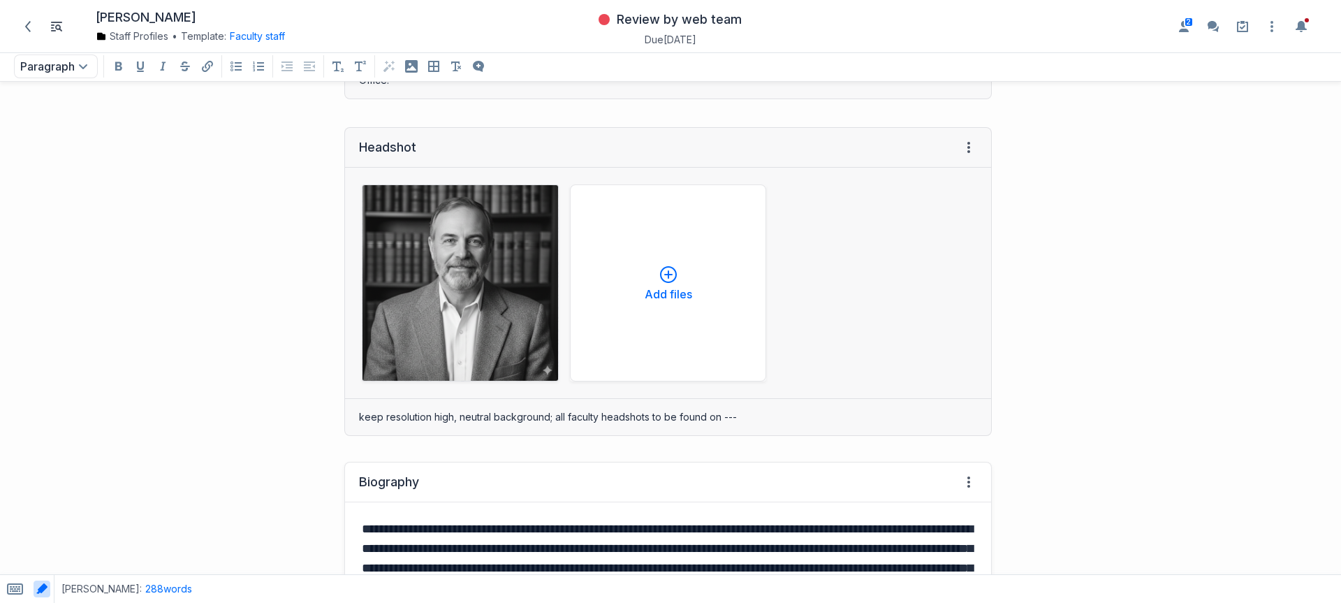
click at [707, 523] on p "**********" at bounding box center [665, 607] width 607 height 176
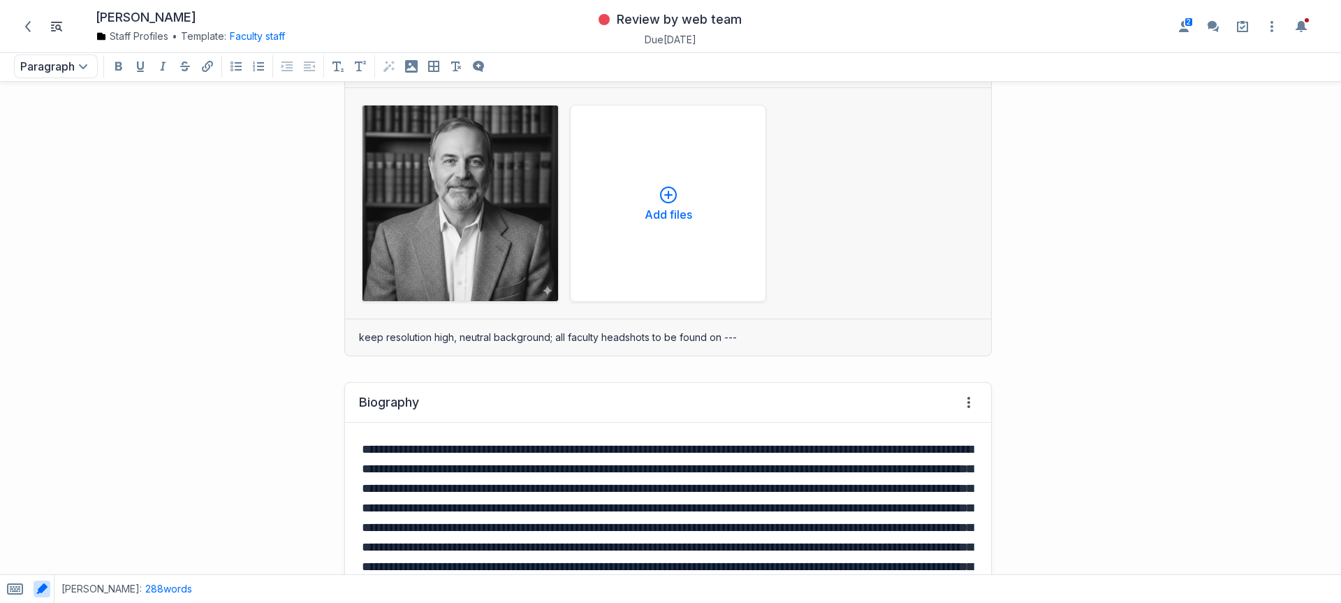
scroll to position [745, 0]
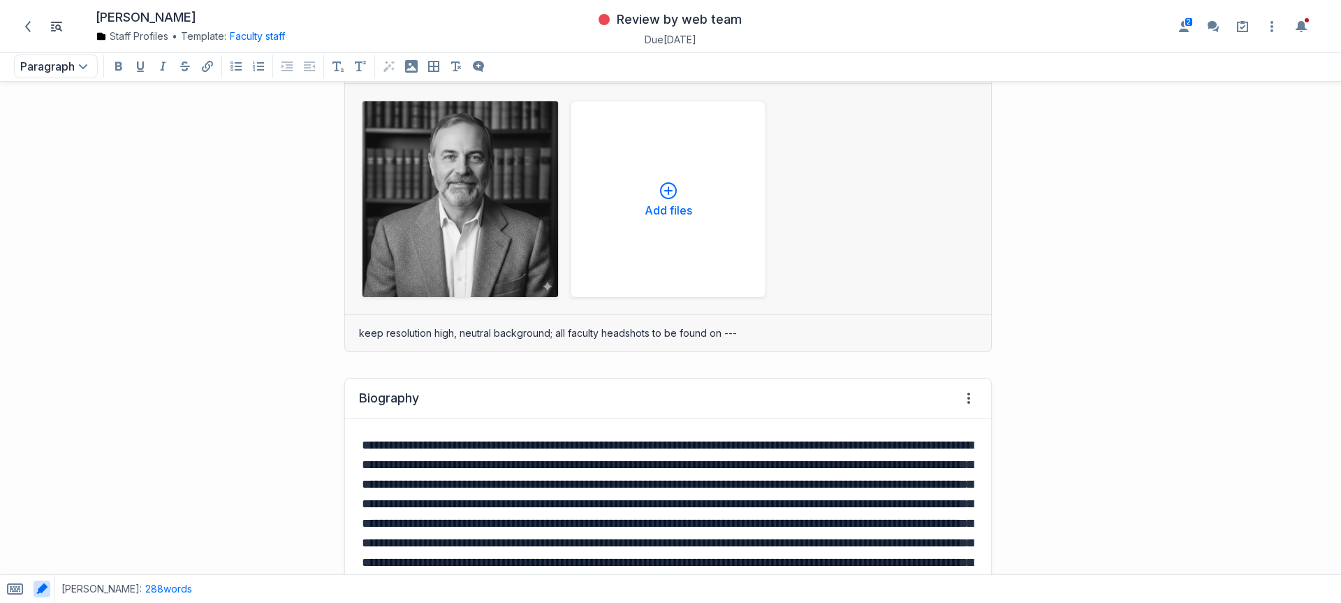
click at [450, 463] on p "**********" at bounding box center [665, 523] width 607 height 176
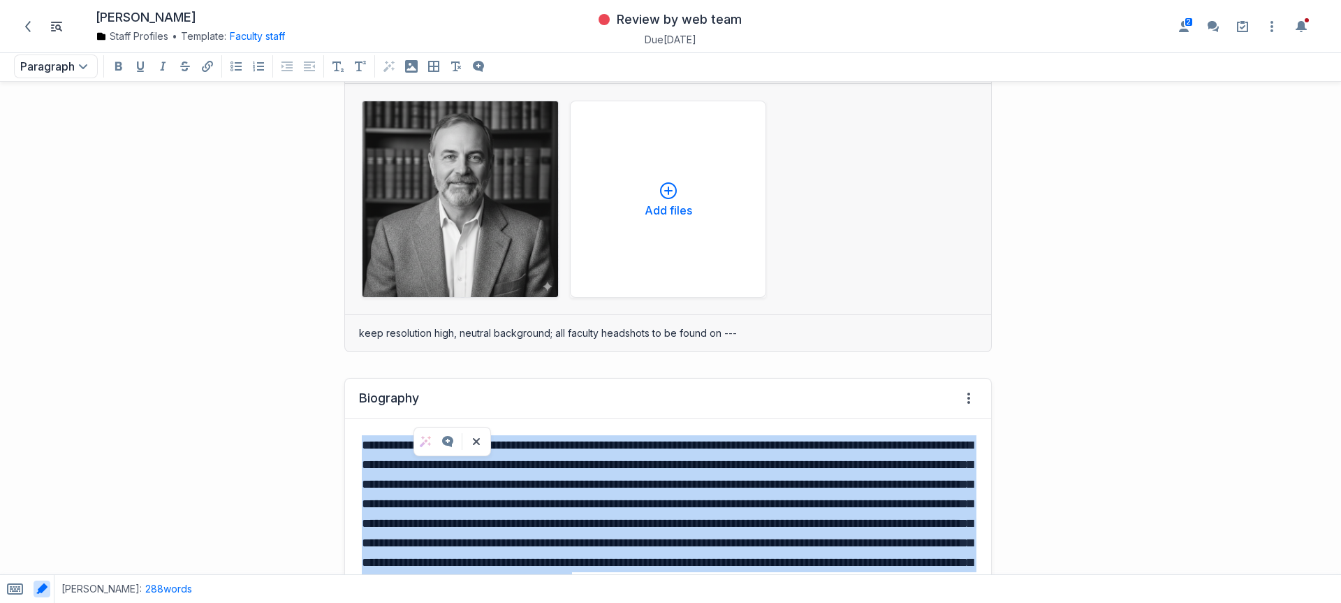
click at [450, 463] on p "**********" at bounding box center [665, 523] width 607 height 176
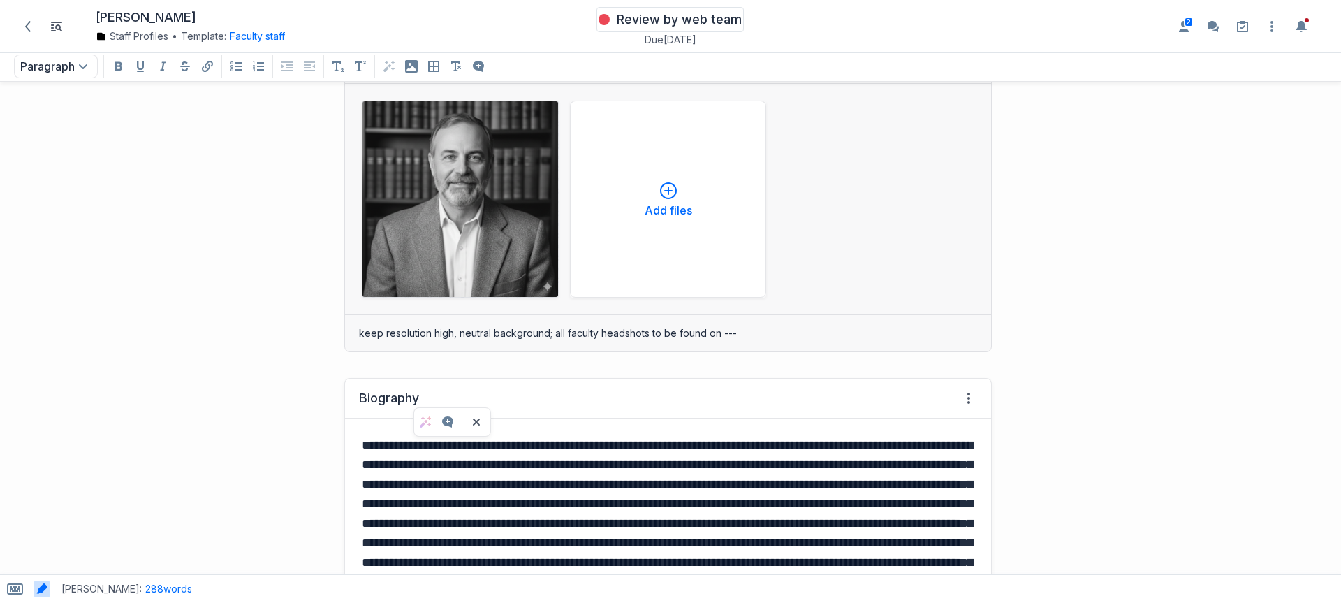
click at [670, 15] on span "Review by web team" at bounding box center [679, 19] width 125 height 17
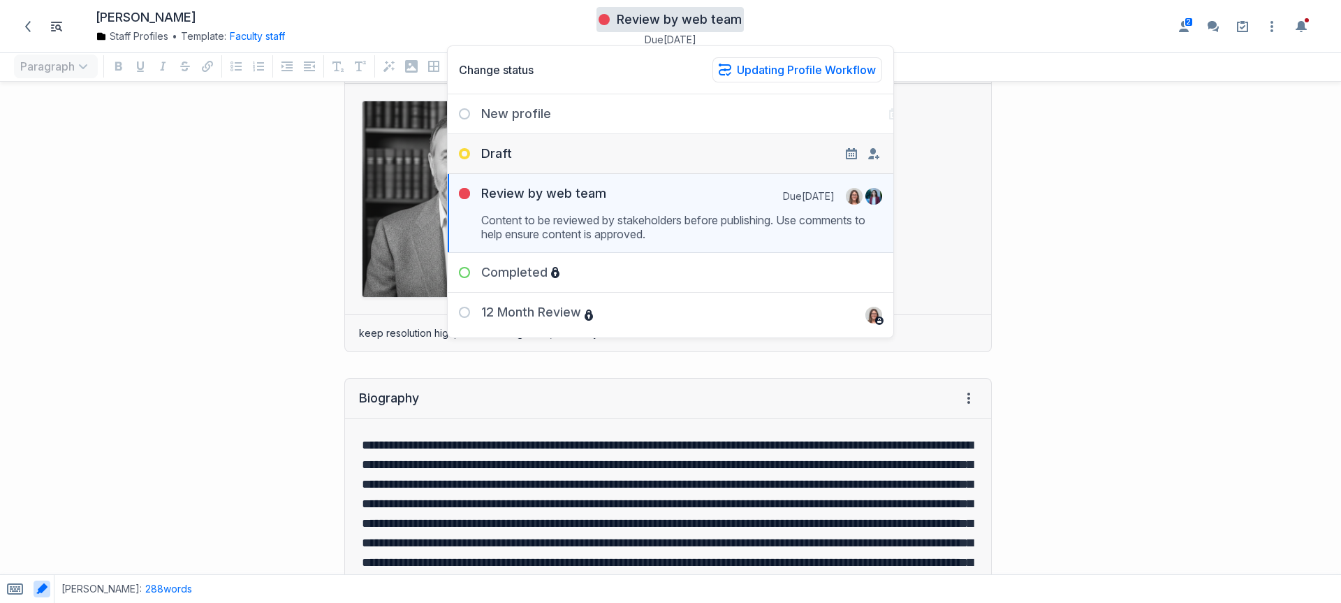
drag, startPoint x: 643, startPoint y: 156, endPoint x: 636, endPoint y: 156, distance: 7.7
click at [643, 156] on div "Draft" at bounding box center [671, 148] width 446 height 28
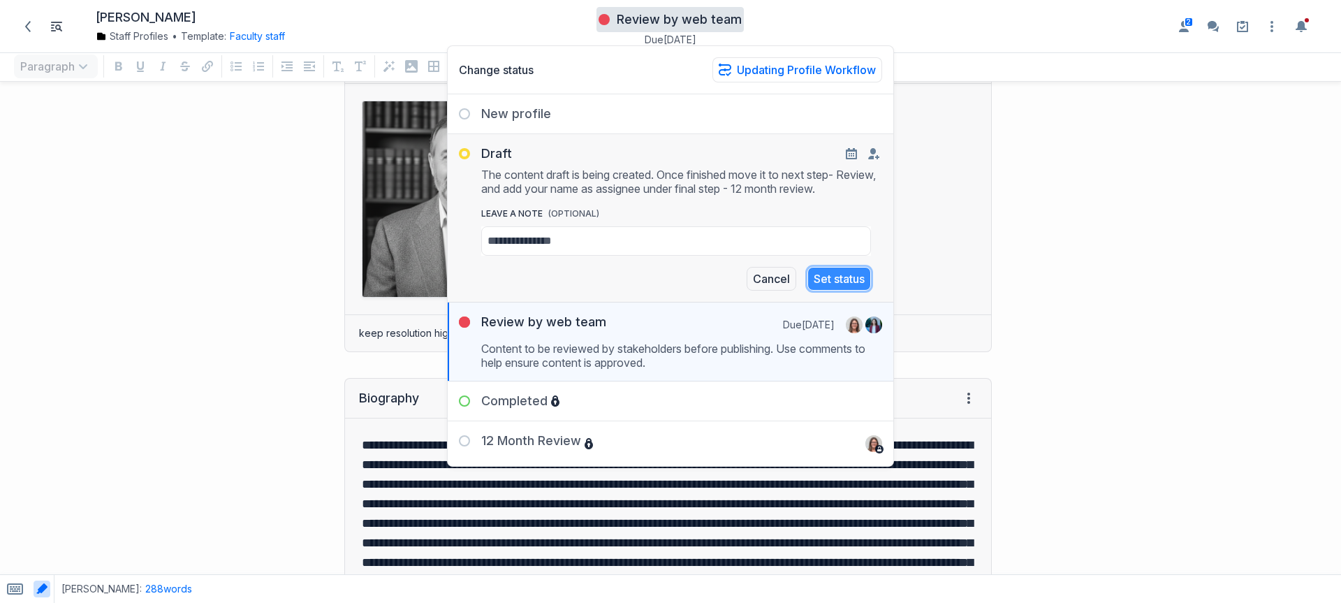
click at [846, 277] on button "Set status" at bounding box center [839, 279] width 64 height 24
drag, startPoint x: 251, startPoint y: 277, endPoint x: 295, endPoint y: 276, distance: 43.3
click at [251, 277] on div "Headshot View HTML View history ﻿ ﻿ [PERSON_NAME] png Cancel Remove file Add fi…" at bounding box center [503, 197] width 992 height 337
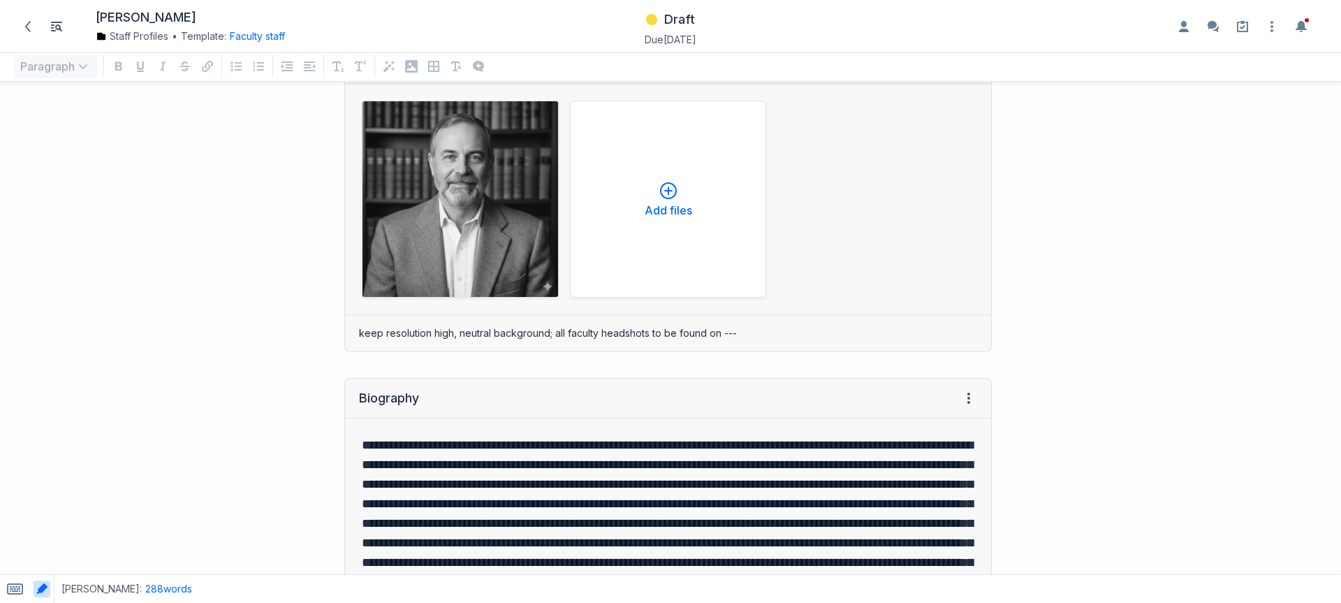
scroll to position [748, 0]
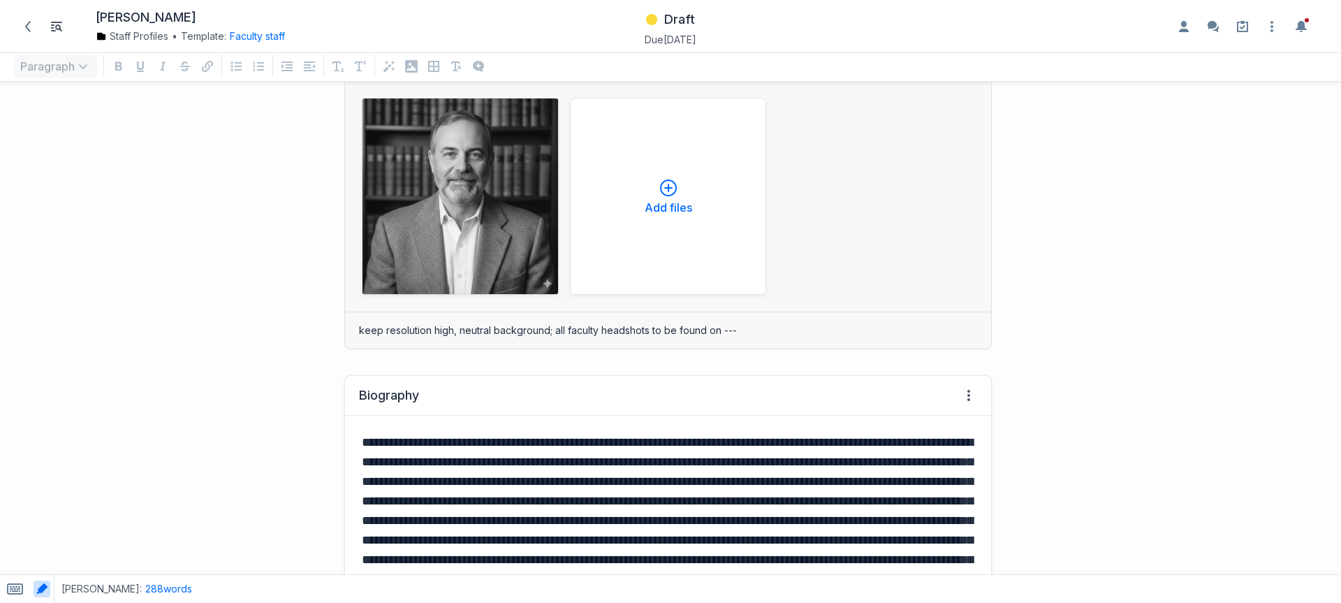
drag, startPoint x: 434, startPoint y: 487, endPoint x: 441, endPoint y: 464, distance: 24.1
click at [434, 487] on p "**********" at bounding box center [665, 520] width 607 height 176
click at [442, 462] on p "**********" at bounding box center [665, 520] width 607 height 176
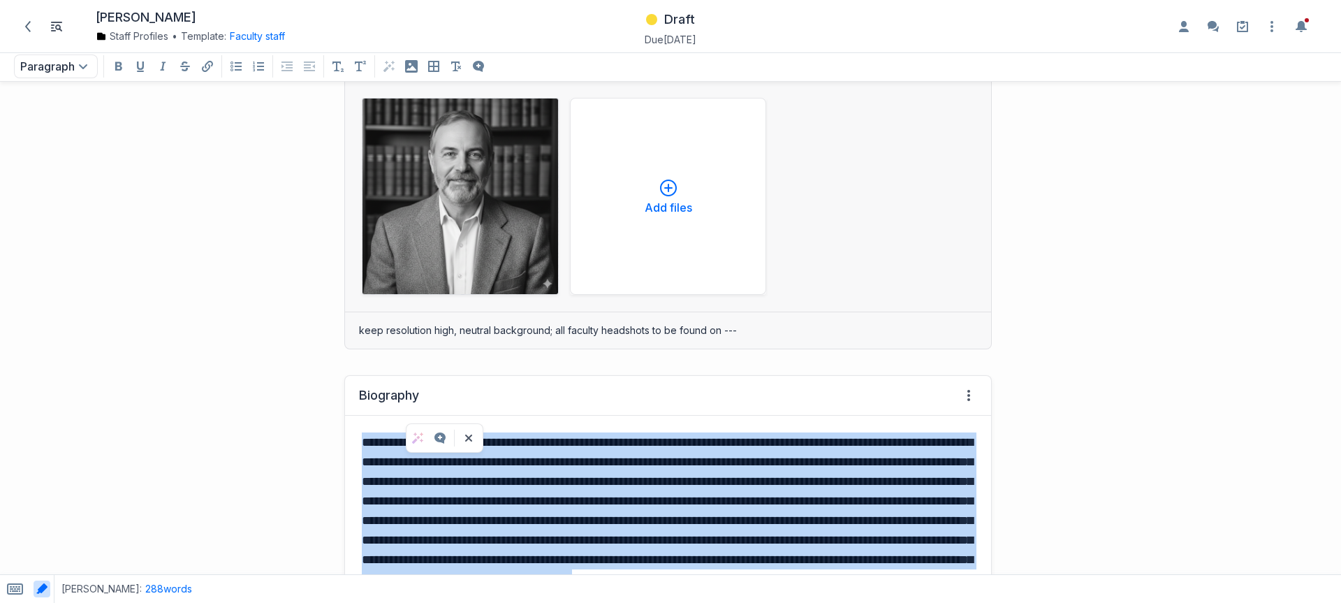
click at [442, 462] on p "**********" at bounding box center [665, 520] width 607 height 176
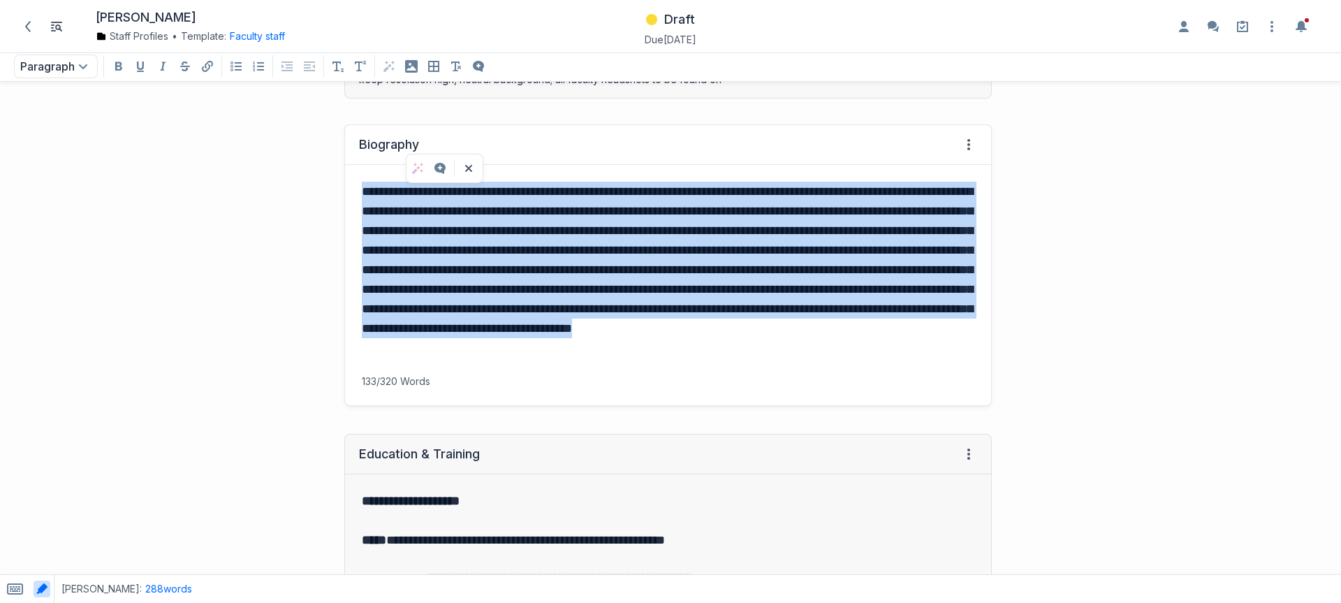
scroll to position [1031, 0]
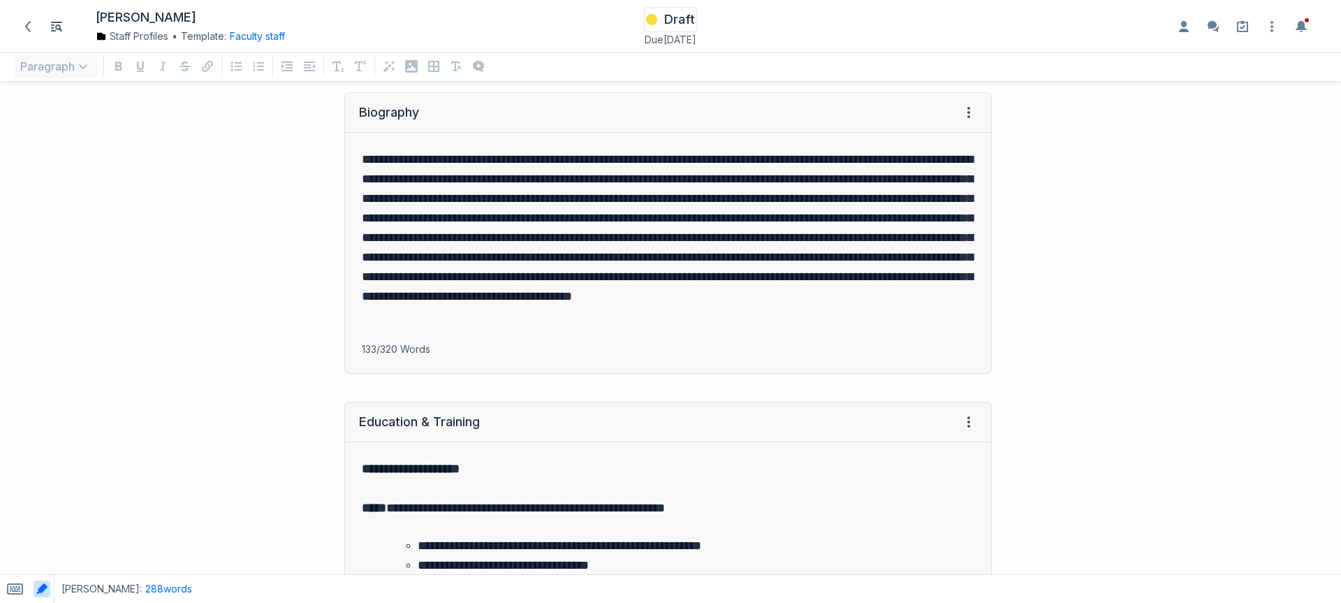
click at [663, 19] on div "Draft" at bounding box center [670, 19] width 49 height 21
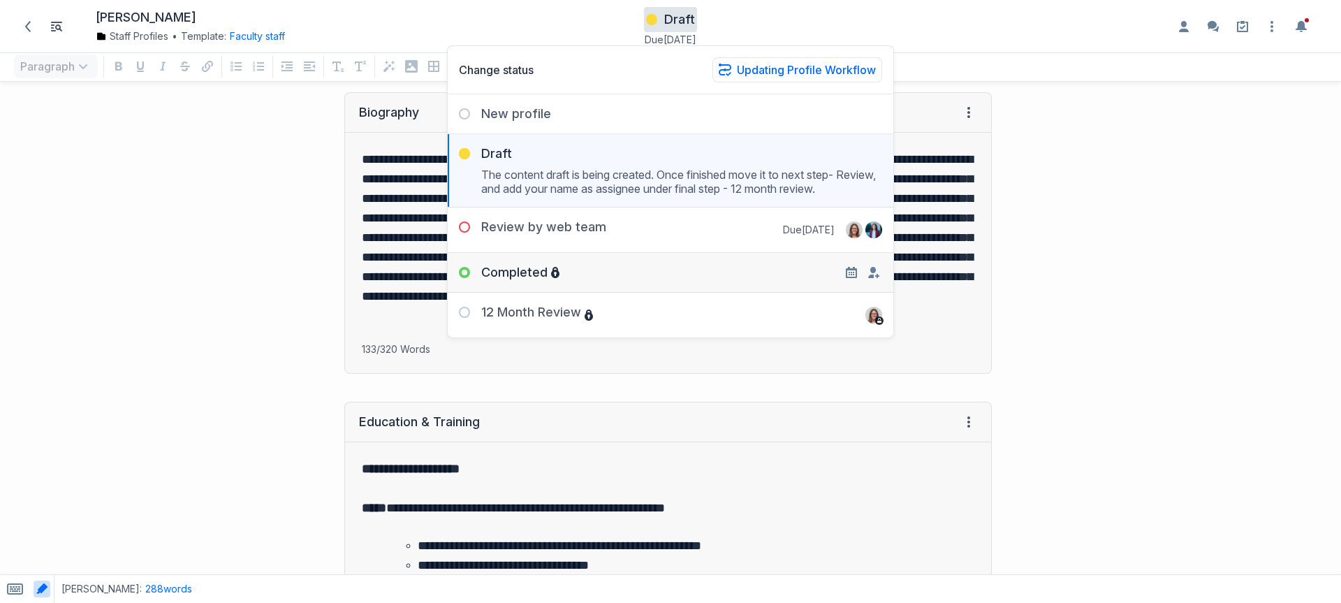
click at [687, 266] on div "Completed" at bounding box center [671, 267] width 446 height 28
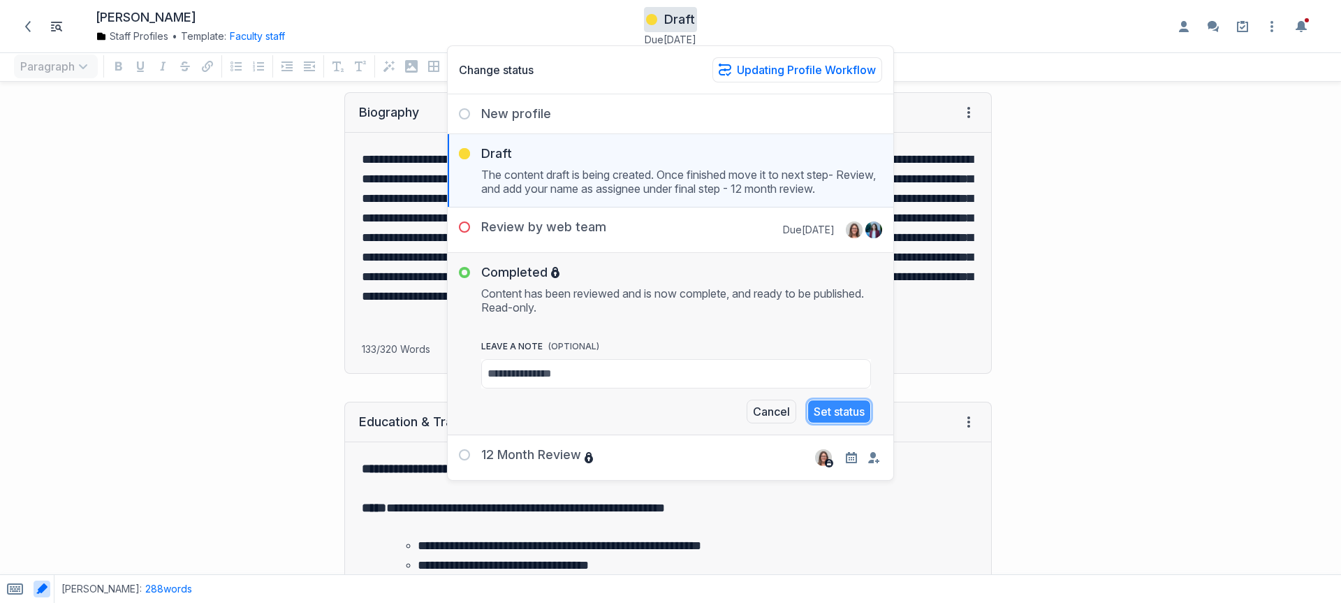
click at [858, 413] on button "Set status" at bounding box center [839, 411] width 64 height 24
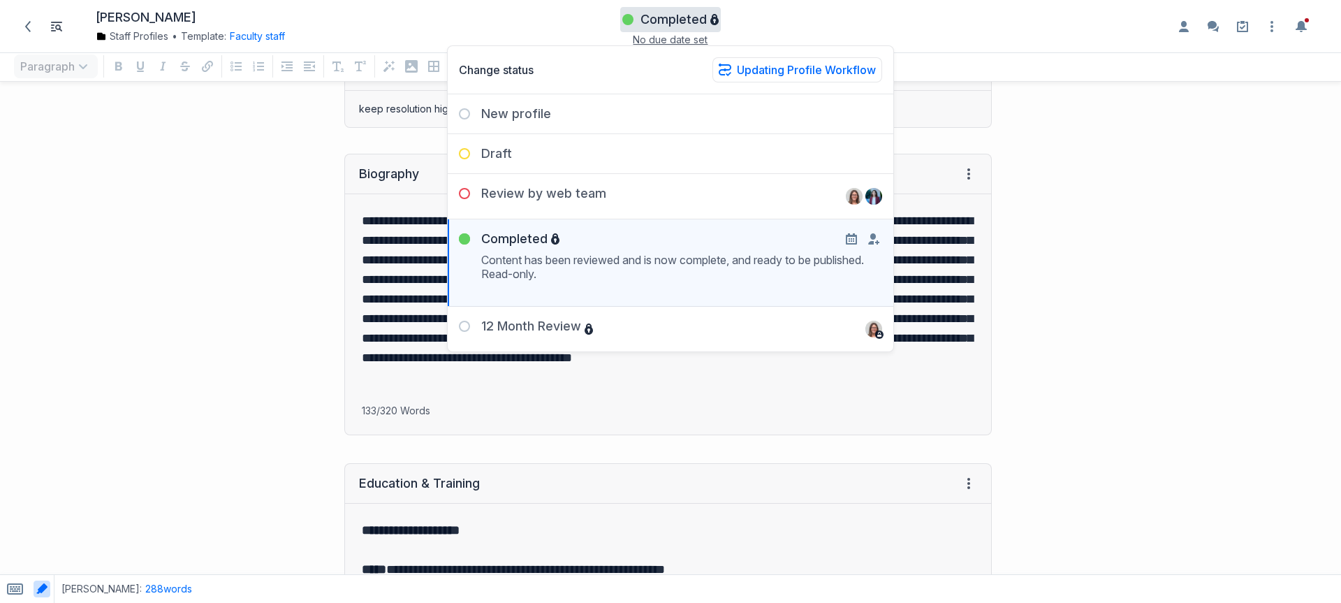
scroll to position [1092, 0]
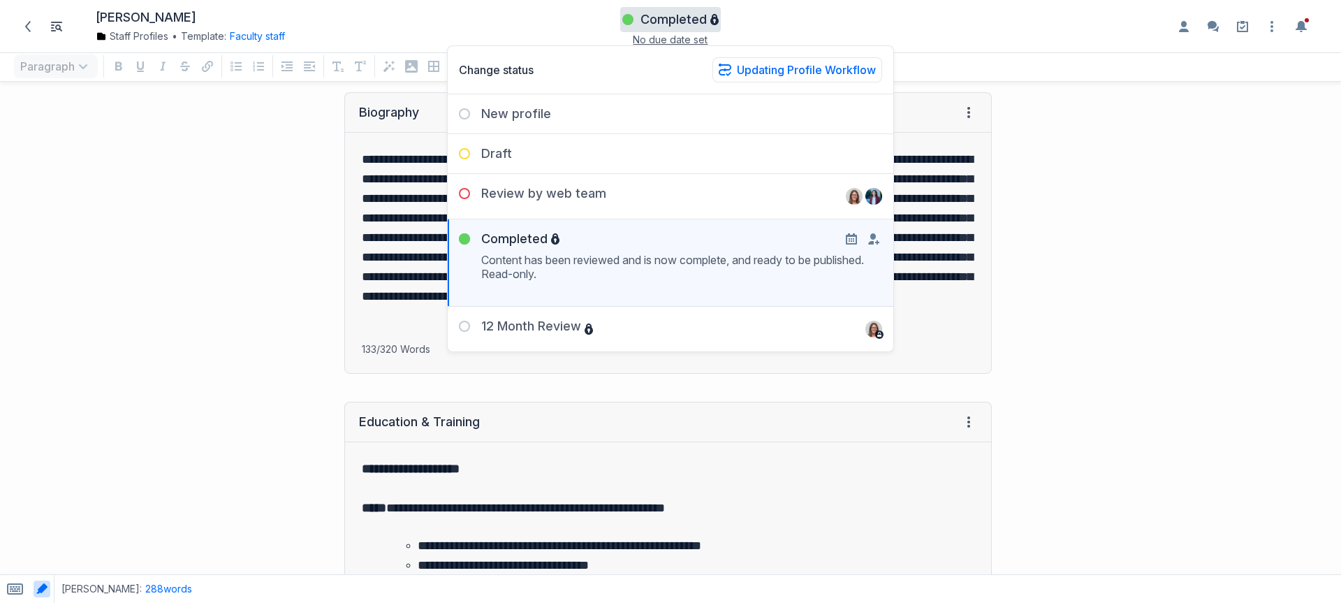
click at [331, 209] on div "**********" at bounding box center [503, 232] width 992 height 309
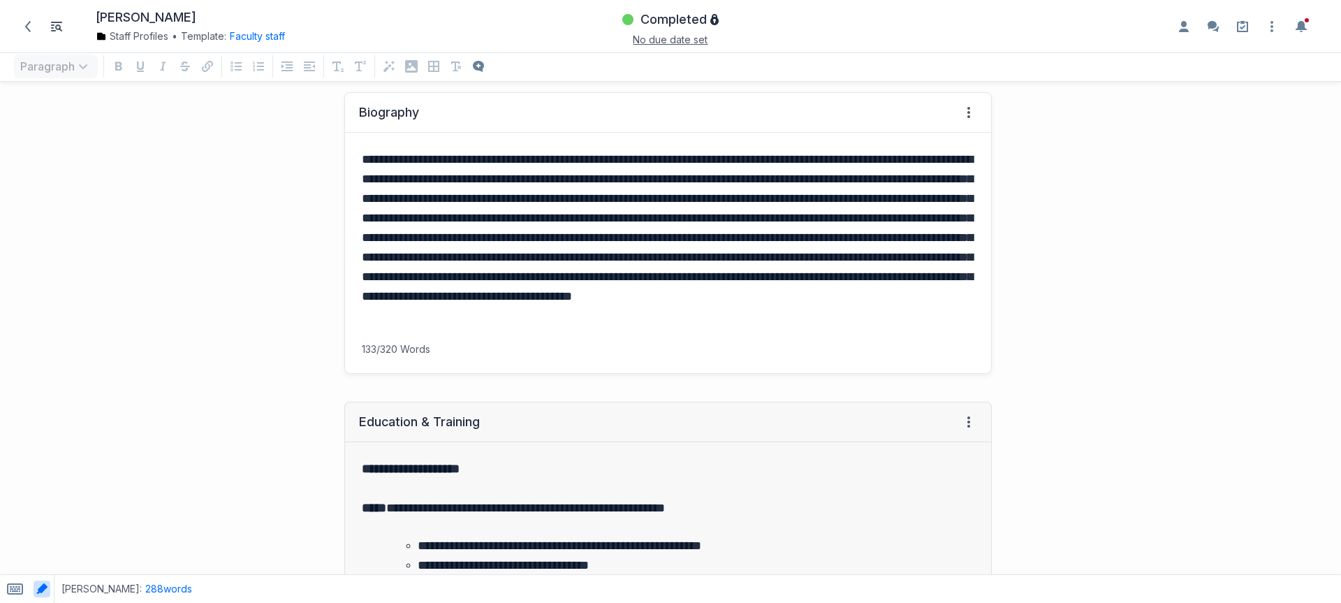
click at [505, 115] on div "Biography View HTML View history" at bounding box center [668, 113] width 646 height 40
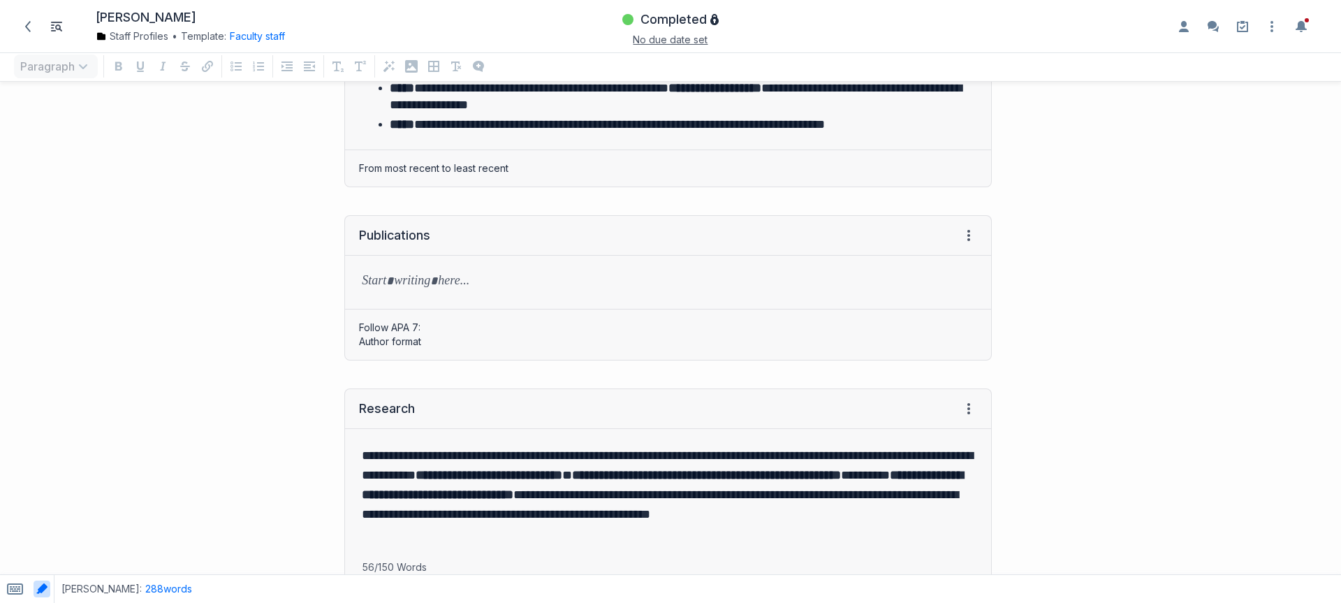
scroll to position [2440, 0]
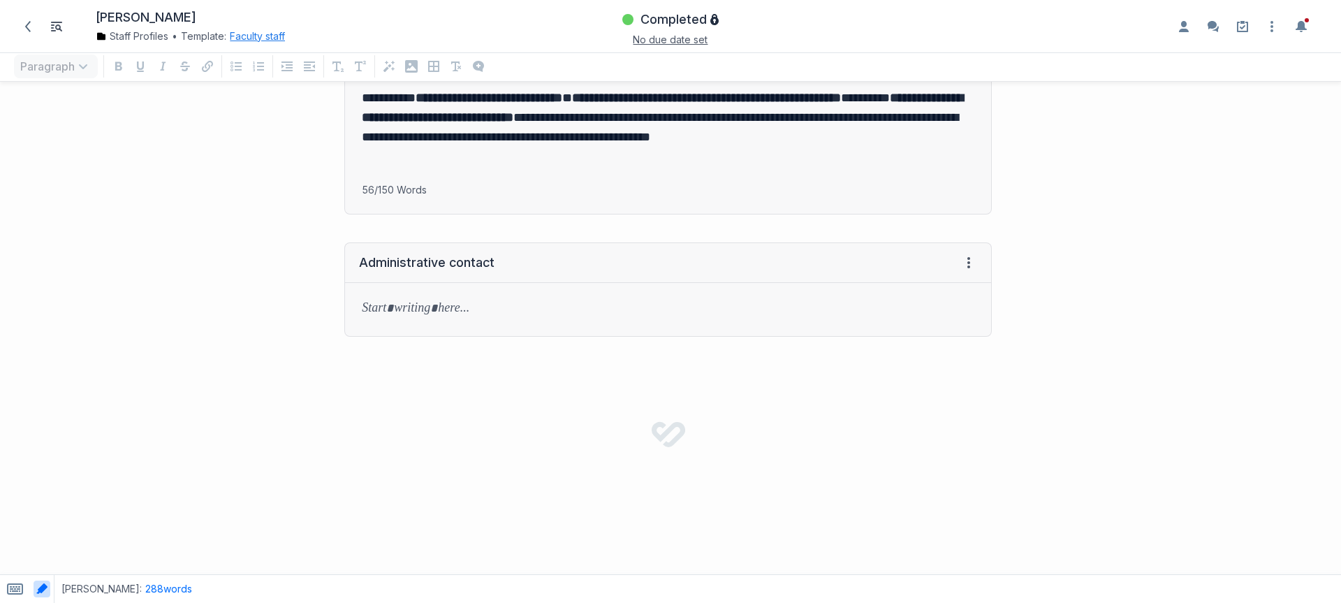
click at [270, 42] on button "Faculty staff" at bounding box center [257, 36] width 55 height 14
click at [277, 129] on link "Edit template" at bounding box center [269, 126] width 65 height 14
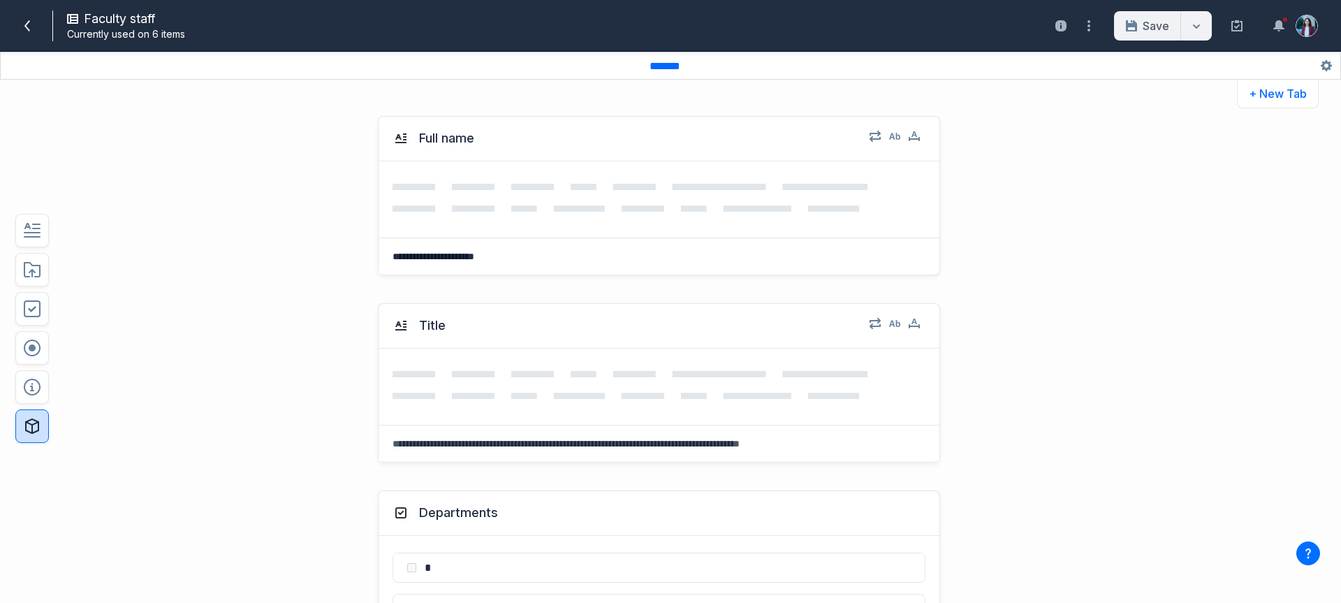
click at [19, 432] on button "button" at bounding box center [32, 426] width 34 height 34
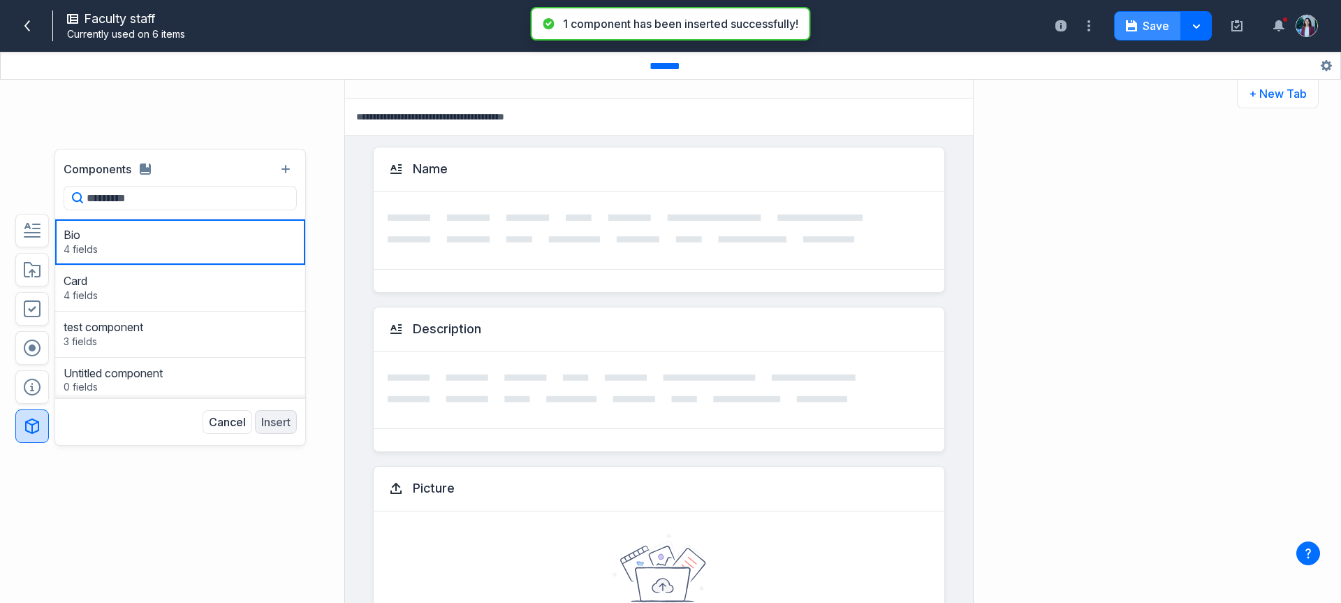
scroll to position [254, 0]
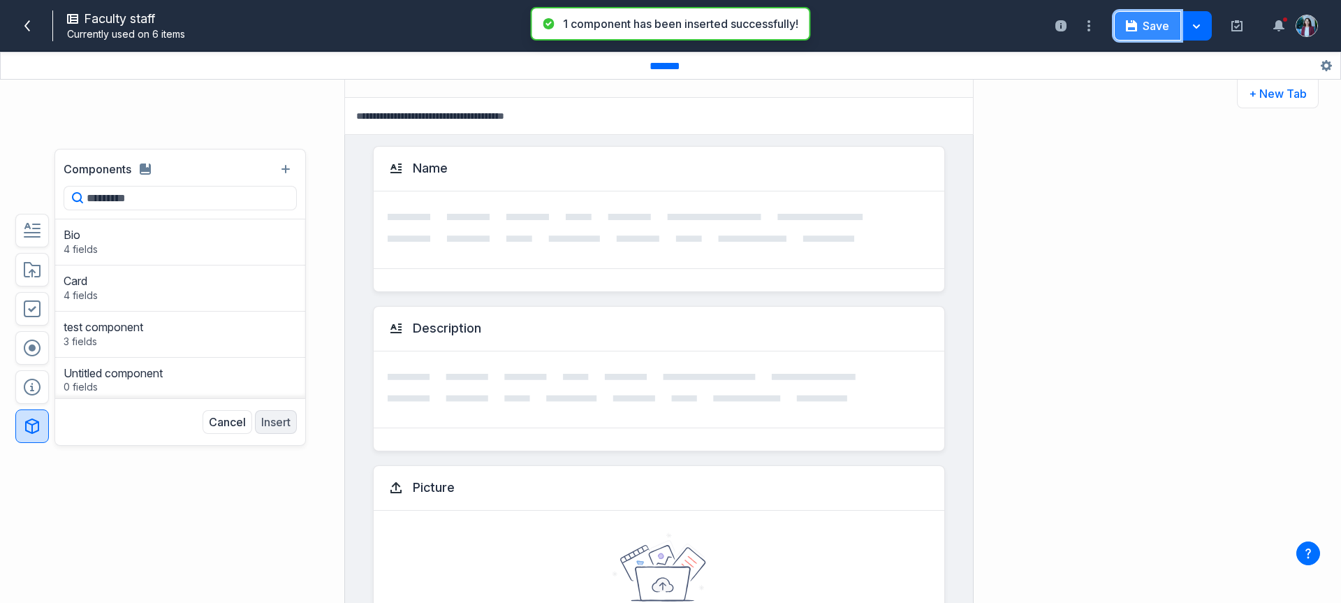
click at [1144, 35] on button "Save" at bounding box center [1147, 25] width 67 height 29
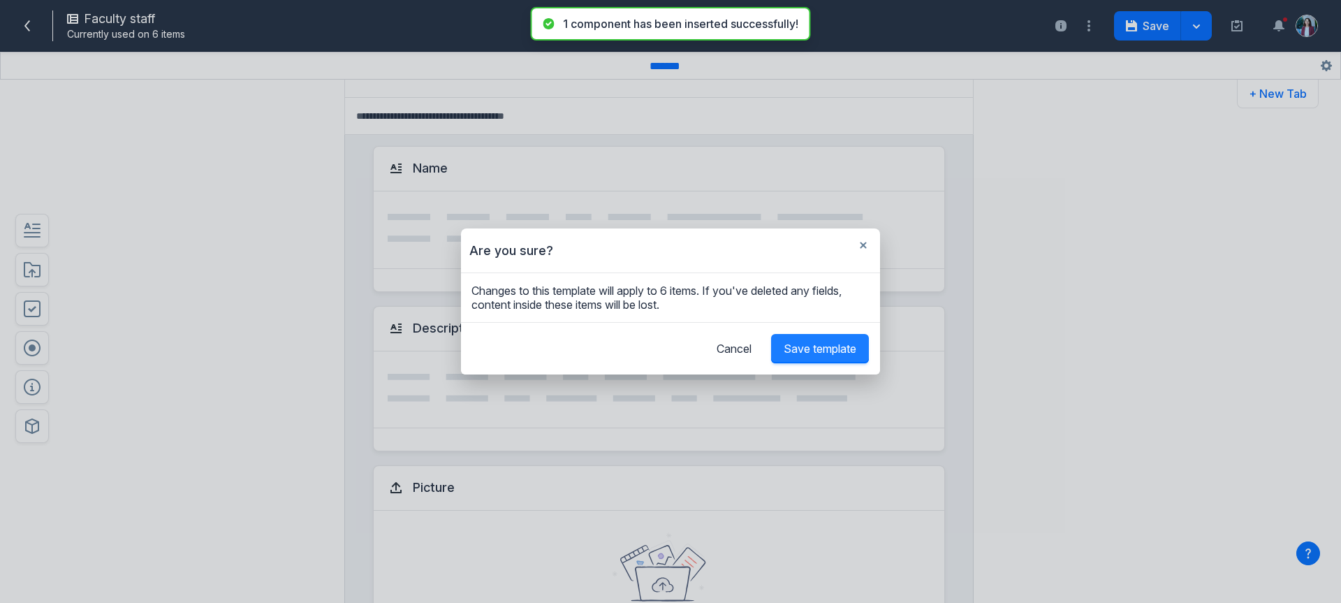
click at [830, 347] on span "Save template" at bounding box center [820, 349] width 73 height 14
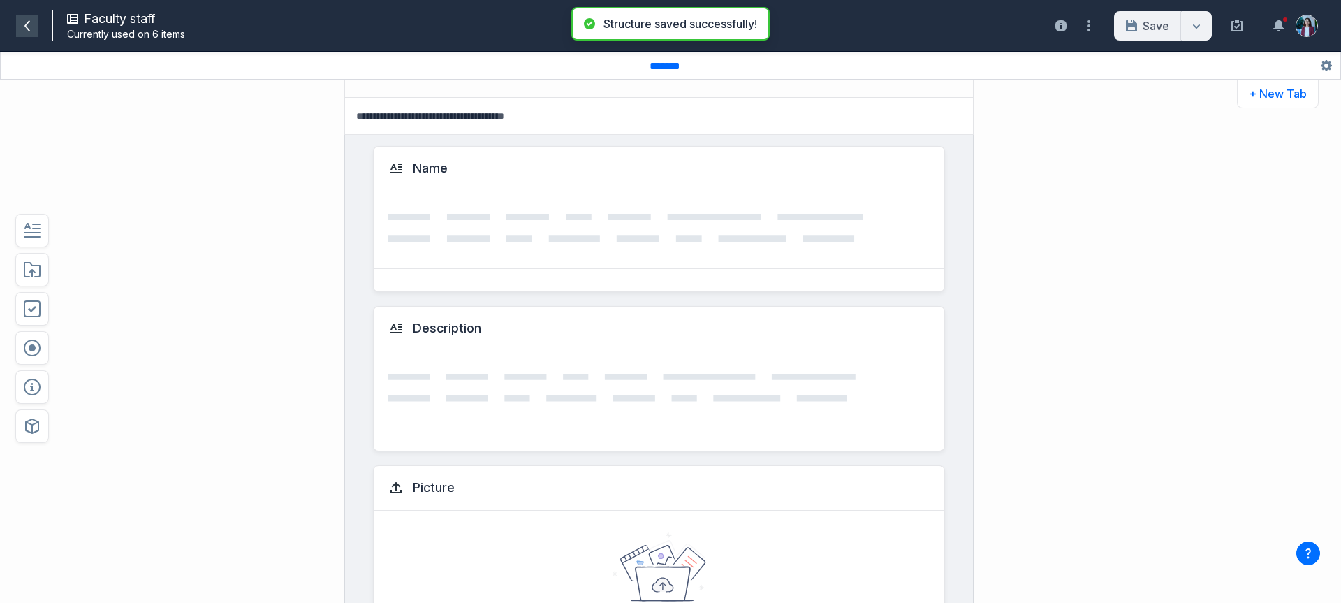
click at [31, 34] on span at bounding box center [27, 26] width 22 height 22
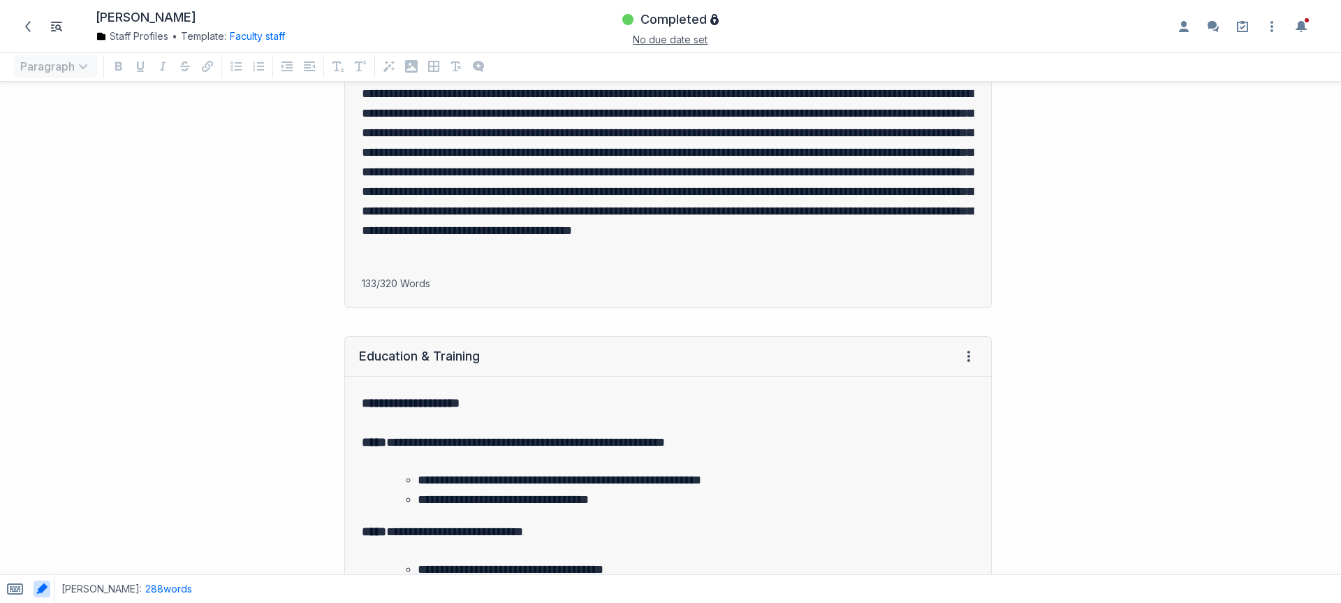
scroll to position [1978, 0]
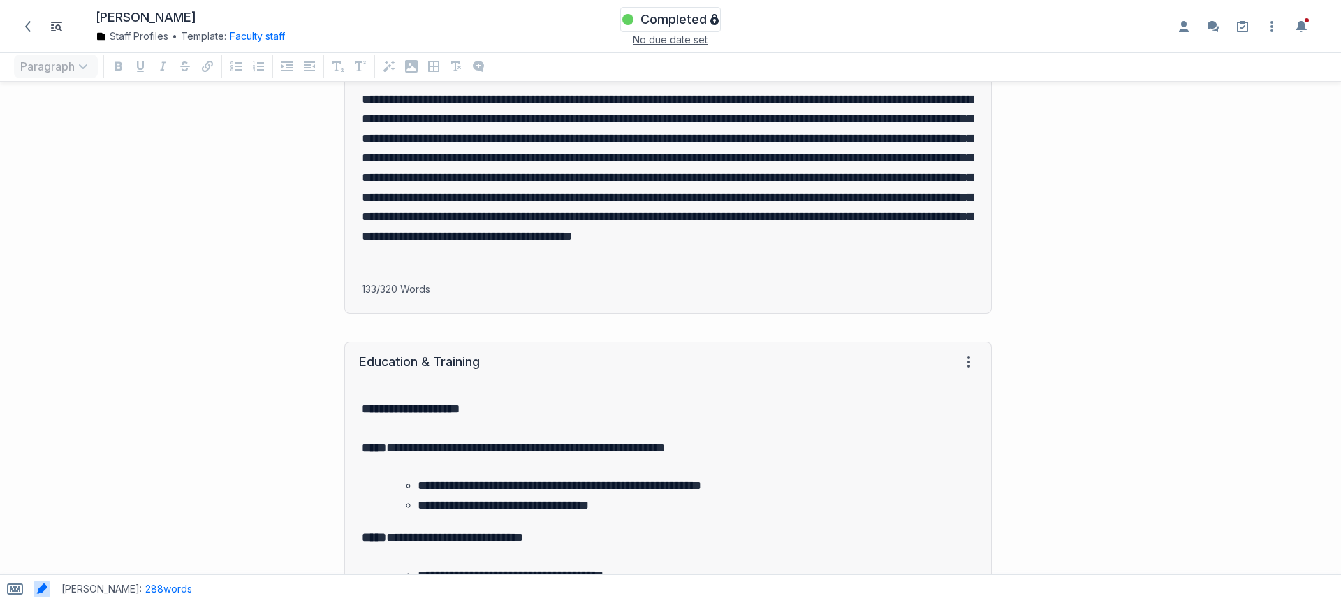
click at [675, 18] on span "Completed" at bounding box center [673, 19] width 66 height 17
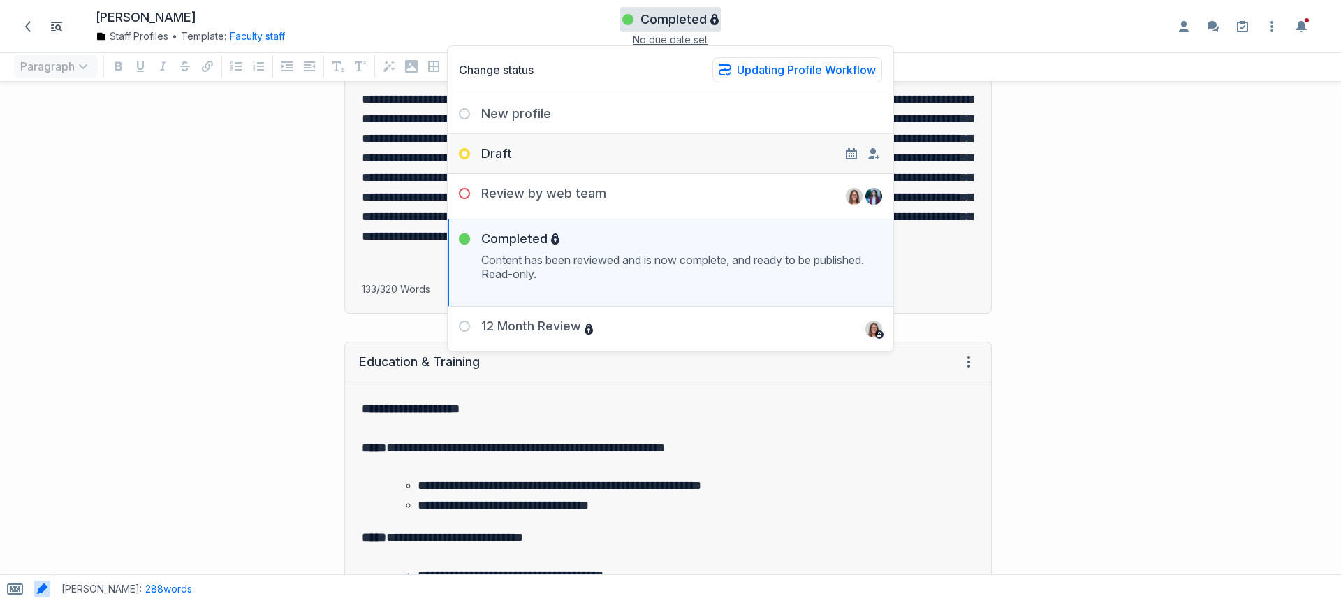
click at [626, 157] on div "Draft" at bounding box center [671, 148] width 446 height 28
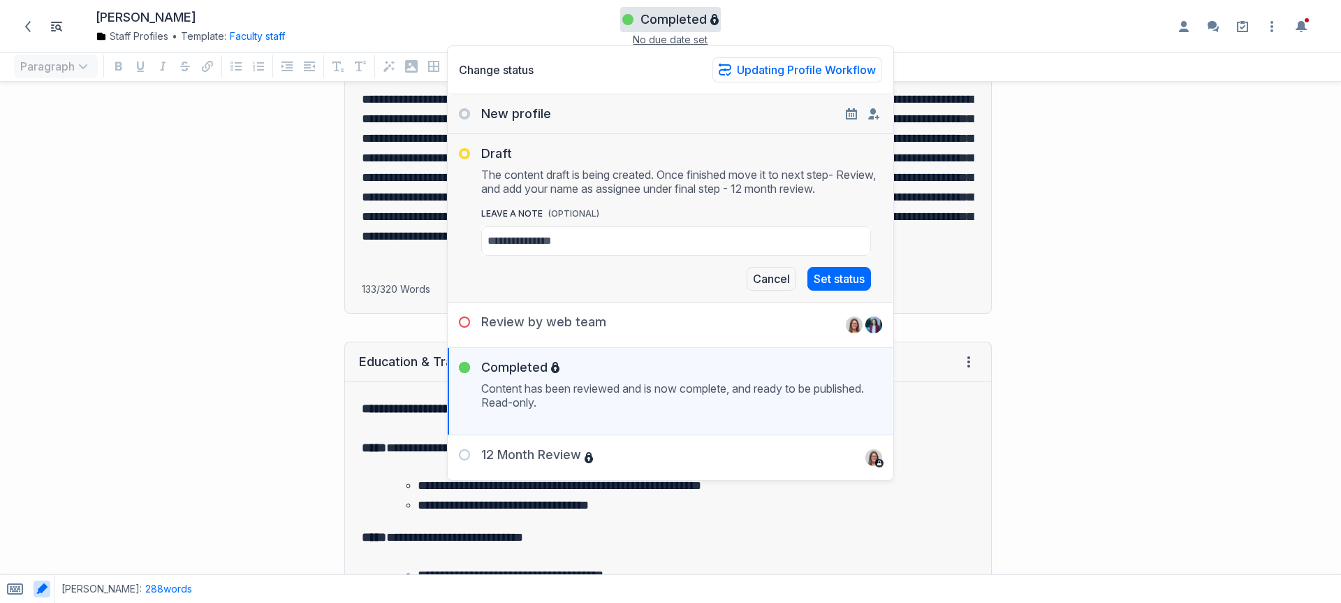
click at [522, 113] on div "New profile" at bounding box center [499, 113] width 103 height 17
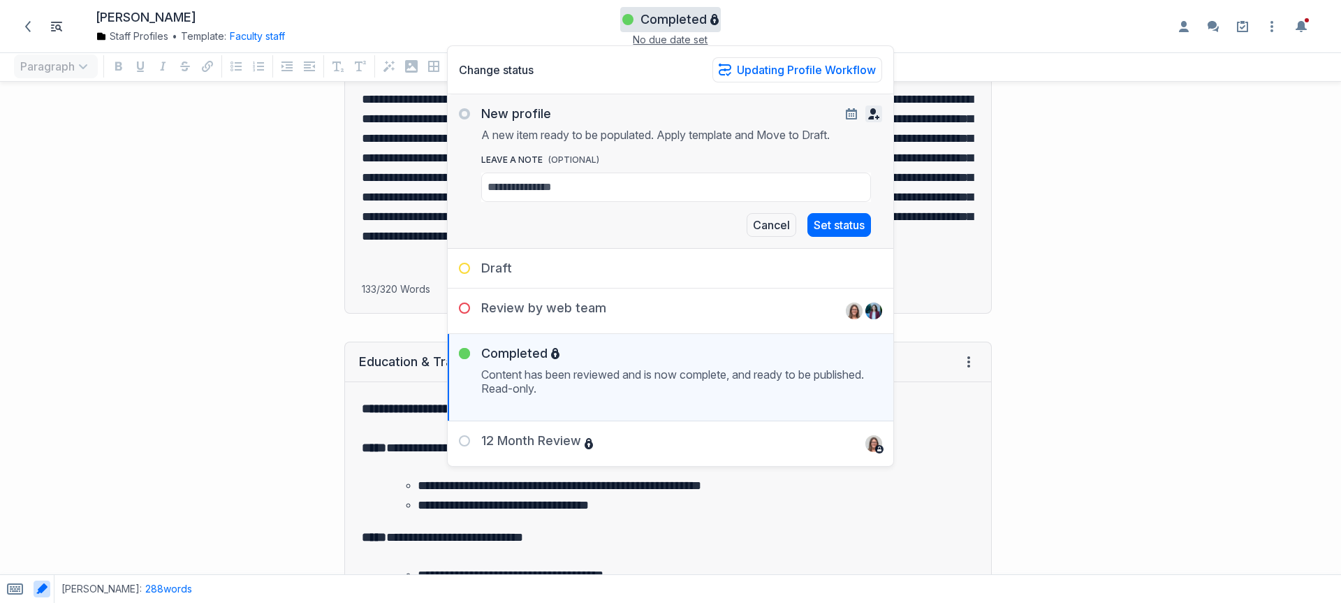
click at [870, 112] on icon "button" at bounding box center [873, 113] width 11 height 11
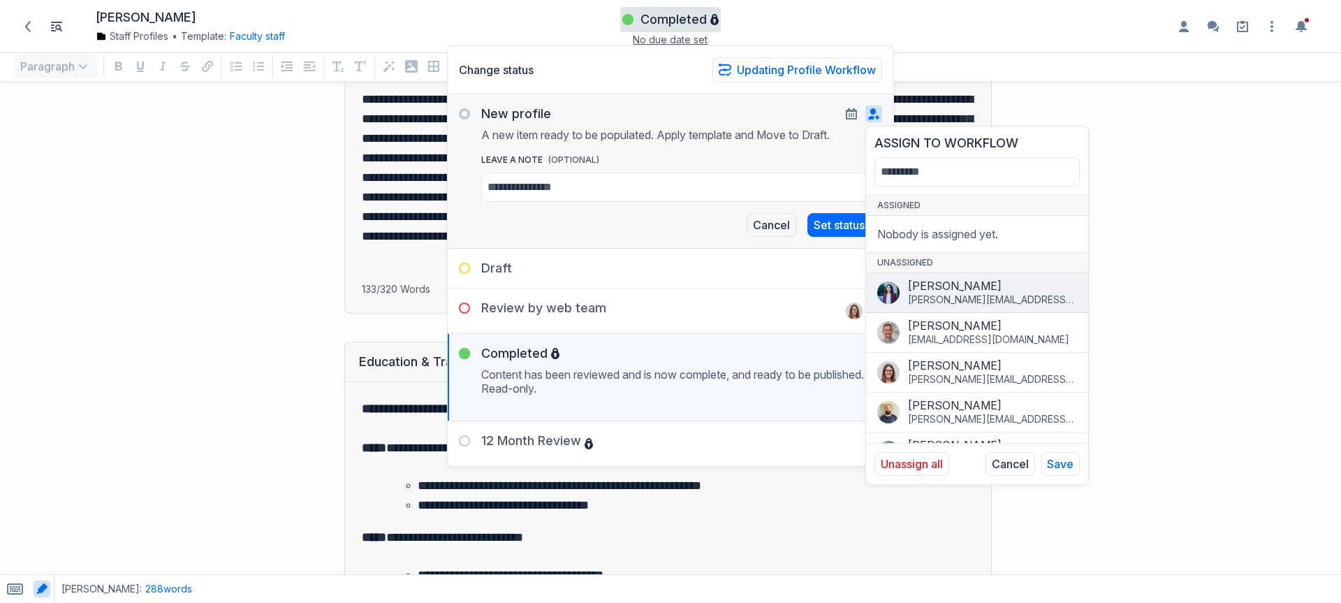
click at [964, 307] on button "[PERSON_NAME] [PERSON_NAME][EMAIL_ADDRESS][PERSON_NAME][DOMAIN_NAME]" at bounding box center [977, 293] width 222 height 40
click at [1076, 461] on button "Save" at bounding box center [1060, 464] width 39 height 24
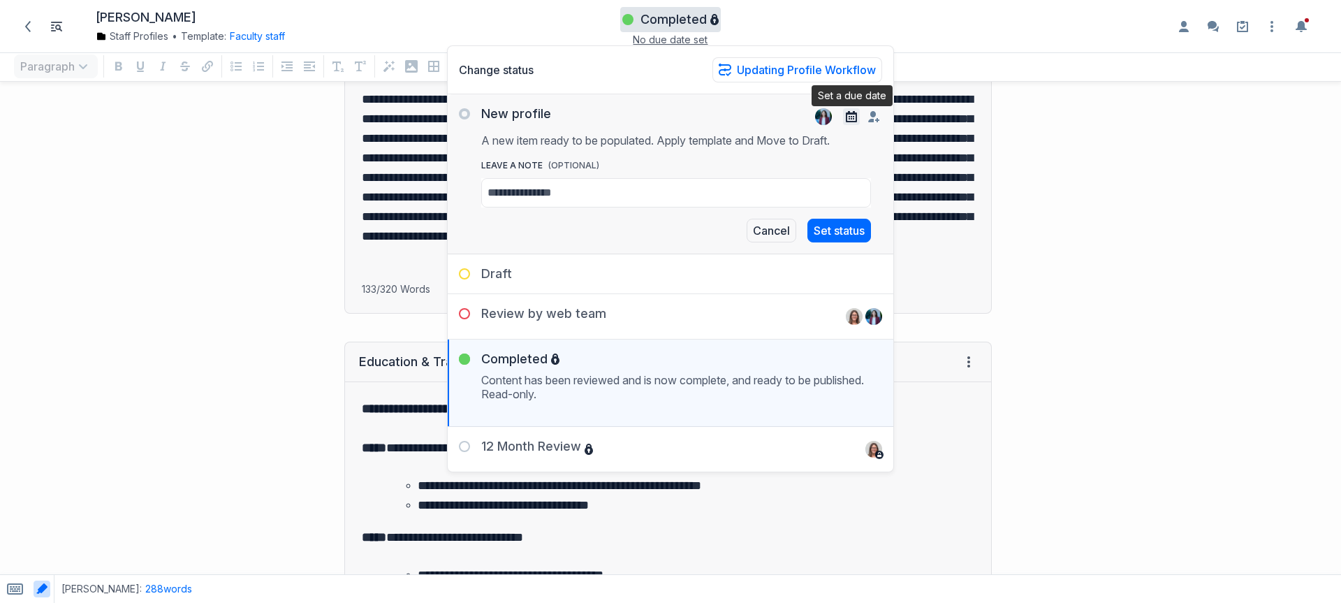
click at [854, 119] on icon "button" at bounding box center [851, 116] width 11 height 11
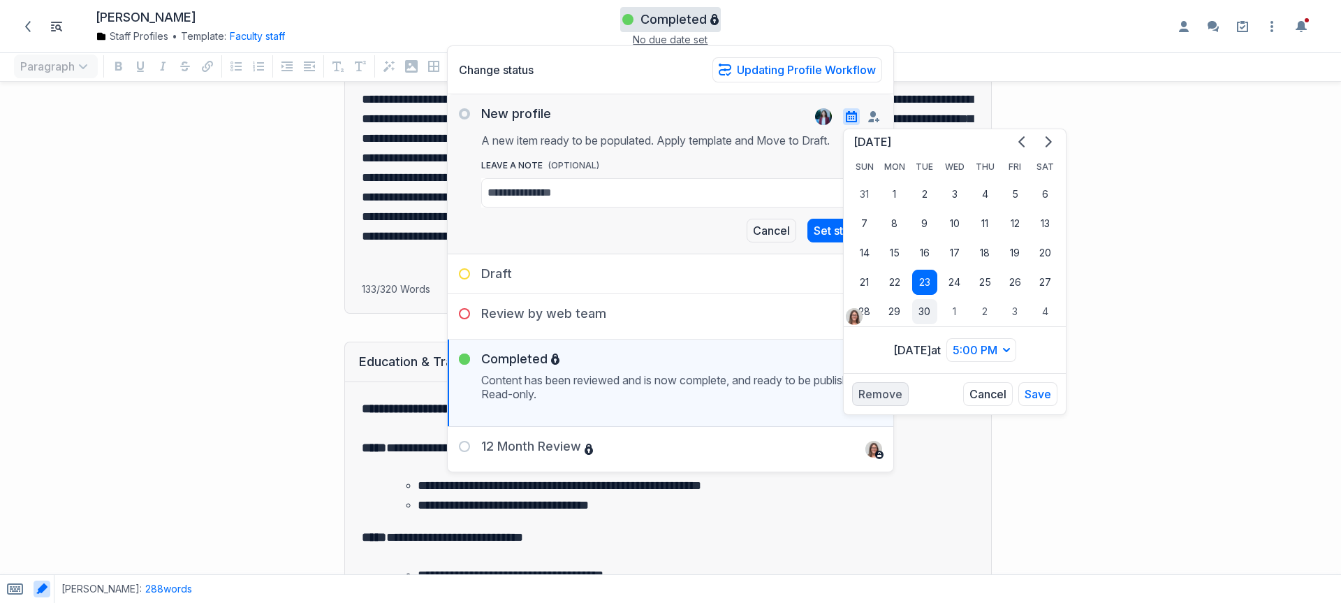
drag, startPoint x: 909, startPoint y: 310, endPoint x: 920, endPoint y: 309, distance: 11.3
click at [909, 310] on td "30" at bounding box center [924, 311] width 30 height 29
click at [925, 309] on button "30" at bounding box center [924, 311] width 25 height 25
click at [1043, 385] on button "Save" at bounding box center [1037, 394] width 39 height 24
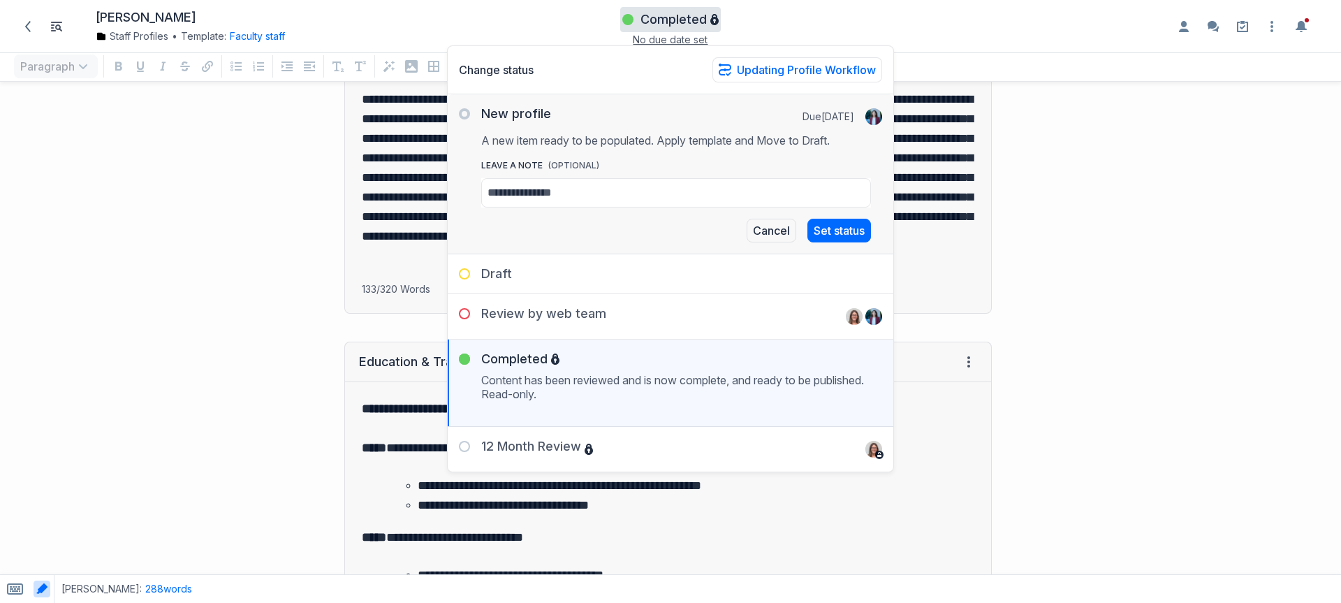
click at [294, 201] on div "**********" at bounding box center [503, 172] width 992 height 309
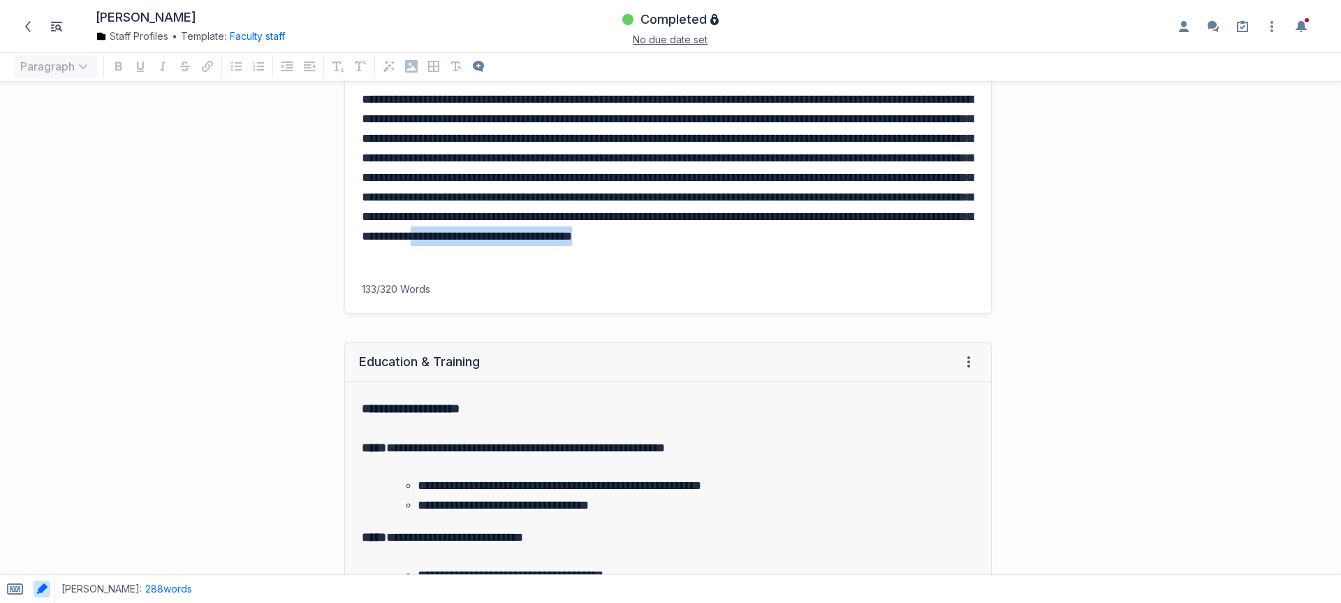
drag, startPoint x: 844, startPoint y: 261, endPoint x: 608, endPoint y: 254, distance: 236.2
click at [608, 254] on p "**********" at bounding box center [665, 177] width 607 height 176
click at [595, 233] on icon "Add a comment to selected text" at bounding box center [594, 232] width 11 height 11
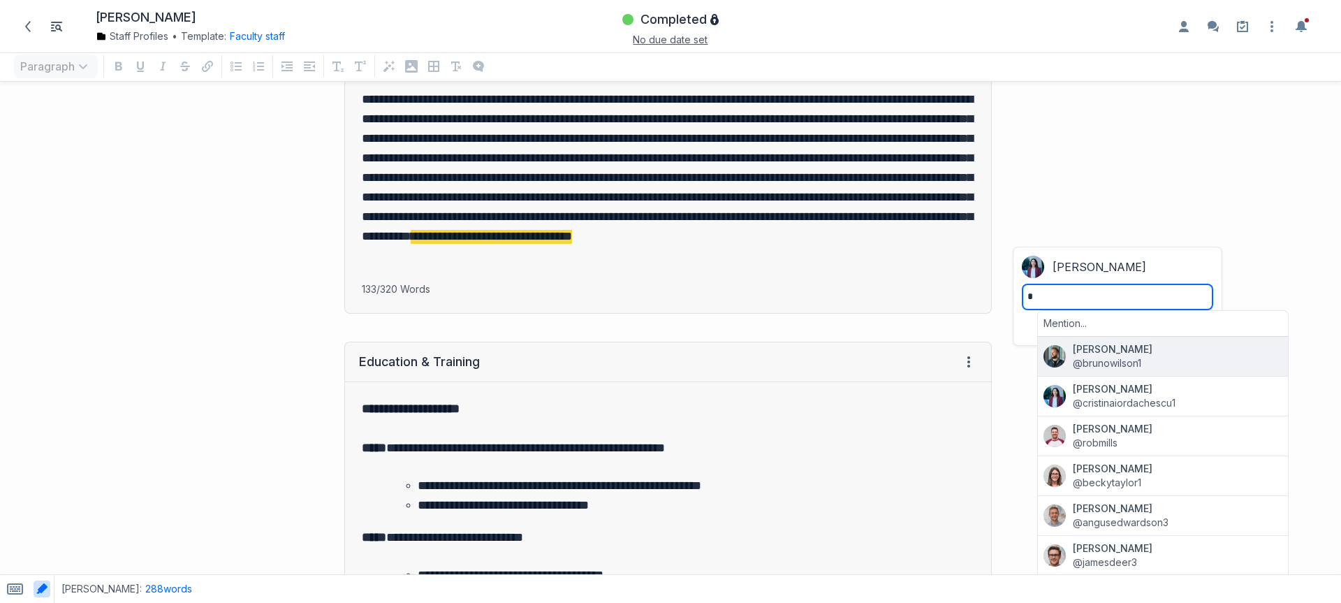
click at [1122, 355] on span "[PERSON_NAME]" at bounding box center [1178, 349] width 210 height 14
type textarea "**********"
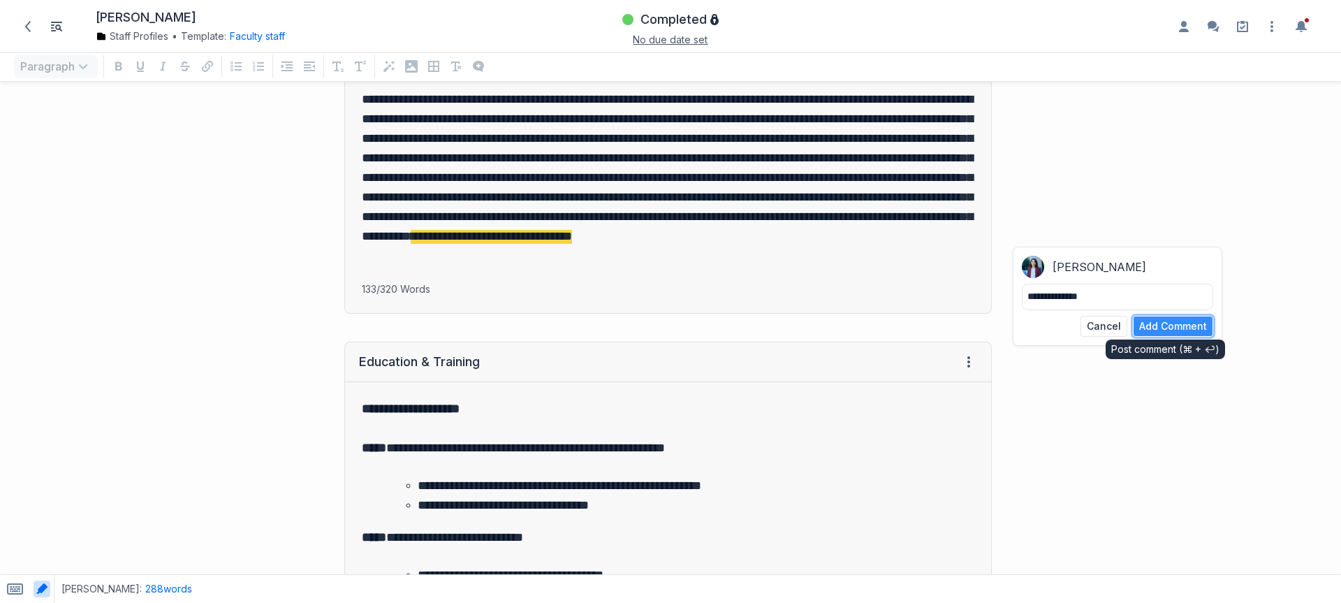
click at [1158, 329] on button "Add Comment" at bounding box center [1173, 326] width 80 height 21
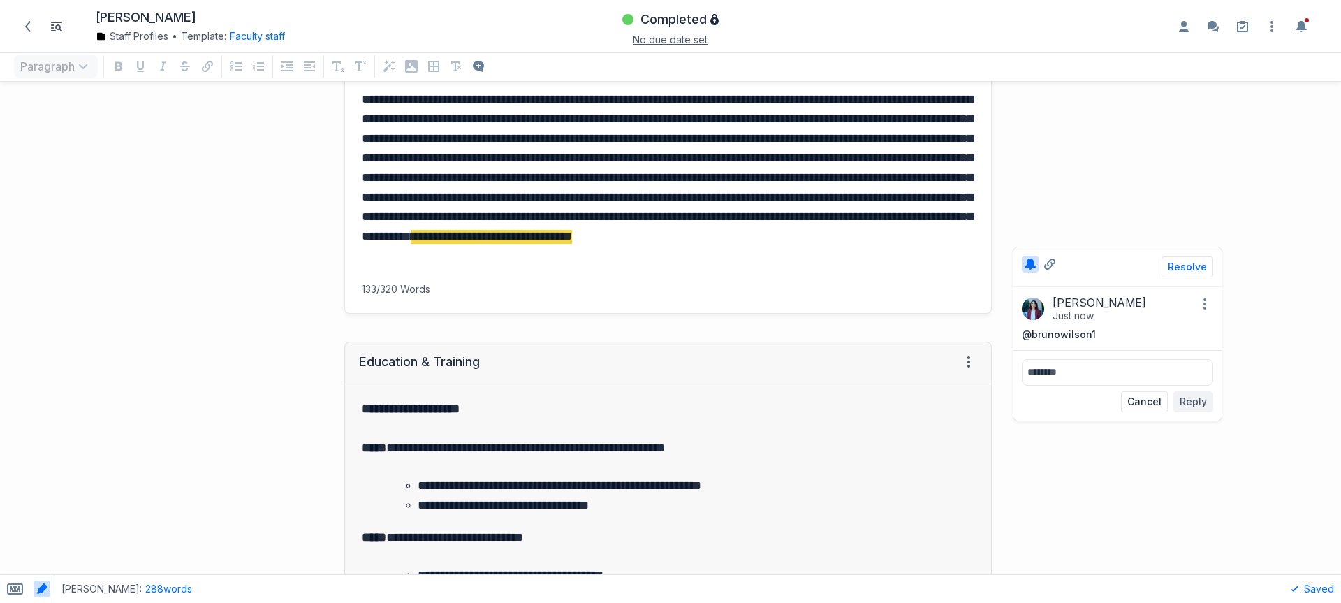
click at [1159, 161] on div "**********" at bounding box center [1173, 27] width 335 height 3668
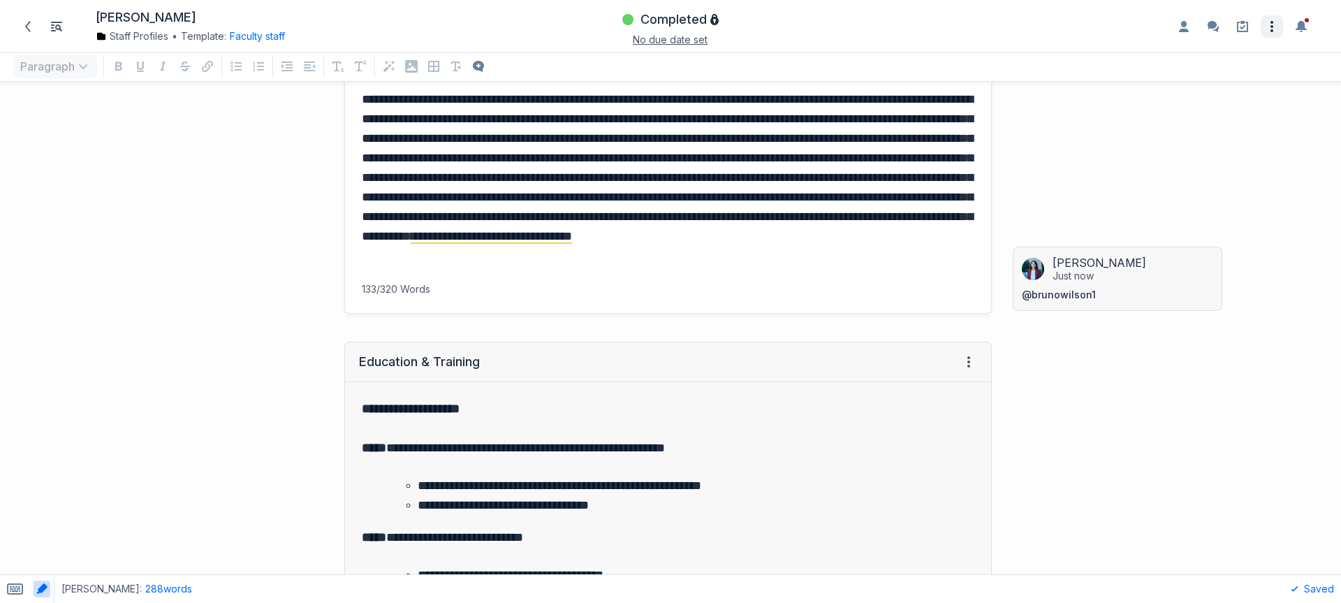
click at [1265, 29] on icon "Open item settings" at bounding box center [1271, 26] width 17 height 17
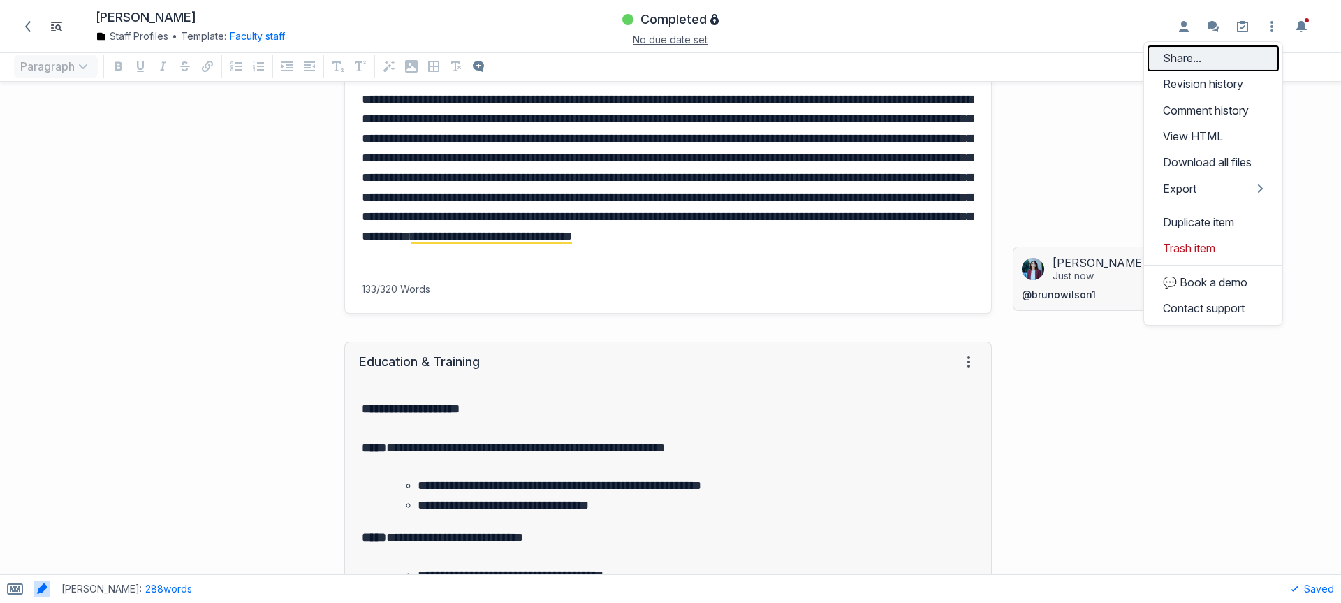
click at [1214, 56] on button "Share..." at bounding box center [1212, 58] width 131 height 26
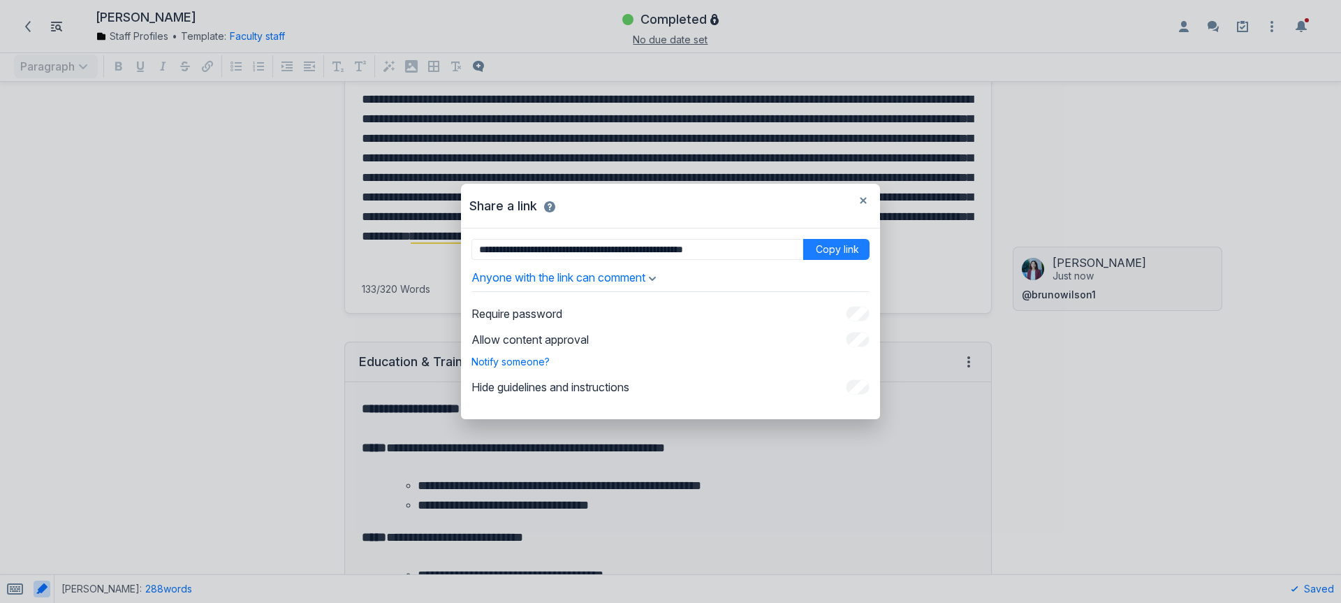
click at [662, 276] on div "**********" at bounding box center [670, 265] width 398 height 53
click at [656, 280] on icon "button" at bounding box center [652, 279] width 7 height 4
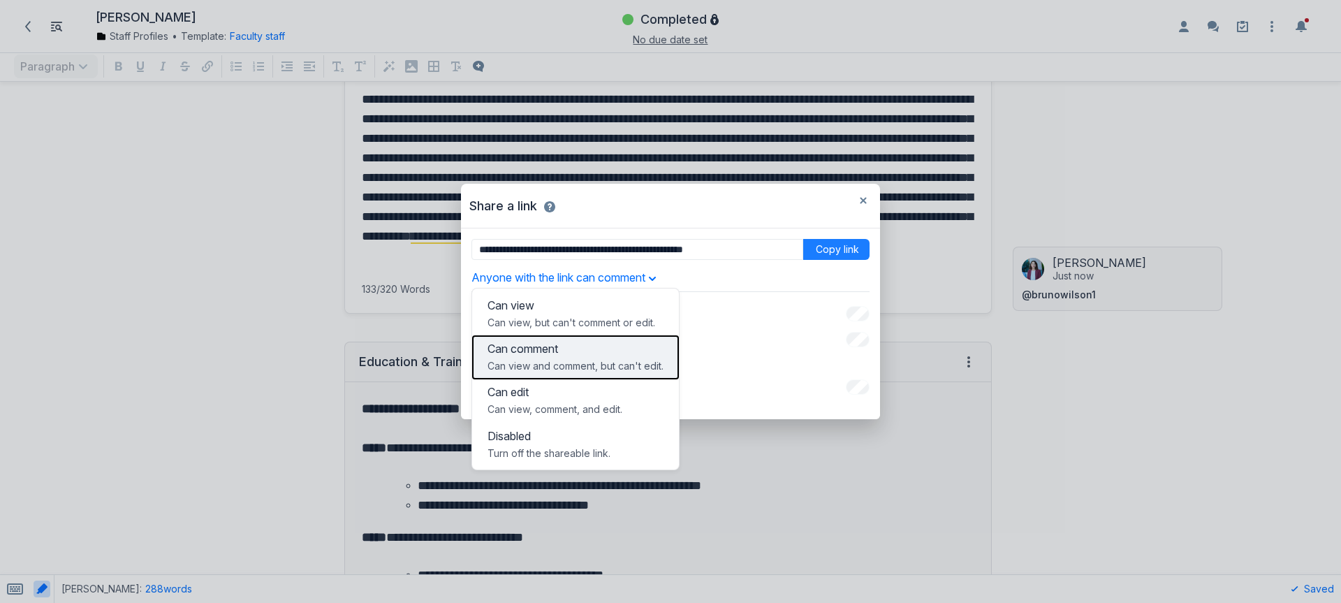
click at [589, 364] on p "Can view and comment, but can't edit." at bounding box center [575, 366] width 176 height 14
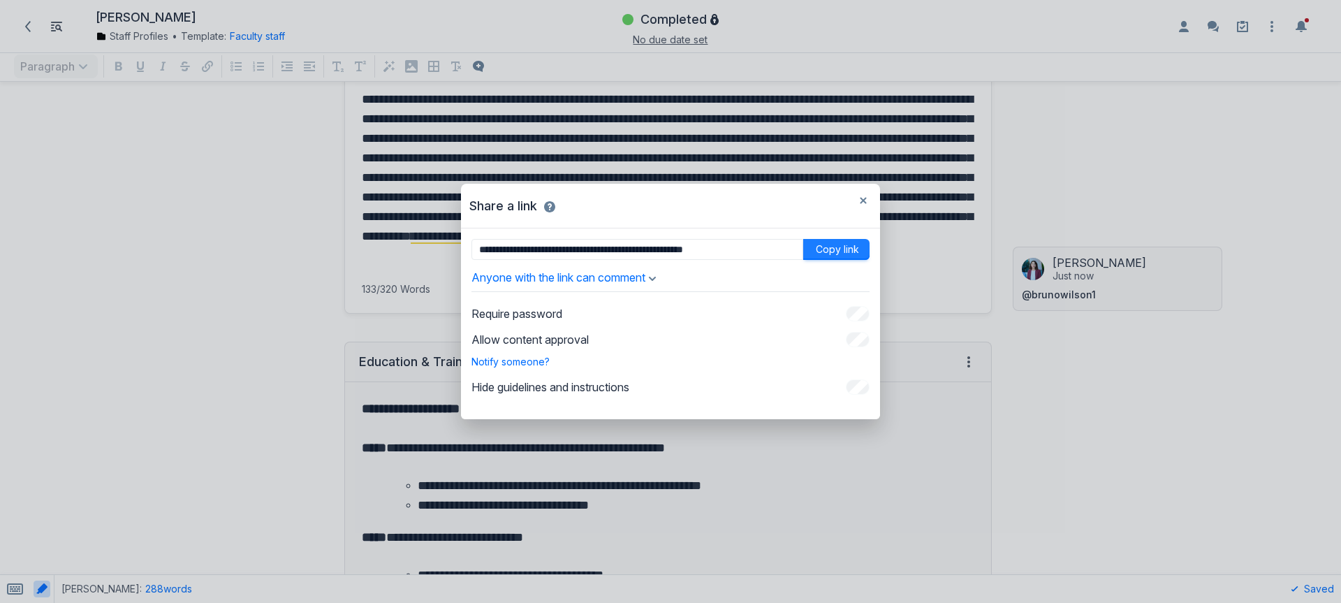
click at [846, 250] on button "Copy link" at bounding box center [836, 249] width 66 height 21
click at [821, 124] on div "**********" at bounding box center [670, 301] width 1341 height 603
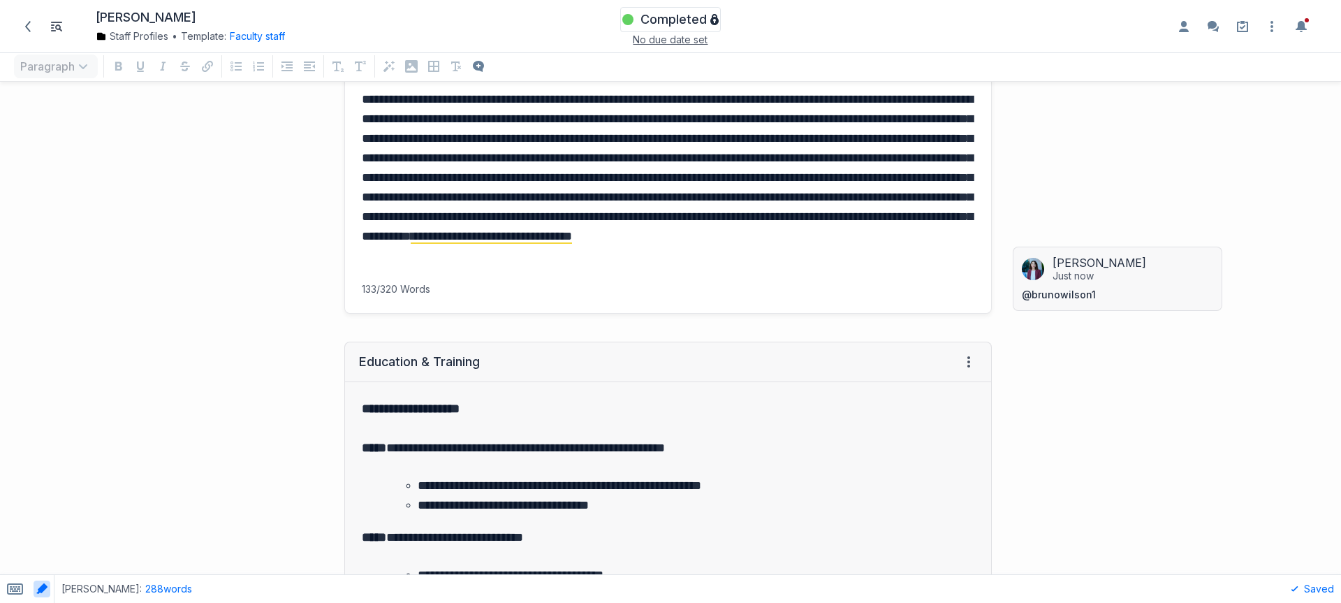
click at [694, 14] on span "Completed" at bounding box center [673, 19] width 66 height 17
